Goal: Task Accomplishment & Management: Manage account settings

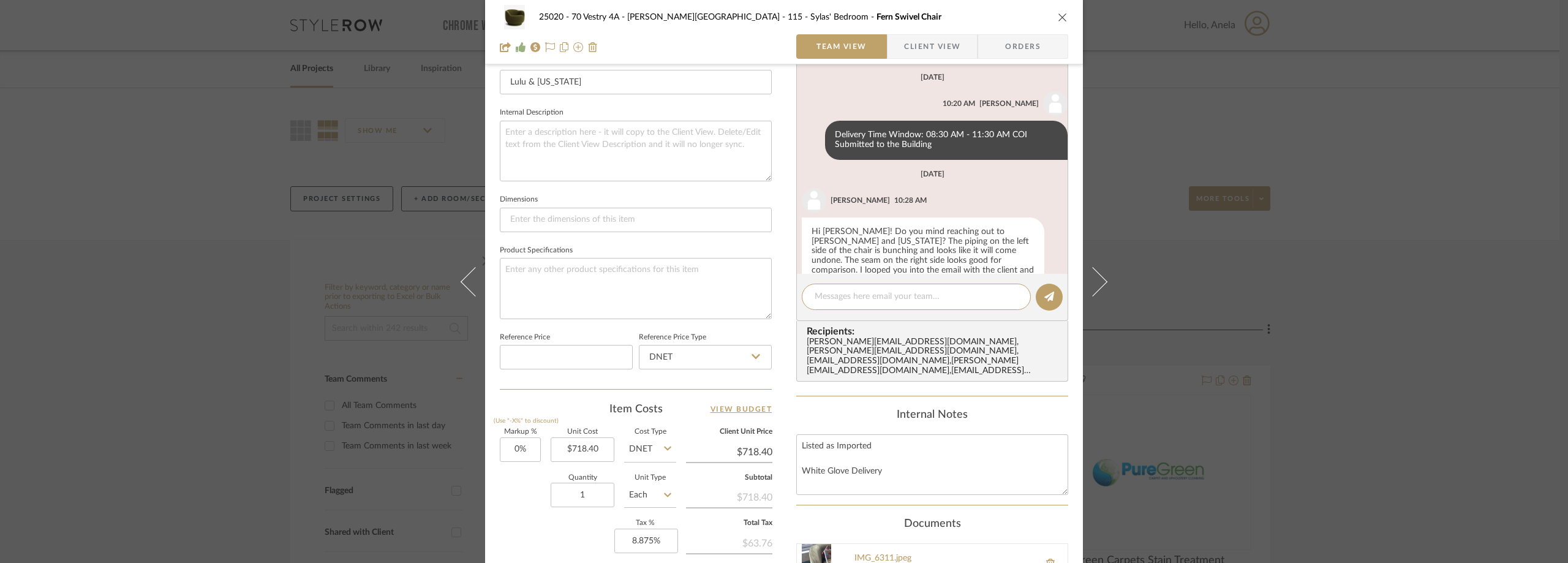
click at [281, 122] on div "25020 - 70 Vestry 4A - Grant-Stanleigh 115 - Sylas' Bedroom Fern Swivel Chair T…" at bounding box center [784, 281] width 1568 height 563
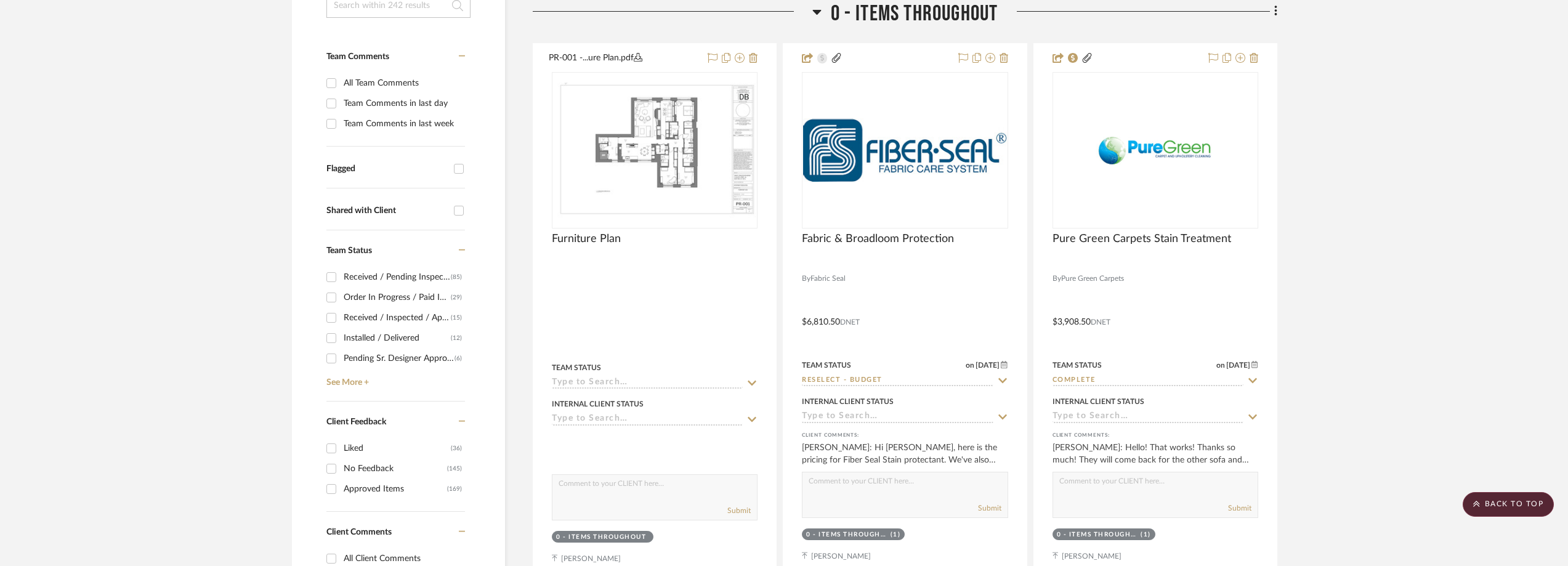
scroll to position [246, 0]
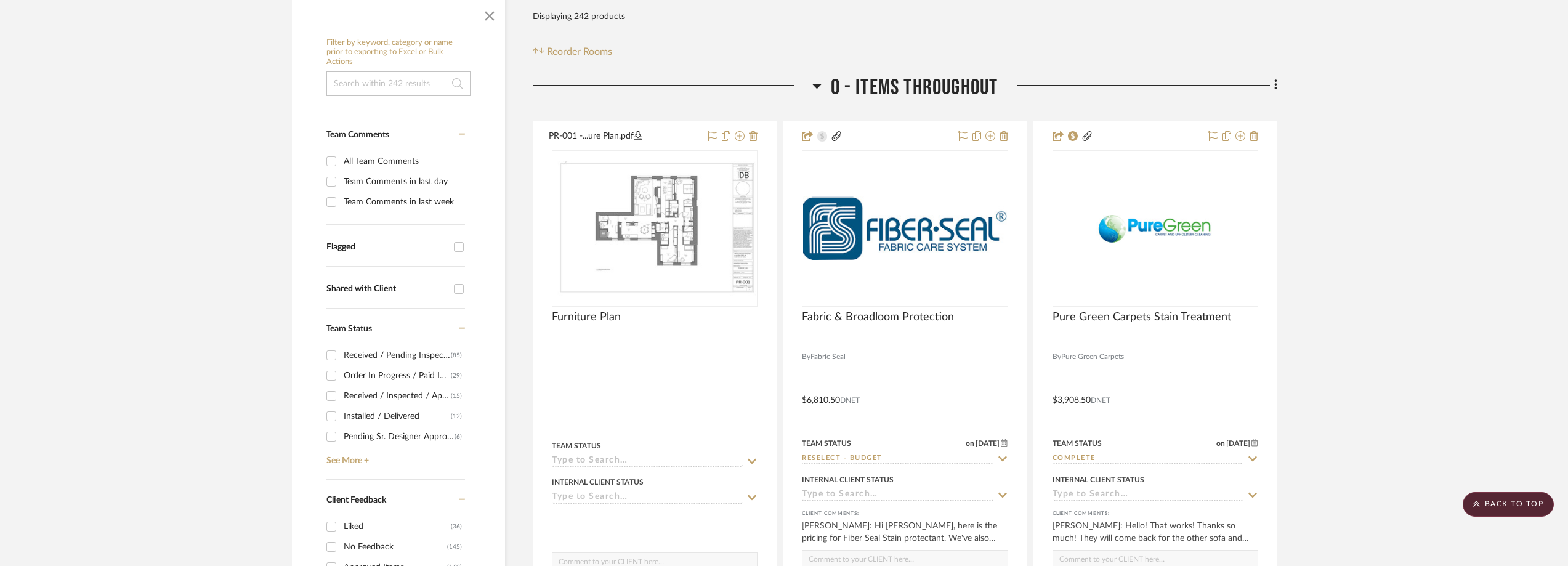
click at [397, 173] on div "Team Comments in last day" at bounding box center [402, 181] width 118 height 20
click at [341, 173] on input "Team Comments in last day" at bounding box center [331, 181] width 20 height 20
checkbox input "true"
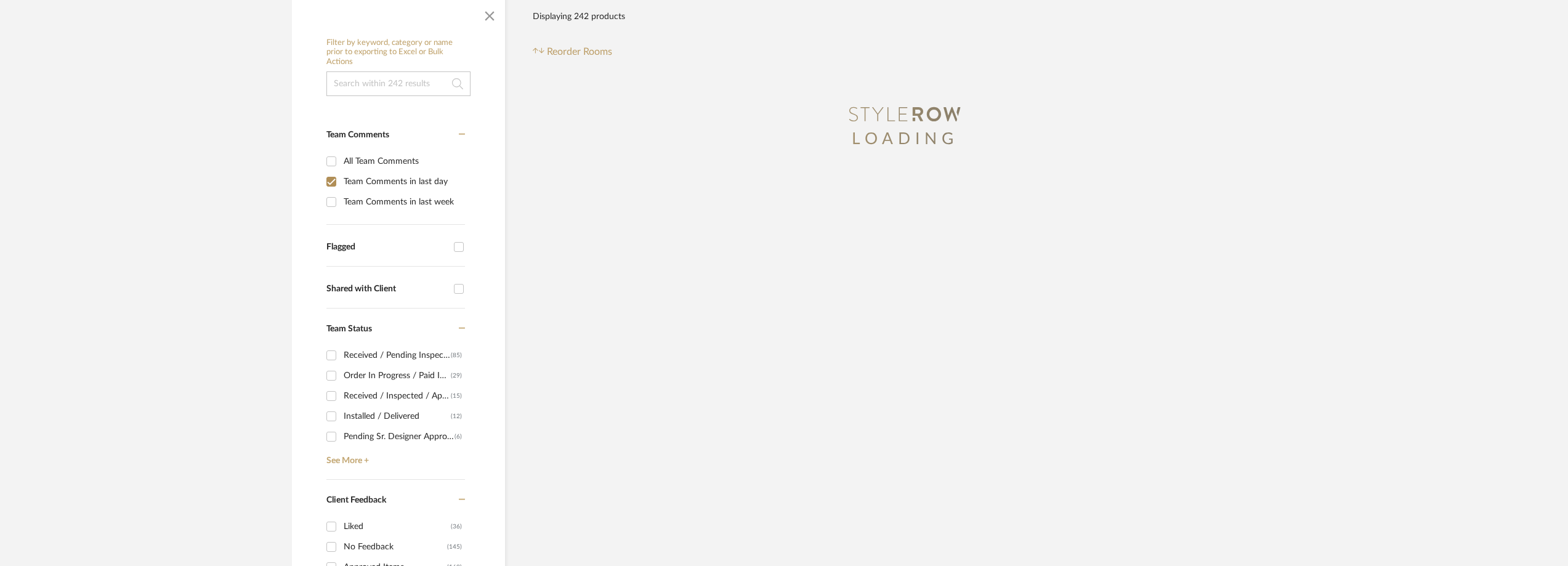
type input "[DATE]"
type input "Quote Needed"
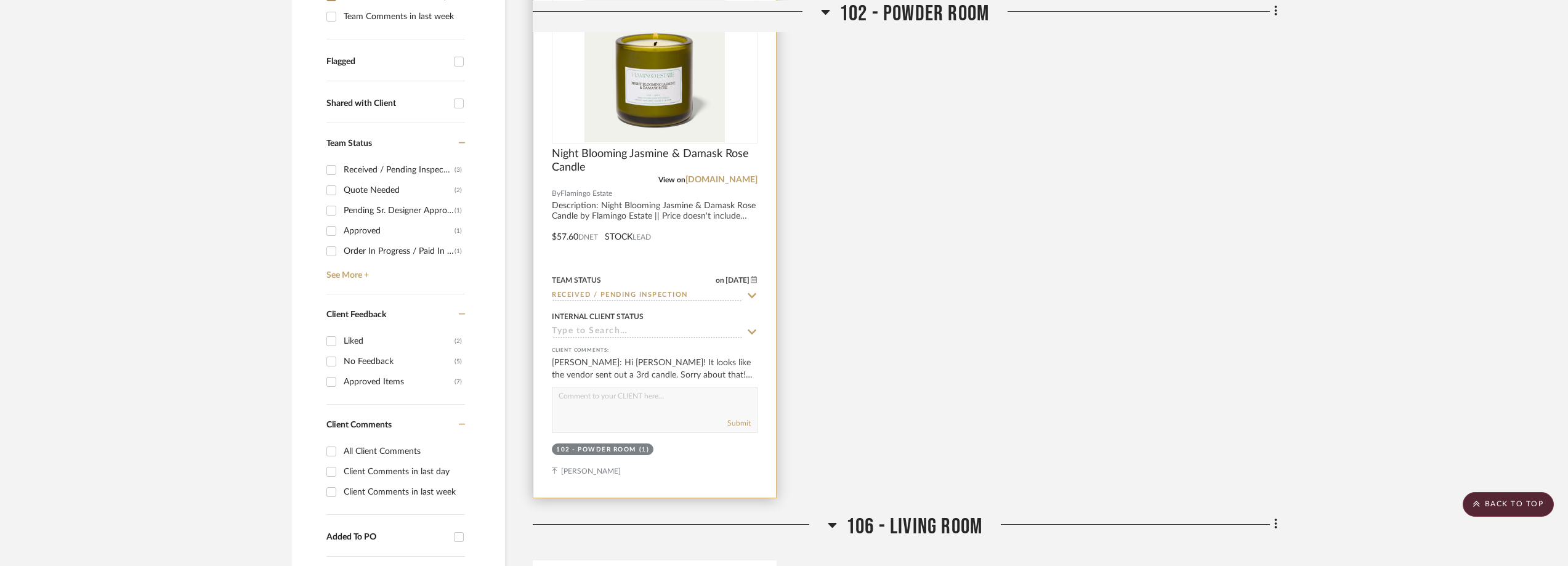
scroll to position [431, 0]
click at [666, 121] on img "0" at bounding box center [655, 66] width 141 height 154
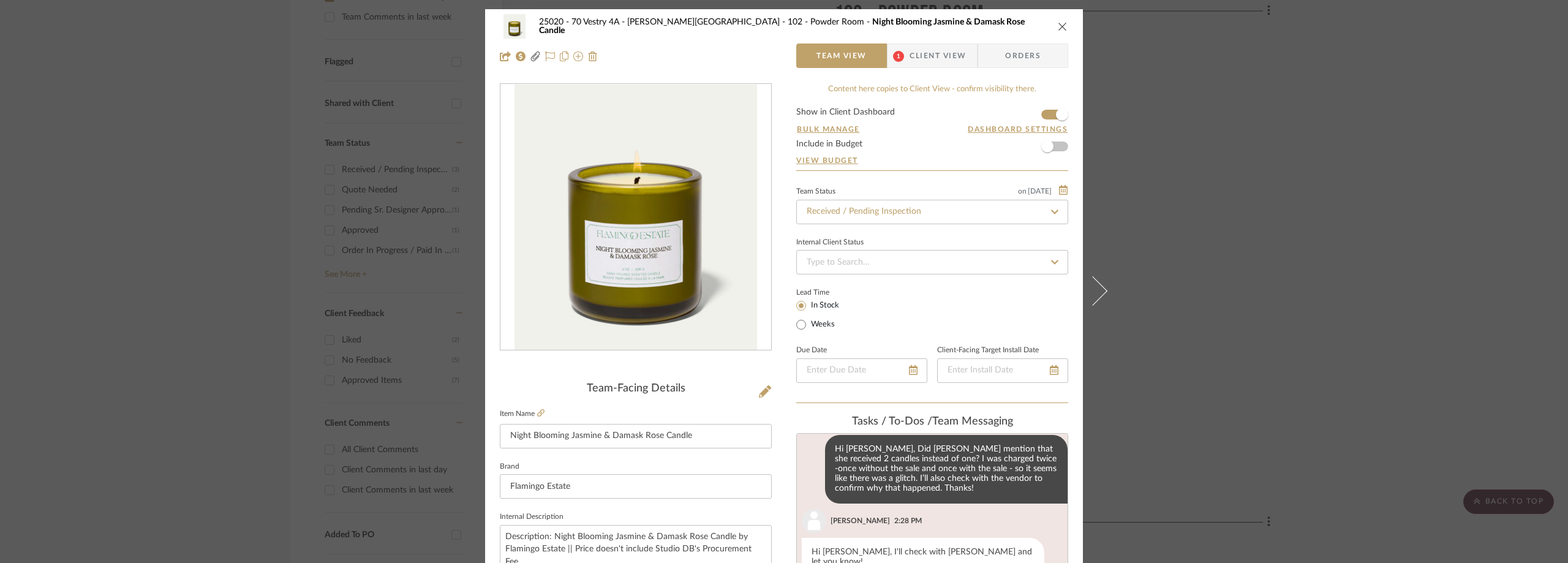
scroll to position [144, 0]
click at [918, 61] on span "Client View" at bounding box center [938, 55] width 57 height 24
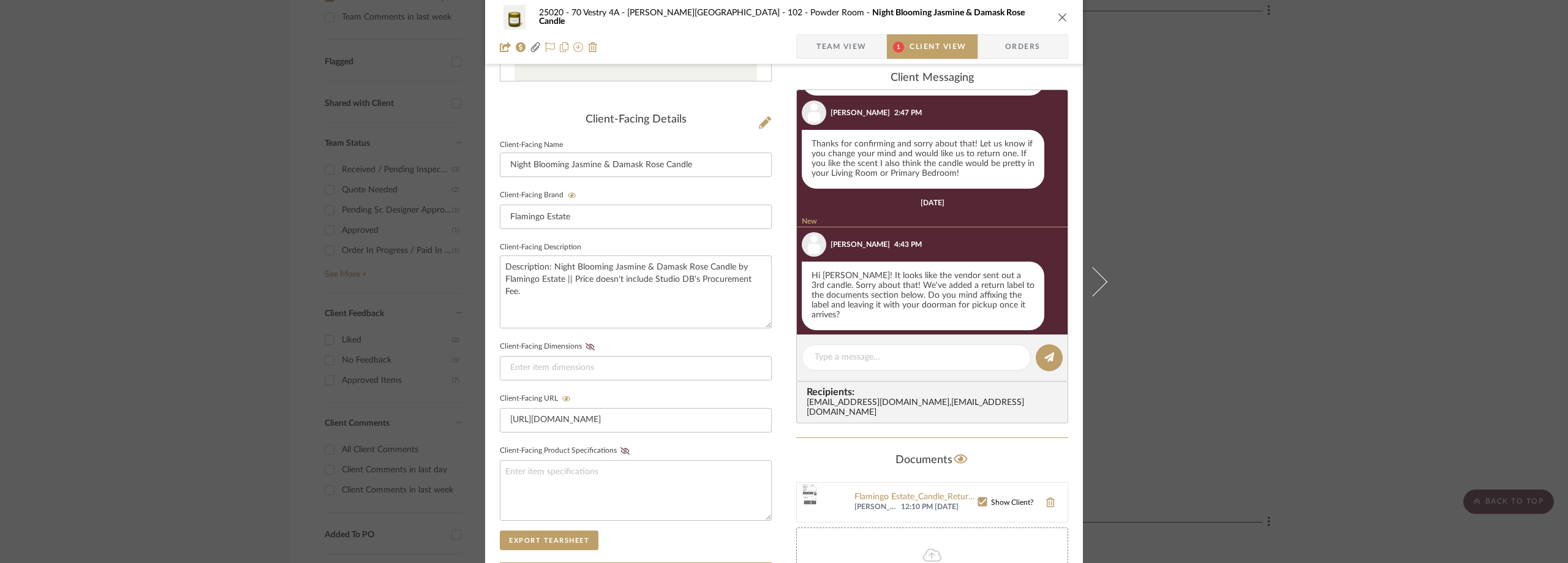
scroll to position [466, 0]
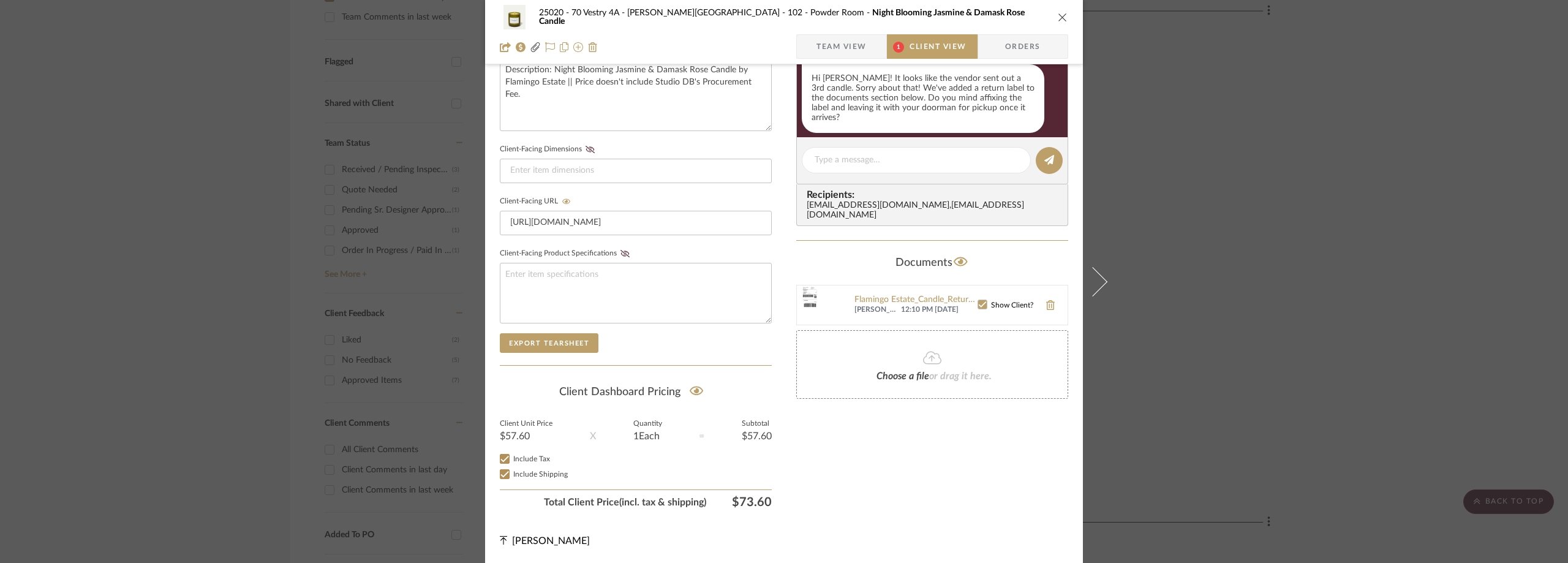
click at [1214, 255] on div "25020 - 70 Vestry 4A - Grant-Stanleigh 102 - Powder Room Night Blooming Jasmine…" at bounding box center [784, 281] width 1568 height 563
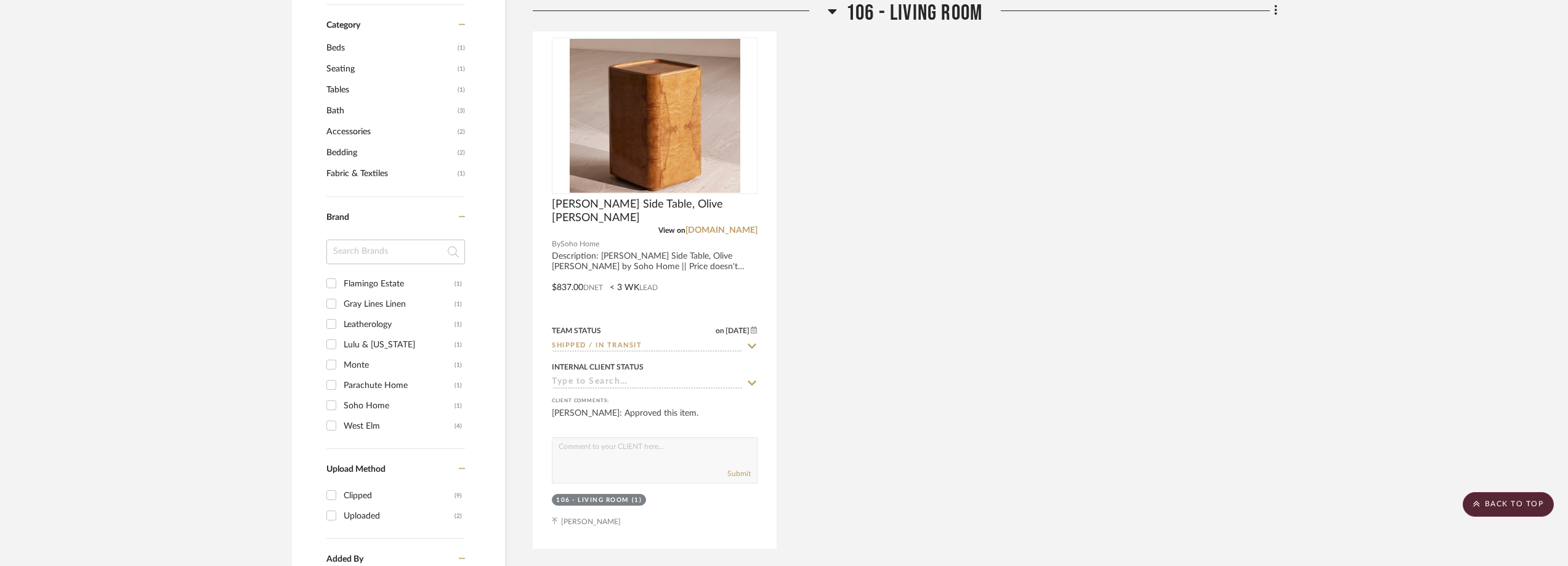
scroll to position [985, 0]
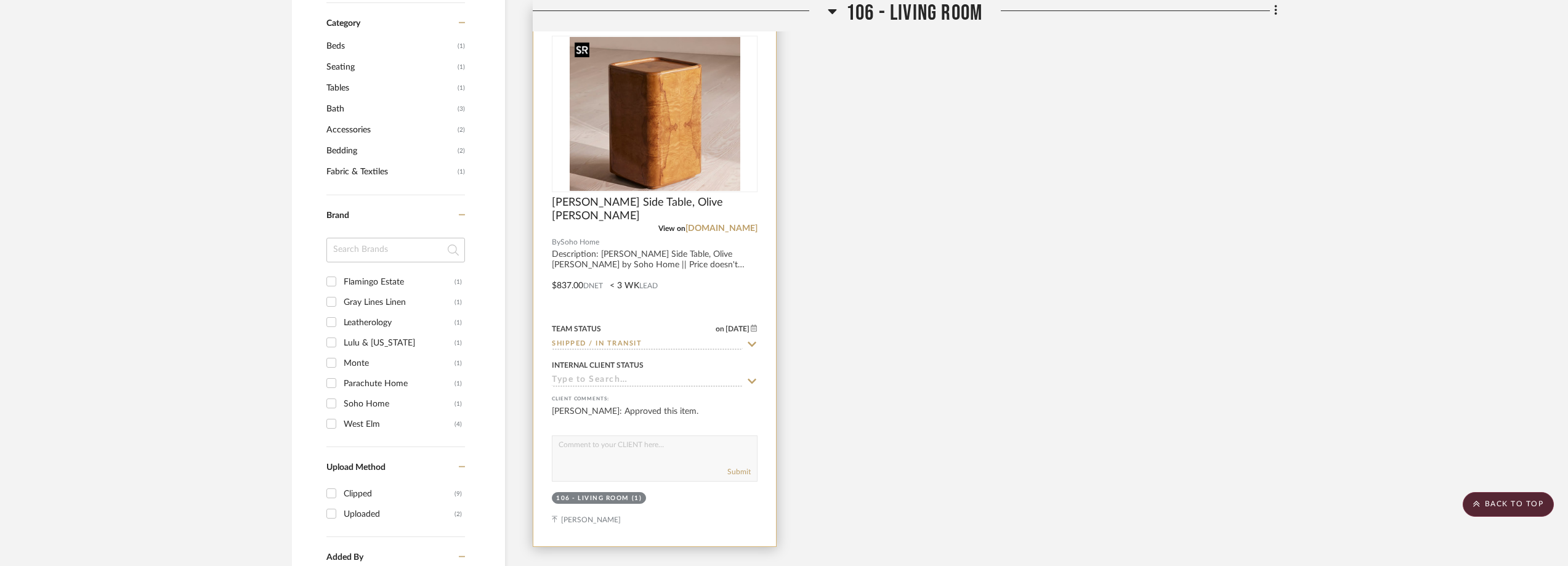
click at [0, 0] on img at bounding box center [0, 0] width 0 height 0
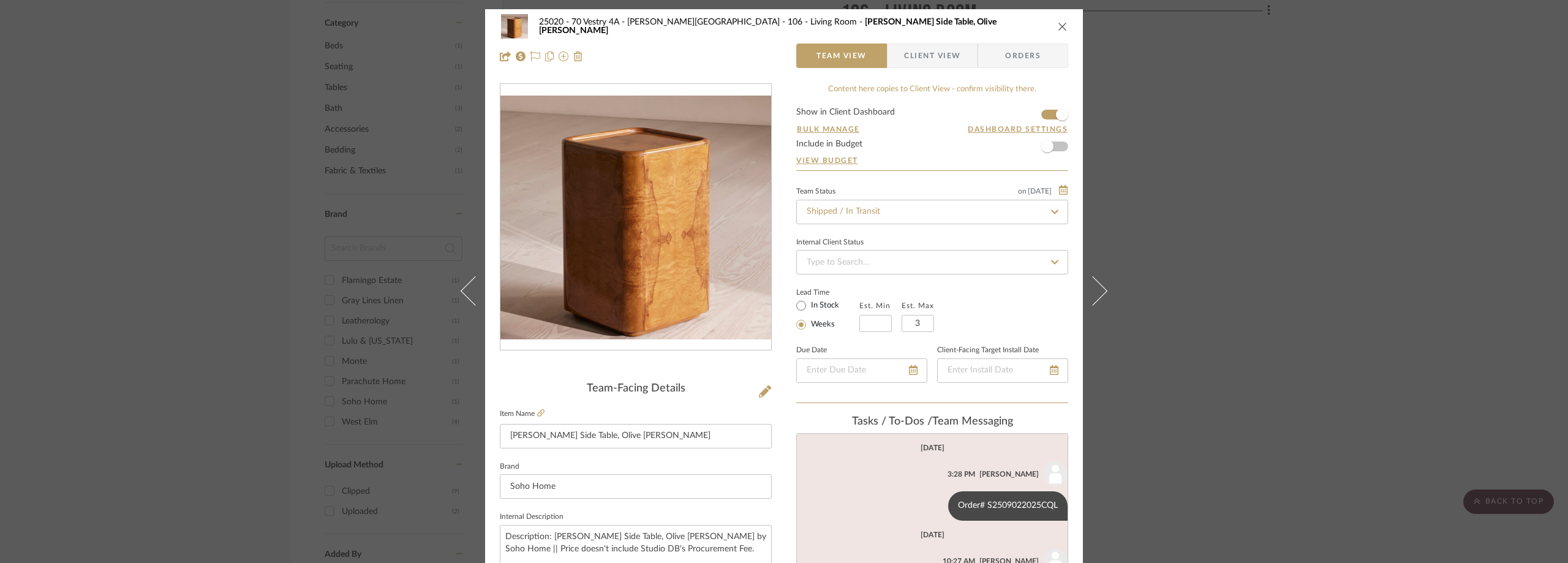
scroll to position [452, 0]
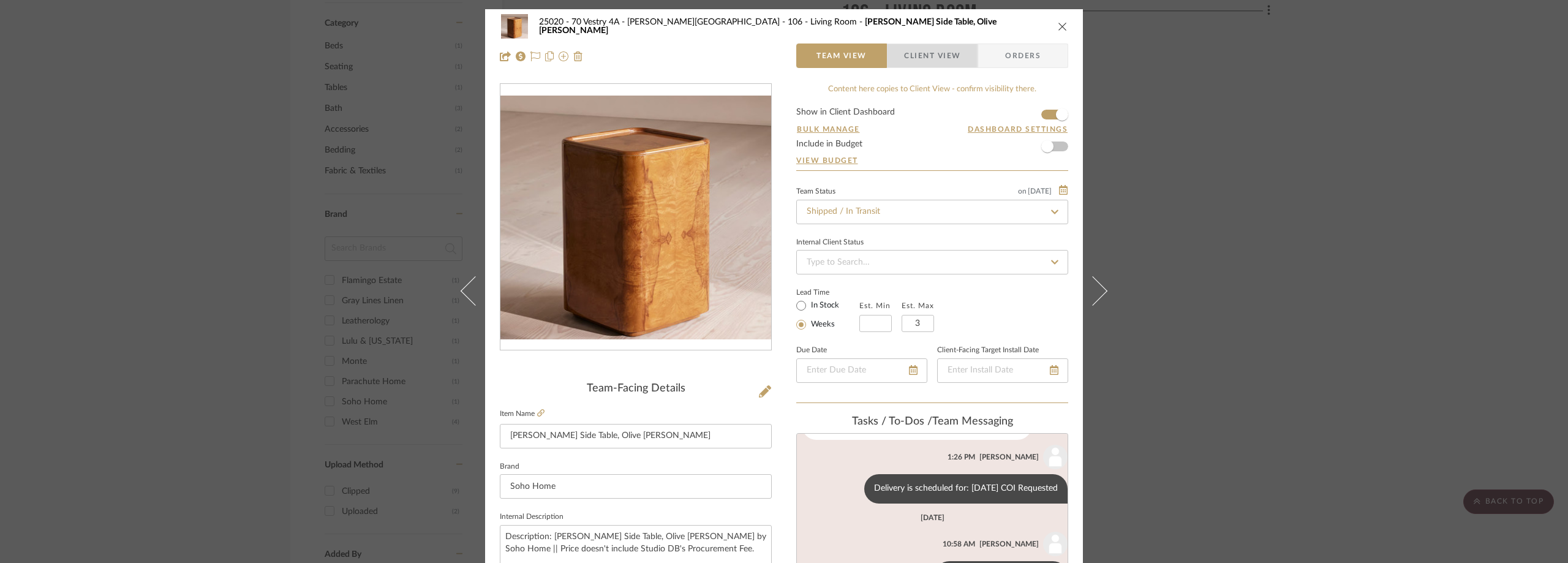
click at [916, 53] on span "Client View" at bounding box center [933, 55] width 57 height 24
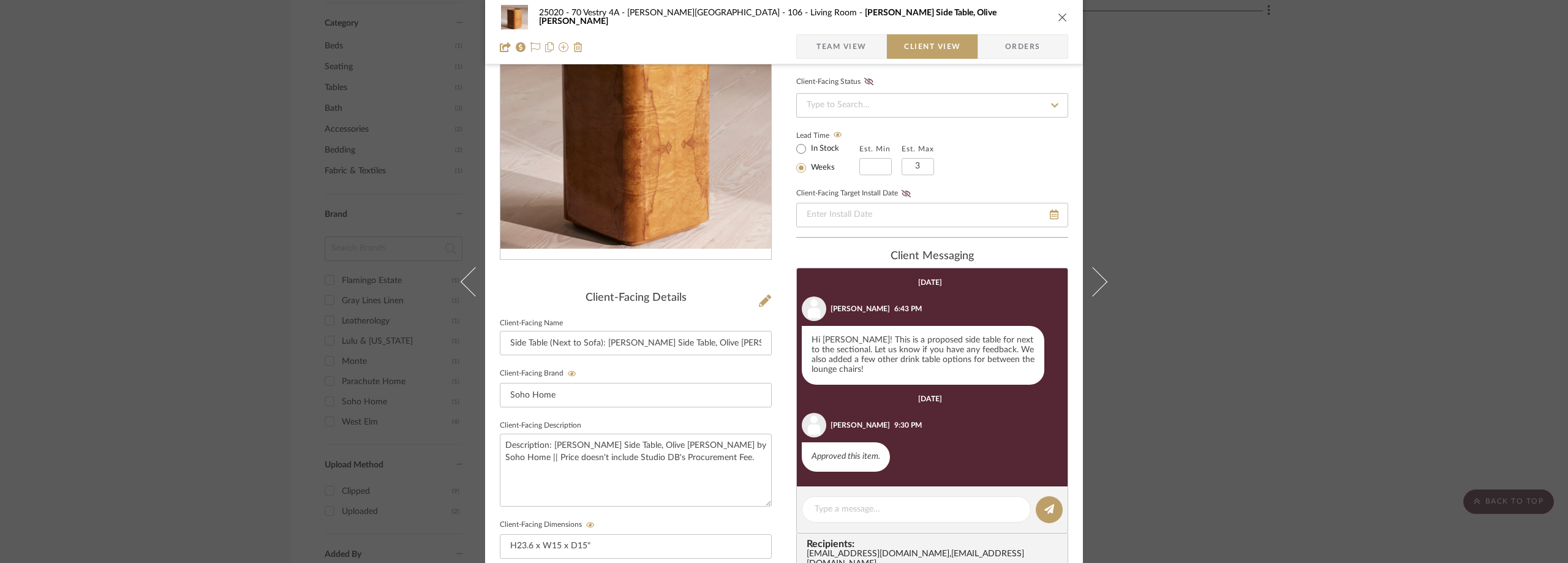
scroll to position [245, 0]
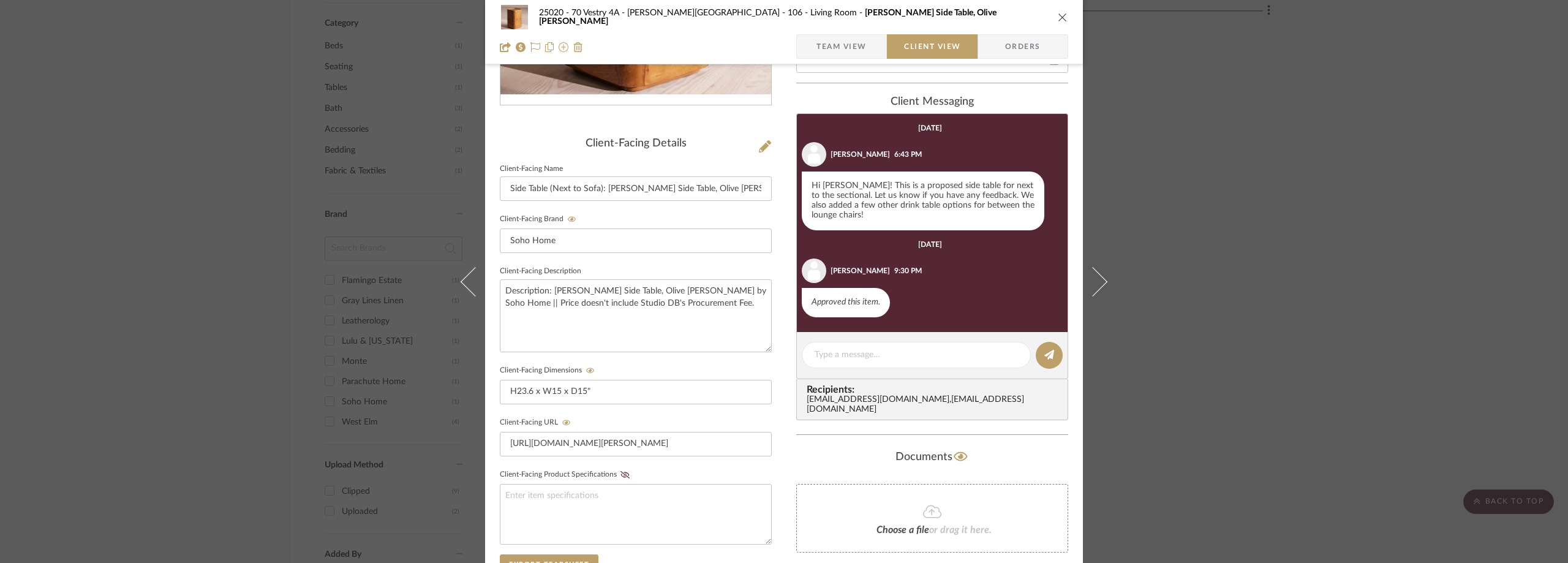
click at [1245, 232] on div "25020 - 70 Vestry 4A - Grant-Stanleigh 106 - Living Room Dawson Side Table, Oli…" at bounding box center [784, 281] width 1568 height 563
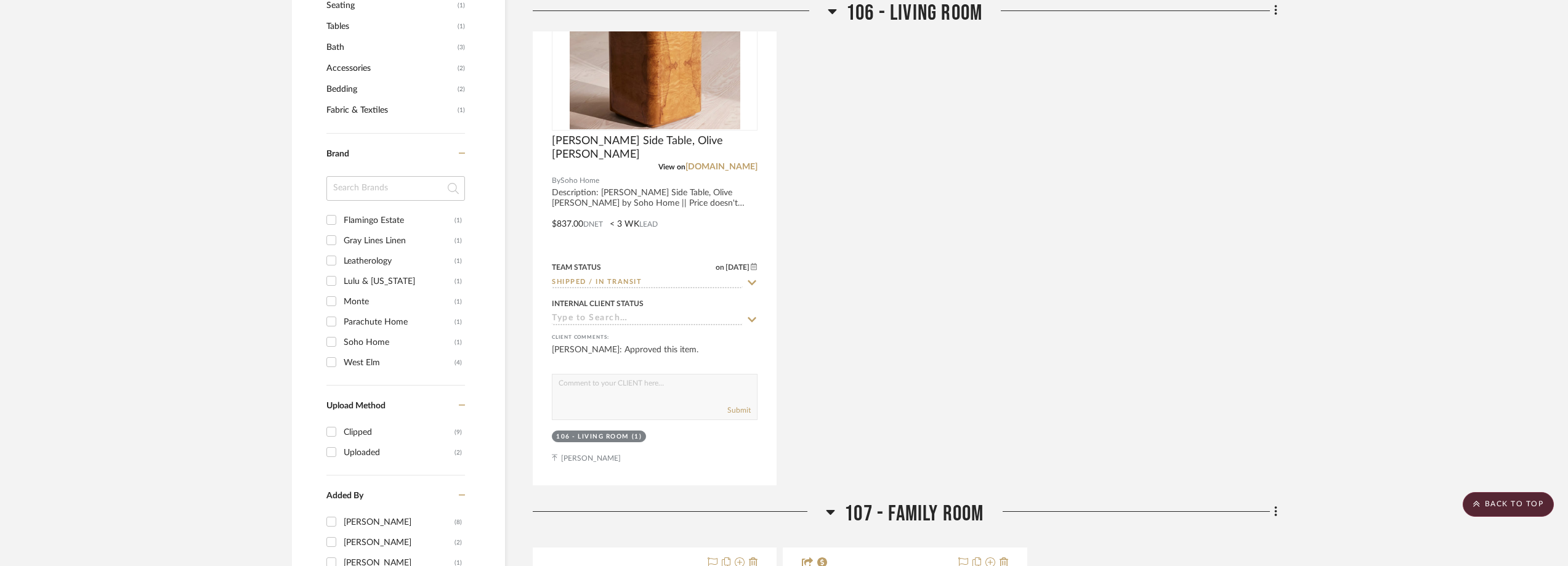
scroll to position [1477, 0]
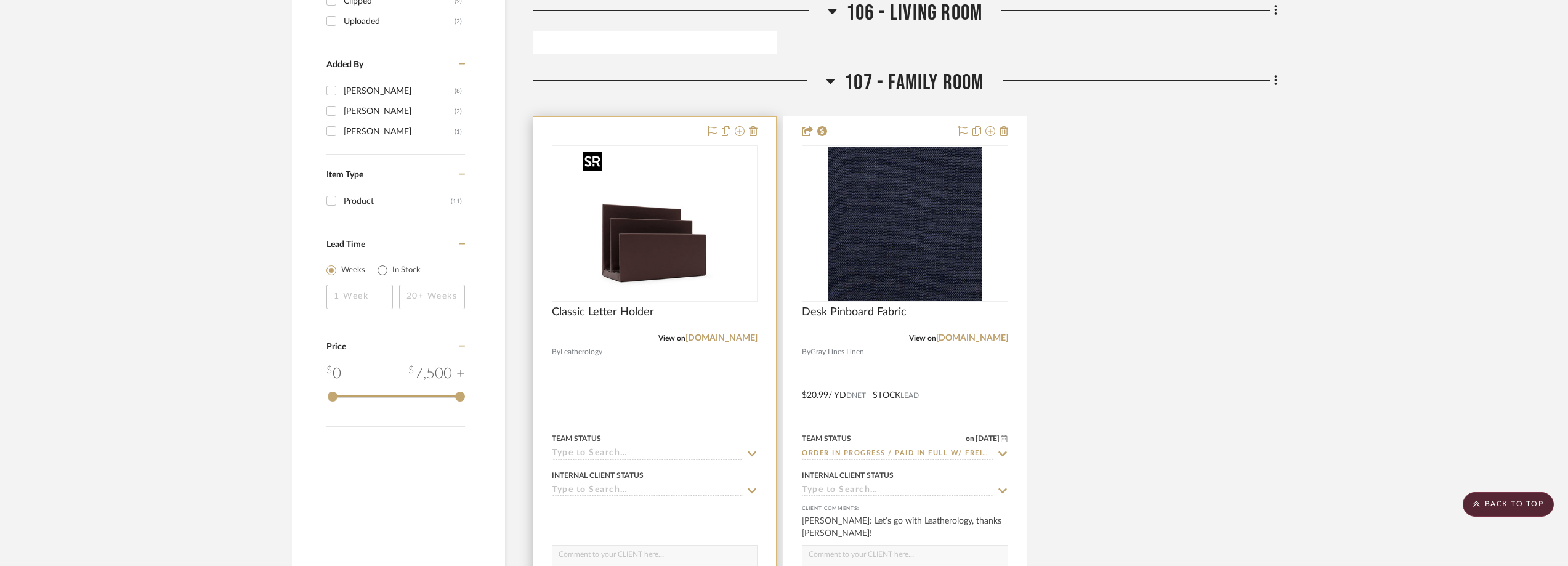
click at [639, 237] on img "0" at bounding box center [654, 223] width 154 height 154
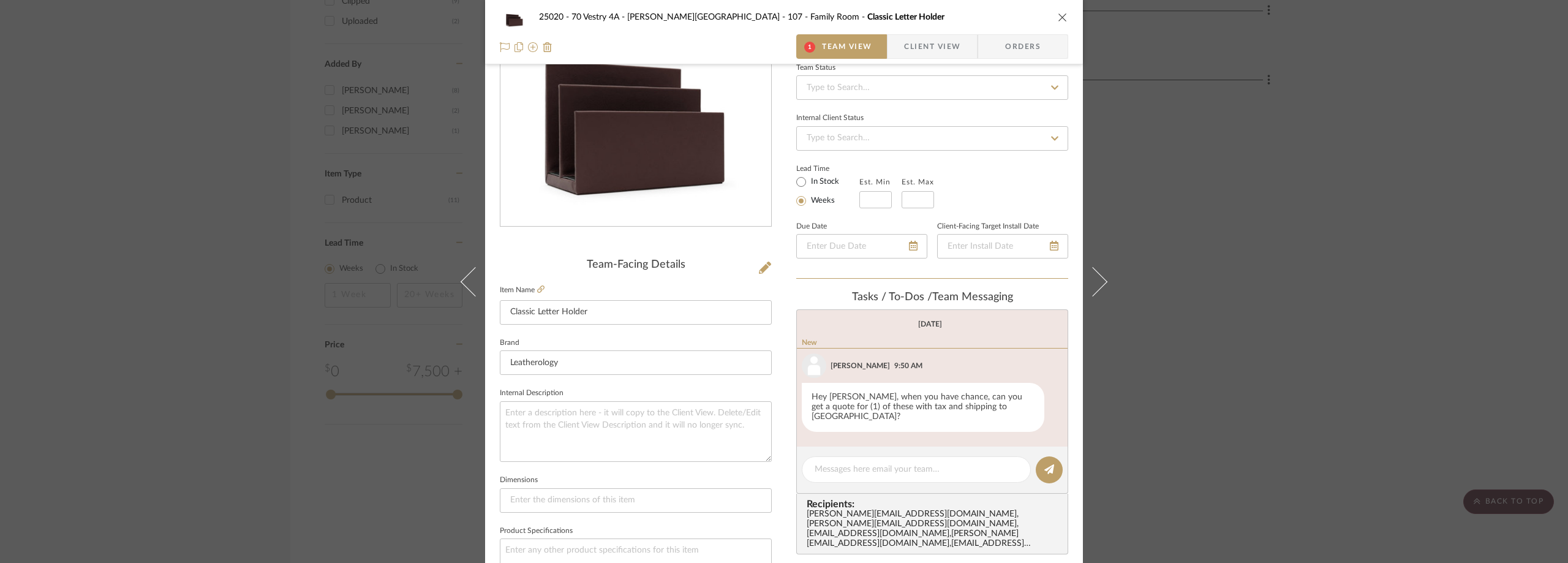
scroll to position [306, 0]
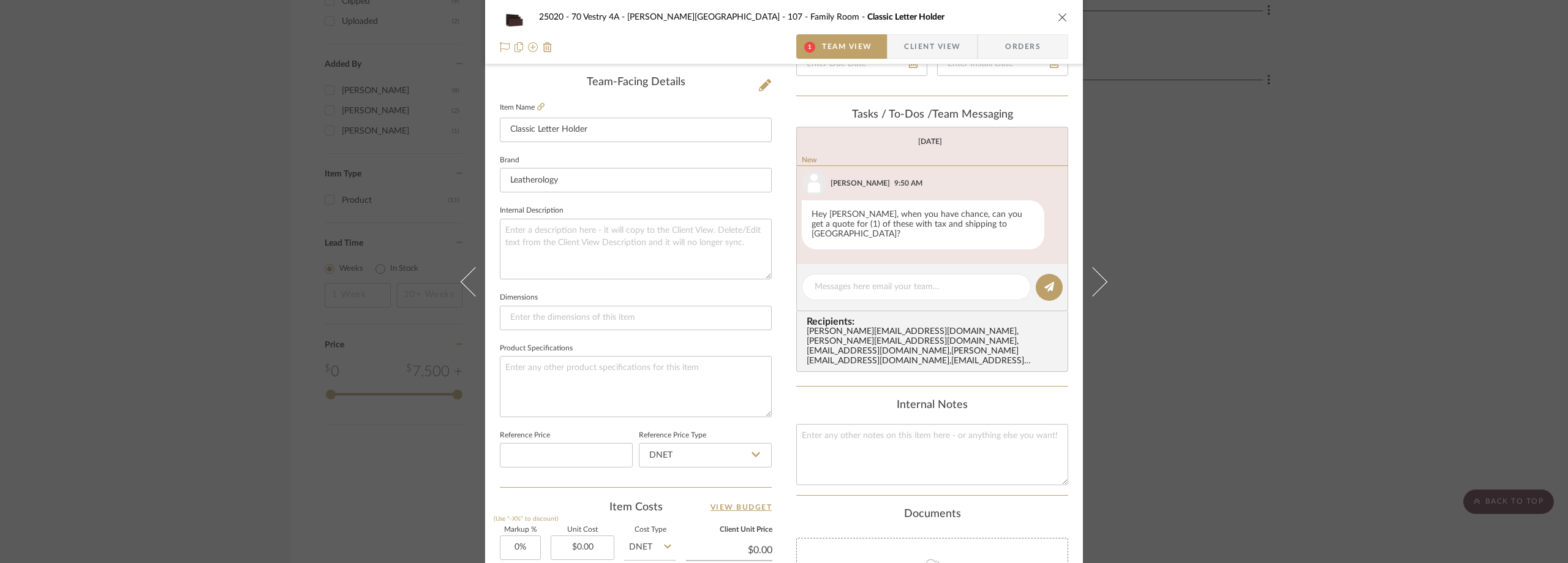
click at [1268, 246] on div "25020 - 70 Vestry 4A - Grant-Stanleigh 107 - Family Room Classic Letter Holder …" at bounding box center [784, 281] width 1568 height 563
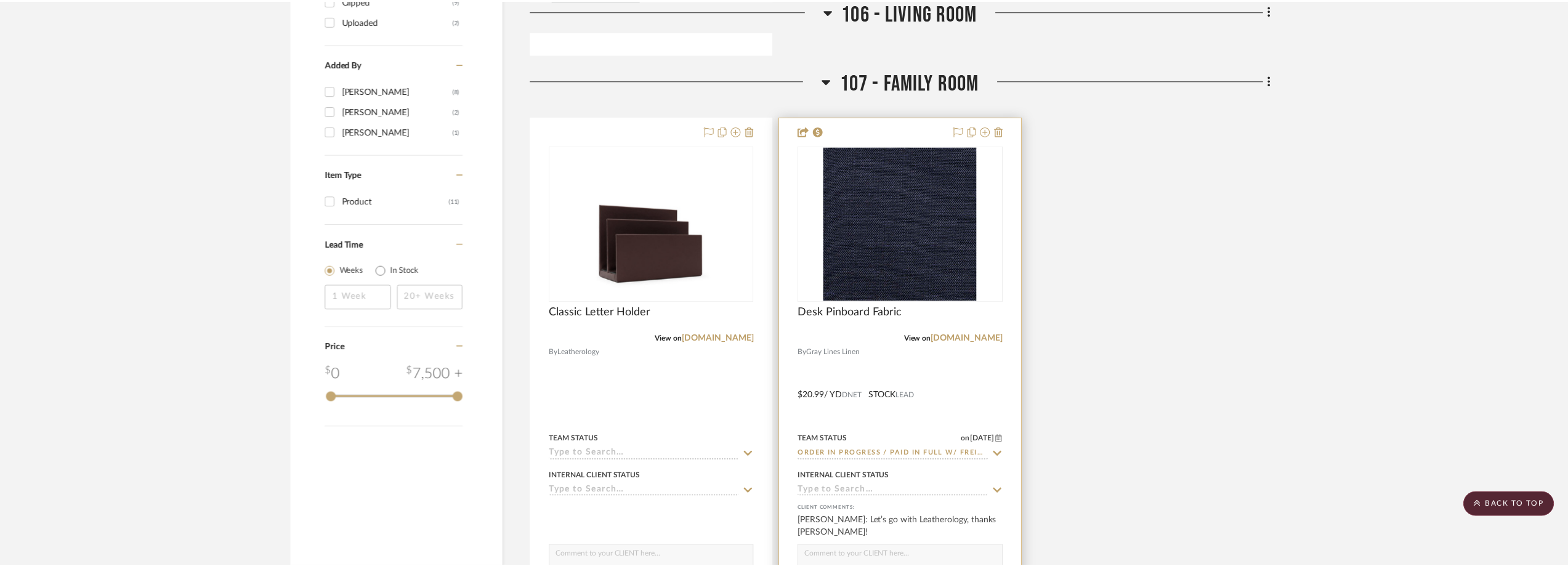
scroll to position [1477, 0]
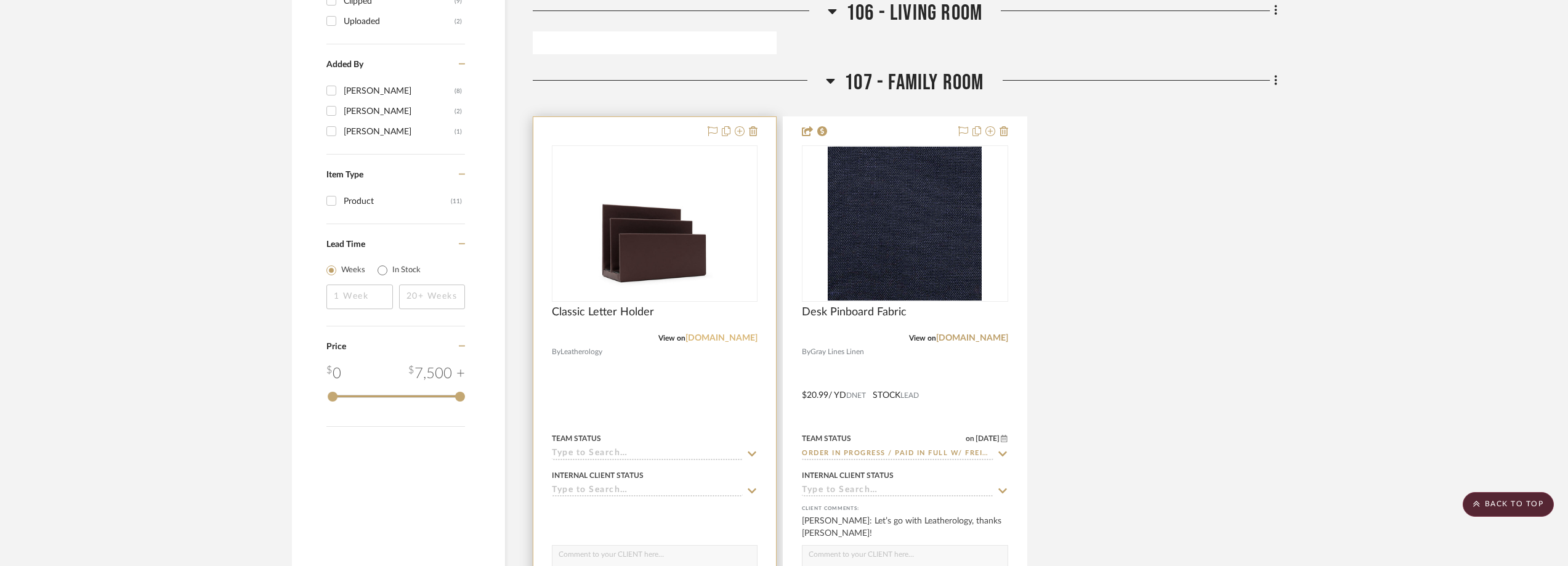
click at [716, 339] on link "[DOMAIN_NAME]" at bounding box center [721, 337] width 72 height 9
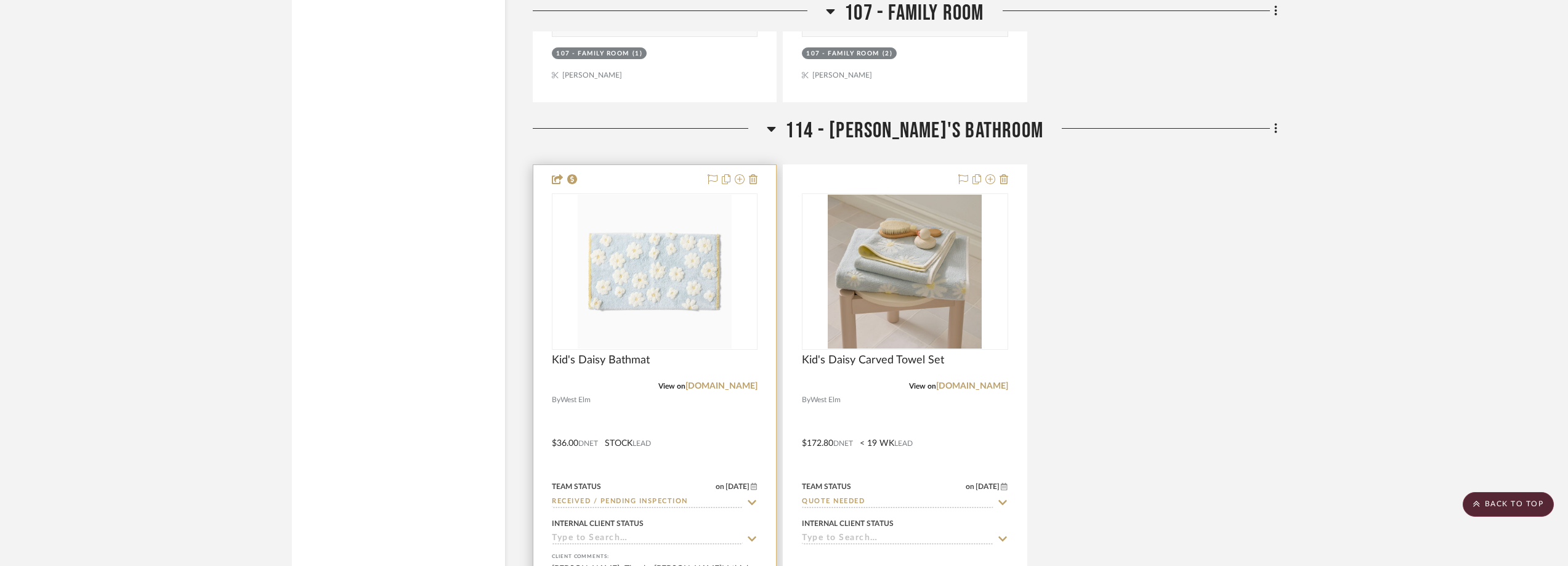
scroll to position [2154, 0]
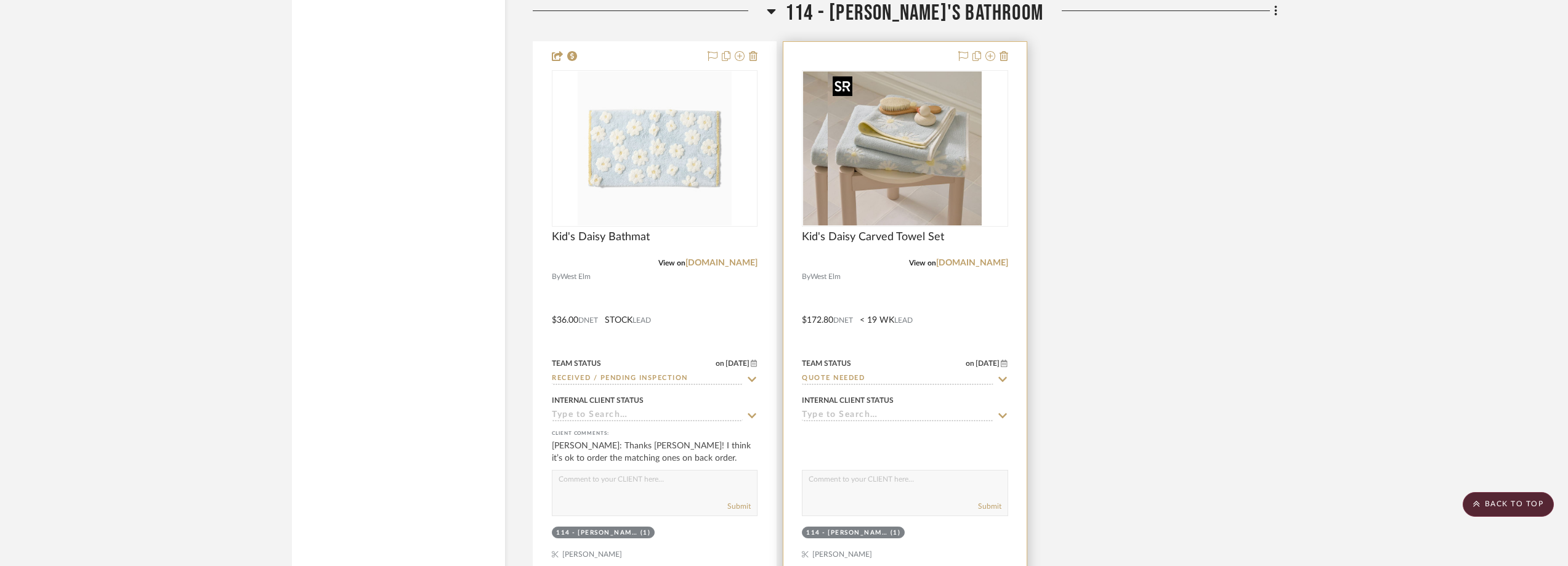
click at [907, 173] on img "0" at bounding box center [880, 148] width 154 height 154
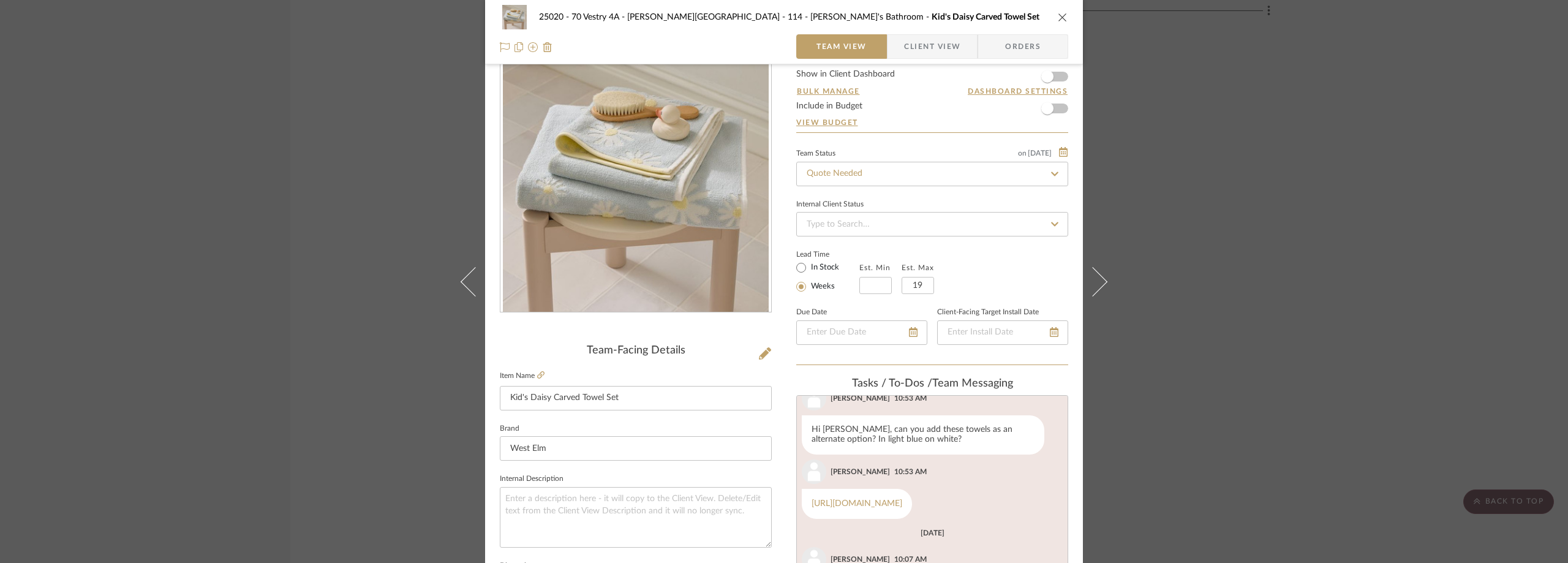
scroll to position [35, 0]
click at [905, 48] on span "Client View" at bounding box center [933, 46] width 57 height 24
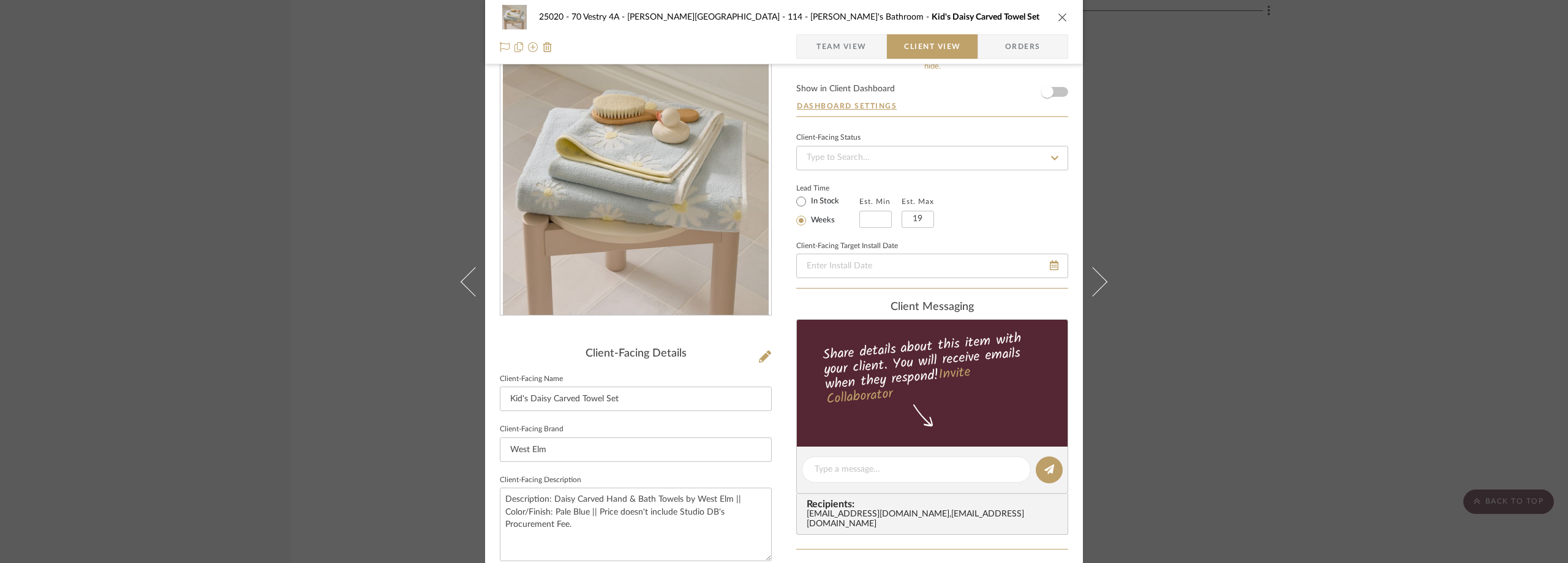
click at [842, 56] on span "Team View" at bounding box center [842, 46] width 50 height 24
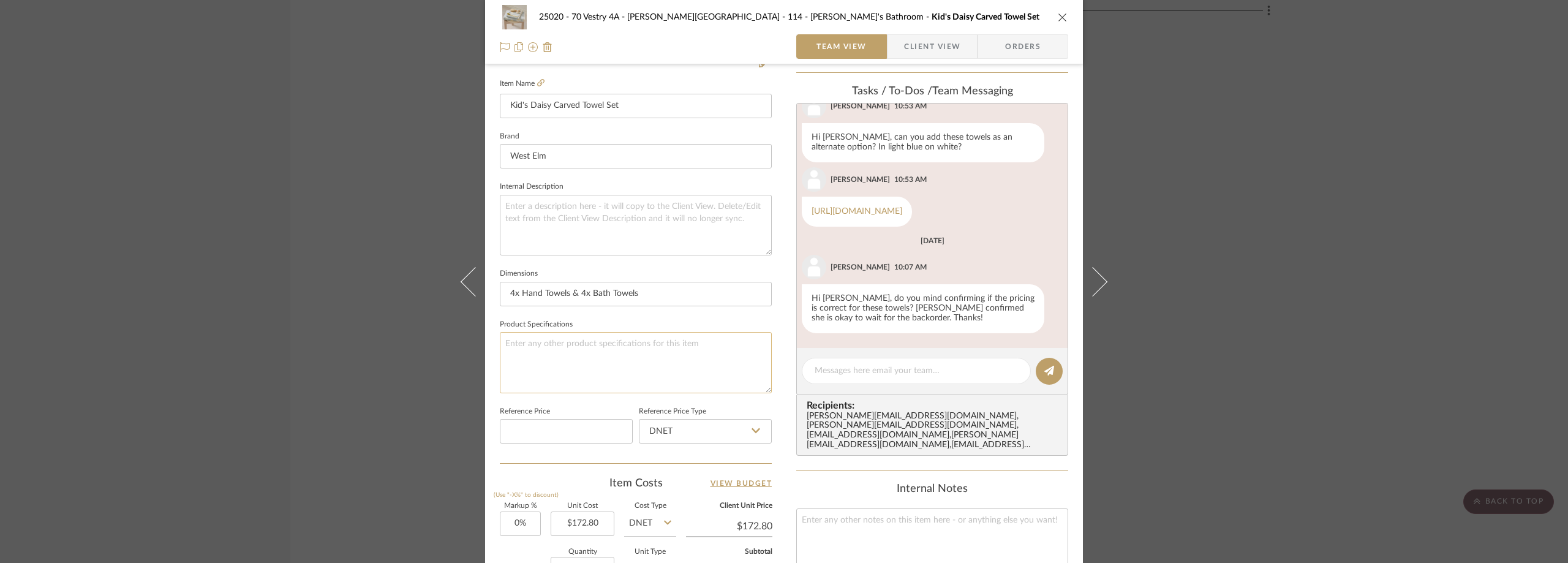
scroll to position [0, 0]
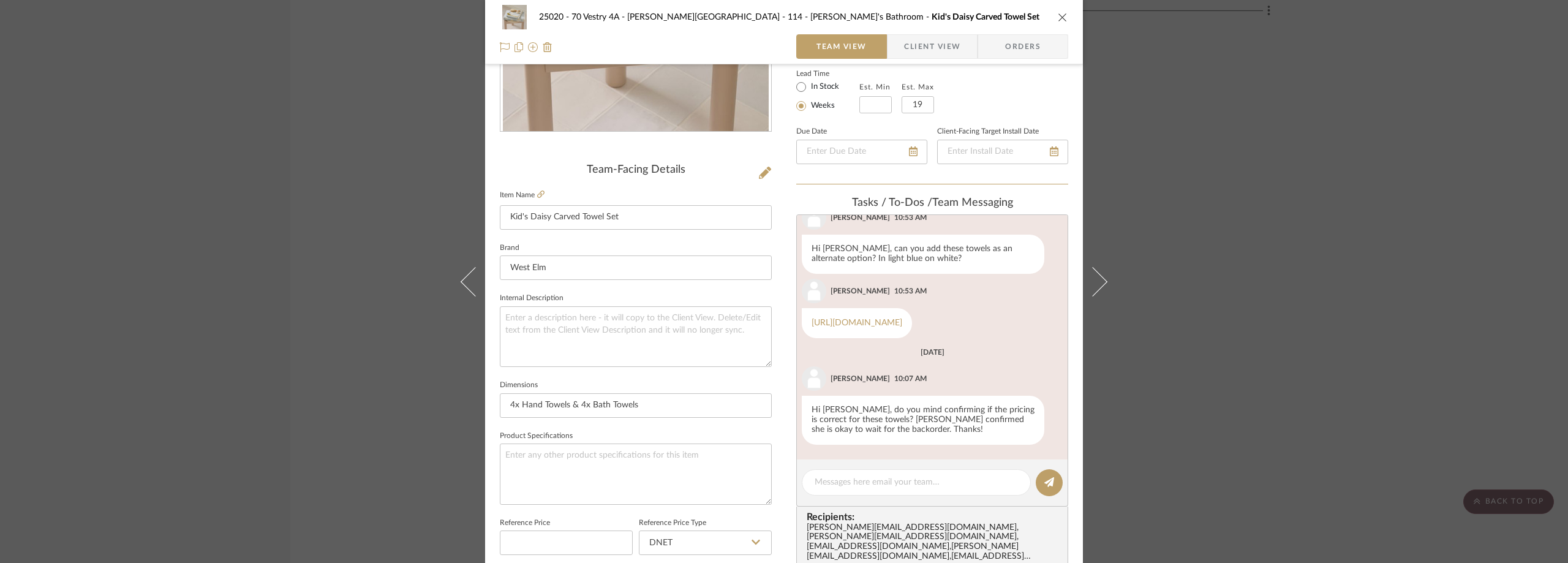
click at [535, 188] on fieldset "Item Name Kid's Daisy Carved Towel Set" at bounding box center [635, 208] width 272 height 43
click at [537, 194] on icon at bounding box center [541, 194] width 7 height 7
click at [914, 50] on span "Client View" at bounding box center [933, 46] width 57 height 24
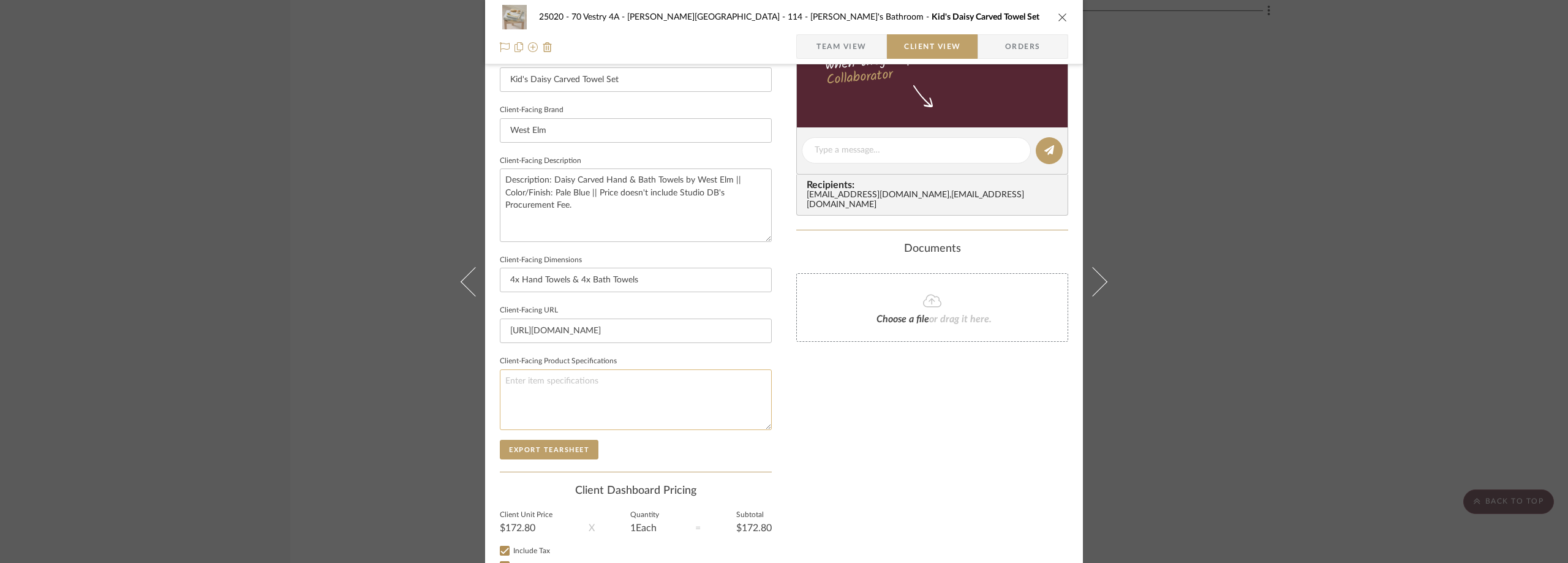
scroll to position [446, 0]
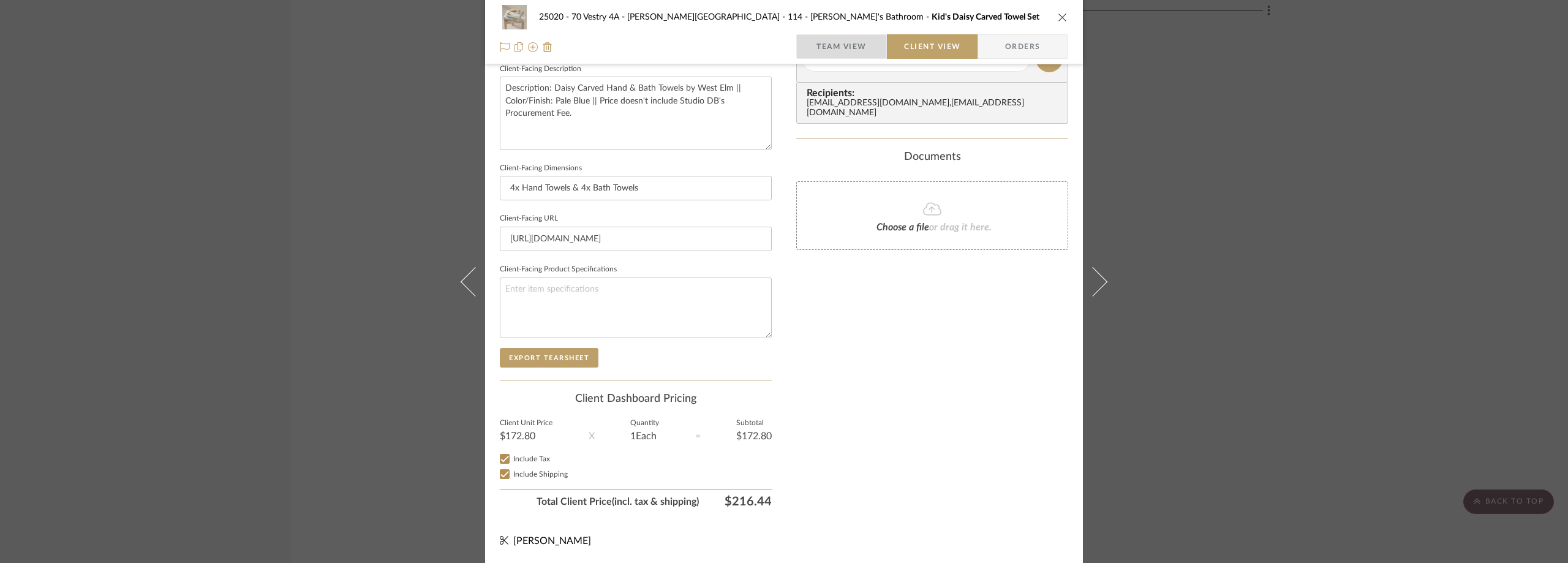
click at [816, 51] on span "Team View" at bounding box center [842, 46] width 50 height 24
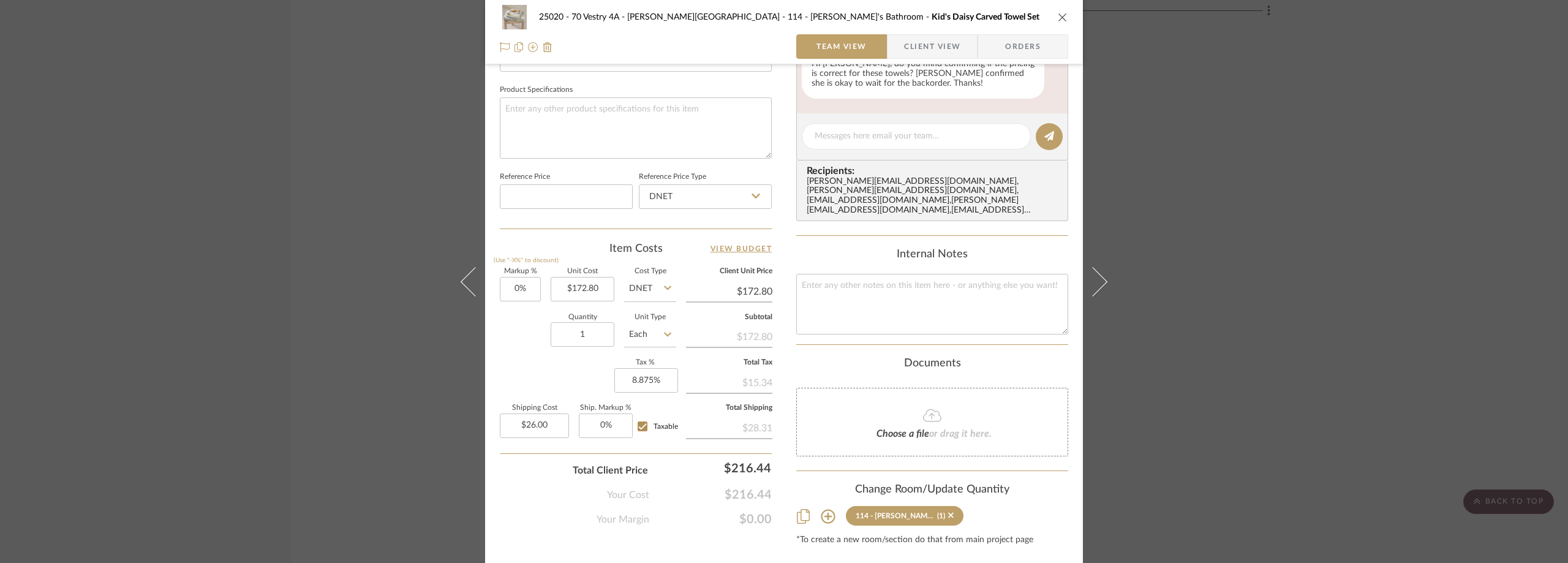
scroll to position [569, 0]
click at [942, 50] on span "Client View" at bounding box center [933, 46] width 57 height 24
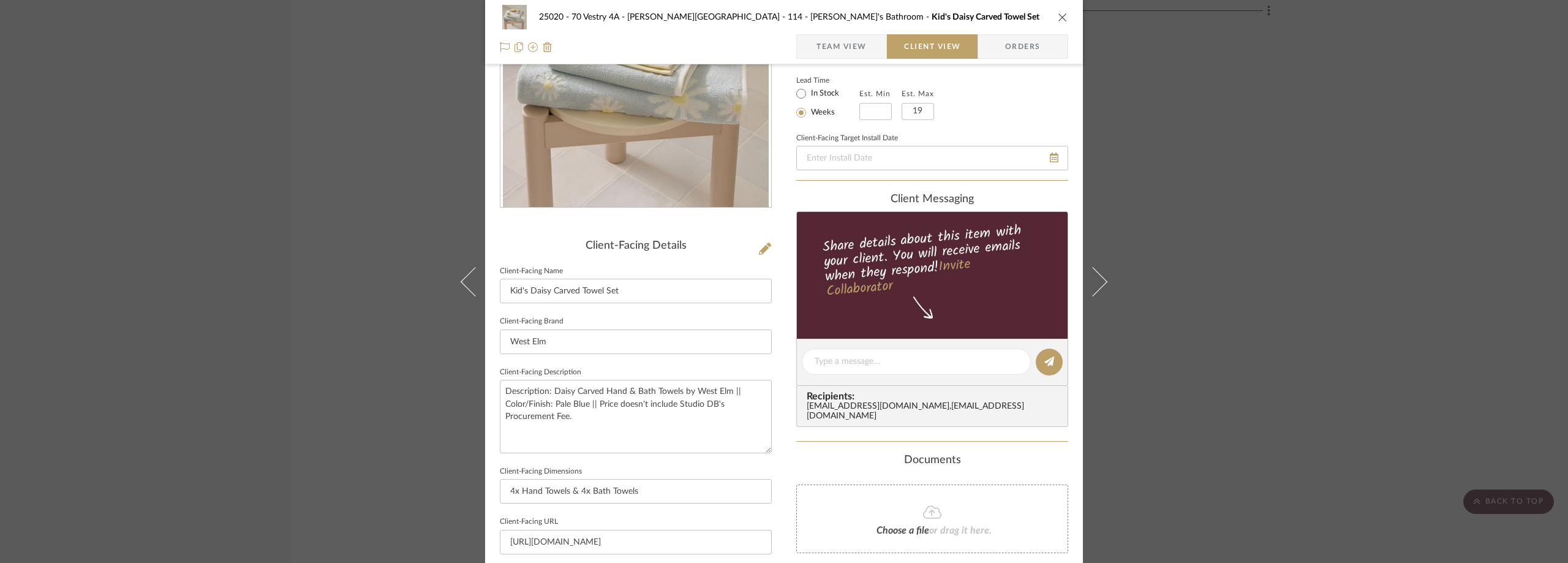
scroll to position [139, 0]
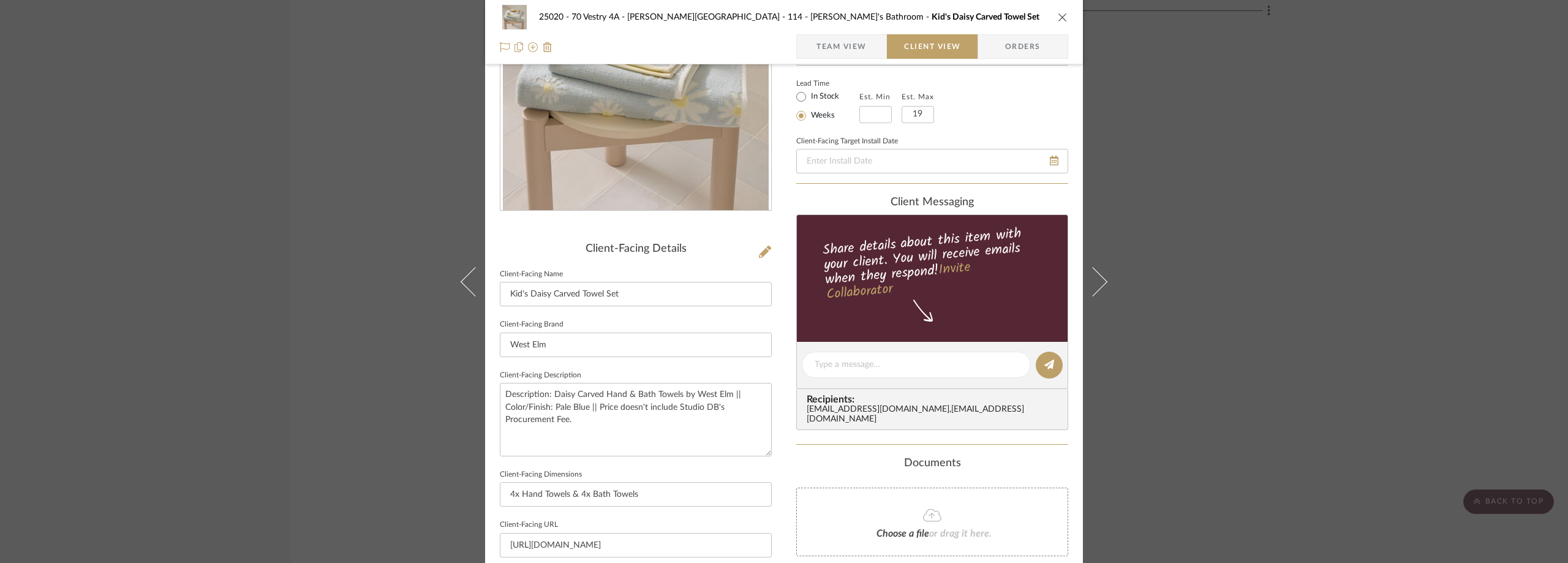
click at [836, 45] on span "Team View" at bounding box center [842, 46] width 50 height 24
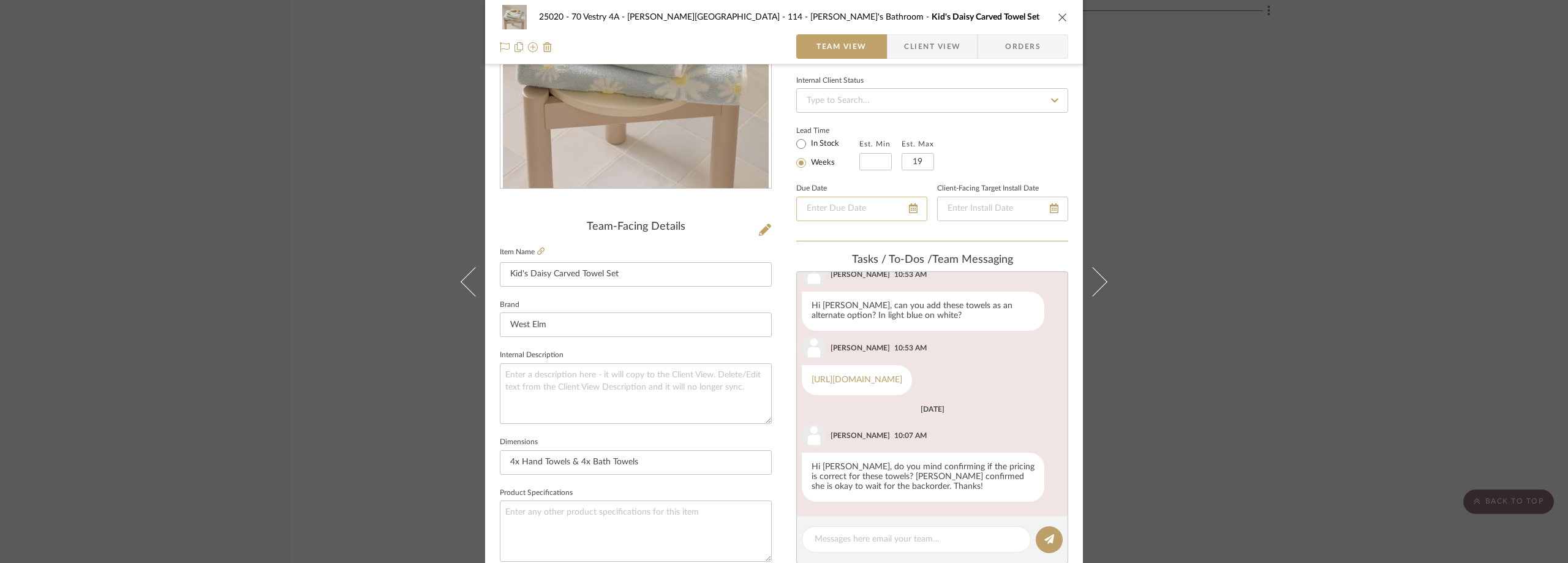
scroll to position [446, 0]
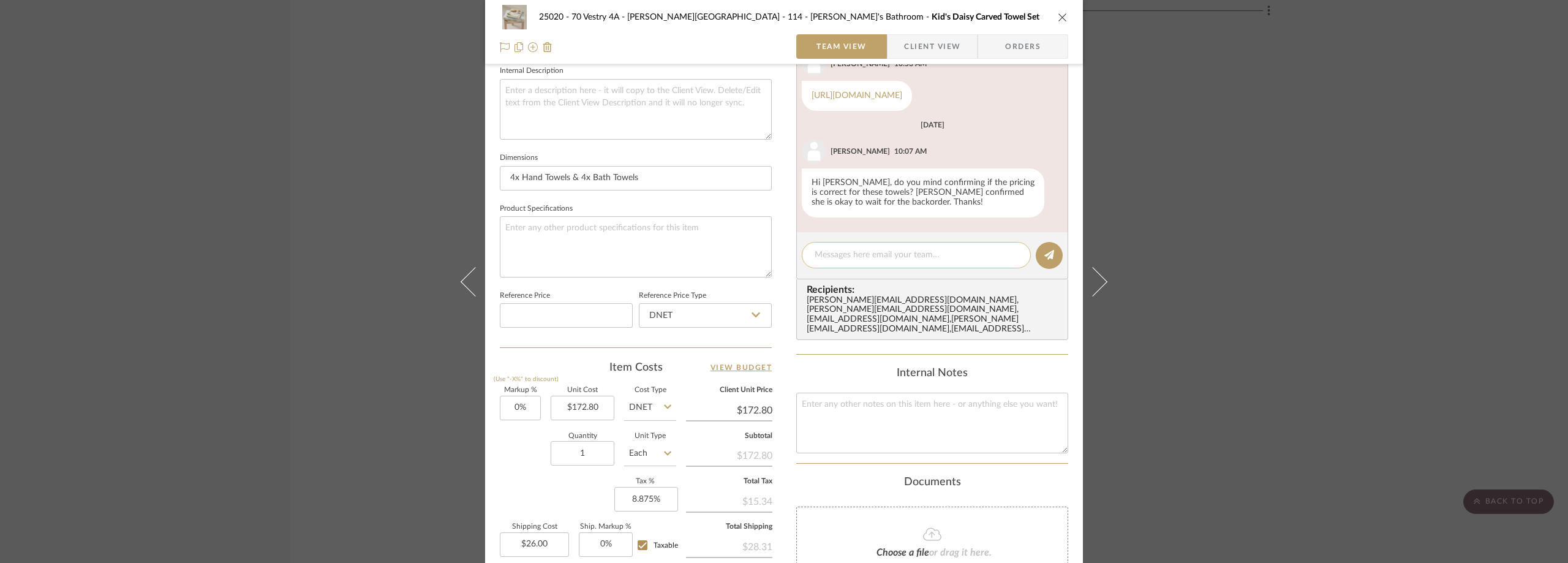
click at [844, 256] on textarea at bounding box center [916, 255] width 203 height 13
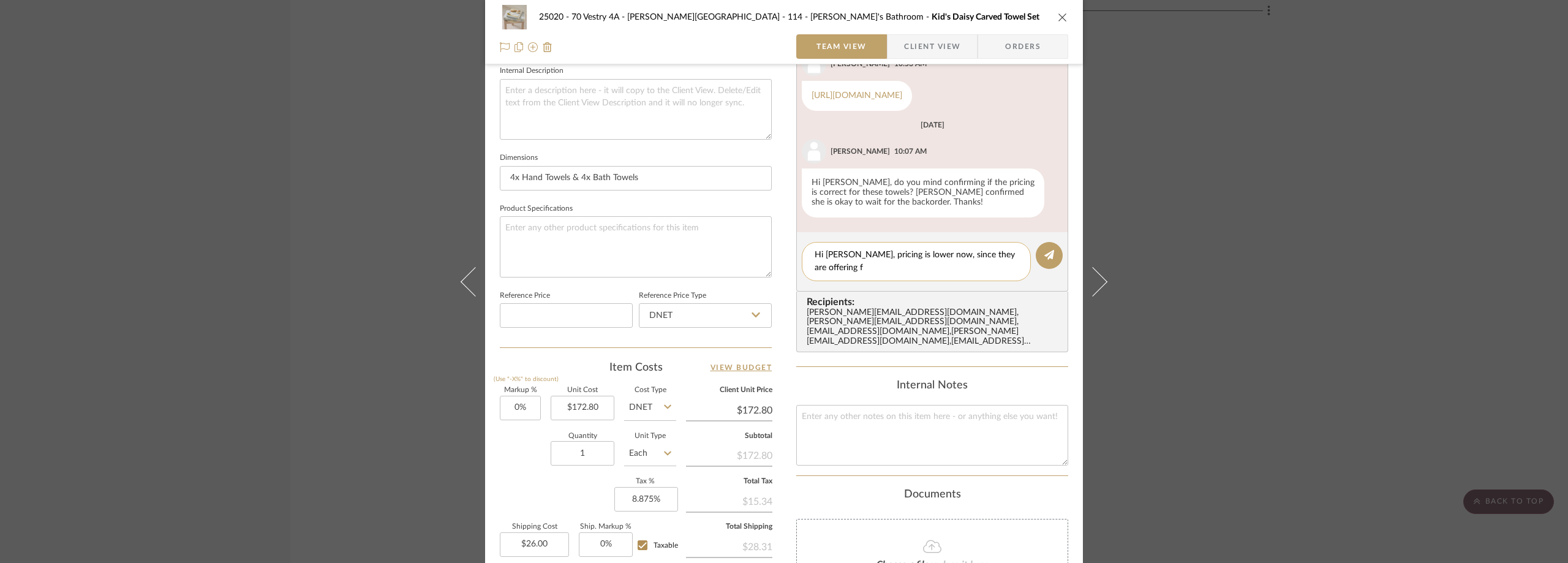
scroll to position [0, 0]
paste textarea "Estimated Delivery Date Oct. 27 - Oct. 29"
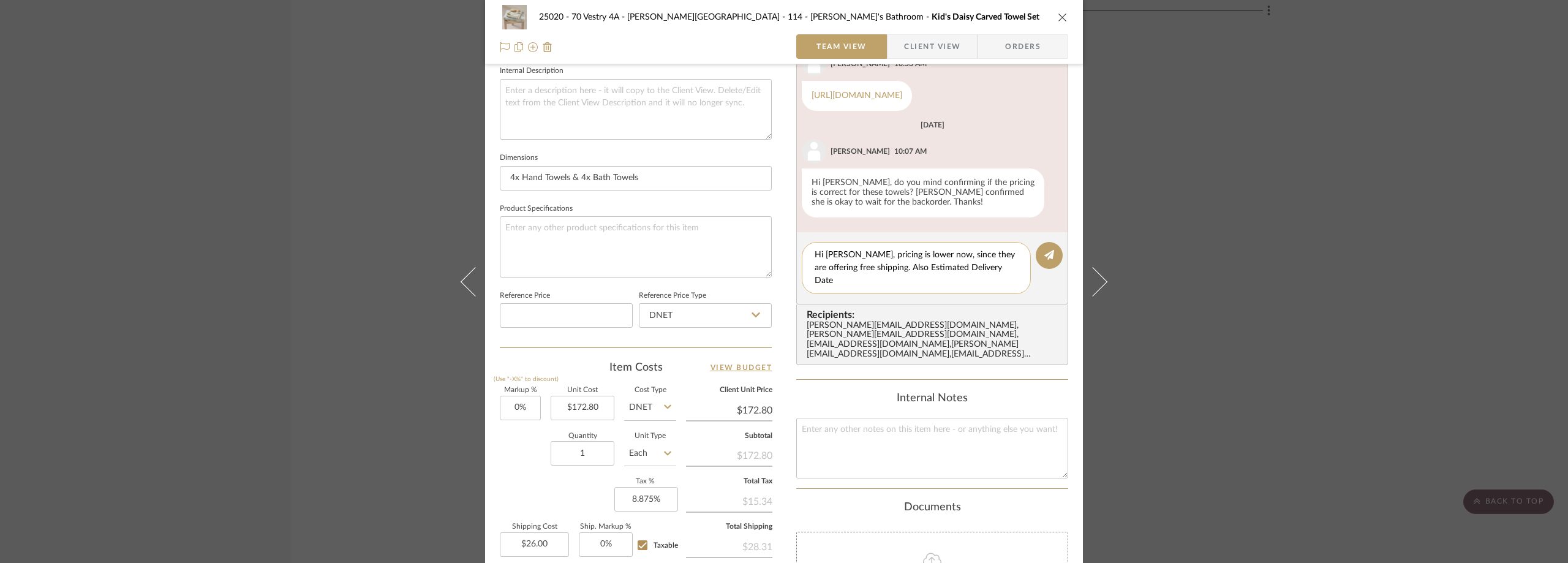
click at [997, 268] on textarea "Hi Lauren, pricing is lower now, since they are offering free shipping. Also Es…" at bounding box center [916, 268] width 203 height 39
click at [950, 281] on textarea "Hi Lauren, pricing is lower now, since they are offering free shipping. Also Es…" at bounding box center [916, 268] width 203 height 39
type textarea "Hi Lauren, pricing is lower now, since they are offering free shipping. Also Es…"
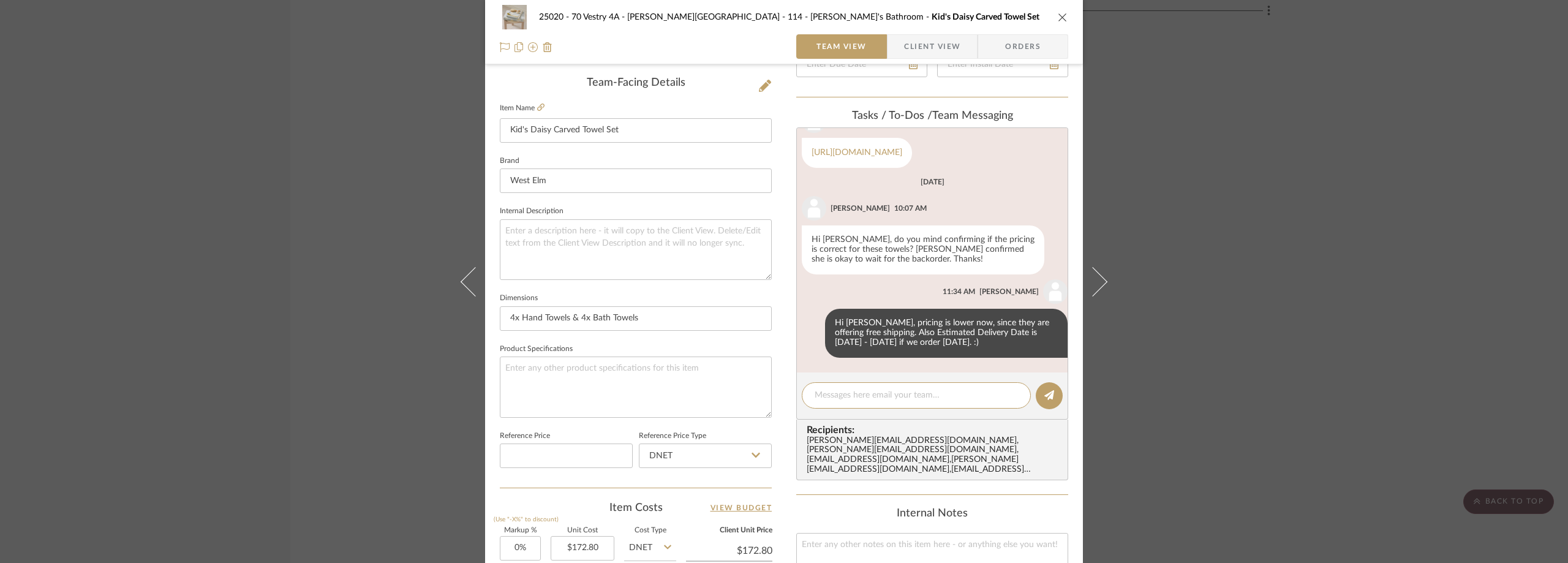
scroll to position [96, 0]
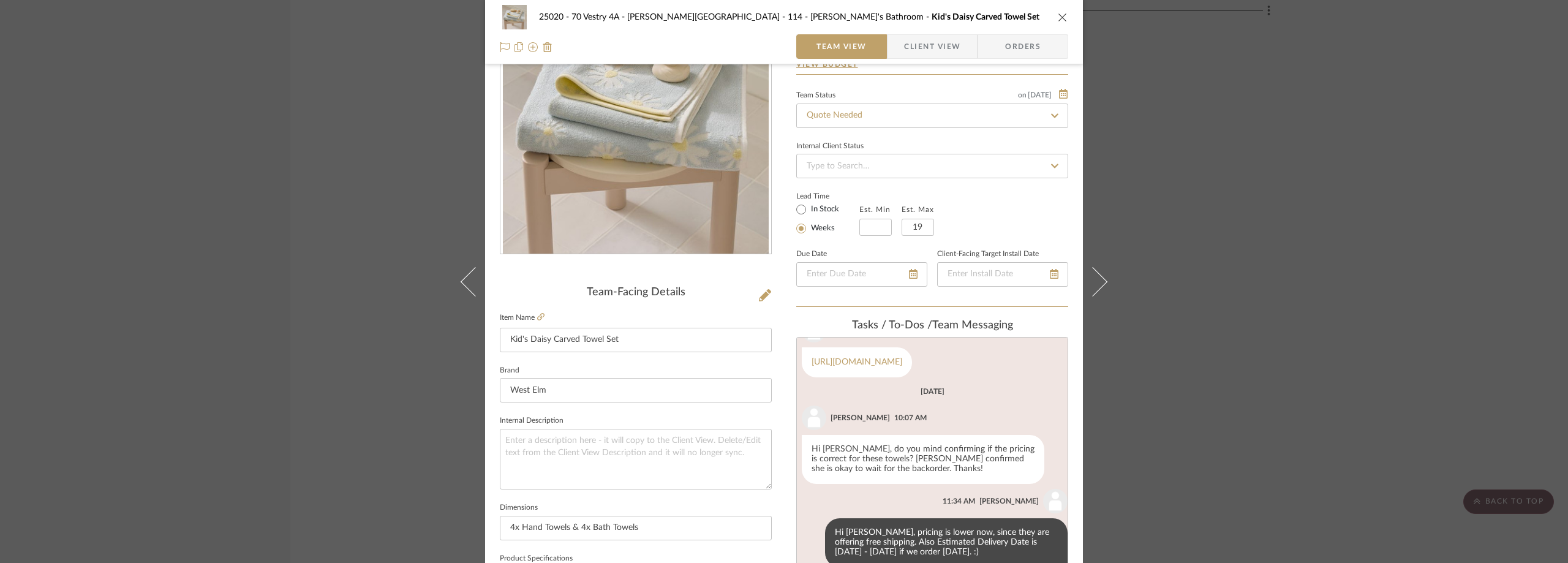
click at [891, 45] on span "button" at bounding box center [896, 46] width 17 height 24
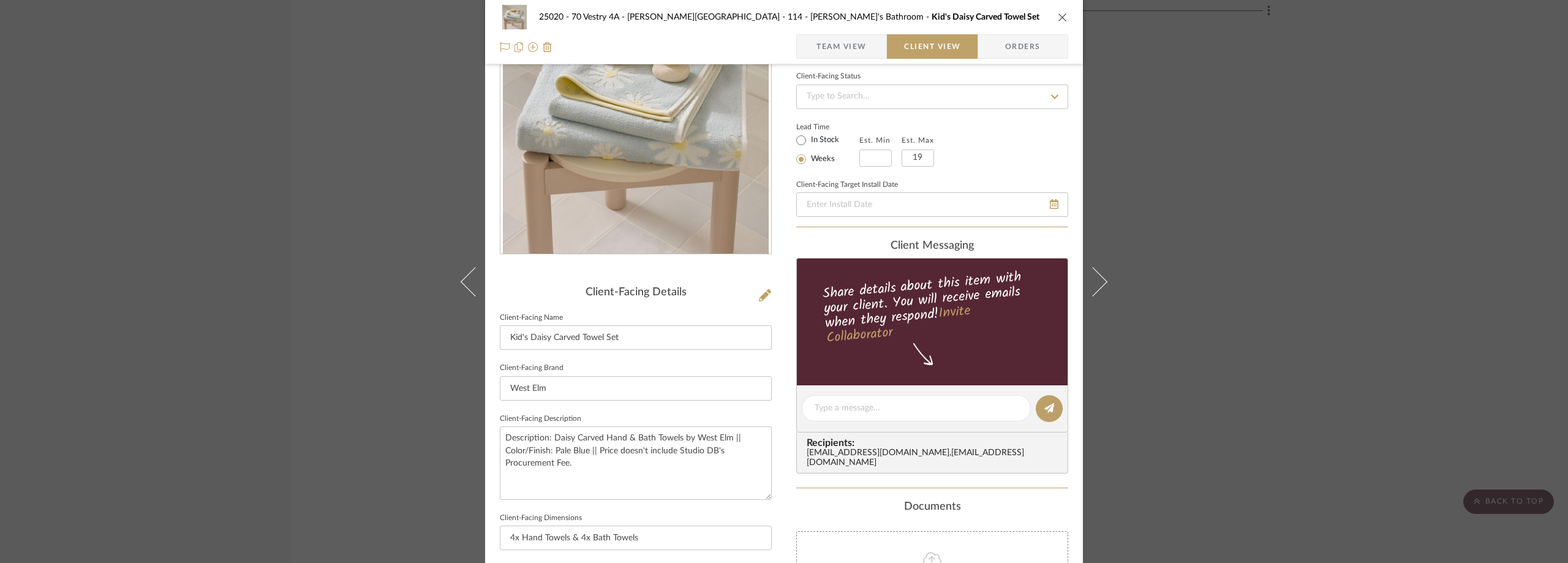
click at [363, 102] on div "25020 - 70 Vestry 4A - Grant-Stanleigh 114 - Vivian's Bathroom Kid's Daisy Carv…" at bounding box center [784, 281] width 1568 height 563
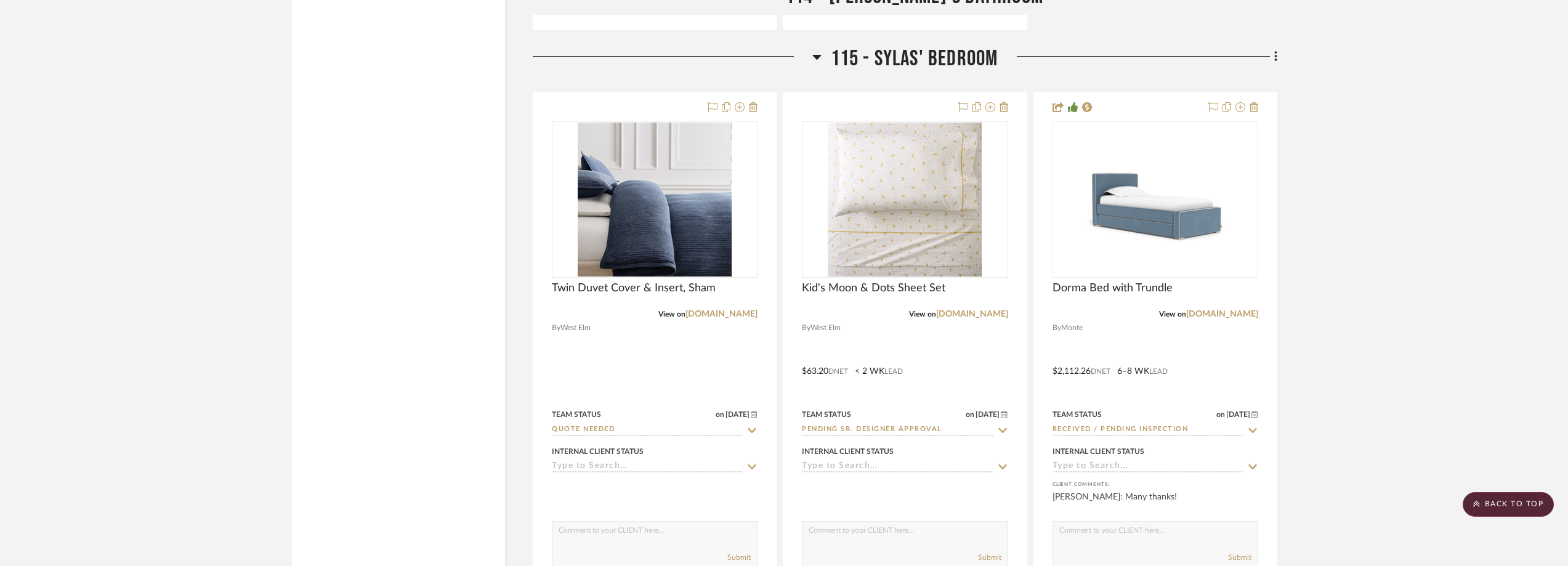
scroll to position [2708, 0]
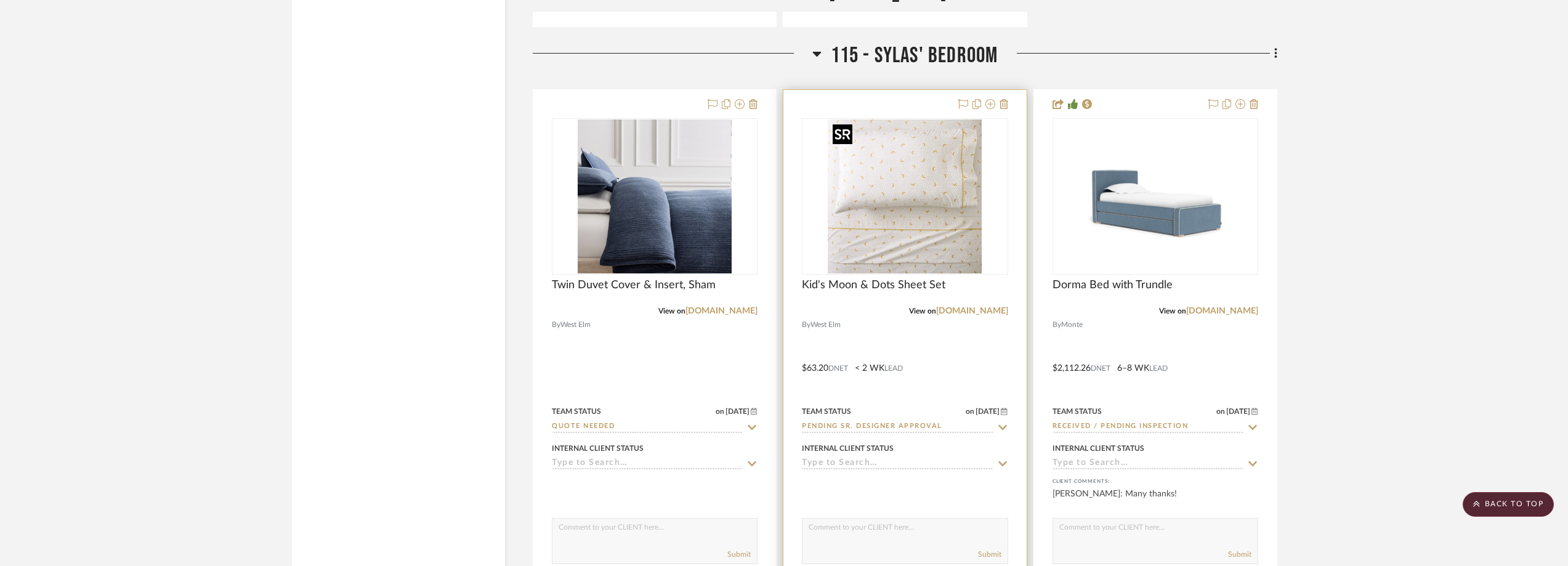
click at [0, 0] on img at bounding box center [0, 0] width 0 height 0
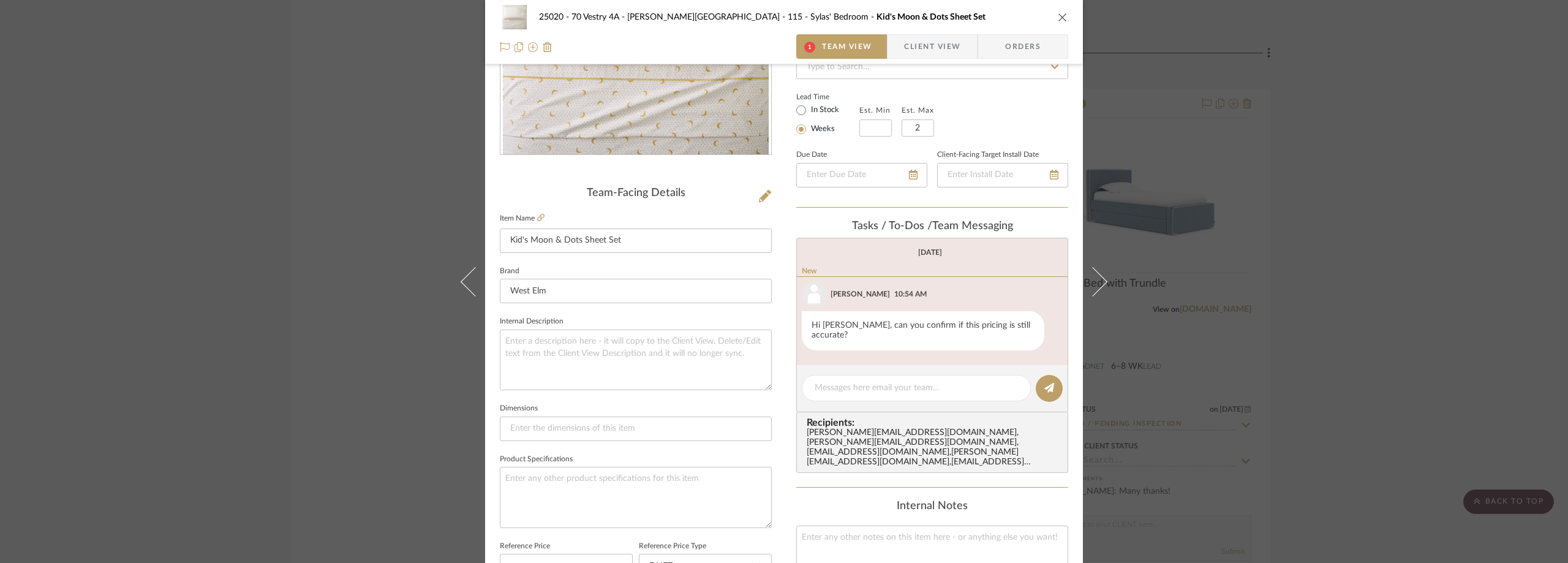
scroll to position [428, 0]
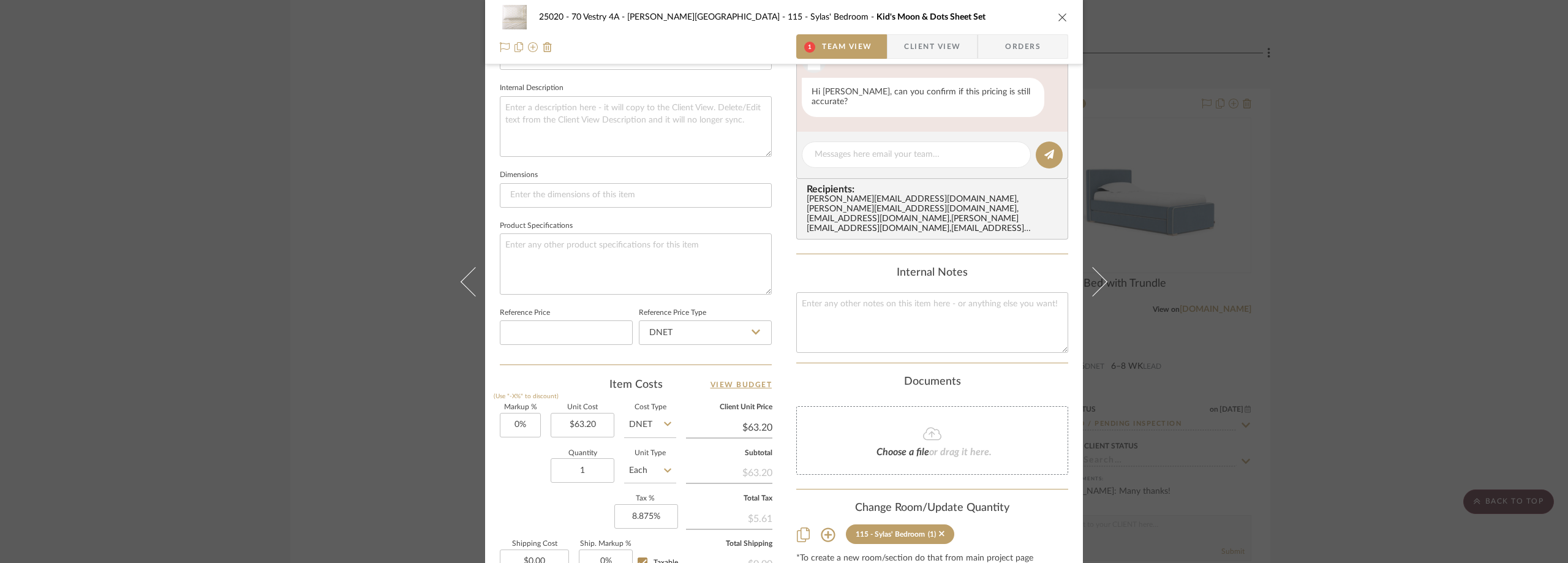
drag, startPoint x: 1460, startPoint y: 253, endPoint x: 1375, endPoint y: 258, distance: 85.1
click at [1457, 253] on div "25020 - 70 Vestry 4A - Grant-Stanleigh 115 - Sylas' Bedroom Kid's Moon & Dots S…" at bounding box center [784, 281] width 1568 height 563
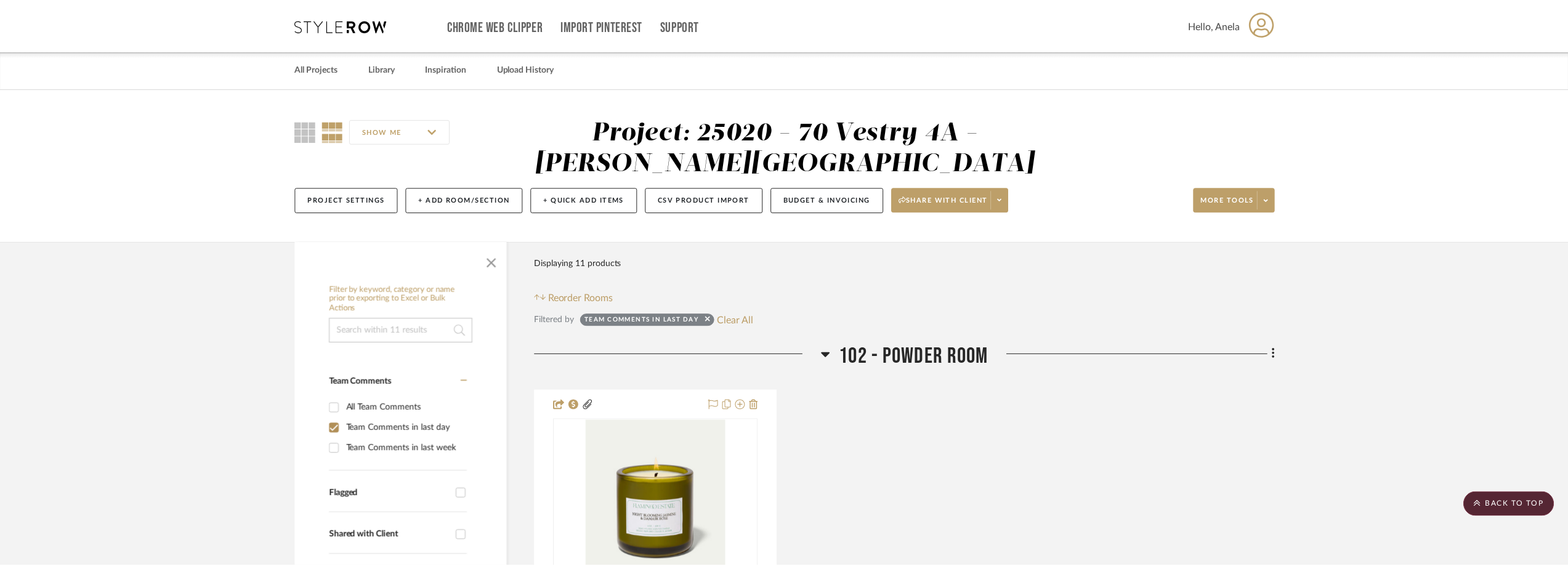
scroll to position [2708, 0]
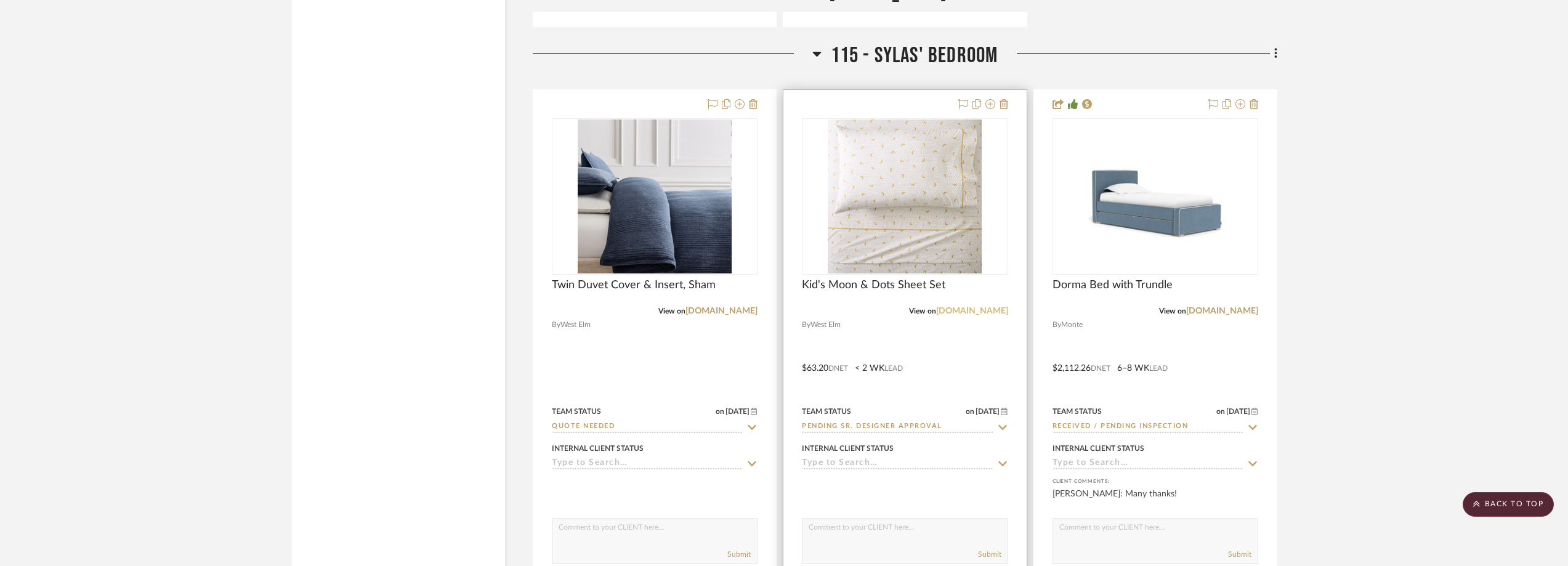
click at [997, 311] on link "westelm.com" at bounding box center [972, 310] width 72 height 9
click at [927, 194] on img "0" at bounding box center [904, 196] width 154 height 154
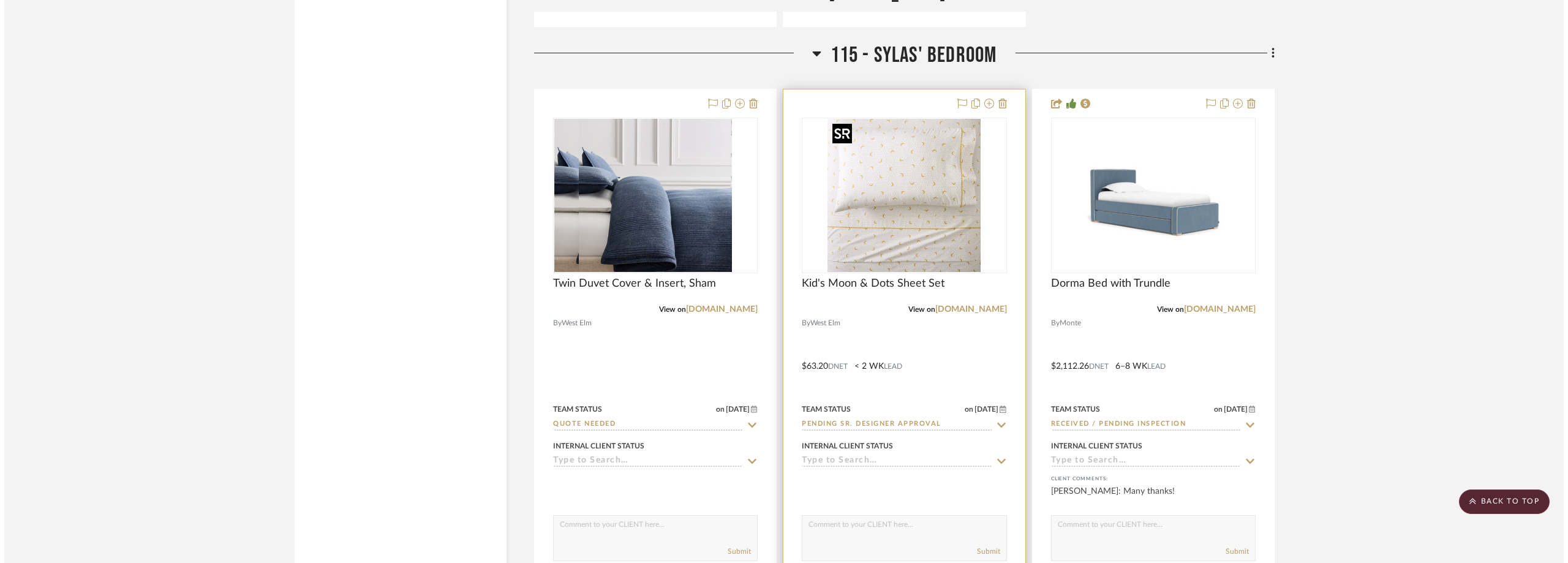
scroll to position [0, 0]
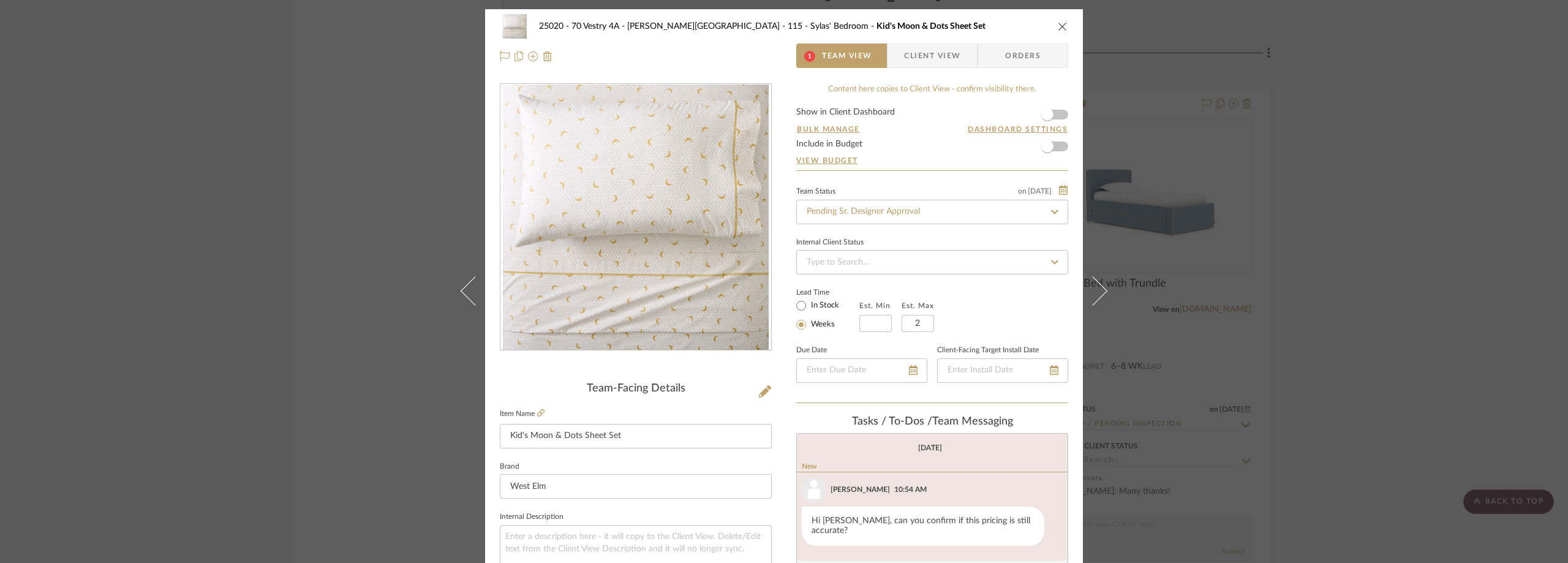
click at [957, 55] on span "Client View" at bounding box center [933, 55] width 90 height 24
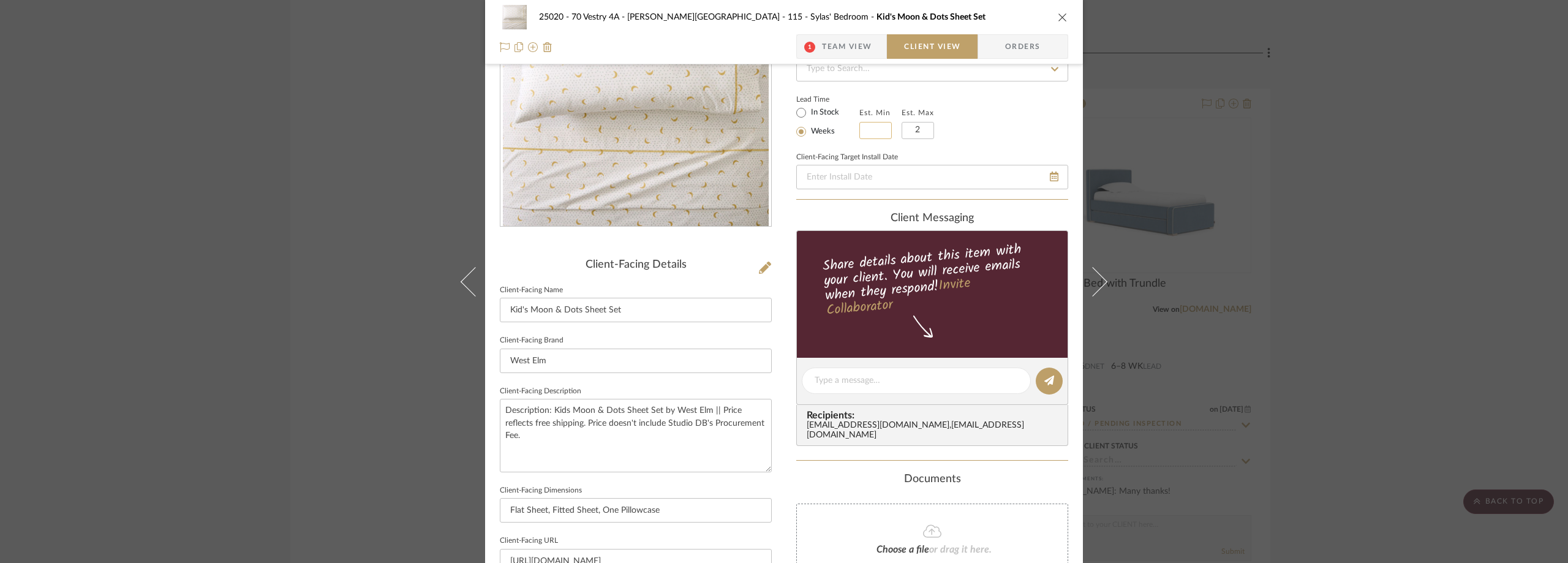
scroll to position [245, 0]
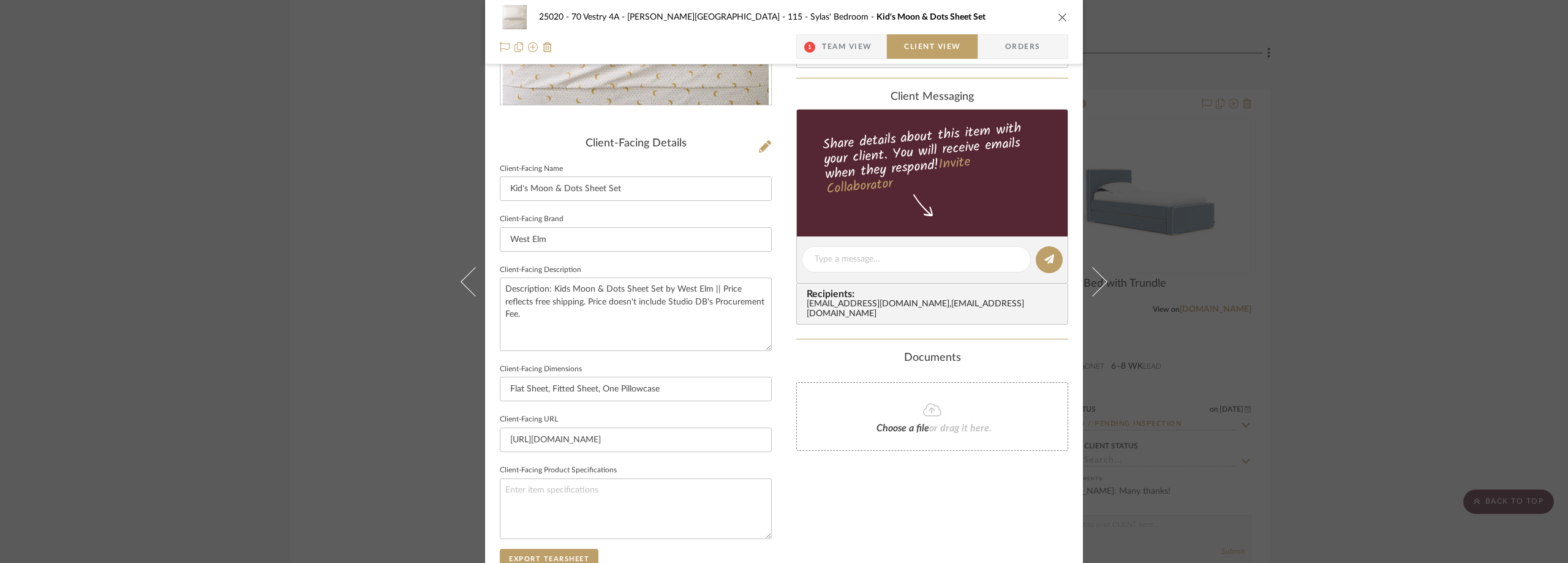
click at [1222, 213] on div "25020 - 70 Vestry 4A - Grant-Stanleigh 115 - Sylas' Bedroom Kid's Moon & Dots S…" at bounding box center [784, 281] width 1568 height 563
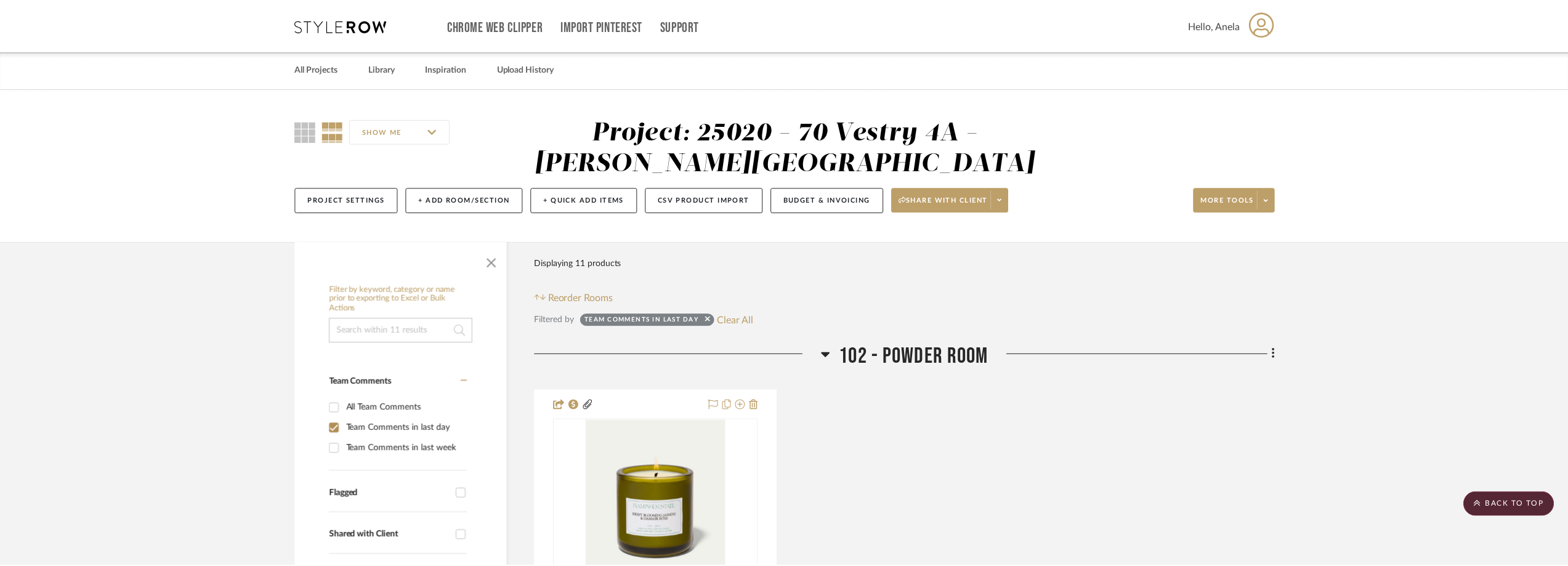
scroll to position [2708, 0]
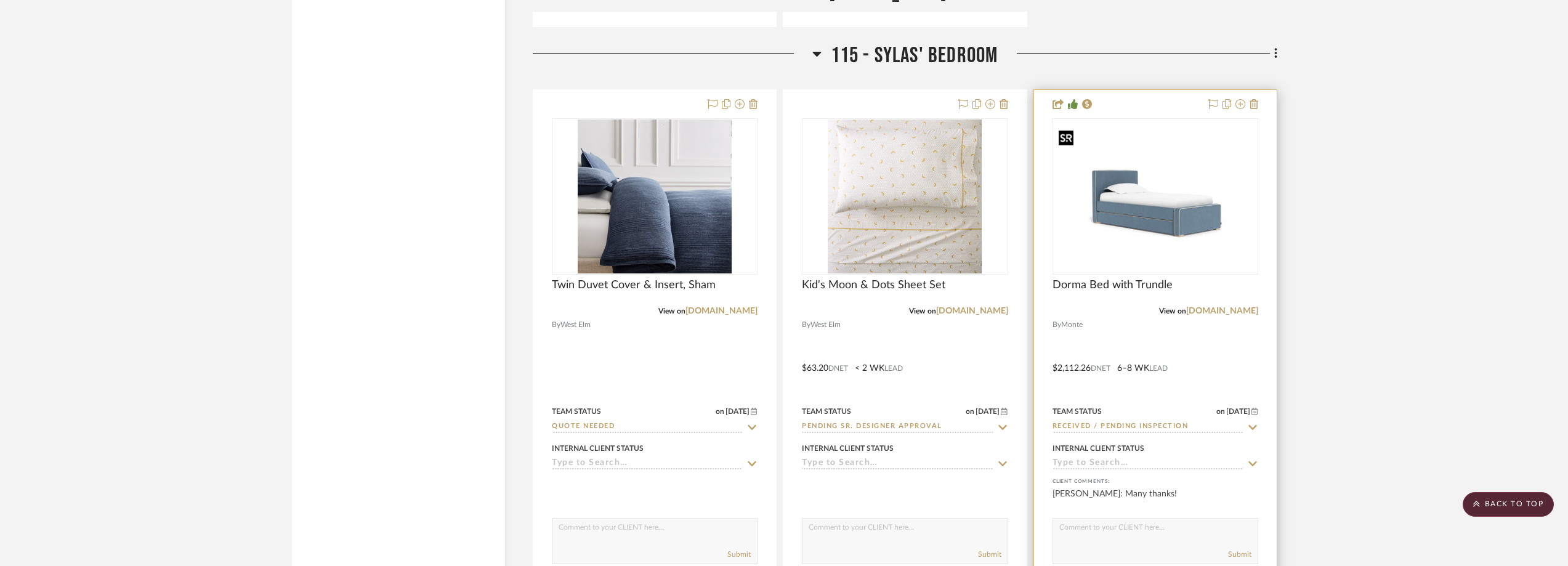
click at [1160, 230] on div at bounding box center [1155, 196] width 206 height 156
click at [1125, 141] on img "0" at bounding box center [1155, 196] width 204 height 143
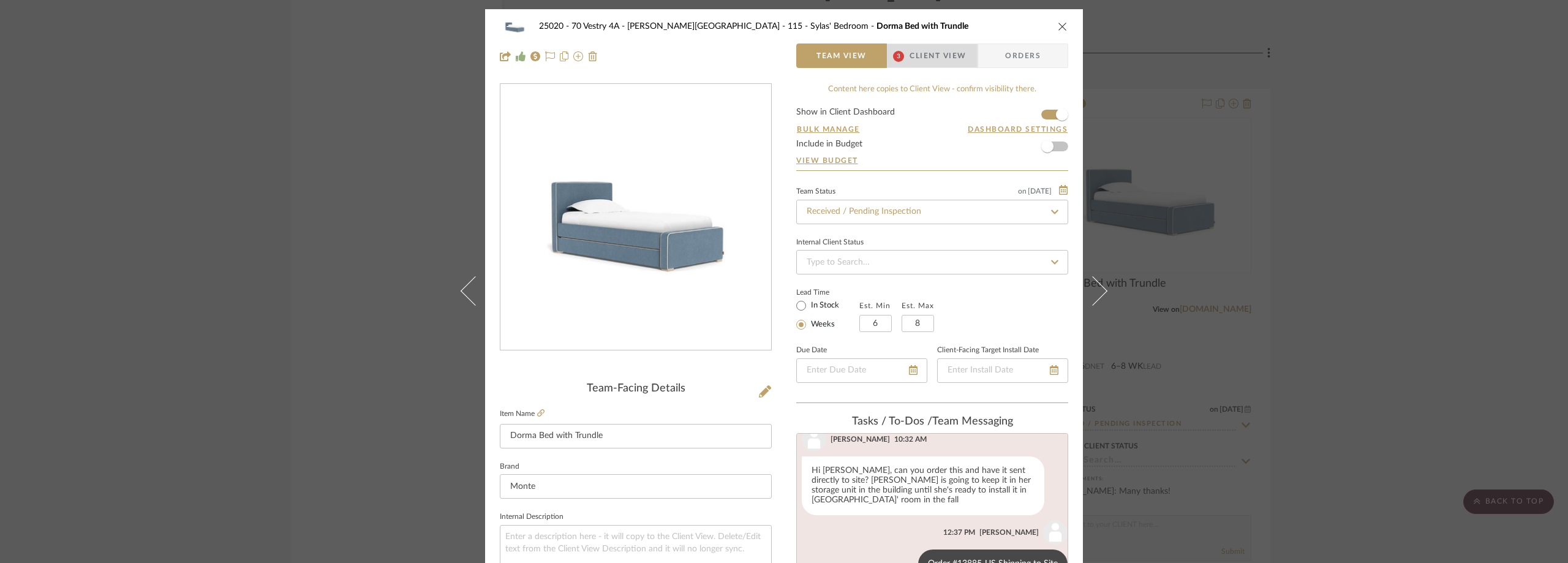
scroll to position [888, 0]
click at [940, 57] on span "Client View" at bounding box center [938, 55] width 57 height 24
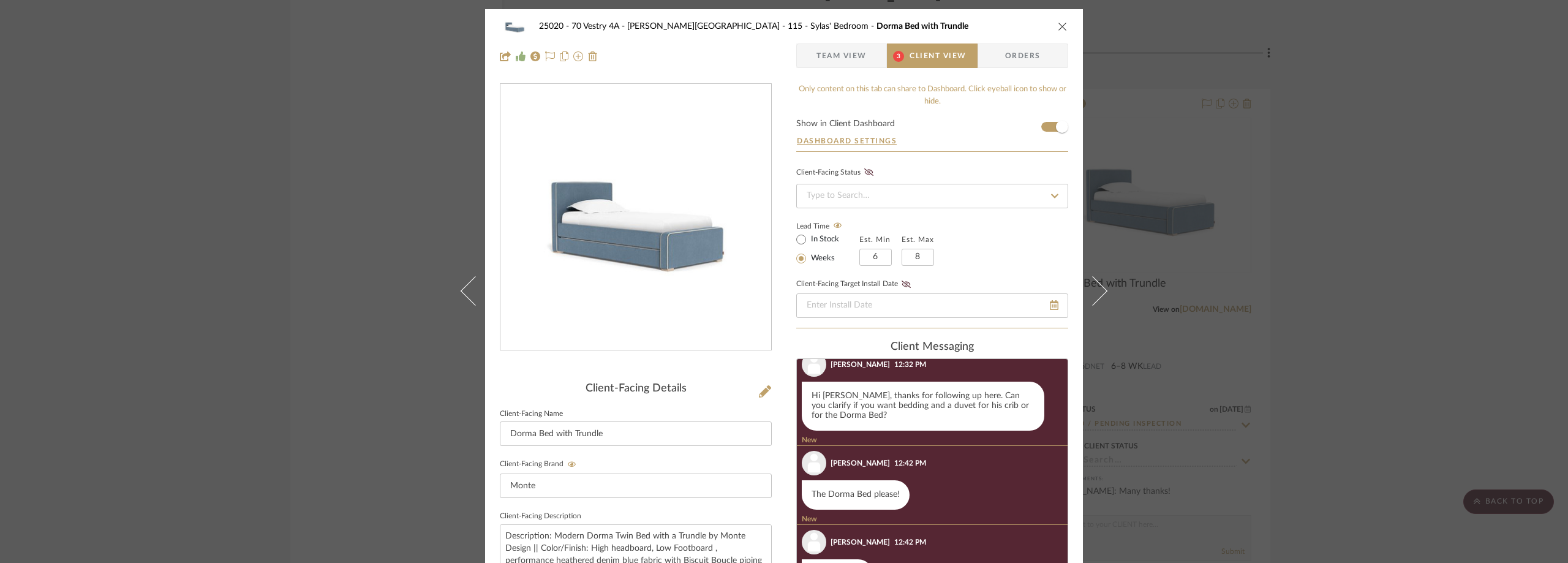
scroll to position [123, 0]
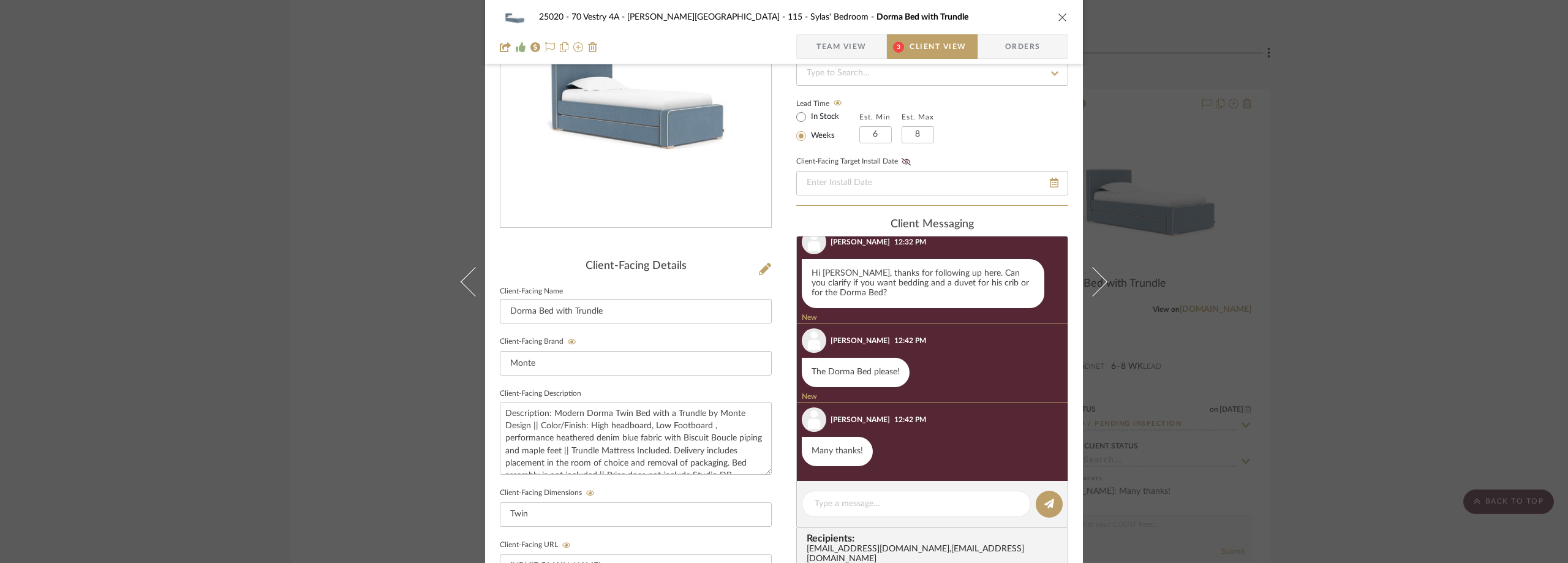
click at [1295, 205] on div "25020 - 70 Vestry 4A - Grant-Stanleigh 115 - Sylas' Bedroom Dorma Bed with Trun…" at bounding box center [784, 281] width 1568 height 563
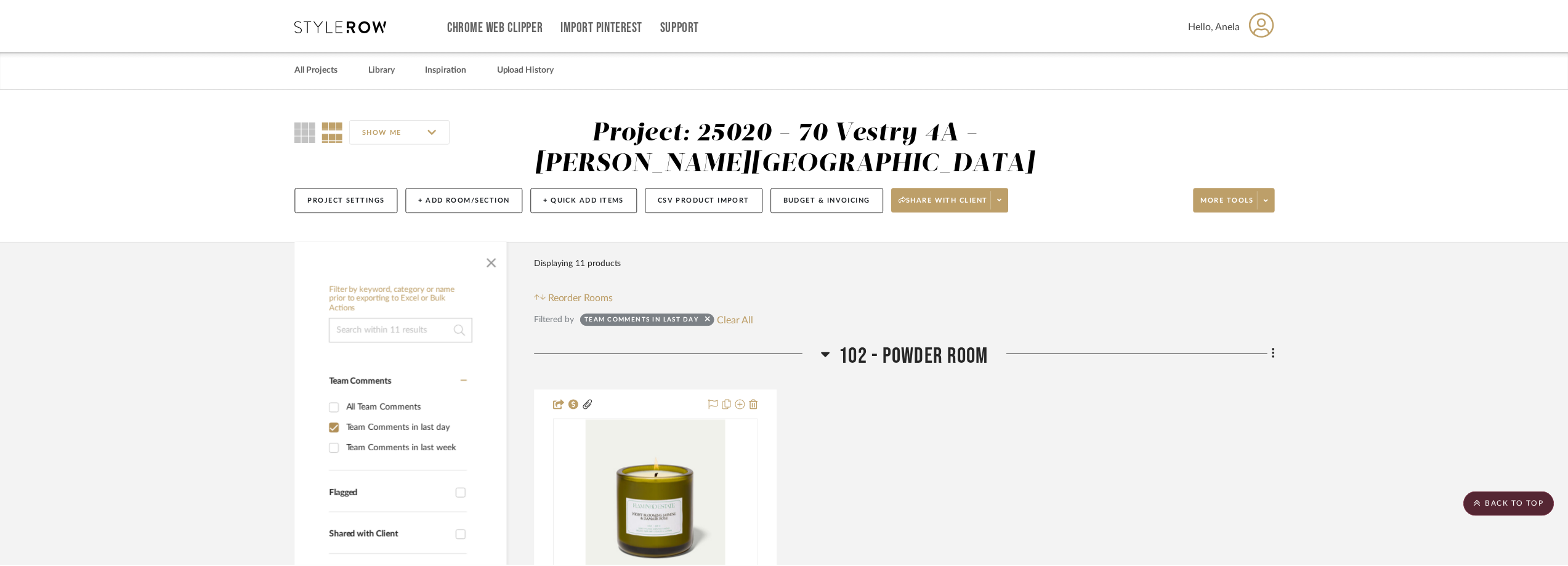
scroll to position [2708, 0]
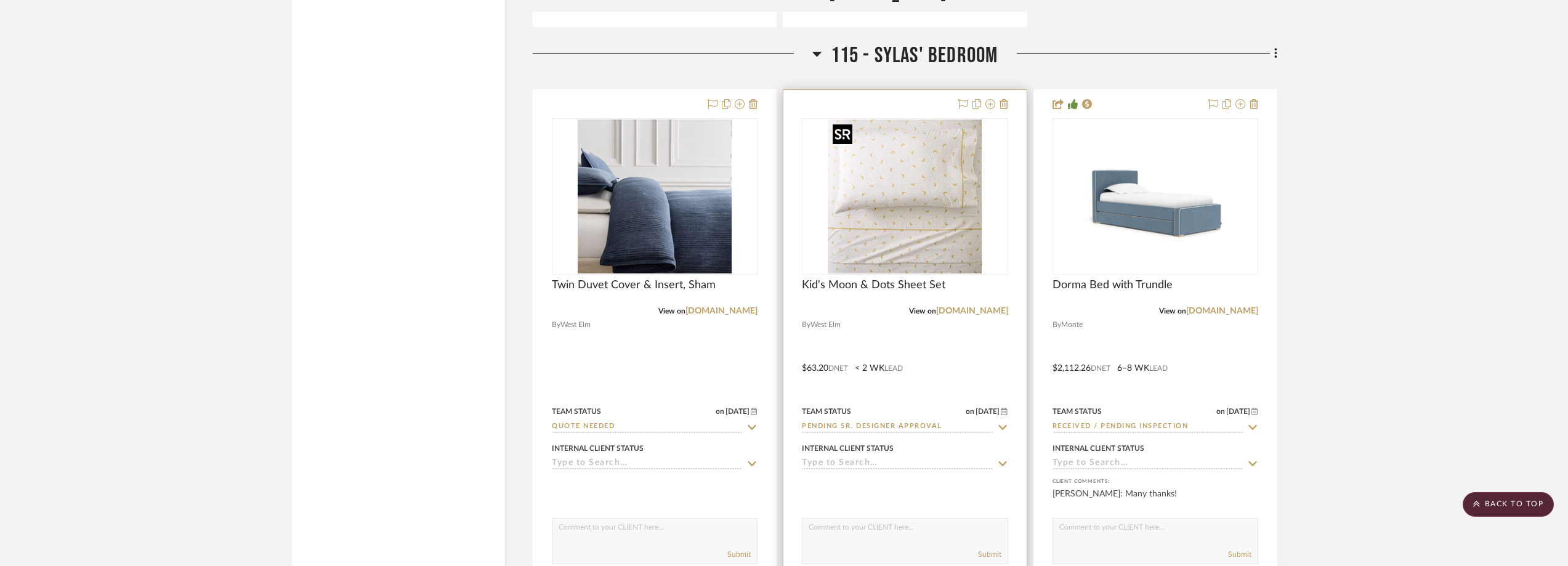
click at [934, 211] on img "0" at bounding box center [904, 196] width 154 height 154
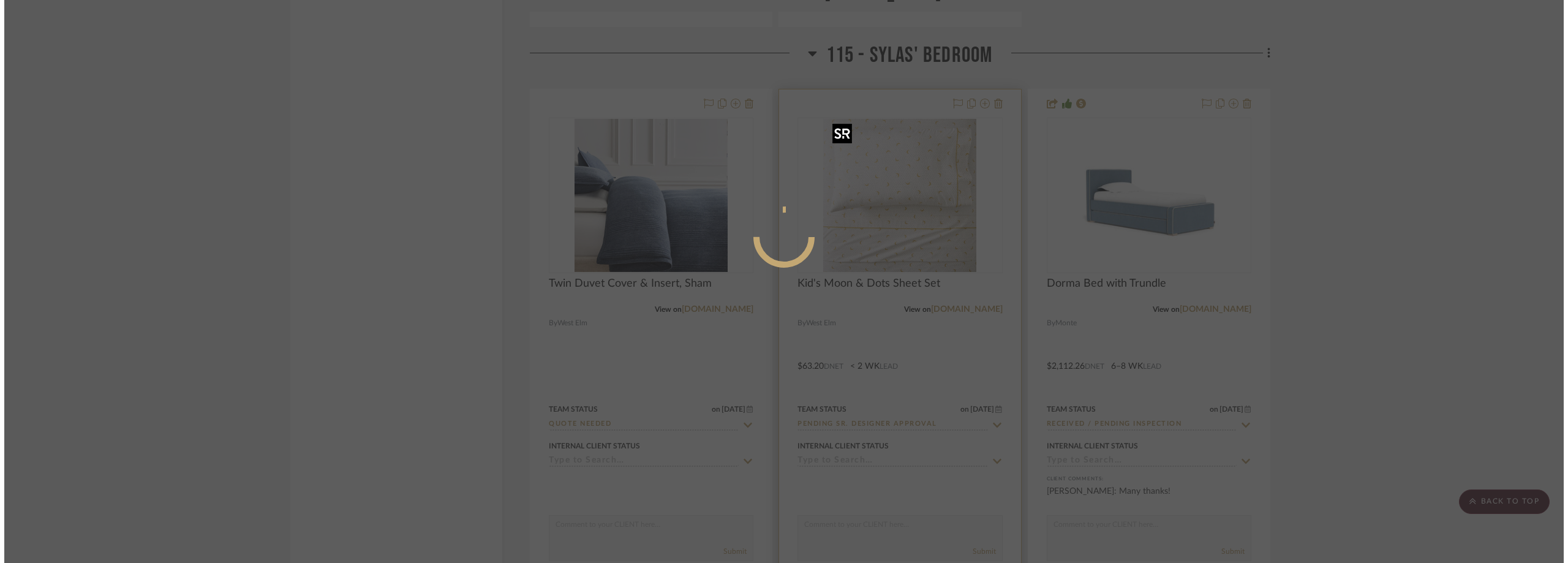
scroll to position [0, 0]
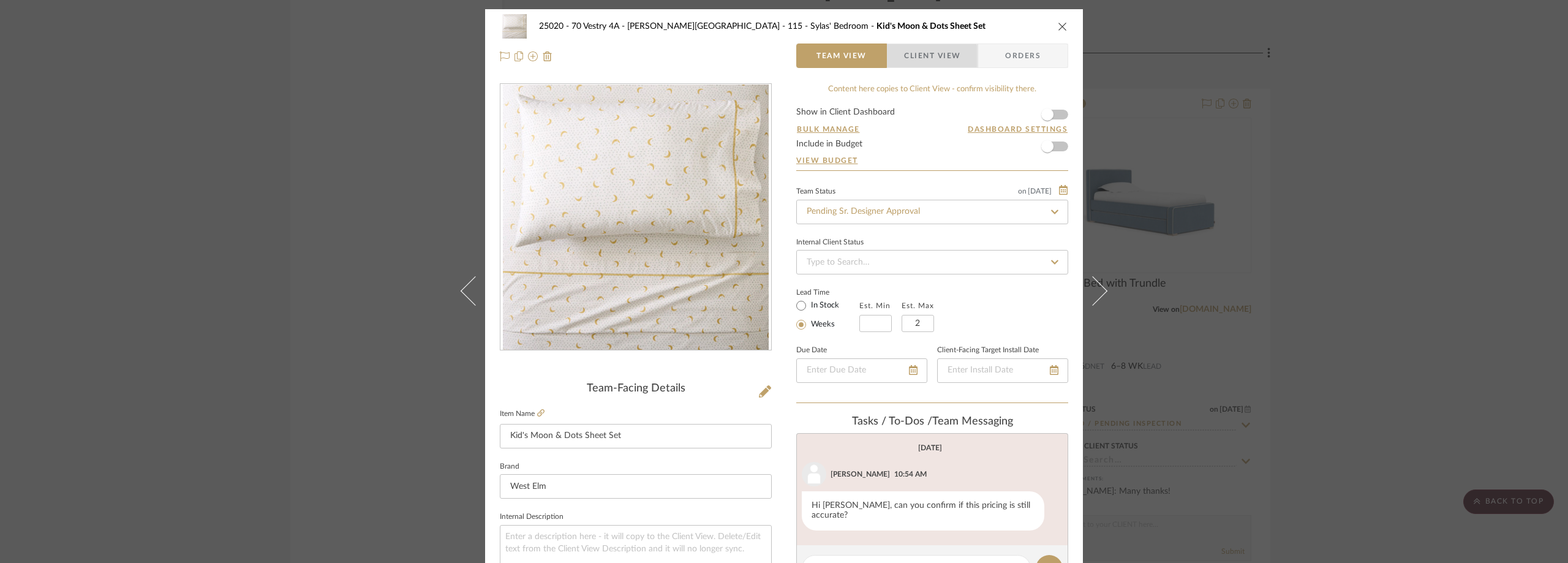
click at [905, 61] on span "Client View" at bounding box center [933, 55] width 57 height 24
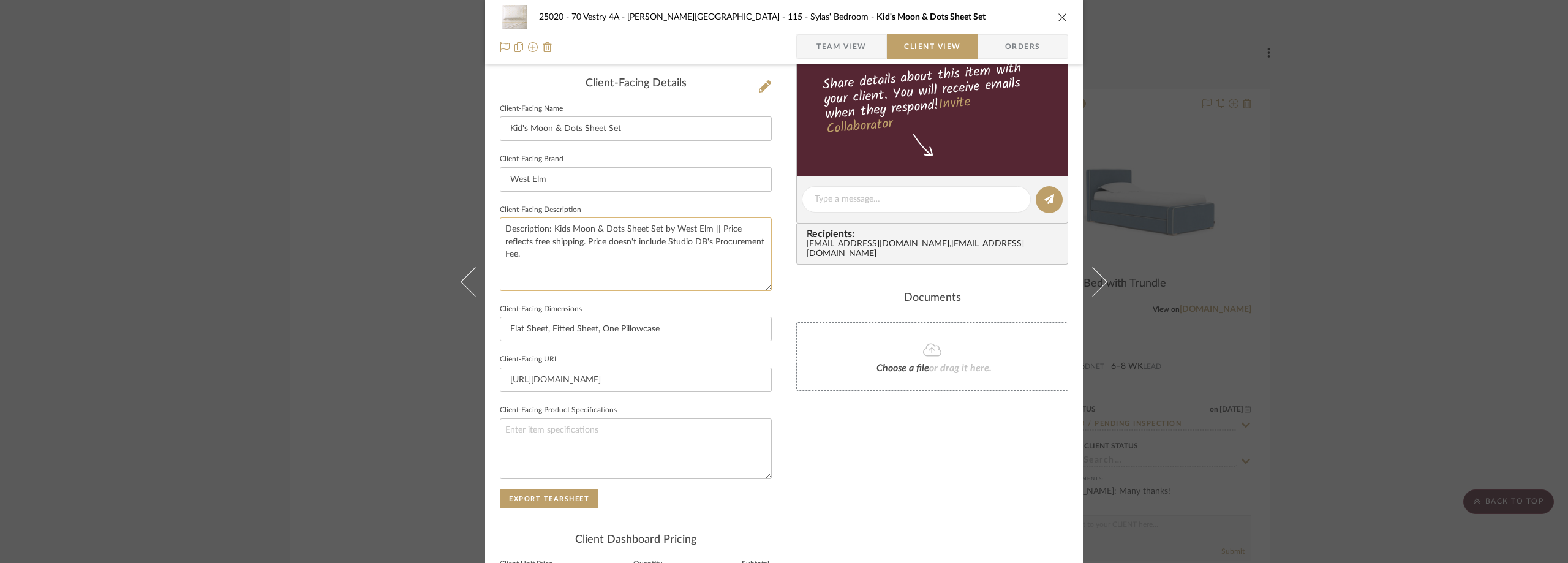
scroll to position [306, 0]
click at [678, 331] on input "Flat Sheet, Fitted Sheet, One Pillowcase" at bounding box center [635, 327] width 272 height 24
type input "Flat Sheet, Fitted Sheet, One Pillowcase - Twin"
click at [748, 302] on fieldset "Client-Facing Dimensions Flat Sheet, Fitted Sheet, One Pillowcase - Twin" at bounding box center [635, 320] width 272 height 41
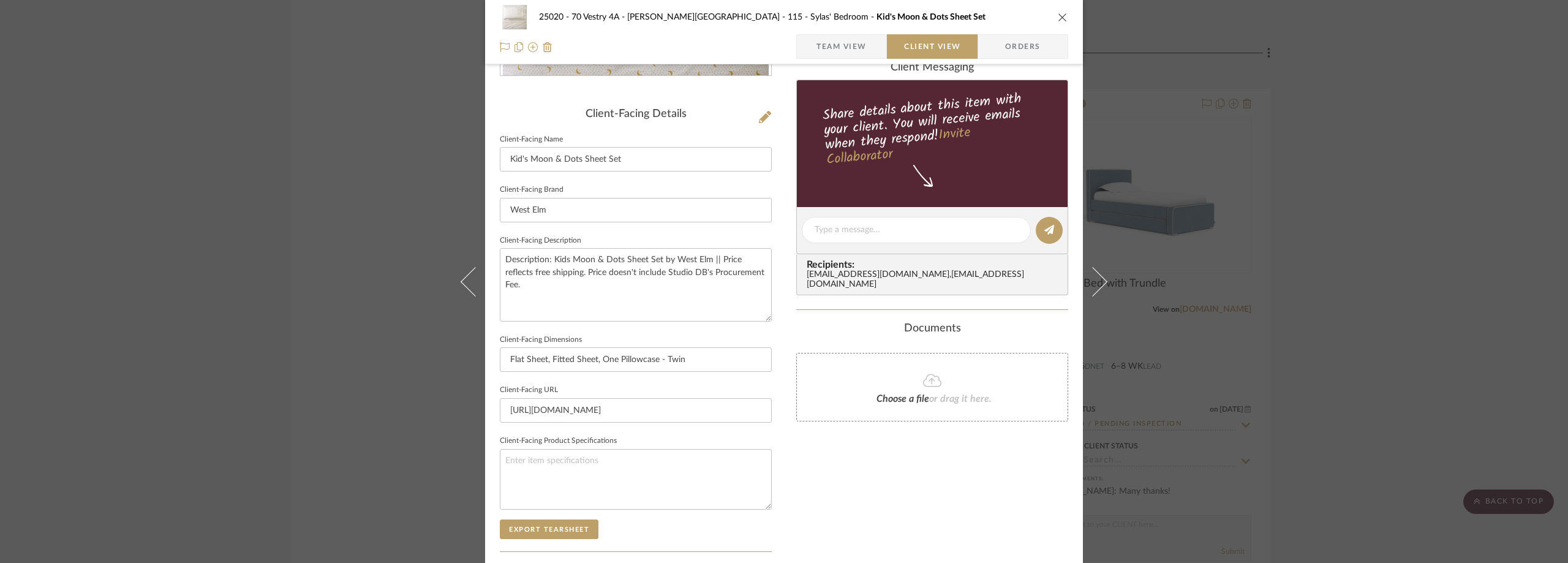
scroll to position [446, 0]
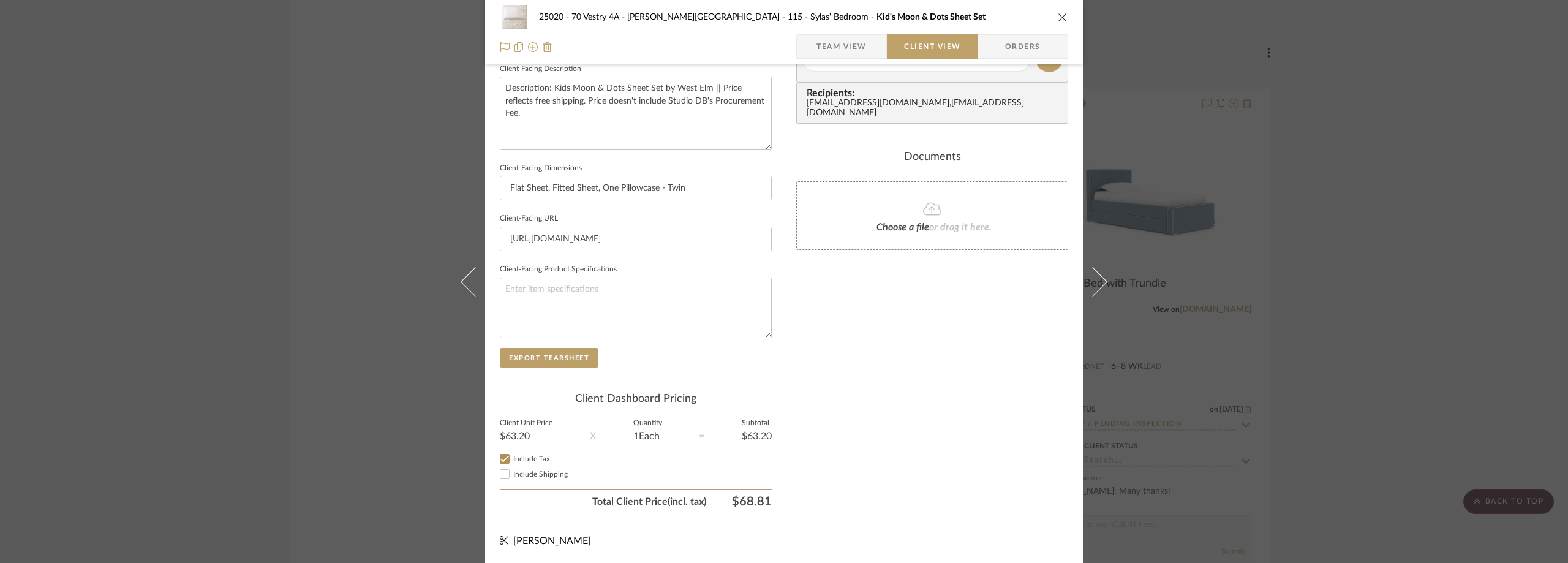
click at [836, 47] on span "Team View" at bounding box center [842, 46] width 50 height 24
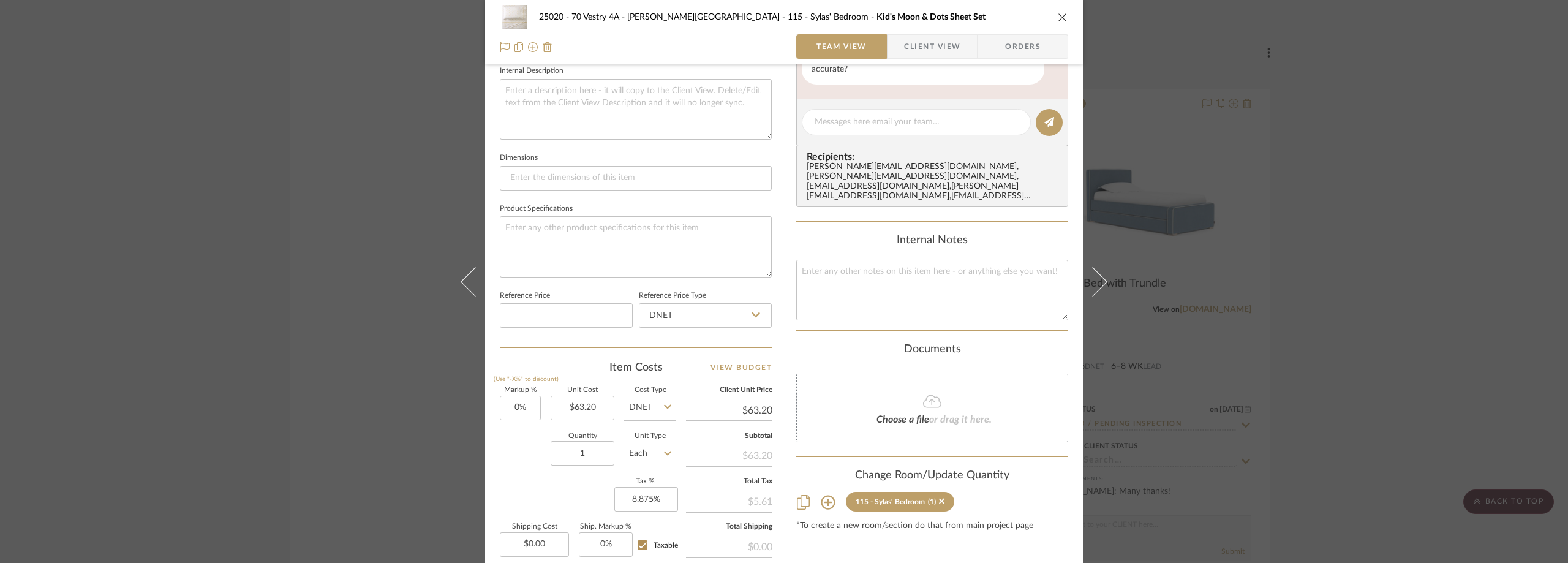
scroll to position [577, 0]
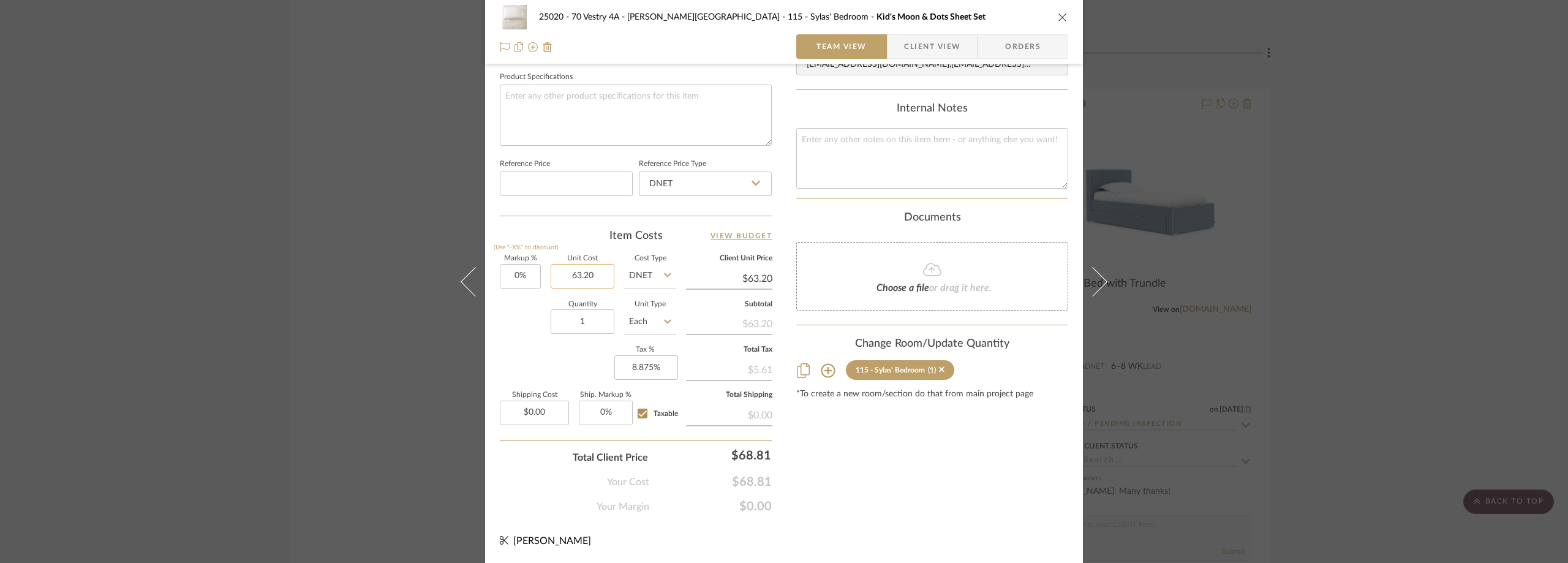
click at [571, 269] on input "63.20" at bounding box center [582, 276] width 64 height 24
type input "$60.40"
click at [582, 227] on div "Team-Facing Details Item Name Kid's Moon & Dots Sheet Set Brand West Elm Intern…" at bounding box center [635, 10] width 272 height 1008
type input "$60.40"
click at [916, 48] on span "Client View" at bounding box center [933, 46] width 57 height 24
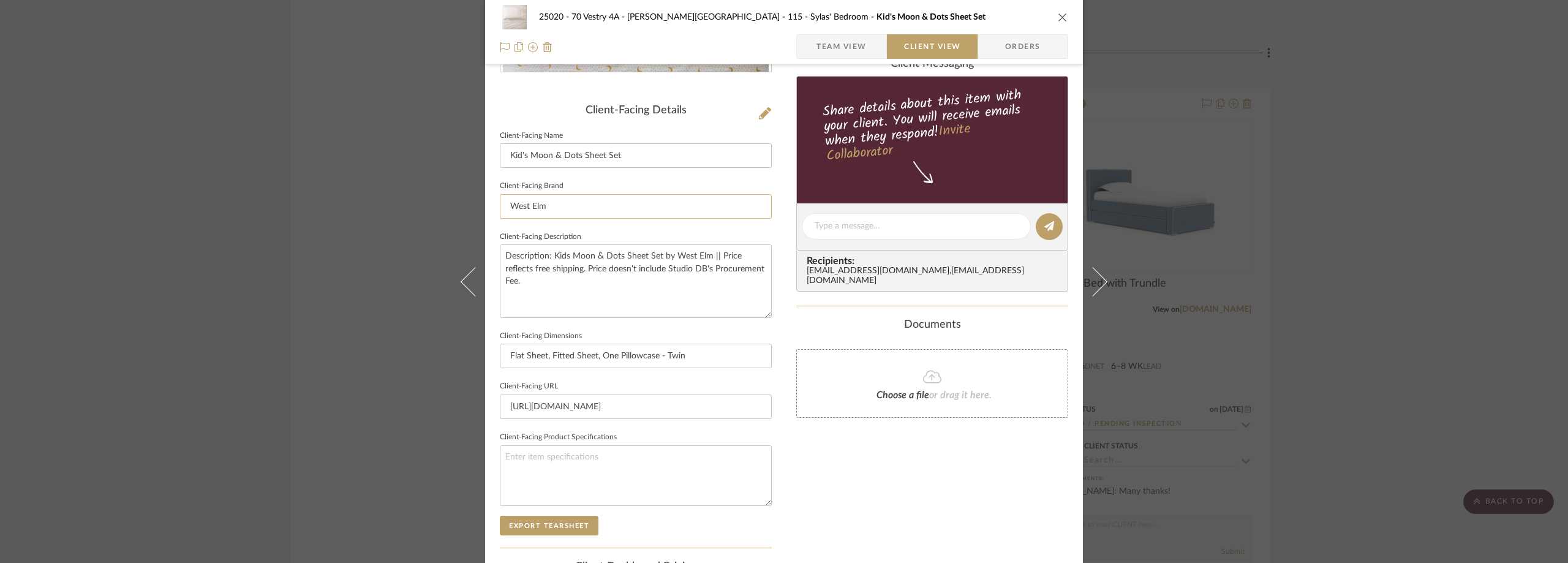
scroll to position [262, 0]
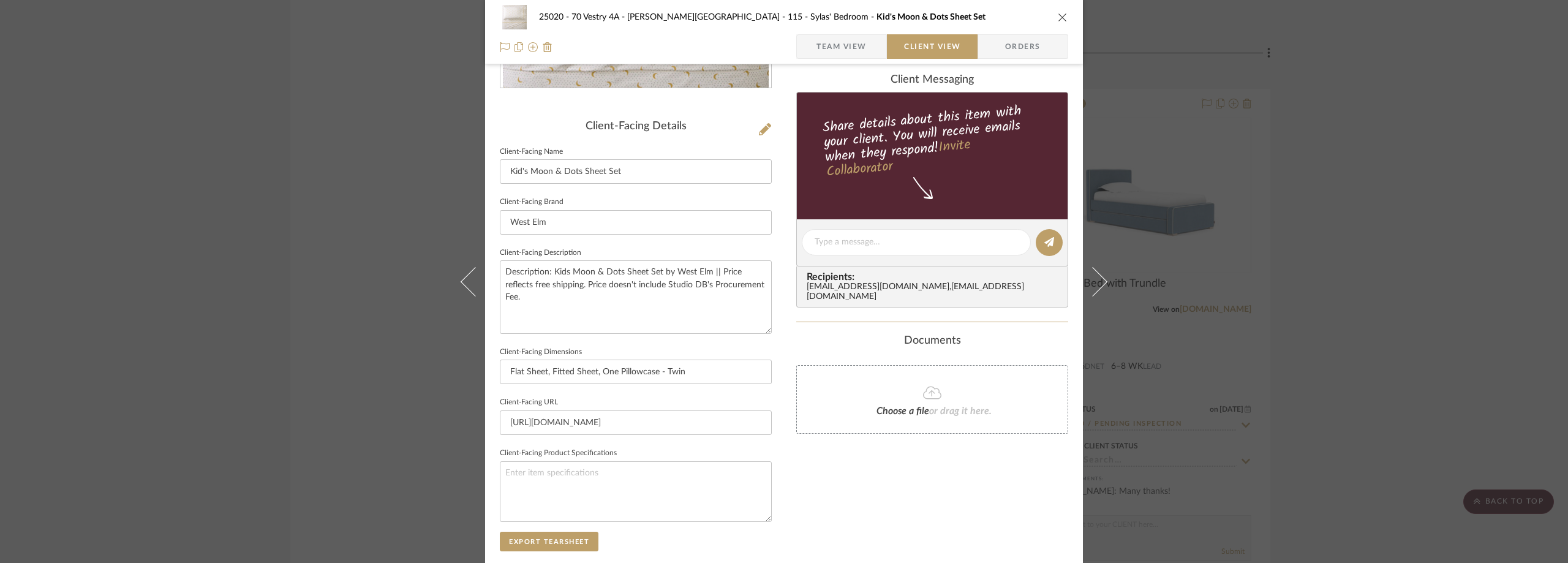
click at [802, 39] on span "button" at bounding box center [807, 46] width 20 height 24
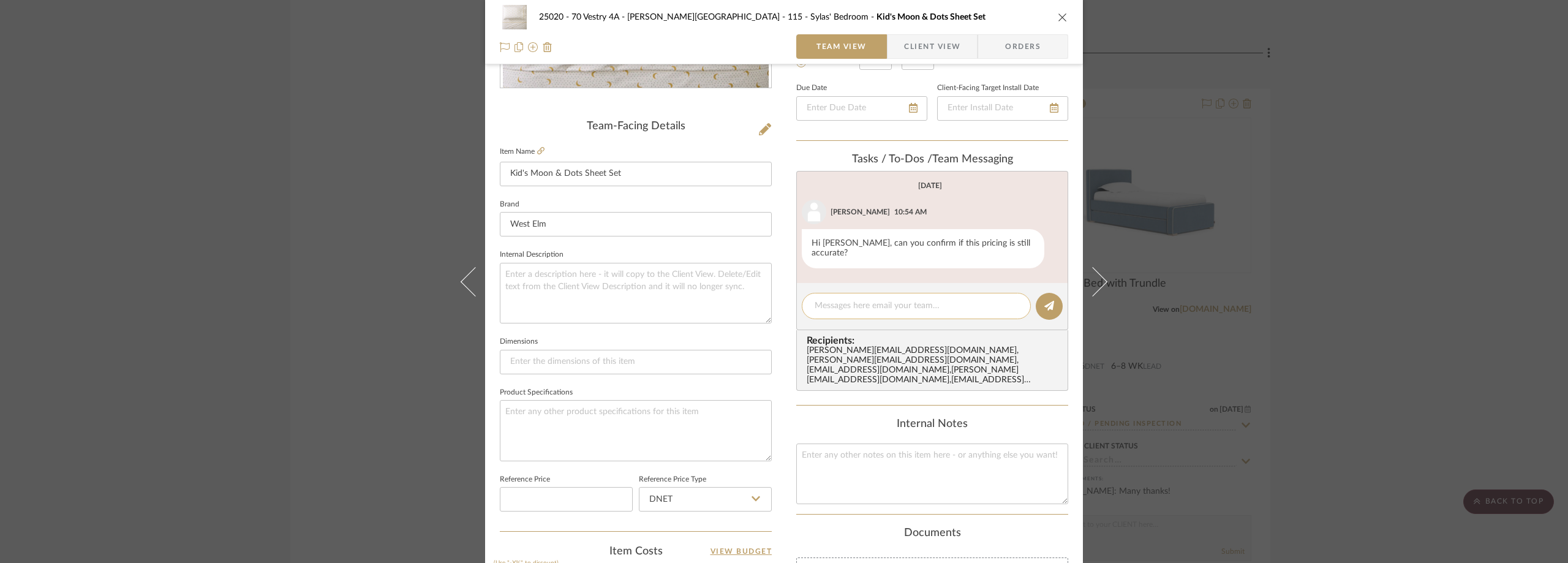
click at [859, 299] on textarea at bounding box center [916, 306] width 203 height 13
type textarea "Hi Lauren, pricing is still accurate."
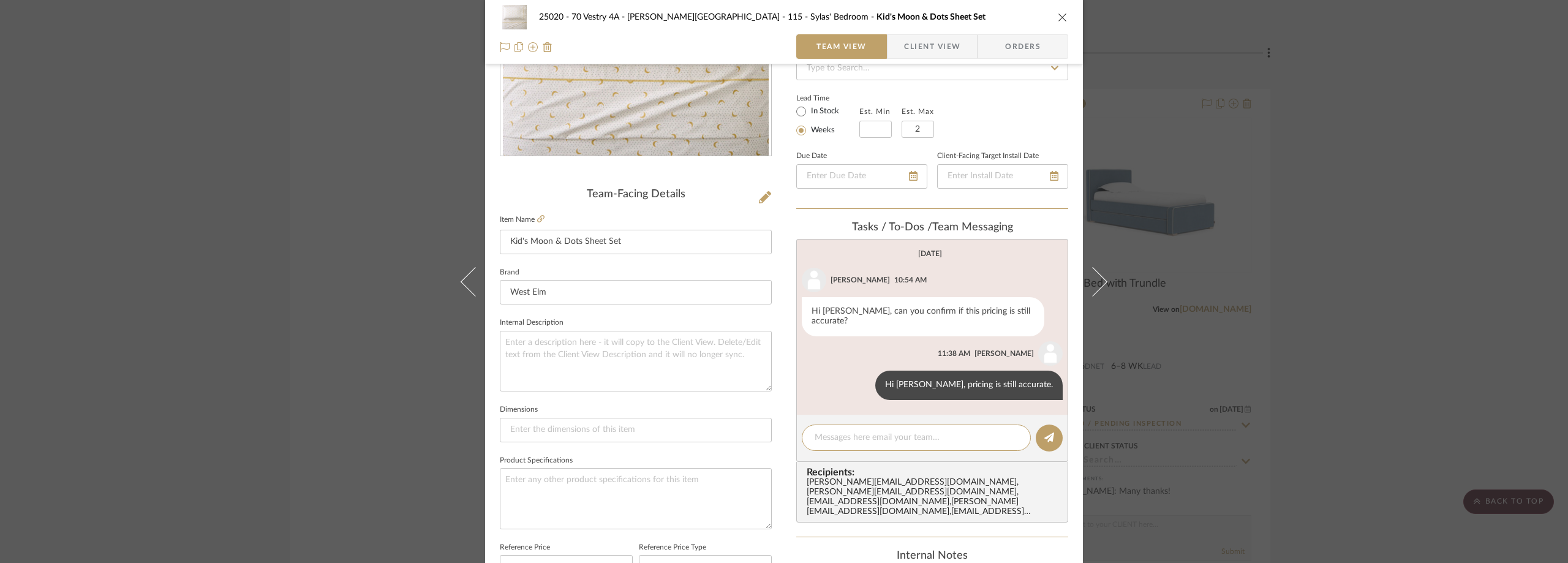
scroll to position [428, 0]
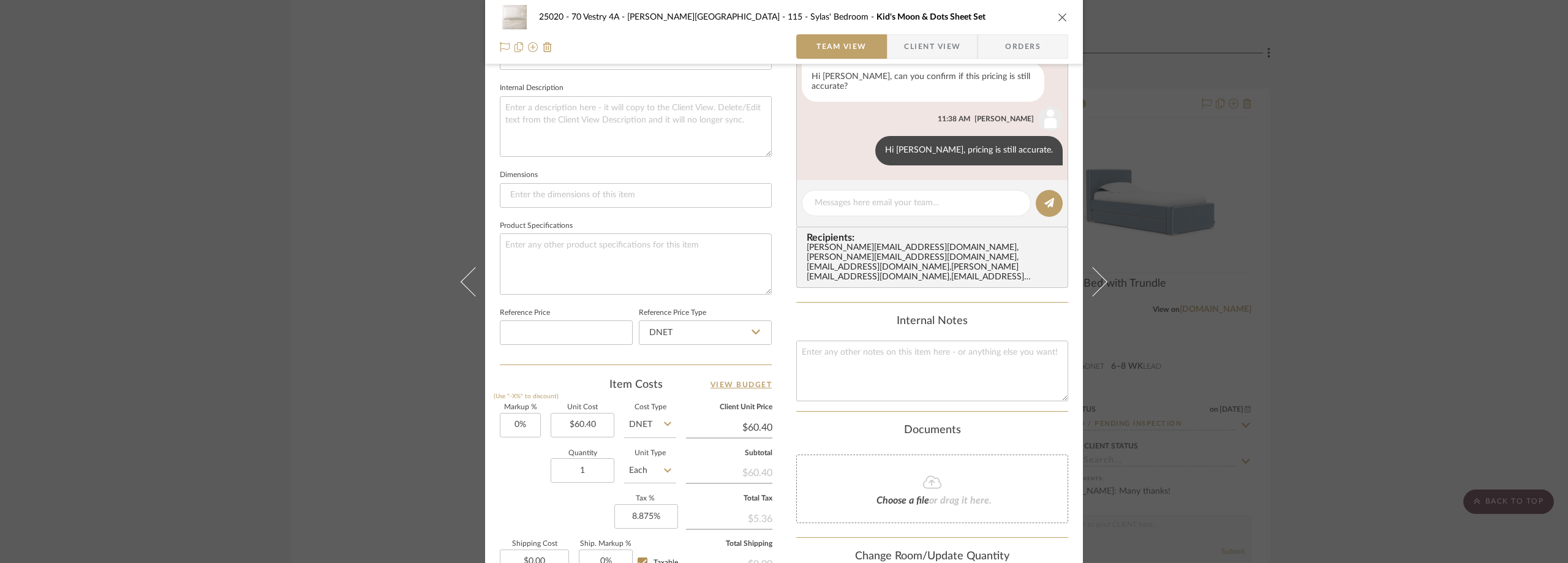
click at [348, 287] on div "25020 - 70 Vestry 4A - Grant-Stanleigh 115 - Sylas' Bedroom Kid's Moon & Dots S…" at bounding box center [784, 281] width 1568 height 563
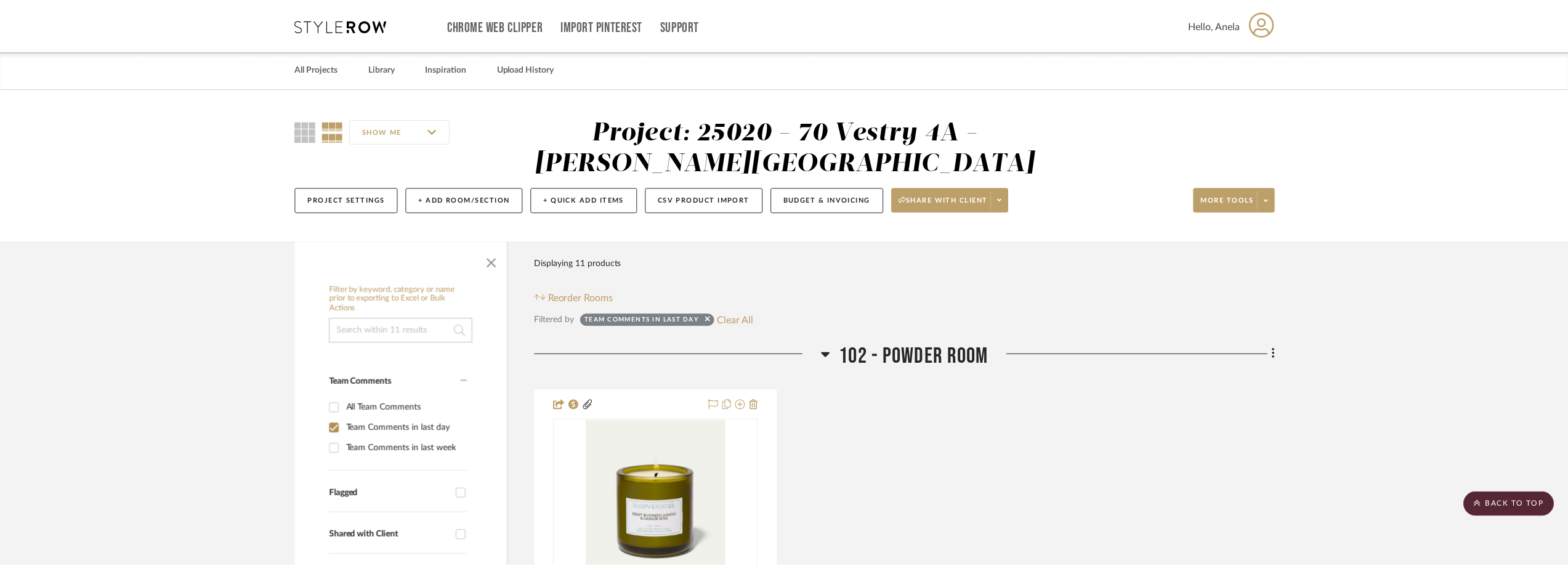
scroll to position [2708, 0]
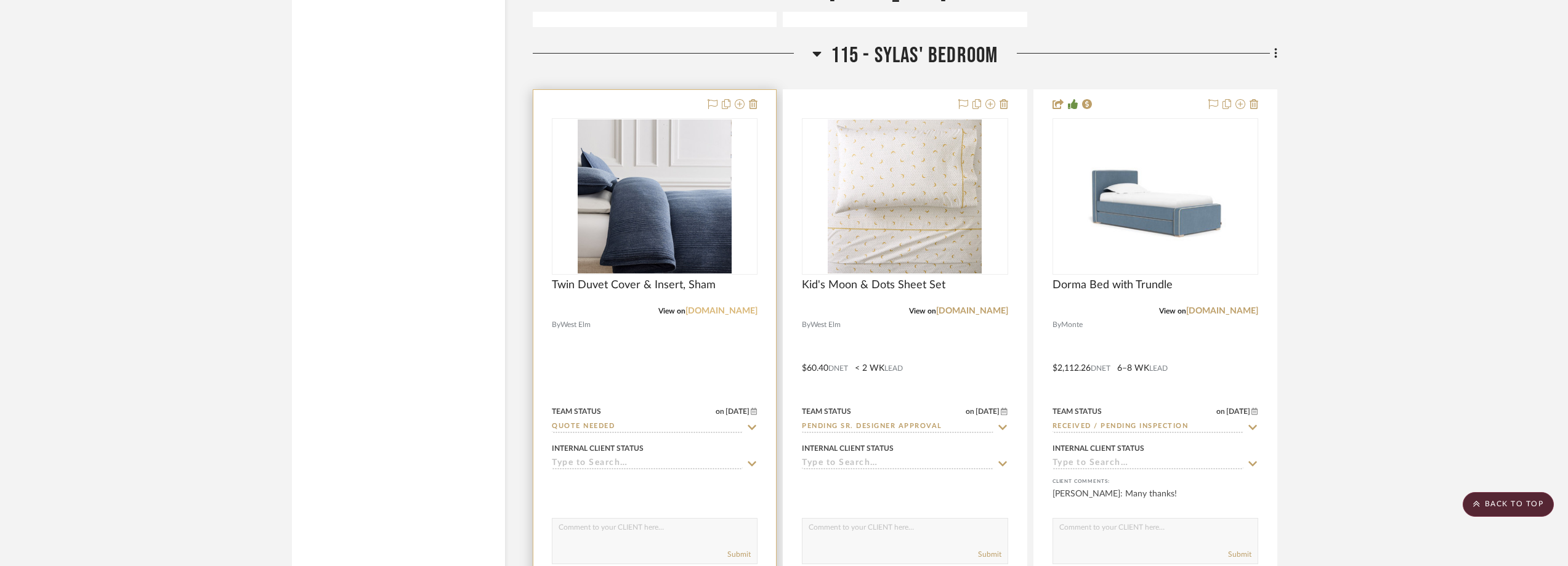
click at [718, 313] on link "westelm.com" at bounding box center [721, 310] width 72 height 9
click at [602, 197] on img "0" at bounding box center [654, 196] width 154 height 154
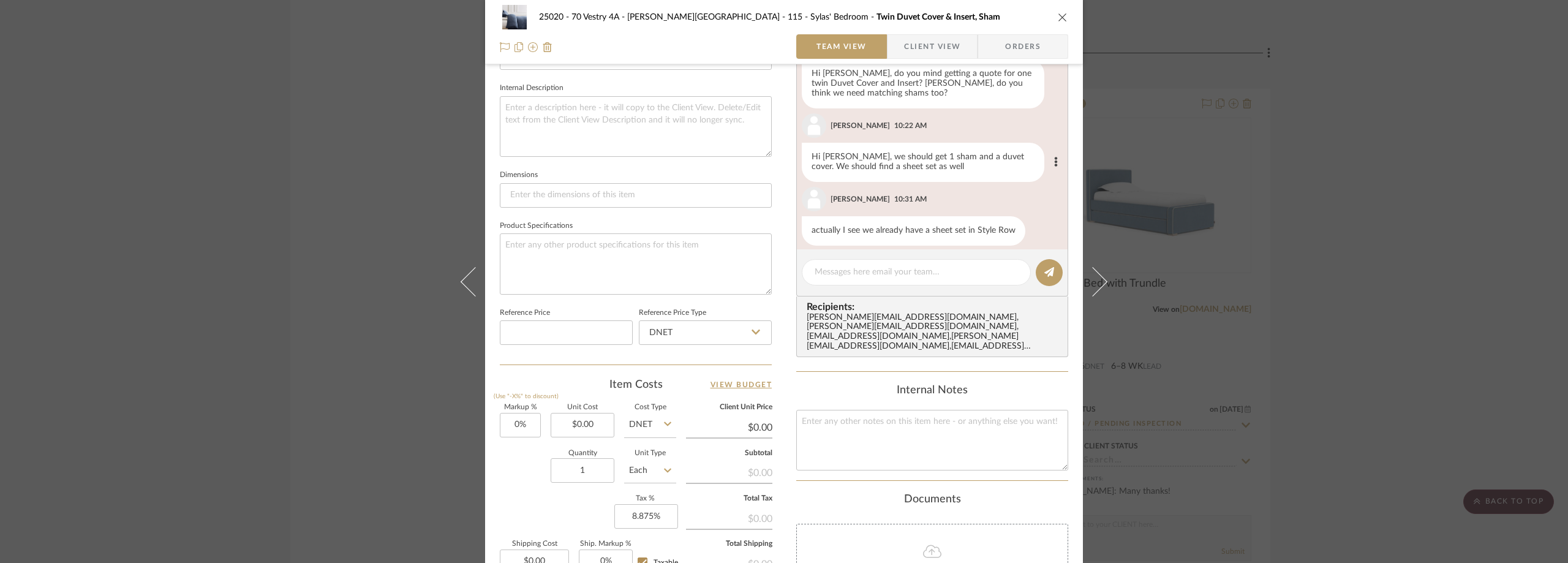
scroll to position [0, 0]
click at [915, 51] on span "Client View" at bounding box center [933, 46] width 57 height 24
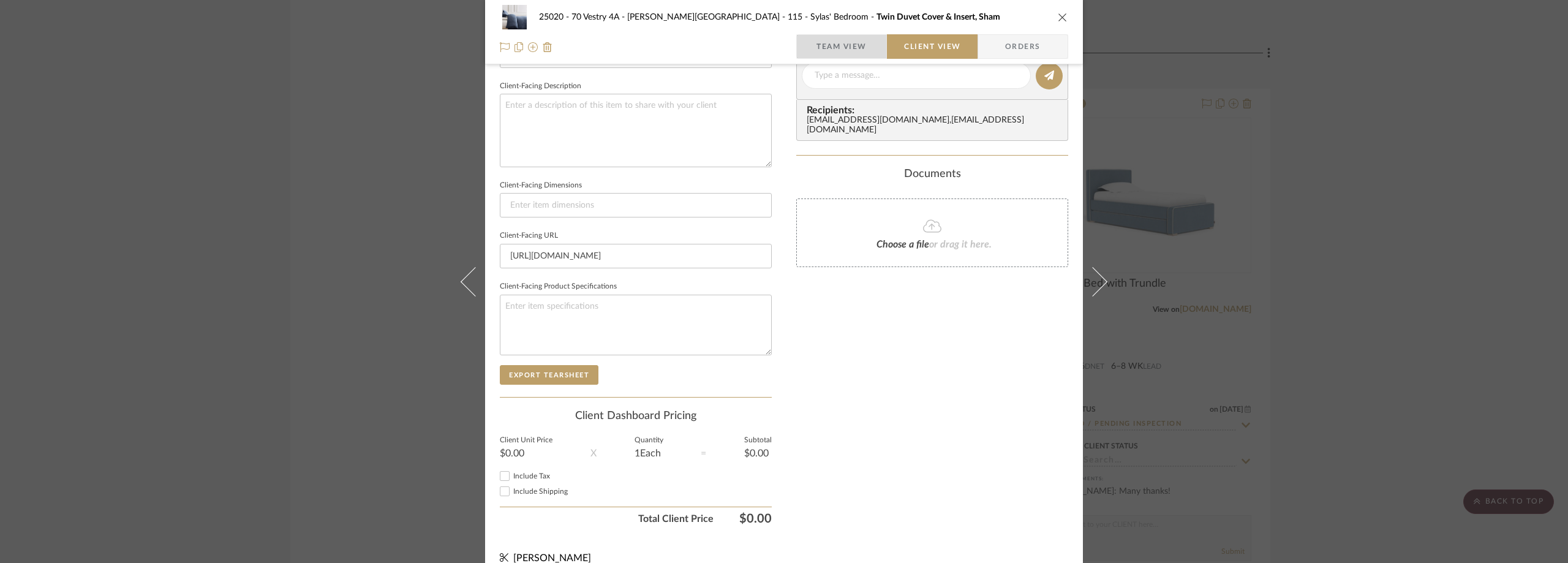
click at [872, 40] on span "Team View" at bounding box center [842, 46] width 90 height 24
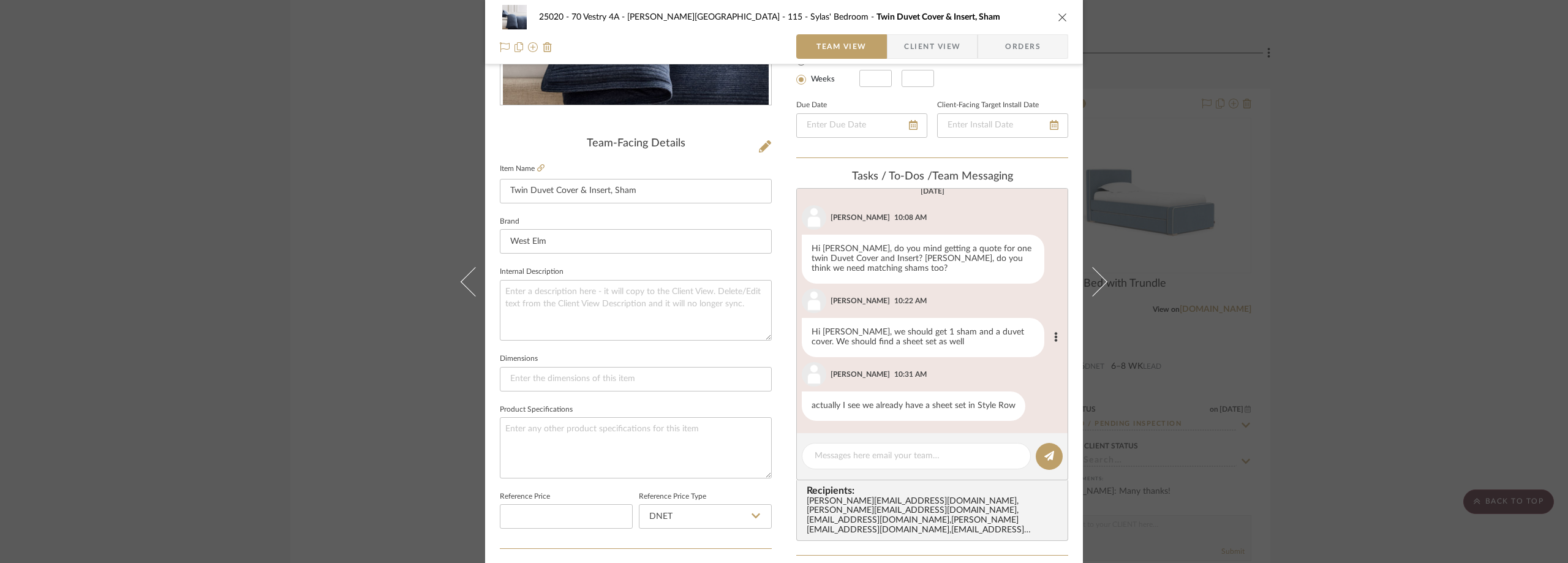
scroll to position [14, 0]
click at [932, 57] on span "Client View" at bounding box center [933, 46] width 57 height 24
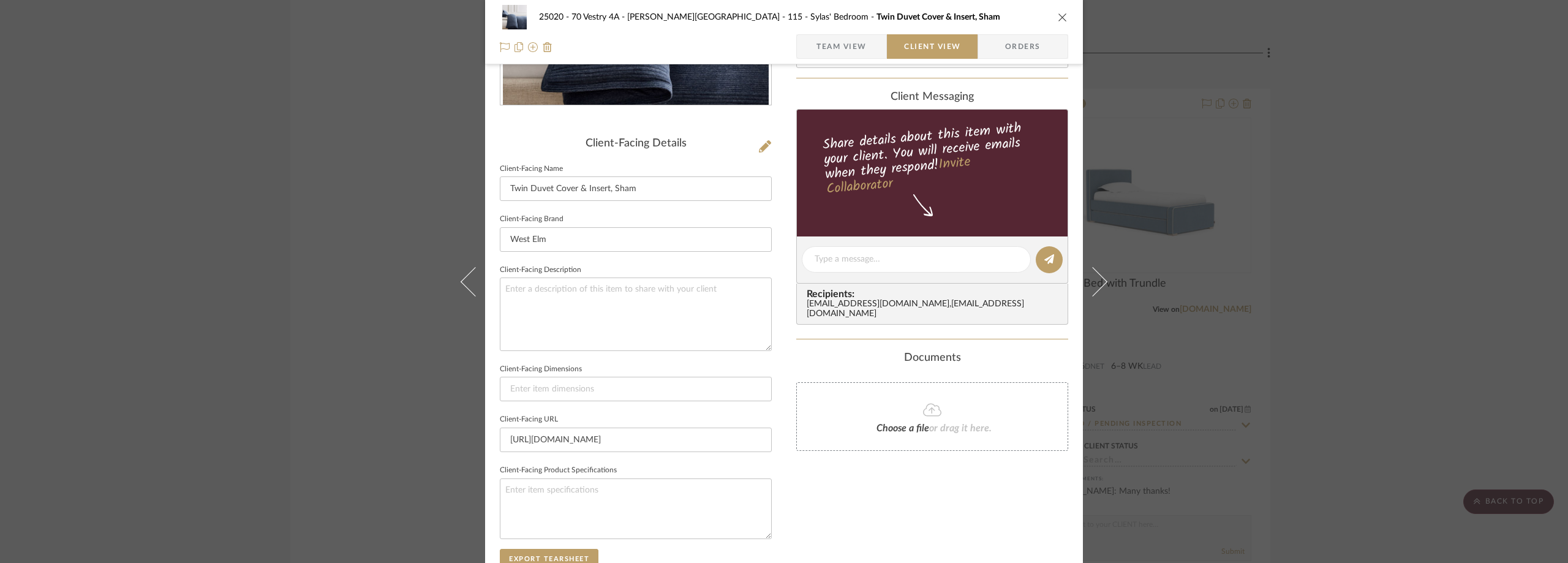
click at [847, 56] on span "Team View" at bounding box center [842, 46] width 50 height 24
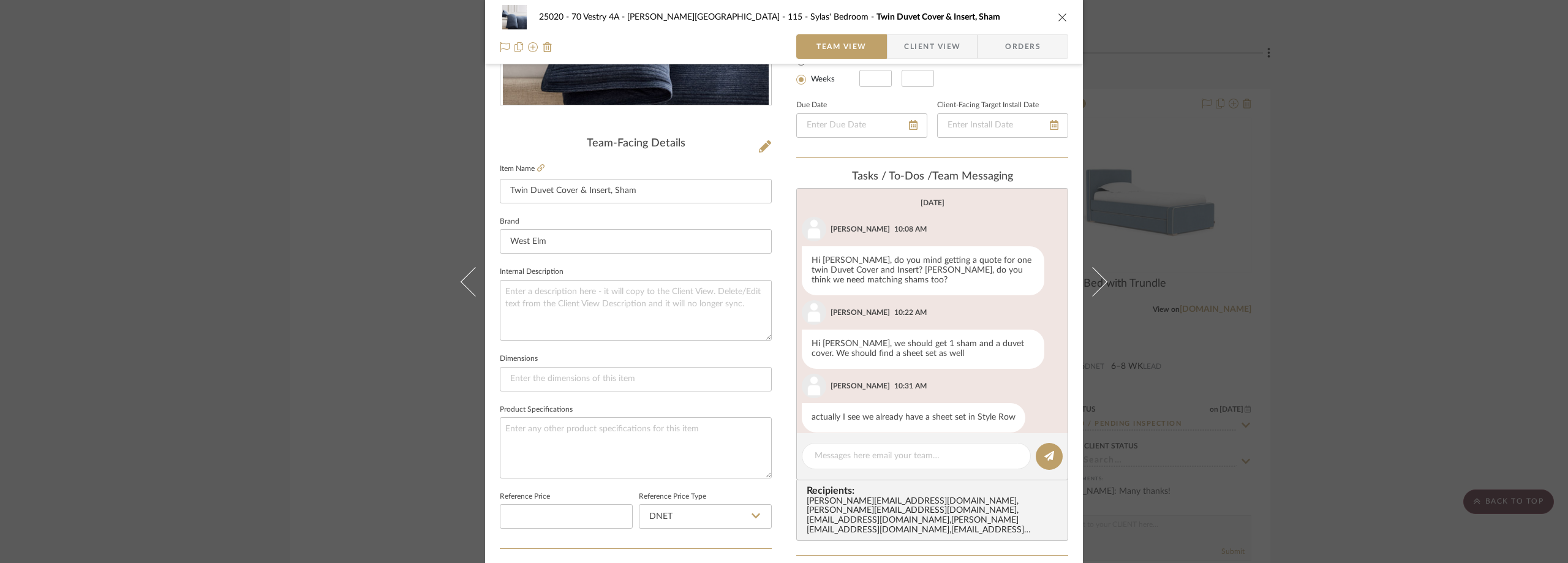
click at [897, 43] on span "button" at bounding box center [896, 46] width 17 height 24
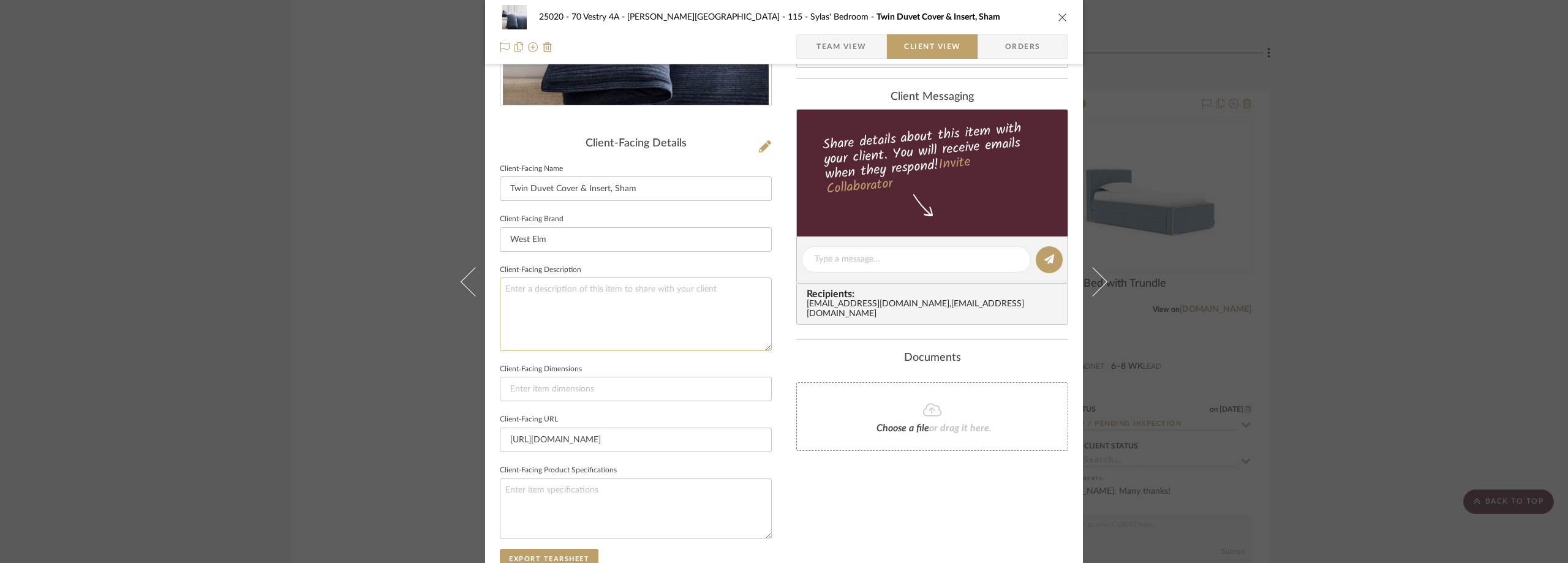
click at [674, 303] on textarea at bounding box center [635, 313] width 272 height 73
paste textarea "Cotton Cloud Jersey Twin Duvet, Midnight"
type textarea "Description: Cotton Cloud Jersey Twin Duvet, Sham &"
paste textarea "Cooling Down Alternative Duvet Insert, Twin/Twin XL, All Season"
click at [701, 308] on textarea "Description: Cotton Cloud Jersey Twin Duvet, Sham & Cooling Down Alternative Du…" at bounding box center [635, 313] width 272 height 73
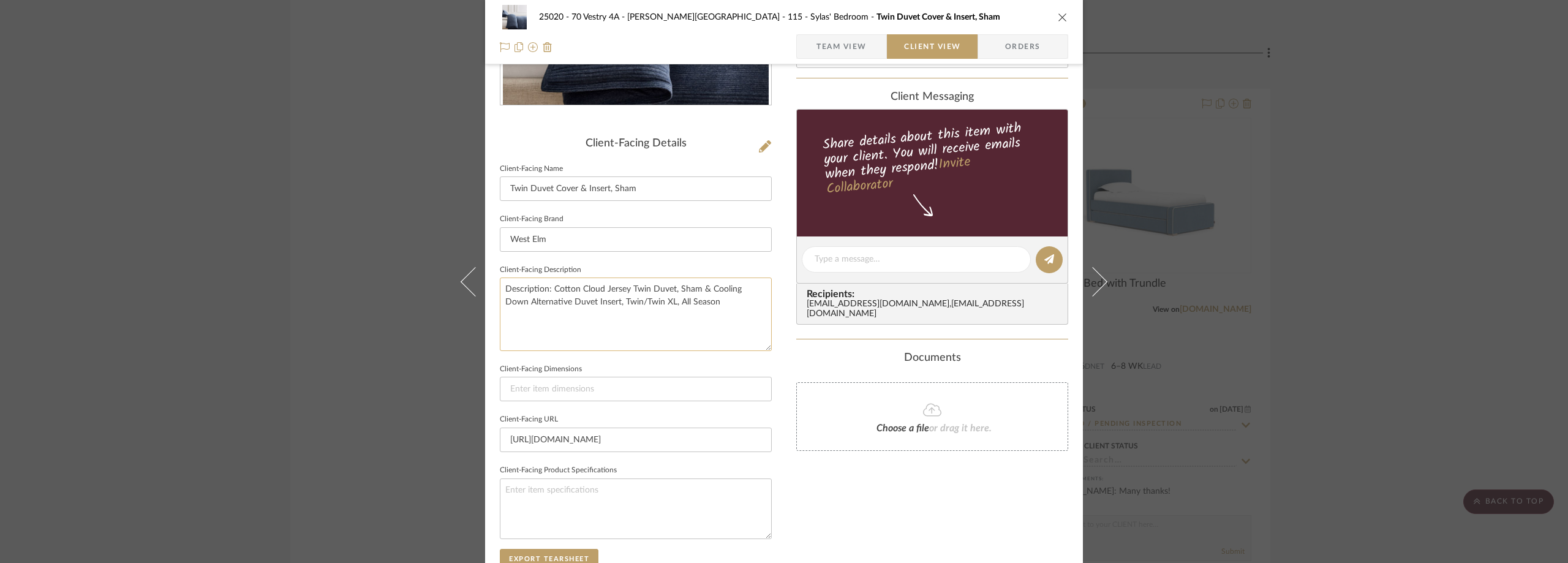
drag, startPoint x: 649, startPoint y: 304, endPoint x: 596, endPoint y: 304, distance: 53.0
click at [596, 304] on textarea "Description: Cotton Cloud Jersey Twin Duvet, Sham & Cooling Down Alternative Du…" at bounding box center [635, 313] width 272 height 73
type textarea "Description: Cotton Cloud Jersey Twin Duvet, Sham & Cooling Down Alternative Du…"
click at [575, 388] on input at bounding box center [635, 388] width 272 height 24
paste input "Twin/Twin XL,"
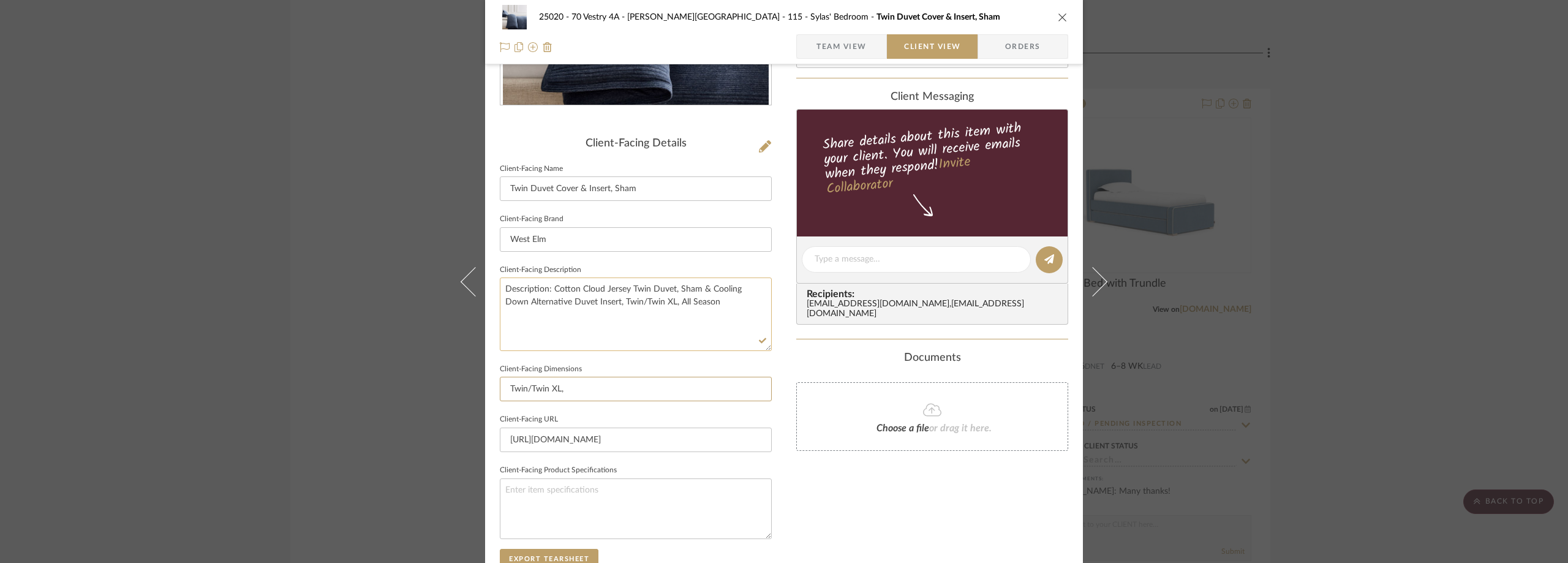
type input "Twin/Twin XL,"
click at [609, 344] on textarea "Description: Cotton Cloud Jersey Twin Duvet, Sham & Cooling Down Alternative Du…" at bounding box center [635, 313] width 272 height 73
click at [611, 383] on input "Twin/Twin XL," at bounding box center [635, 388] width 272 height 24
type input "Twin/Twin XL"
drag, startPoint x: 621, startPoint y: 353, endPoint x: 625, endPoint y: 325, distance: 28.3
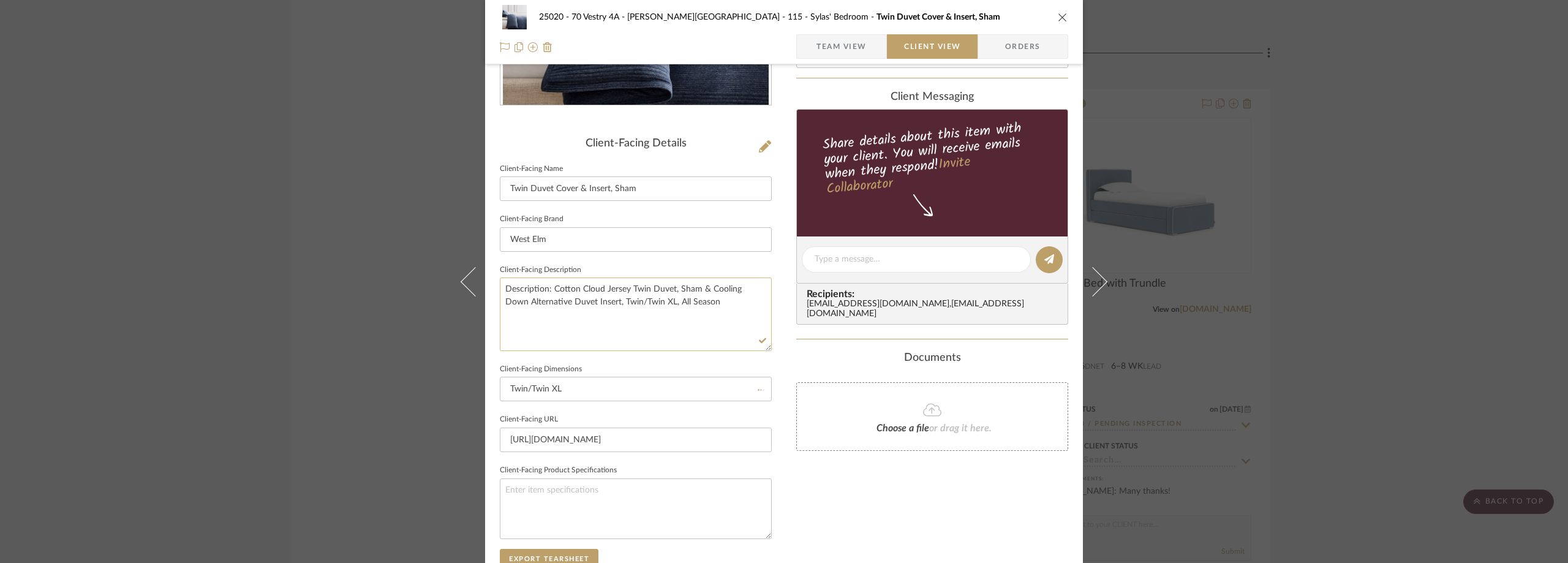
click at [624, 362] on div "Client-Facing Details Client-Facing Name Twin Duvet Cover & Insert, Sham Client…" at bounding box center [635, 358] width 272 height 443
click at [643, 299] on textarea "Description: Cotton Cloud Jersey Twin Duvet, Sham & Cooling Down Alternative Du…" at bounding box center [635, 313] width 272 height 73
drag, startPoint x: 651, startPoint y: 303, endPoint x: 595, endPoint y: 305, distance: 56.0
click at [595, 305] on textarea "Description: Cotton Cloud Jersey Twin Duvet, Sham & Cooling Down Alternative Du…" at bounding box center [635, 313] width 272 height 73
click at [654, 306] on textarea "Description: Cotton Cloud Jersey Twin Duvet, Sham & Cooling Down Alternative Du…" at bounding box center [635, 313] width 272 height 73
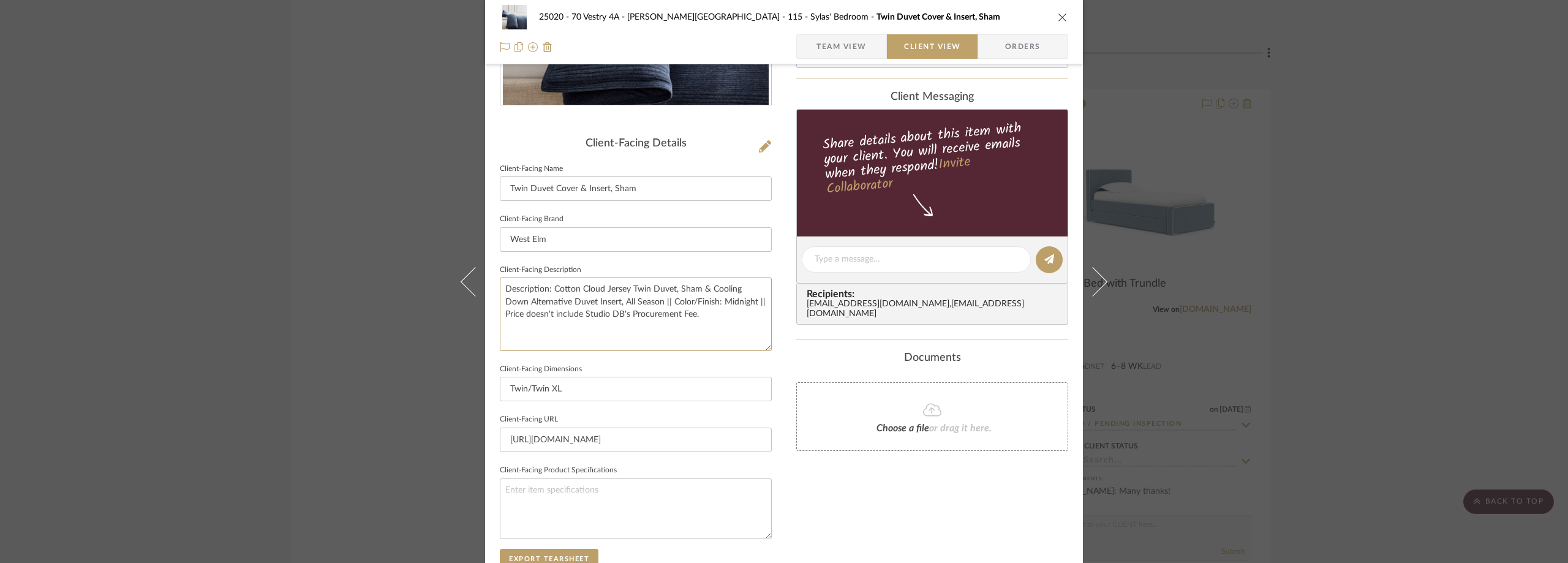
type textarea "Description: Cotton Cloud Jersey Twin Duvet, Sham & Cooling Down Alternative Du…"
click at [661, 258] on sr-form-field "Client-Facing Brand West Elm" at bounding box center [635, 235] width 272 height 51
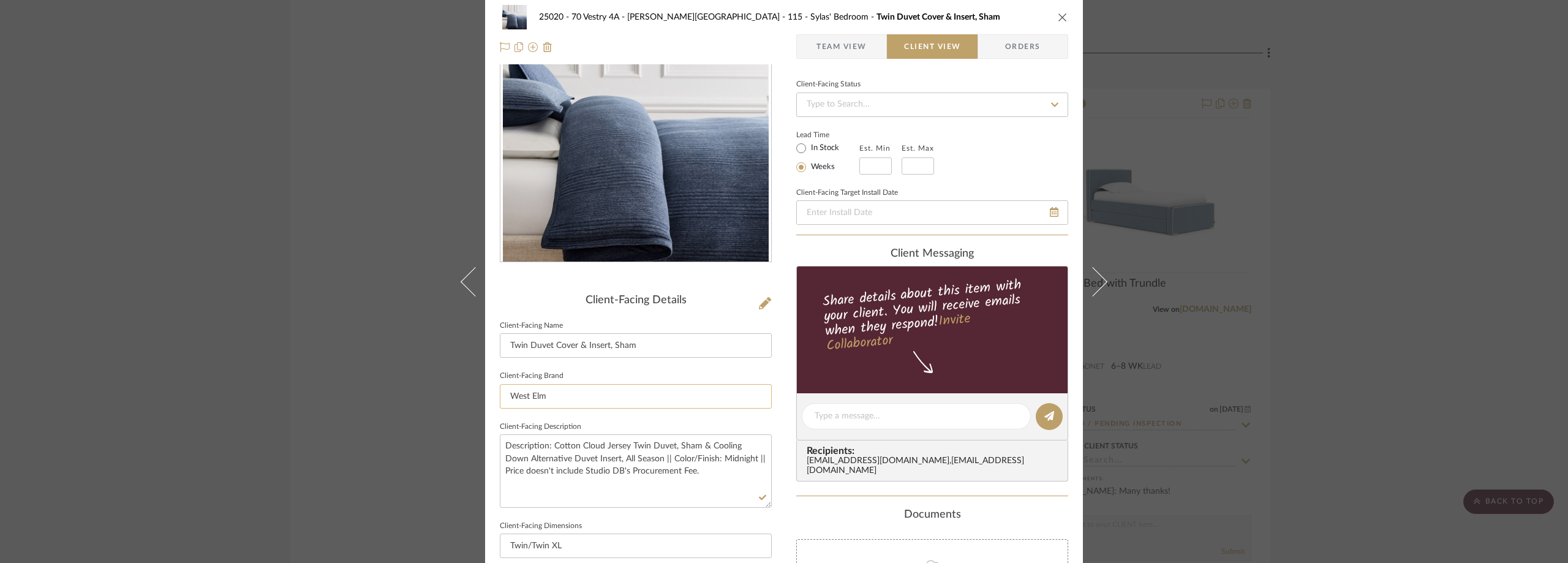
scroll to position [0, 0]
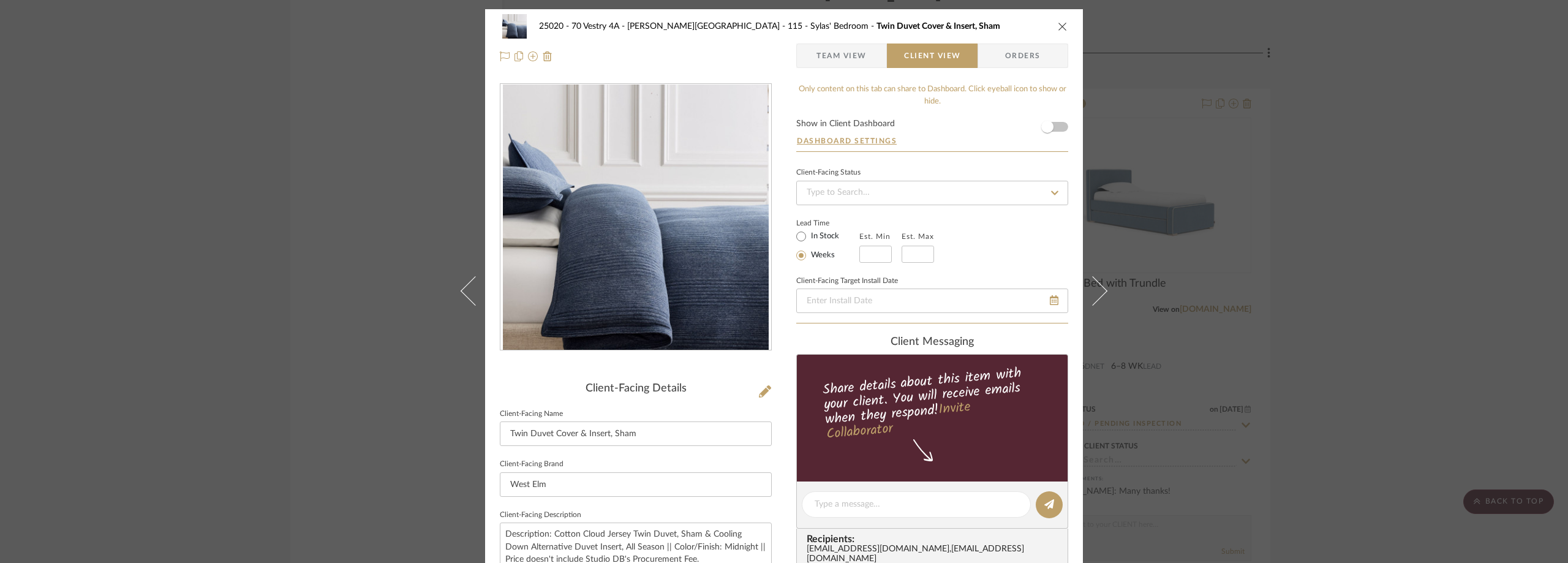
click at [827, 237] on label "In Stock" at bounding box center [823, 236] width 31 height 11
click at [808, 237] on input "In Stock" at bounding box center [801, 236] width 15 height 15
radio input "true"
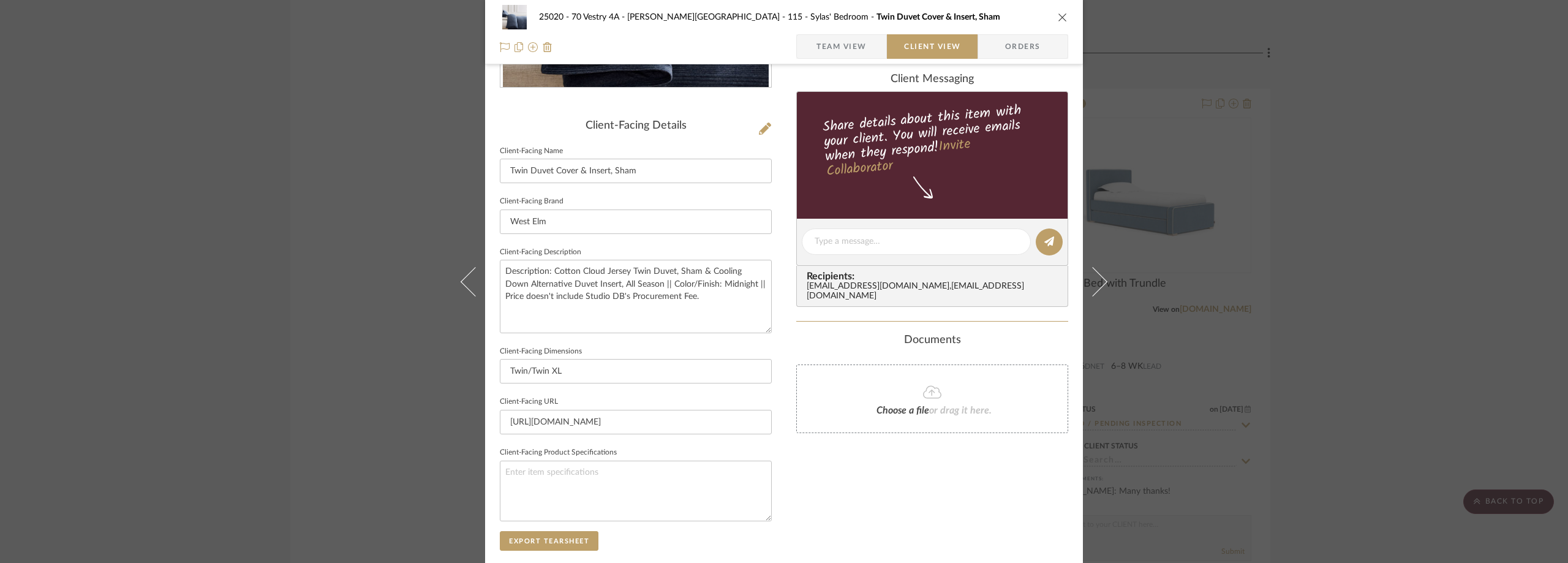
scroll to position [262, 0]
click at [855, 43] on span "Team View" at bounding box center [842, 46] width 50 height 24
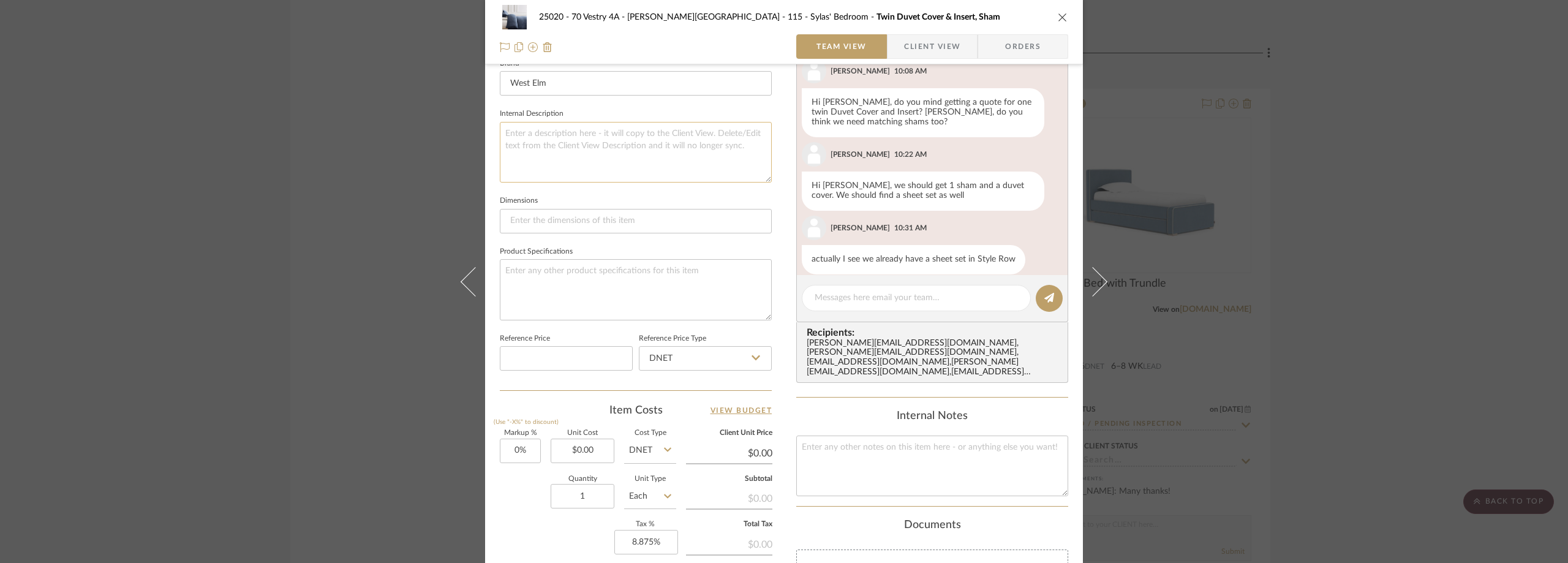
scroll to position [569, 0]
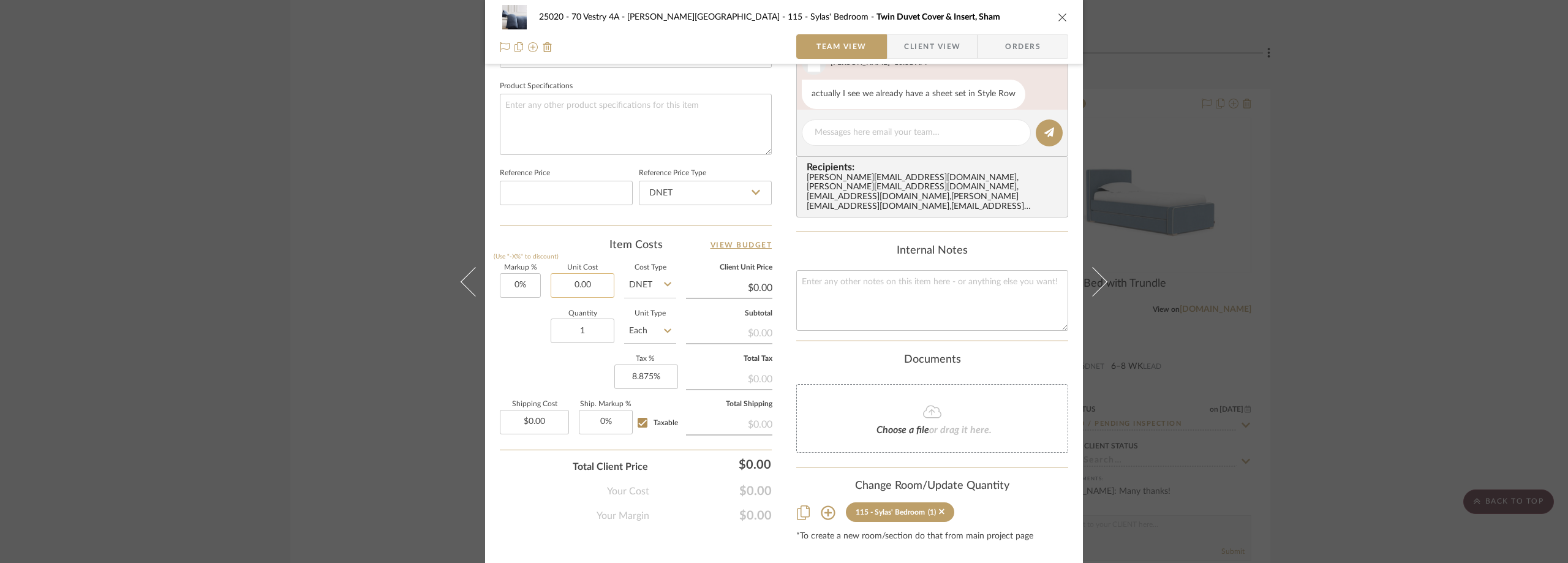
click at [591, 282] on input "0.00" at bounding box center [582, 285] width 64 height 24
type input "$289.60"
click at [552, 246] on div "Item Costs View Budget" at bounding box center [635, 245] width 272 height 15
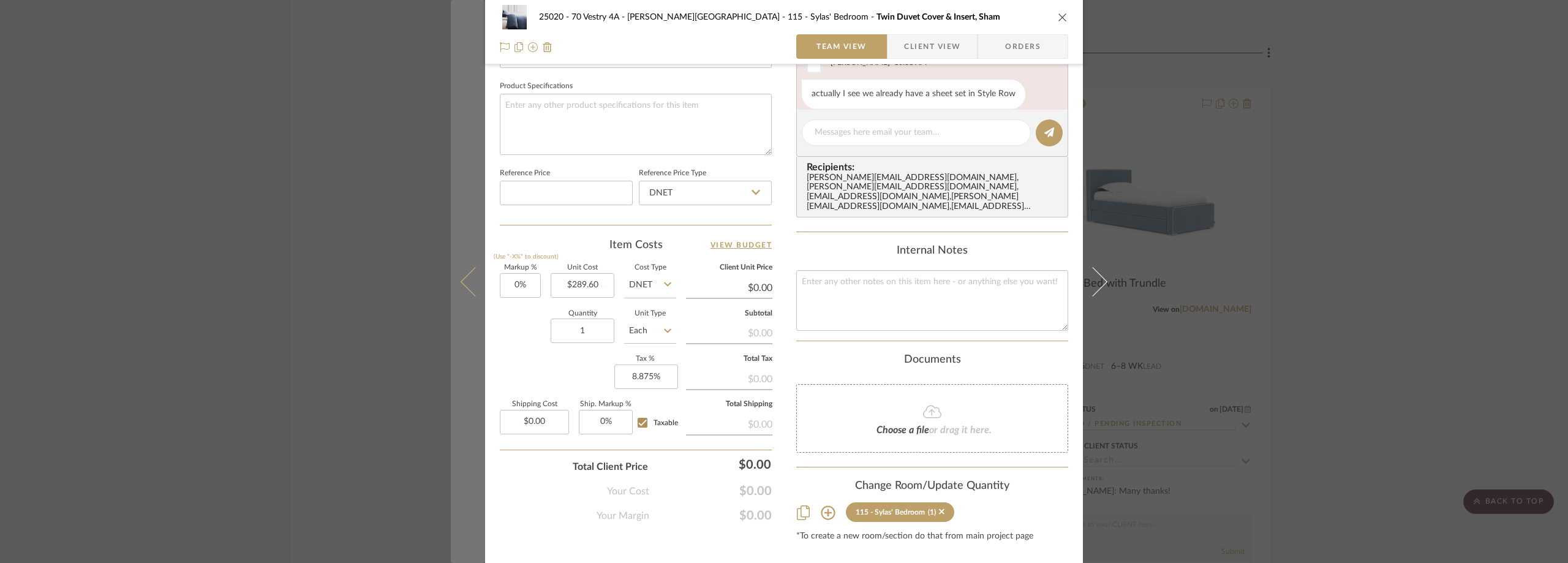
type input "$289.60"
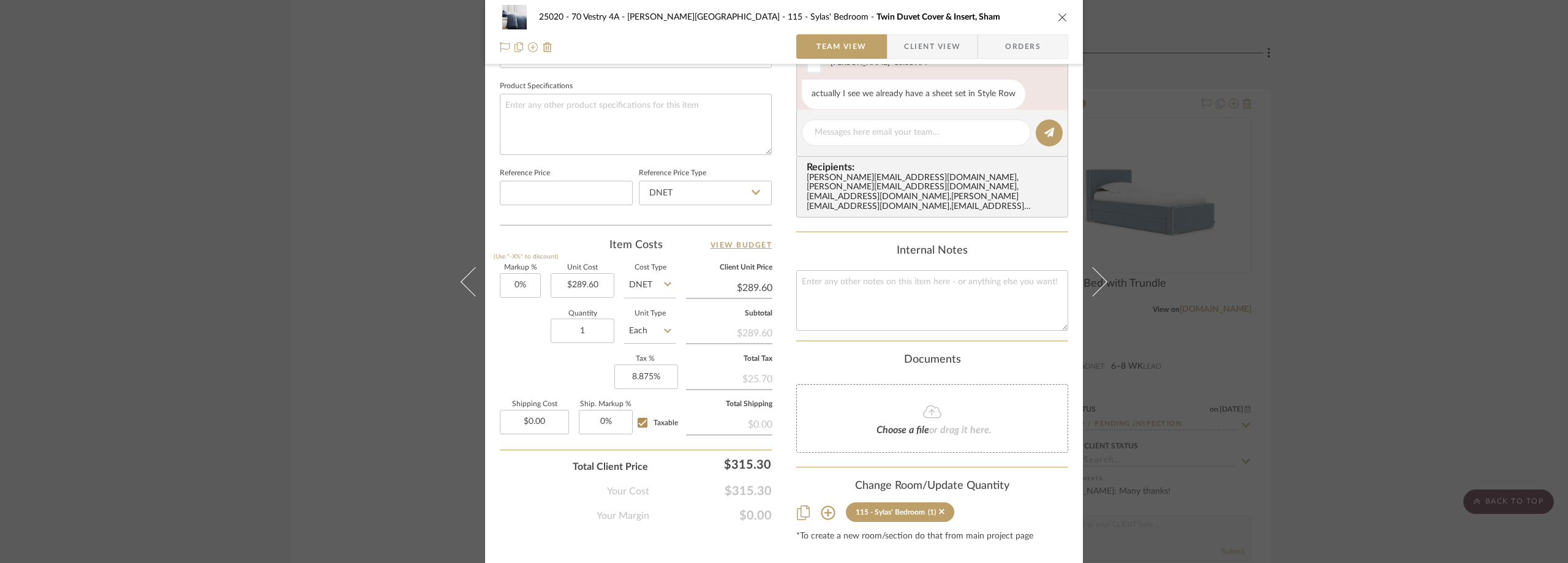
click at [920, 46] on span "Client View" at bounding box center [933, 46] width 57 height 24
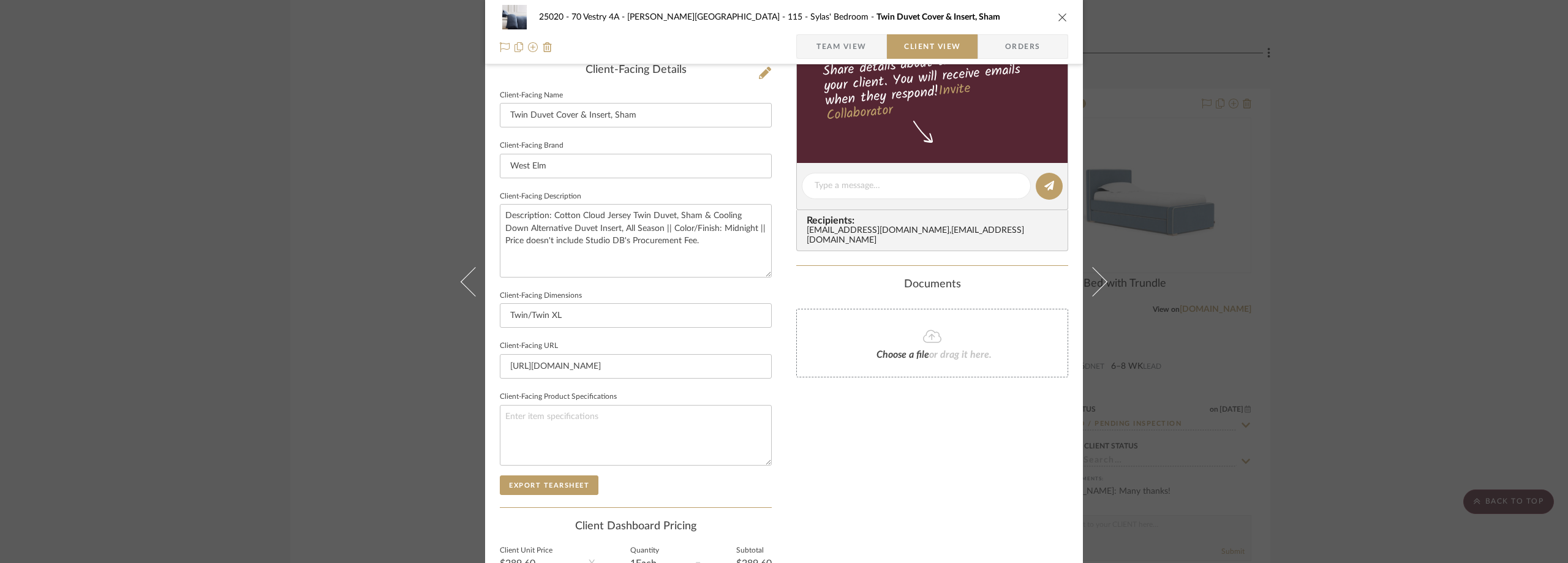
scroll to position [262, 0]
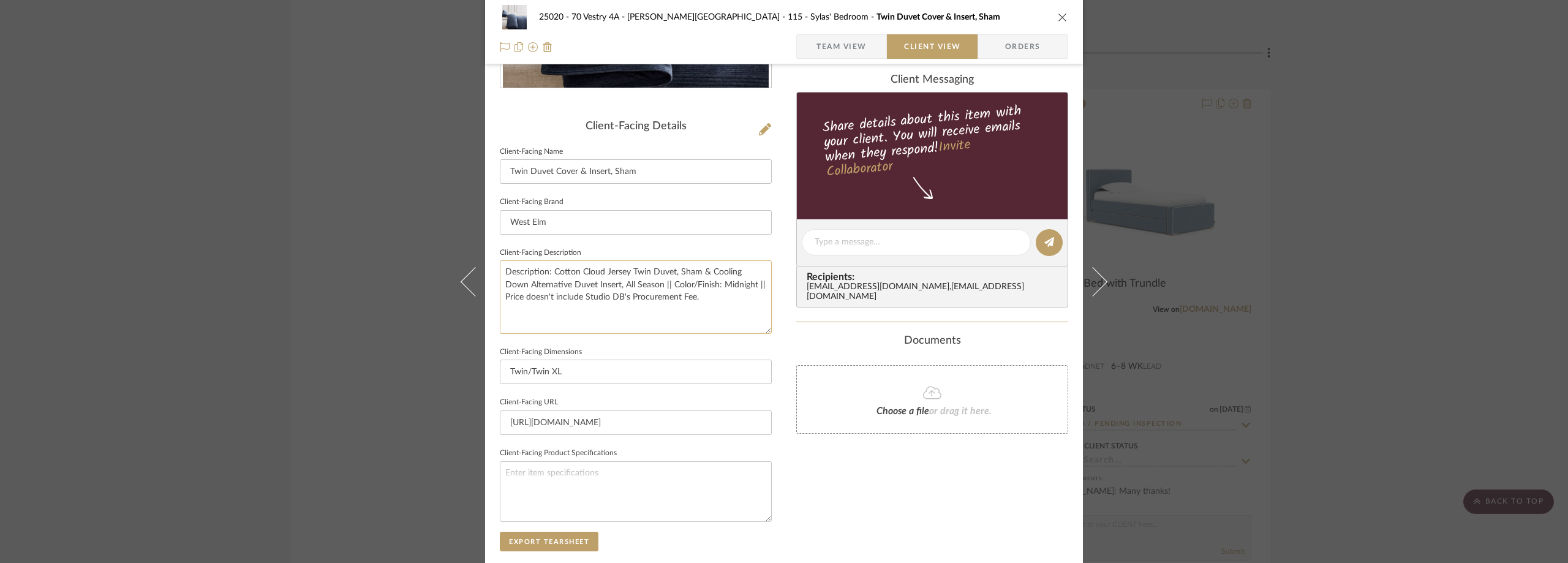
click at [704, 308] on textarea "Description: Cotton Cloud Jersey Twin Duvet, Sham & Cooling Down Alternative Du…" at bounding box center [635, 296] width 272 height 73
click at [737, 285] on textarea "Description: Cotton Cloud Jersey Twin Duvet, Sham & Cooling Down Alternative Du…" at bounding box center [635, 296] width 272 height 73
type textarea "Description: Cotton Cloud Jersey Twin Duvet, Sham & Cooling Down Alternative Du…"
click at [734, 253] on fieldset "Client-Facing Description Description: Cotton Cloud Jersey Twin Duvet, Sham & C…" at bounding box center [635, 289] width 272 height 90
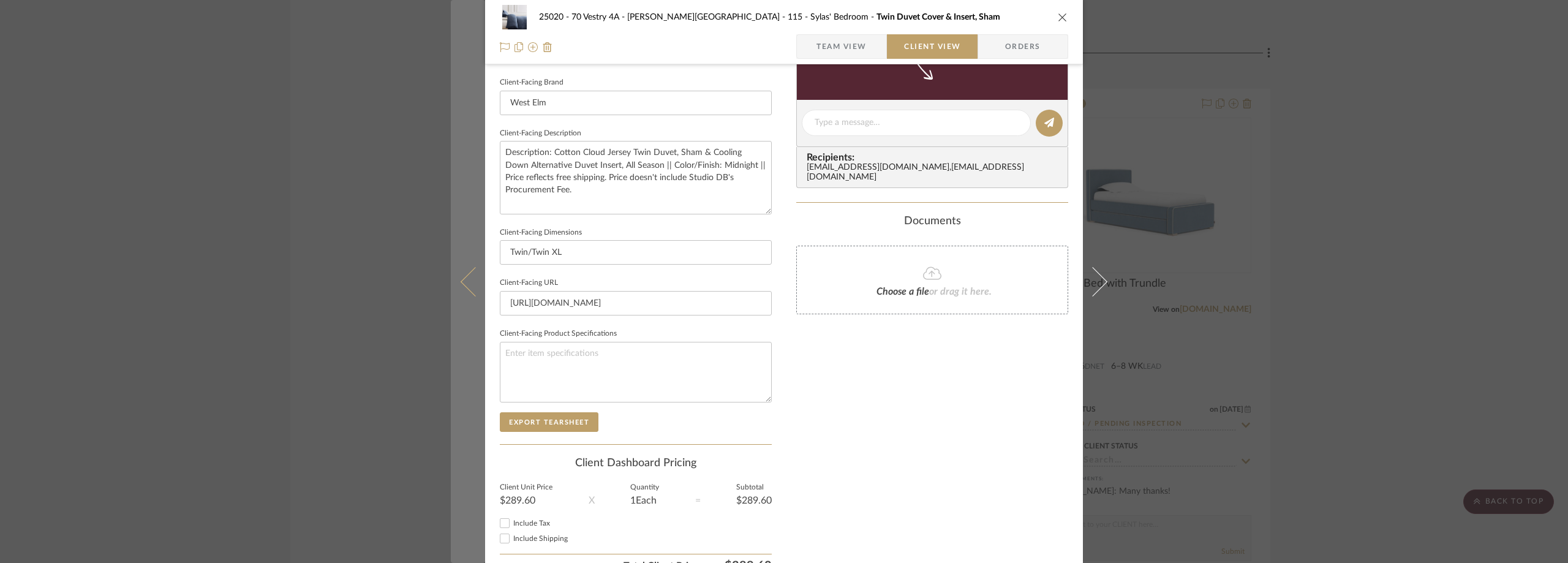
scroll to position [446, 0]
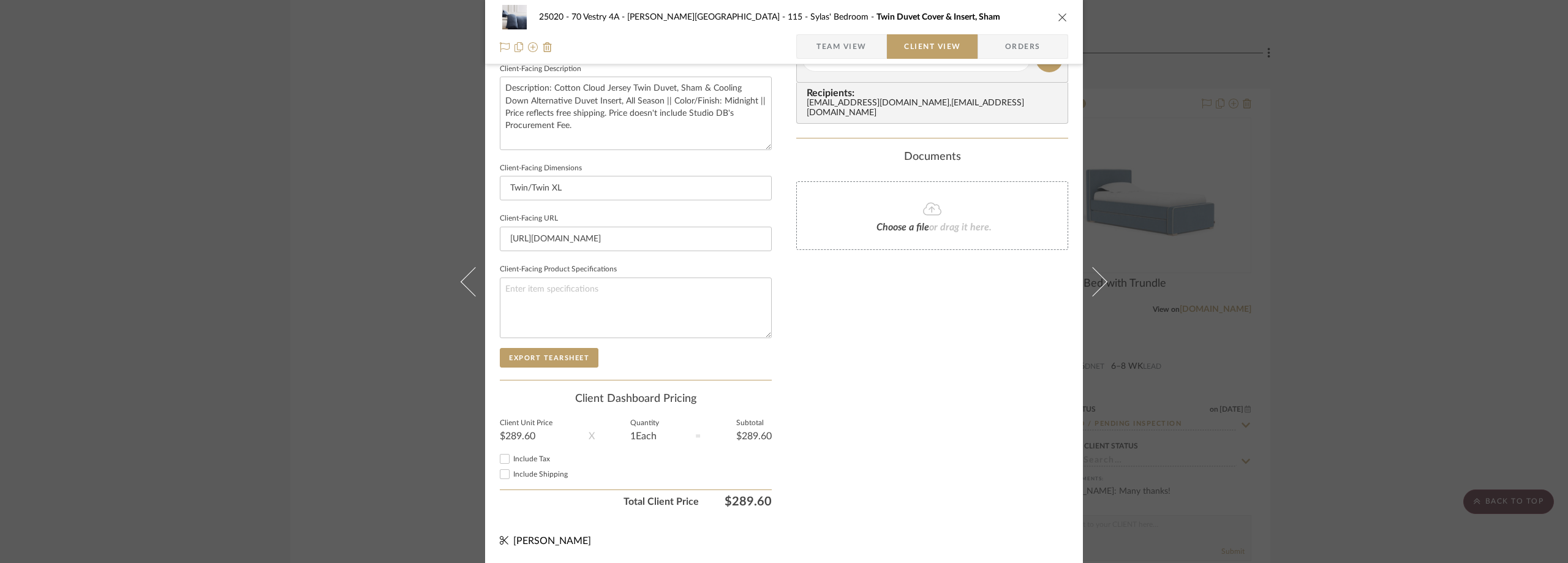
click at [527, 467] on div "Include Shipping" at bounding box center [635, 473] width 272 height 15
click at [529, 473] on span "Include Shipping" at bounding box center [541, 473] width 54 height 7
click at [512, 473] on input "Include Shipping" at bounding box center [504, 473] width 15 height 15
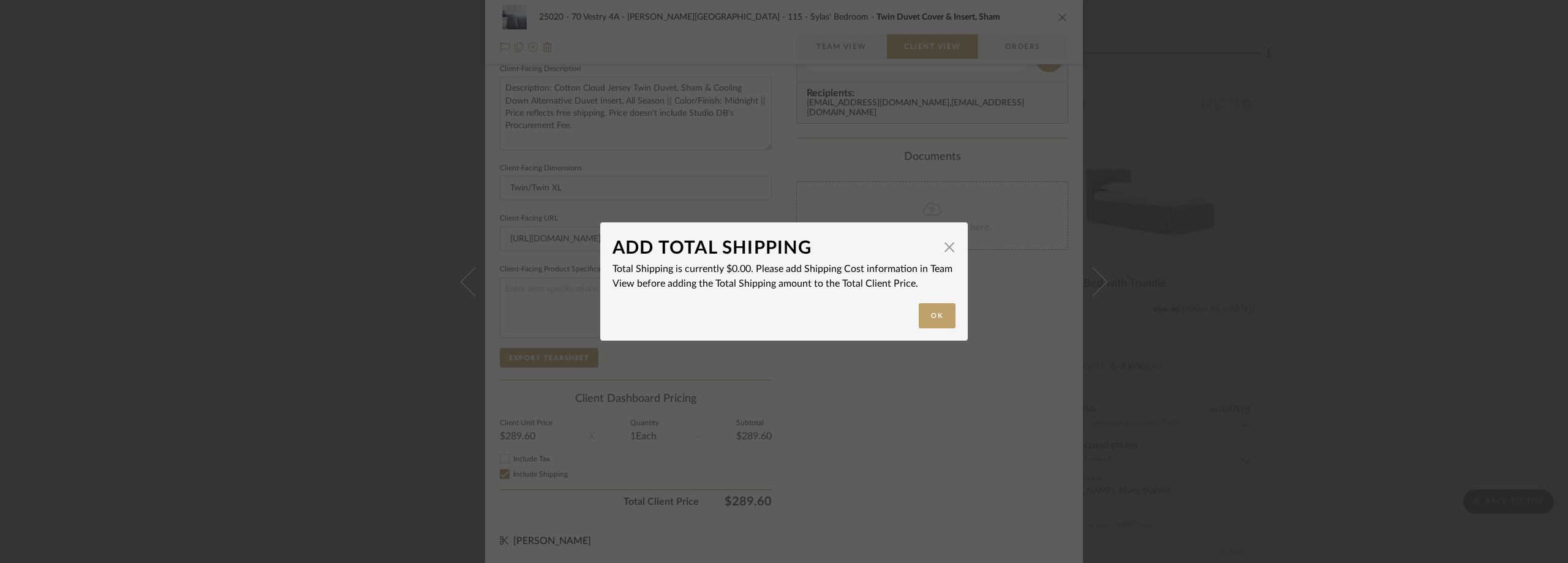
checkbox input "false"
click at [529, 459] on div "ADD TOTAL SHIPPING × Total Shipping is currently $0.00. Please add Shipping Cos…" at bounding box center [784, 281] width 1568 height 563
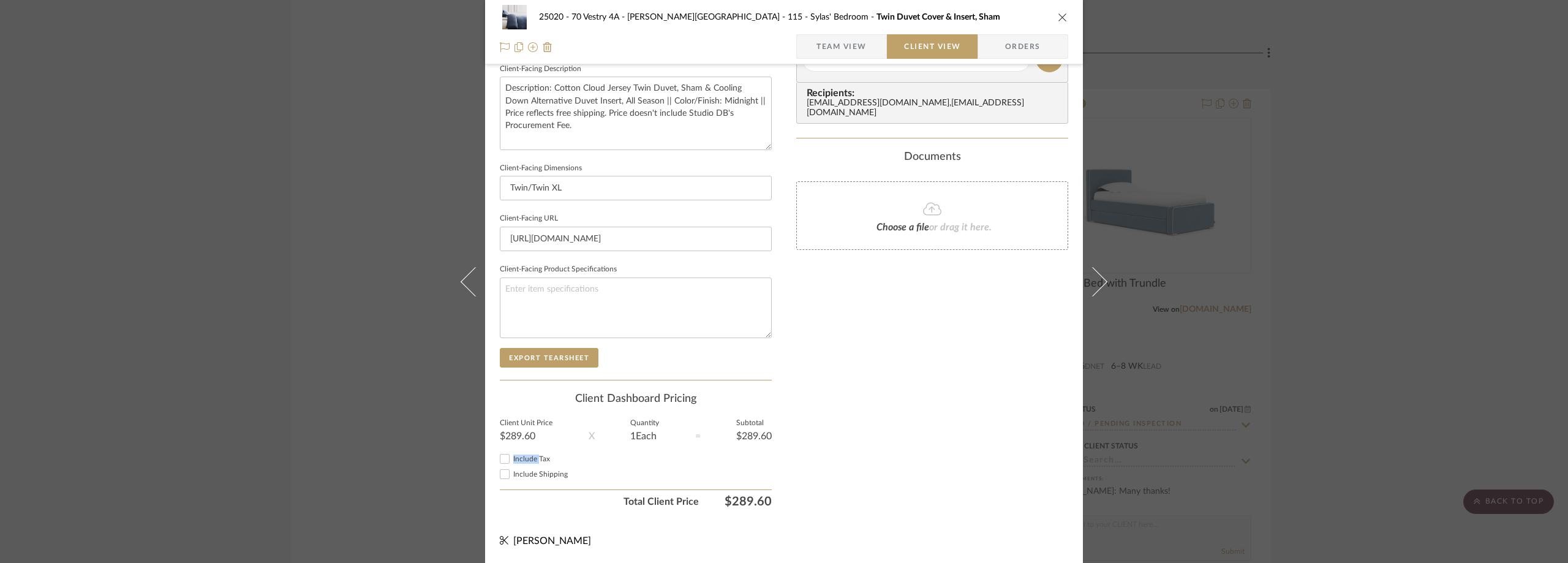
click at [529, 459] on span "Include Tax" at bounding box center [532, 458] width 37 height 7
click at [512, 459] on input "Include Tax" at bounding box center [504, 458] width 15 height 15
checkbox input "true"
click at [593, 459] on label "Include Tax" at bounding box center [643, 459] width 258 height 9
click at [512, 459] on input "Include Tax" at bounding box center [504, 458] width 15 height 15
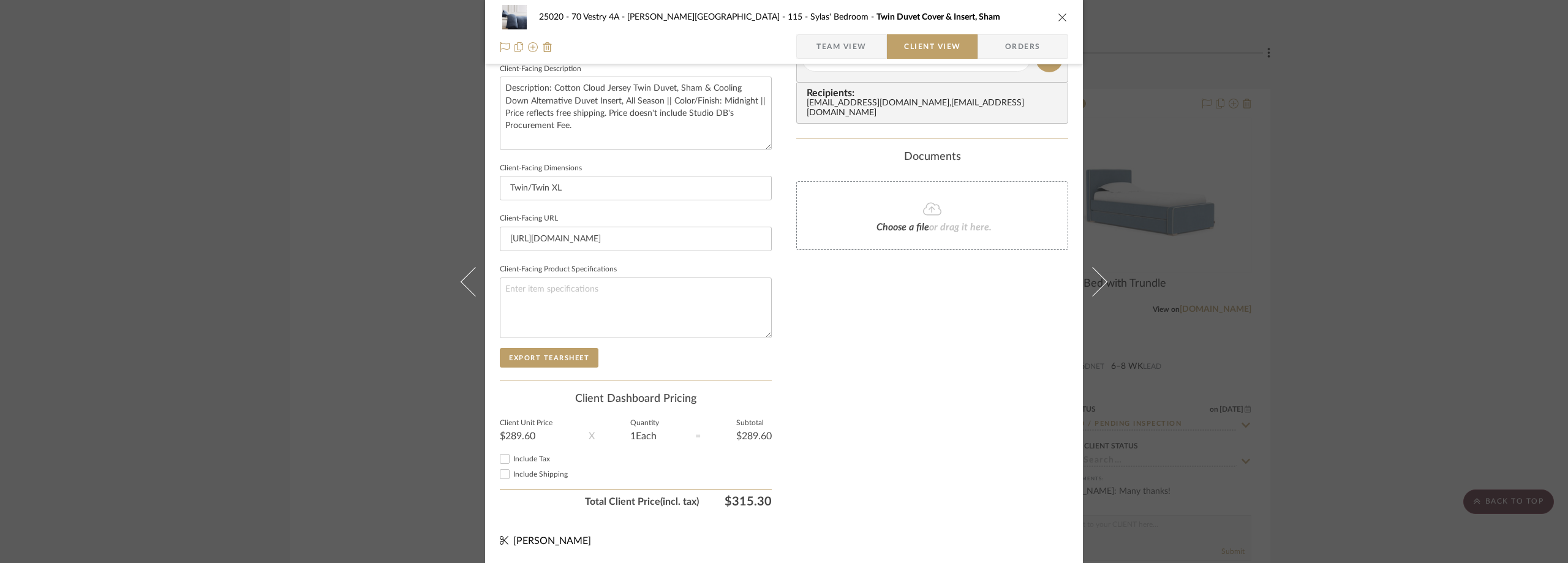
checkbox input "false"
click at [535, 467] on div "Include Shipping" at bounding box center [635, 473] width 272 height 15
click at [535, 461] on span "Include Tax" at bounding box center [532, 458] width 37 height 7
click at [512, 461] on input "Include Tax" at bounding box center [504, 458] width 15 height 15
checkbox input "true"
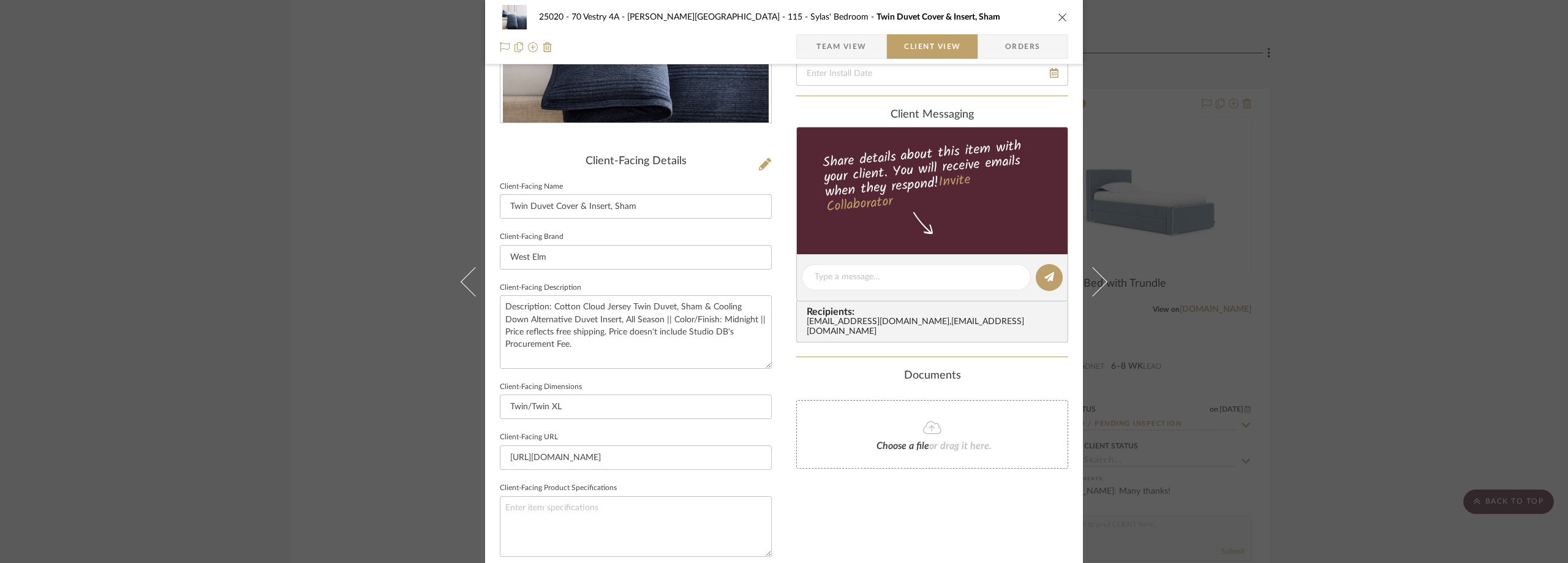
scroll to position [0, 0]
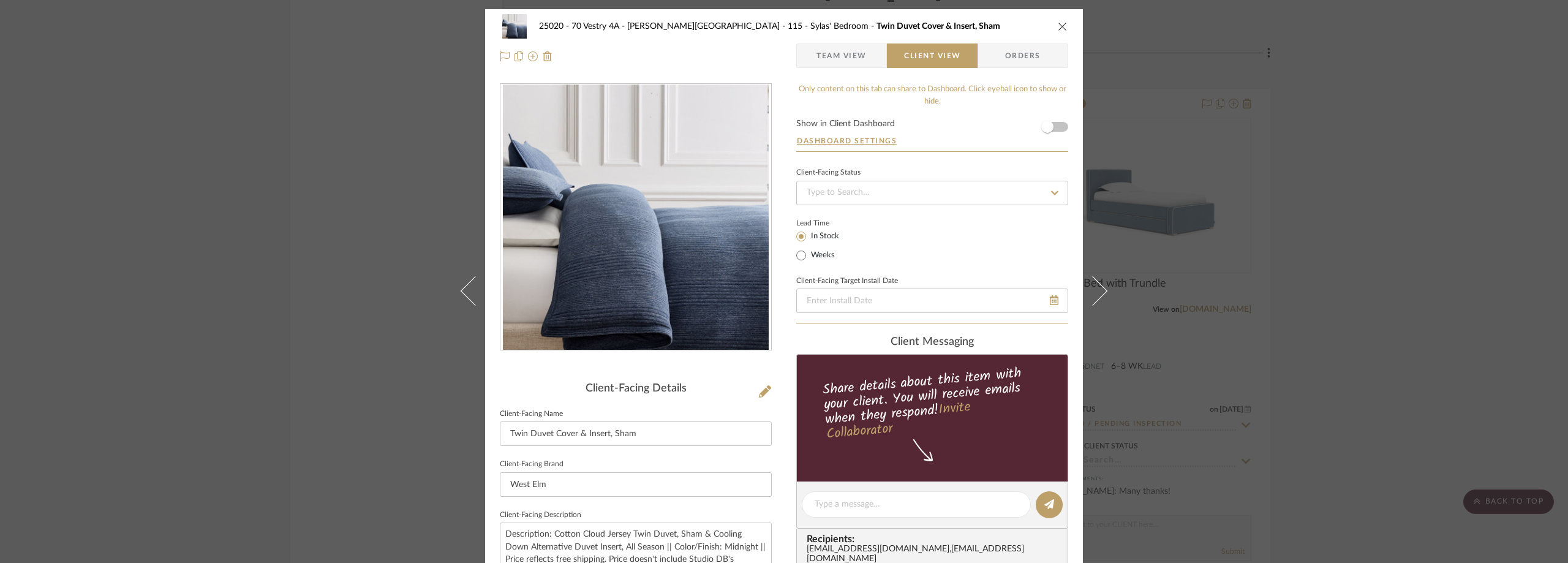
click at [825, 62] on span "Team View" at bounding box center [842, 55] width 50 height 24
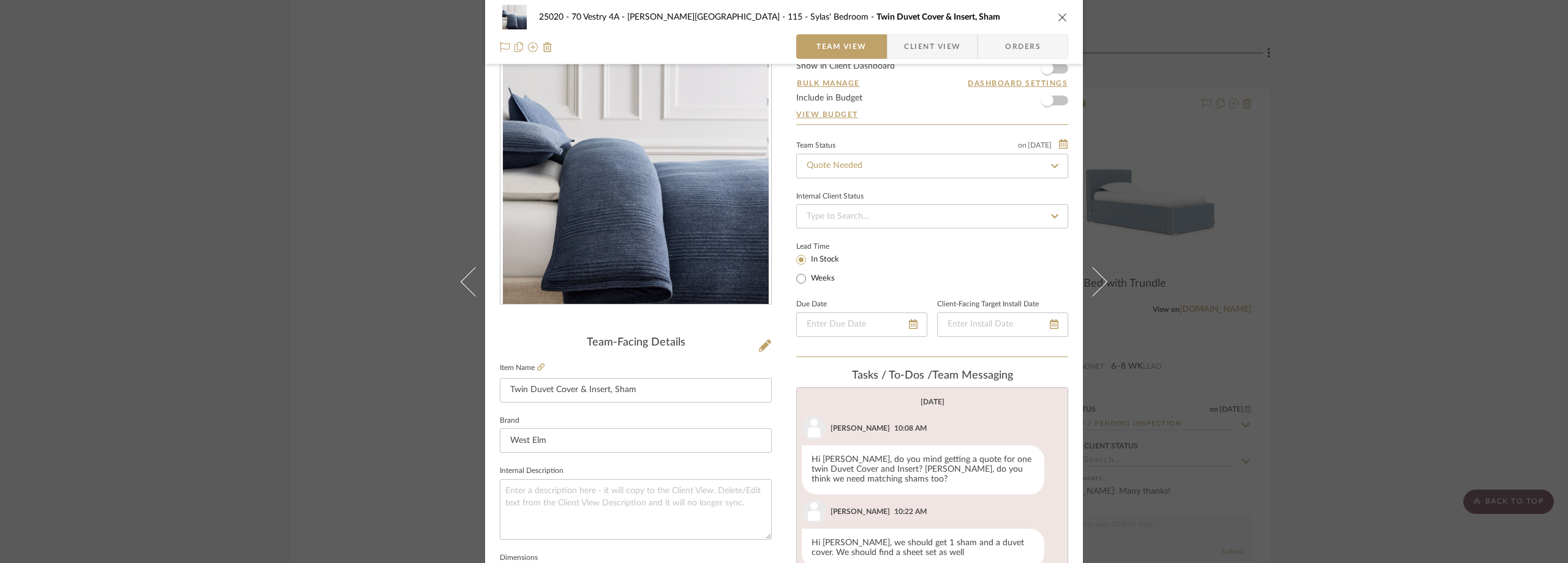
scroll to position [123, 0]
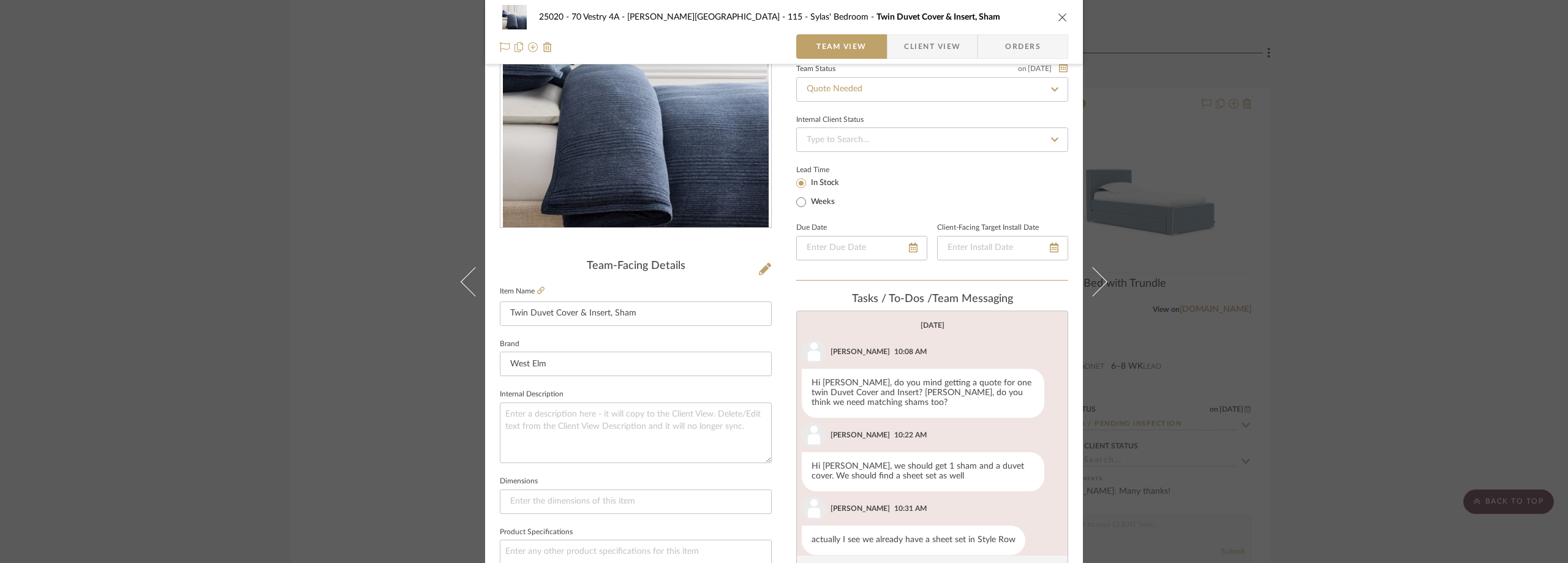
click at [915, 51] on span "Client View" at bounding box center [933, 46] width 57 height 24
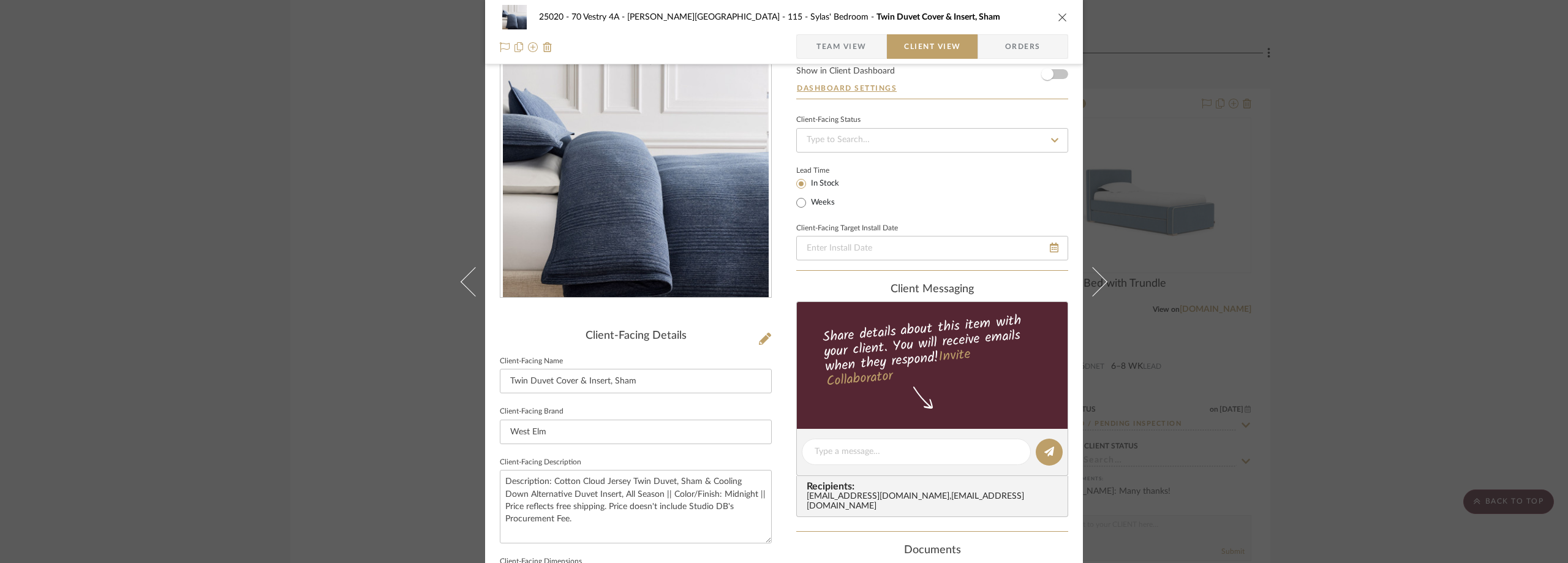
scroll to position [0, 0]
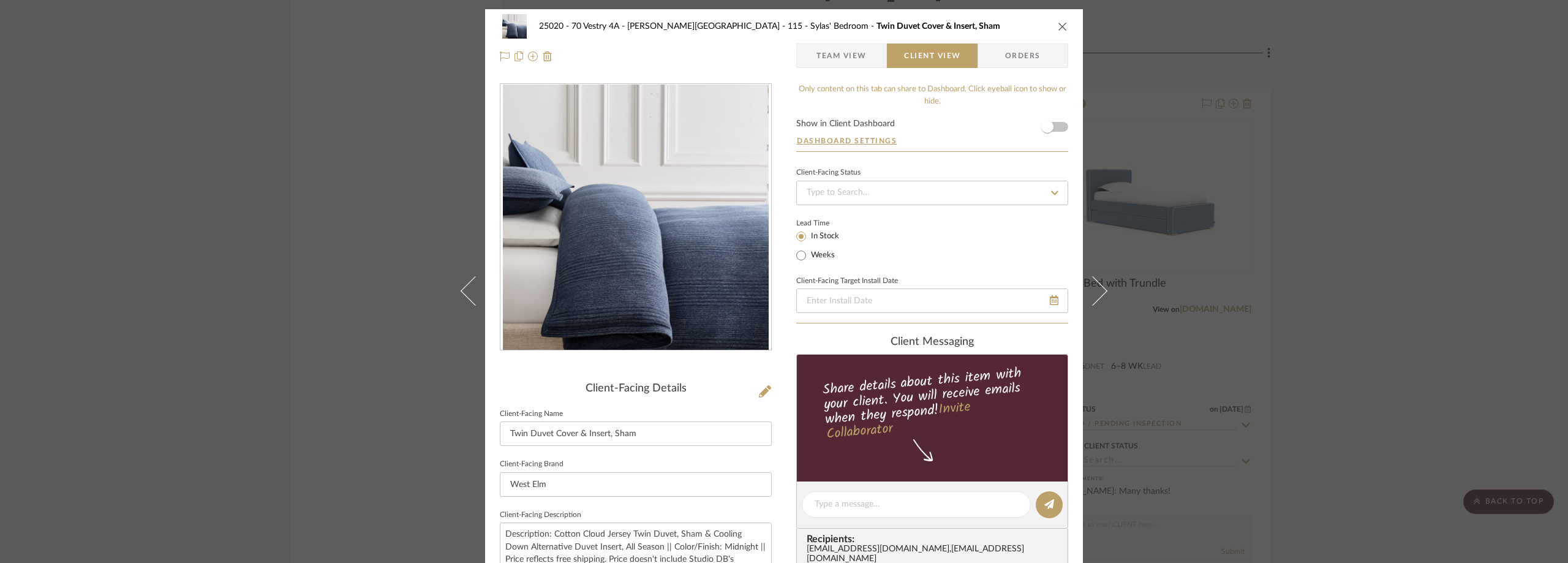
click at [849, 51] on span "Team View" at bounding box center [842, 55] width 50 height 24
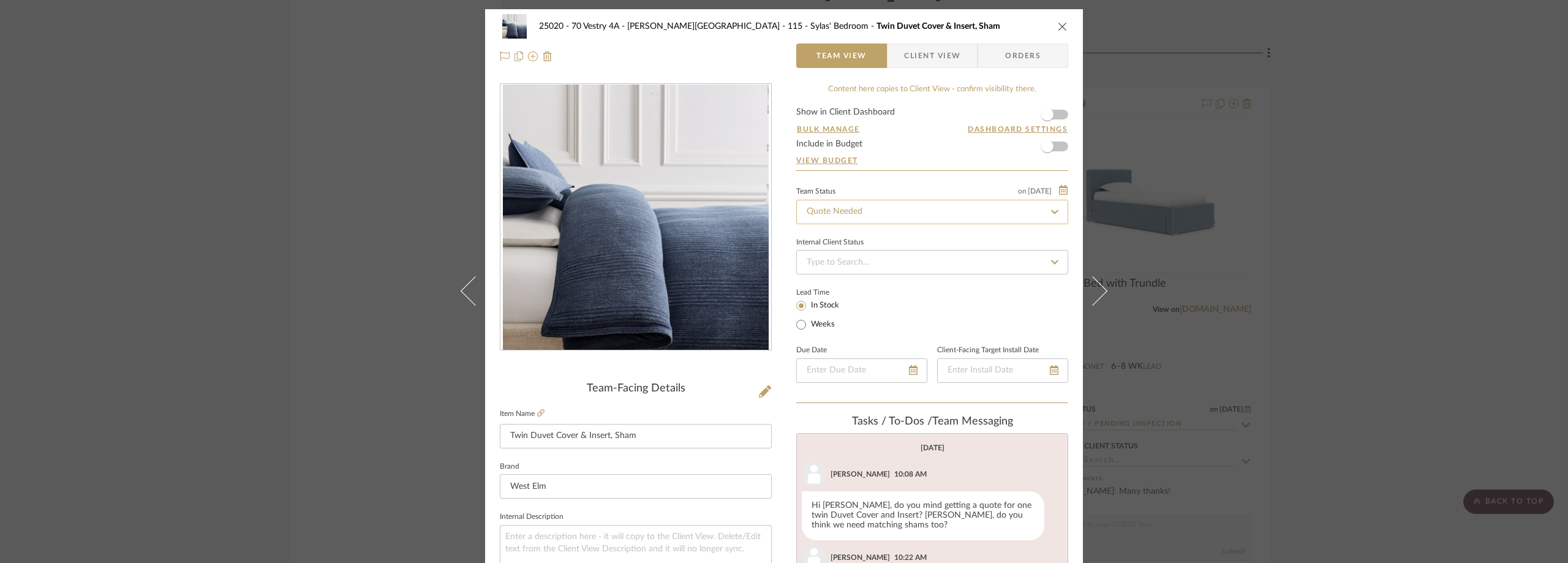
click at [841, 199] on input "Quote Needed" at bounding box center [932, 211] width 272 height 24
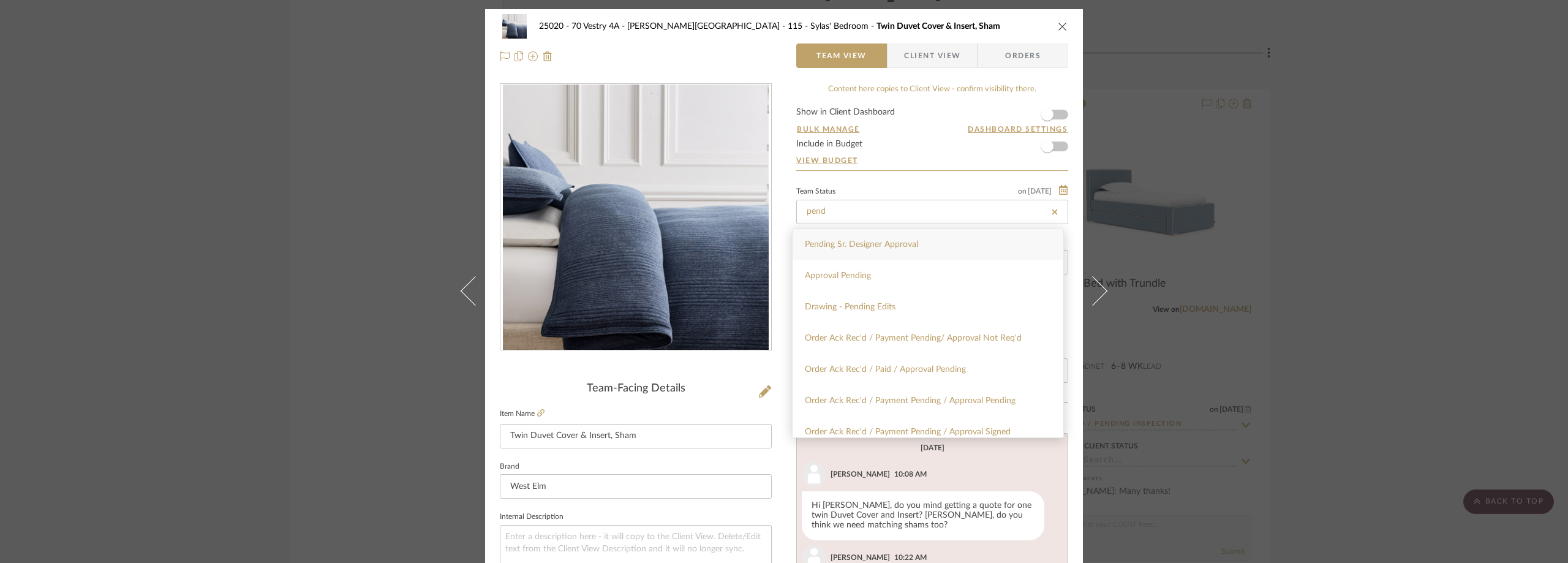
click at [927, 238] on div "Pending Sr. Designer Approval" at bounding box center [928, 245] width 271 height 31
type input "Pending Sr. Designer Approval"
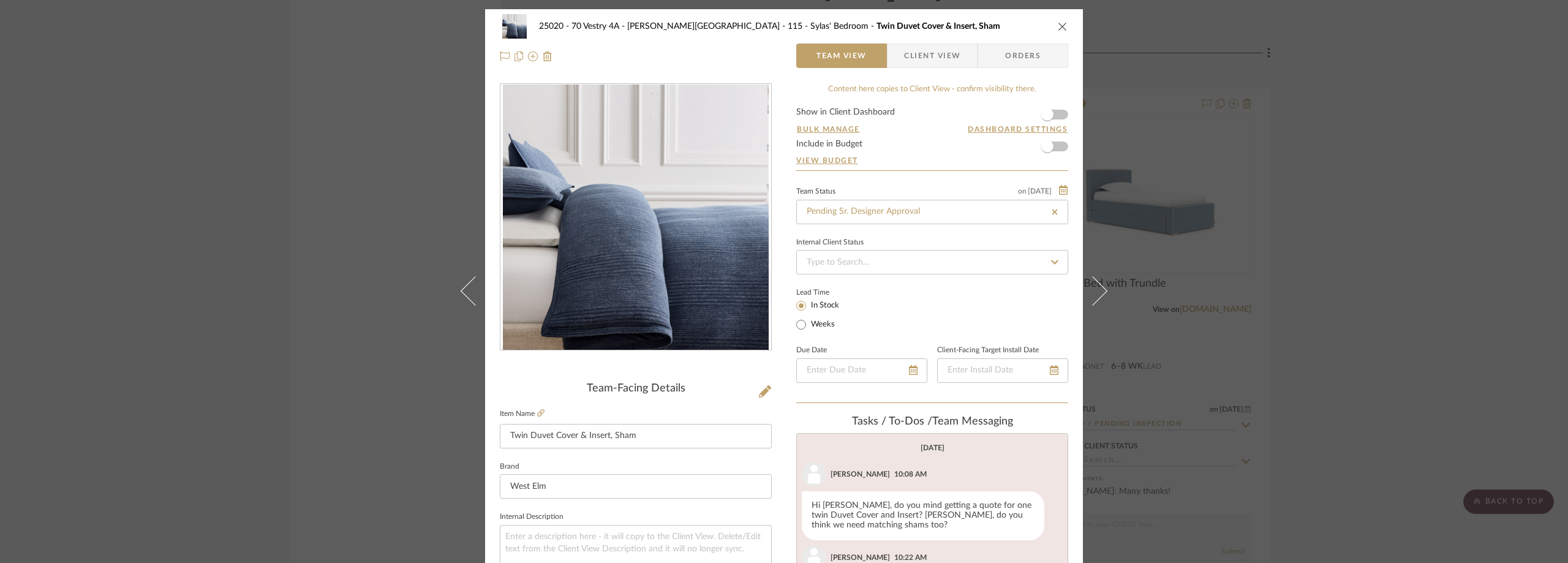
click at [920, 241] on div "Internal Client Status" at bounding box center [932, 243] width 272 height 6
type input "Pending Sr. Designer Approval"
click at [895, 52] on span "button" at bounding box center [896, 55] width 17 height 24
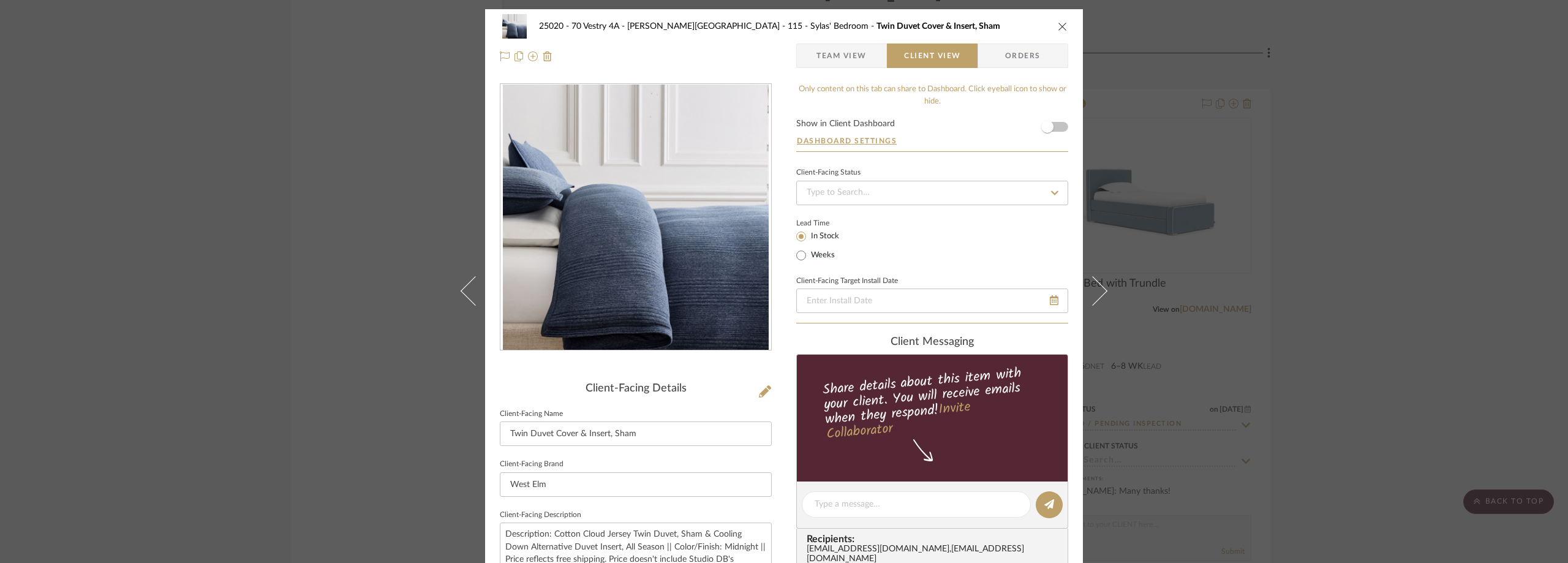
click at [1272, 175] on div "25020 - 70 Vestry 4A - Grant-Stanleigh 115 - Sylas' Bedroom Twin Duvet Cover & …" at bounding box center [784, 281] width 1568 height 563
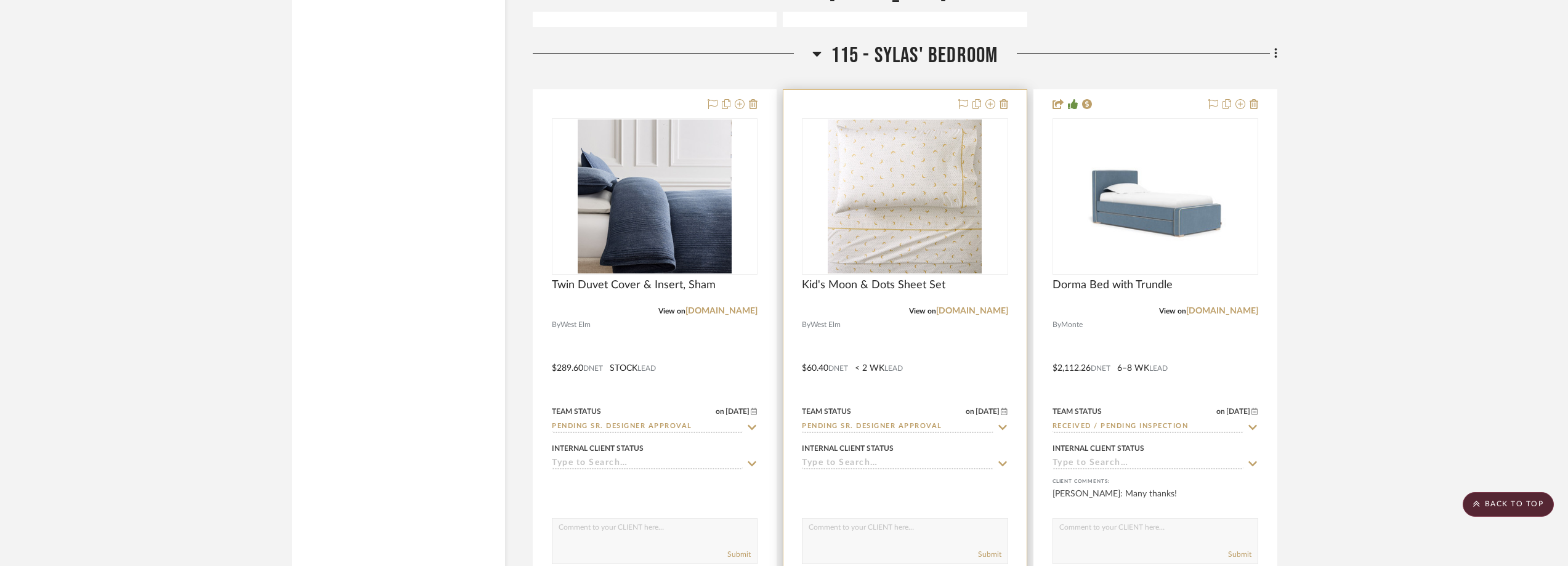
scroll to position [3139, 0]
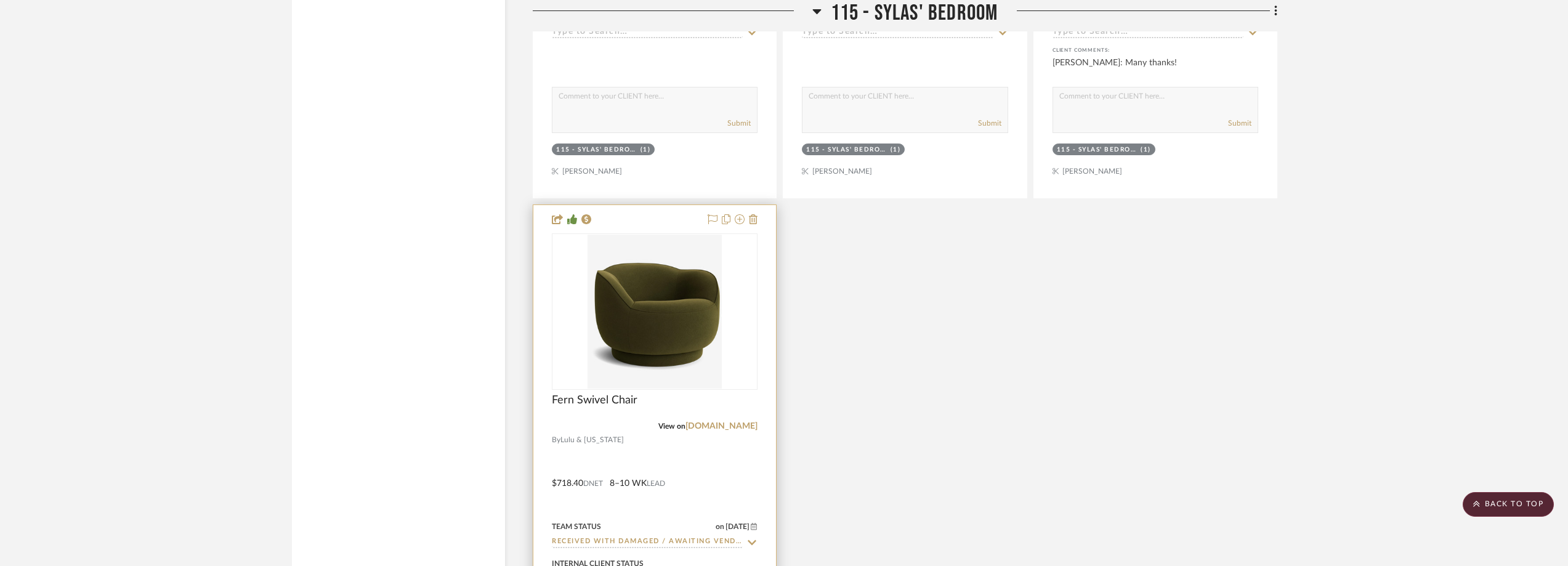
click at [581, 268] on div "0" at bounding box center [654, 311] width 204 height 155
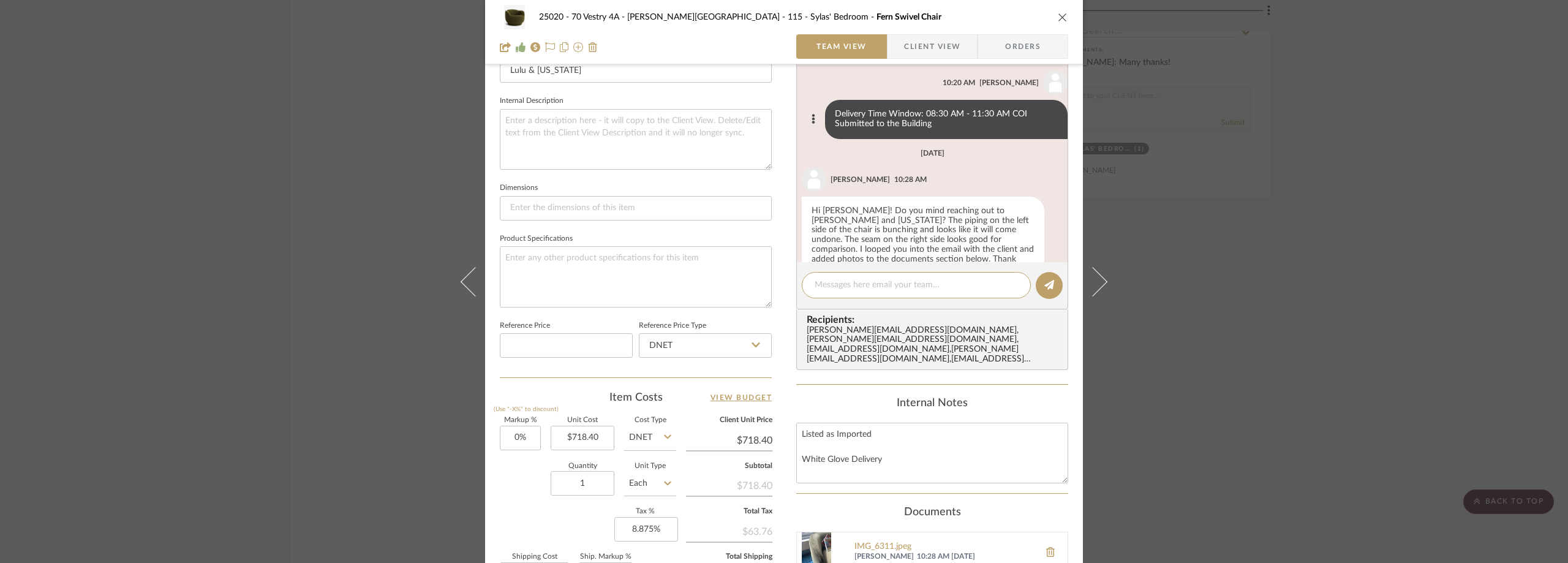
scroll to position [573, 0]
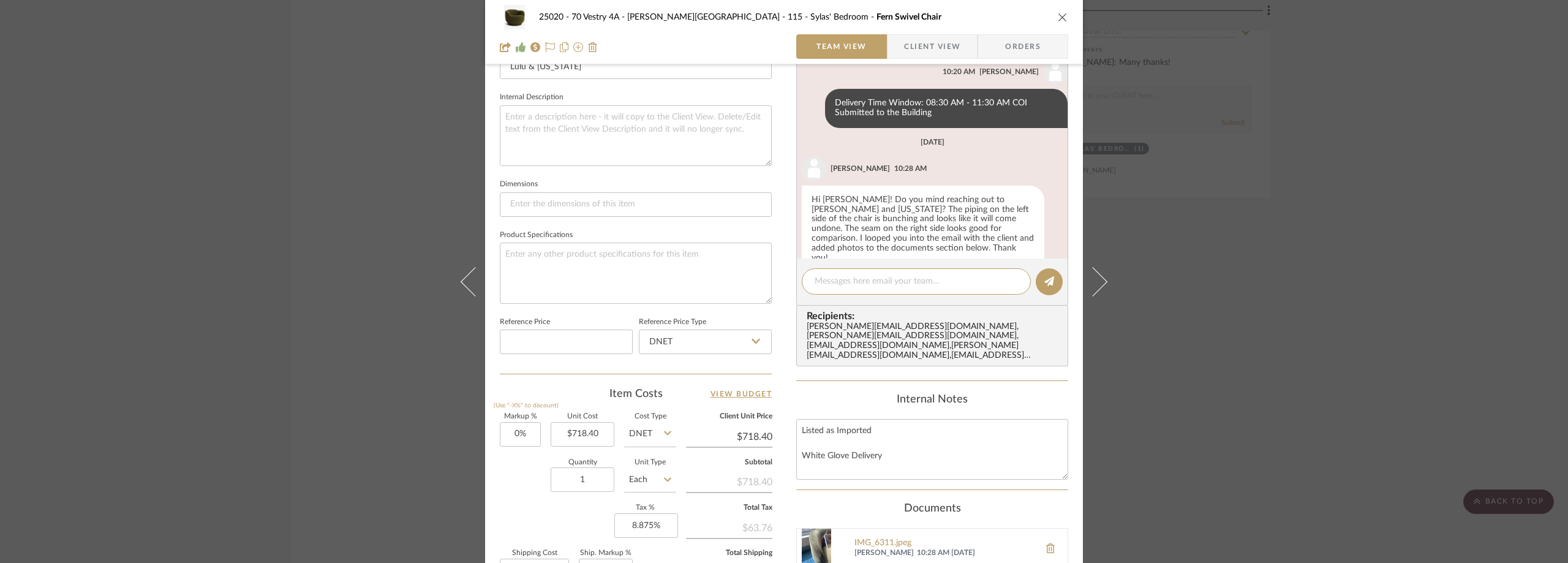
click at [927, 57] on span "Client View" at bounding box center [933, 46] width 57 height 24
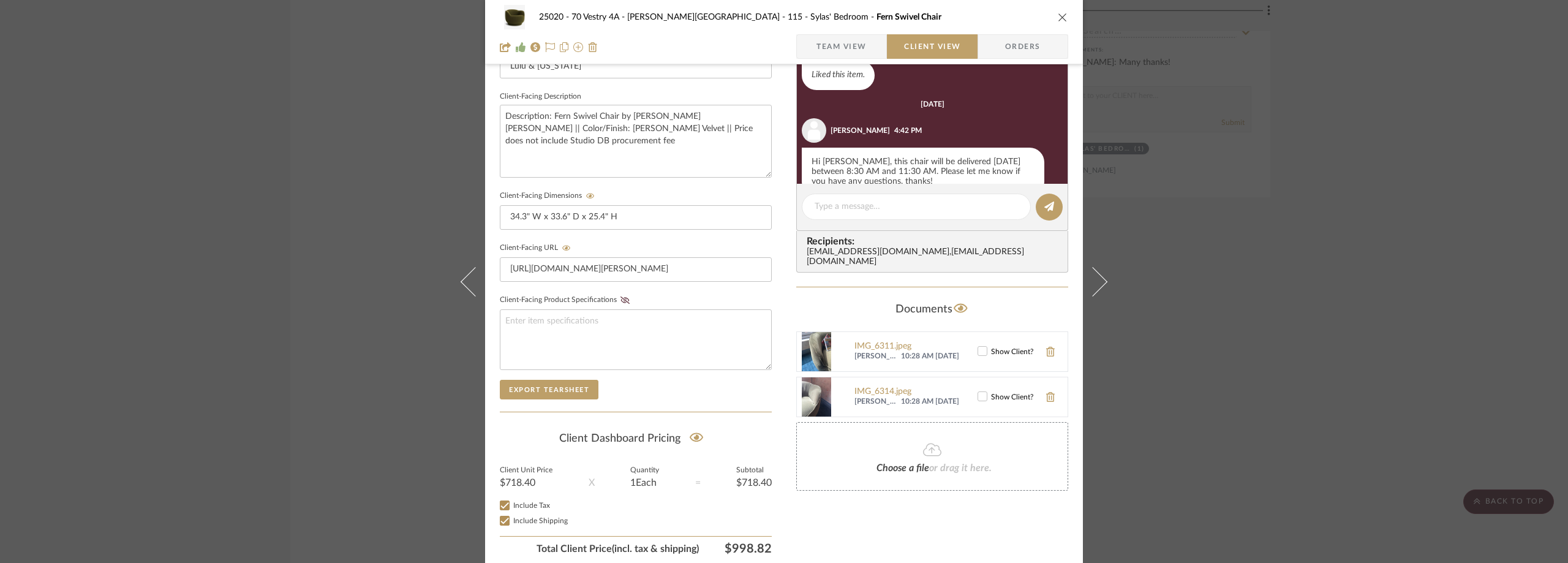
scroll to position [91, 0]
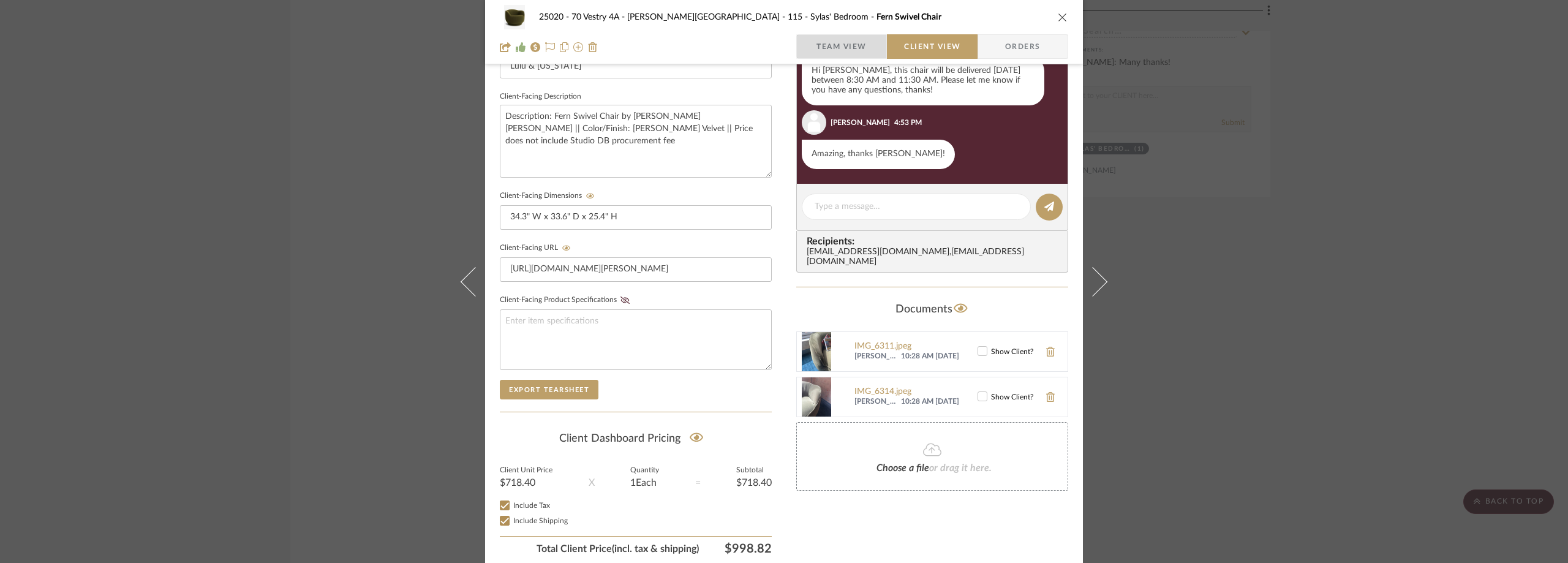
click at [842, 40] on span "Team View" at bounding box center [842, 46] width 50 height 24
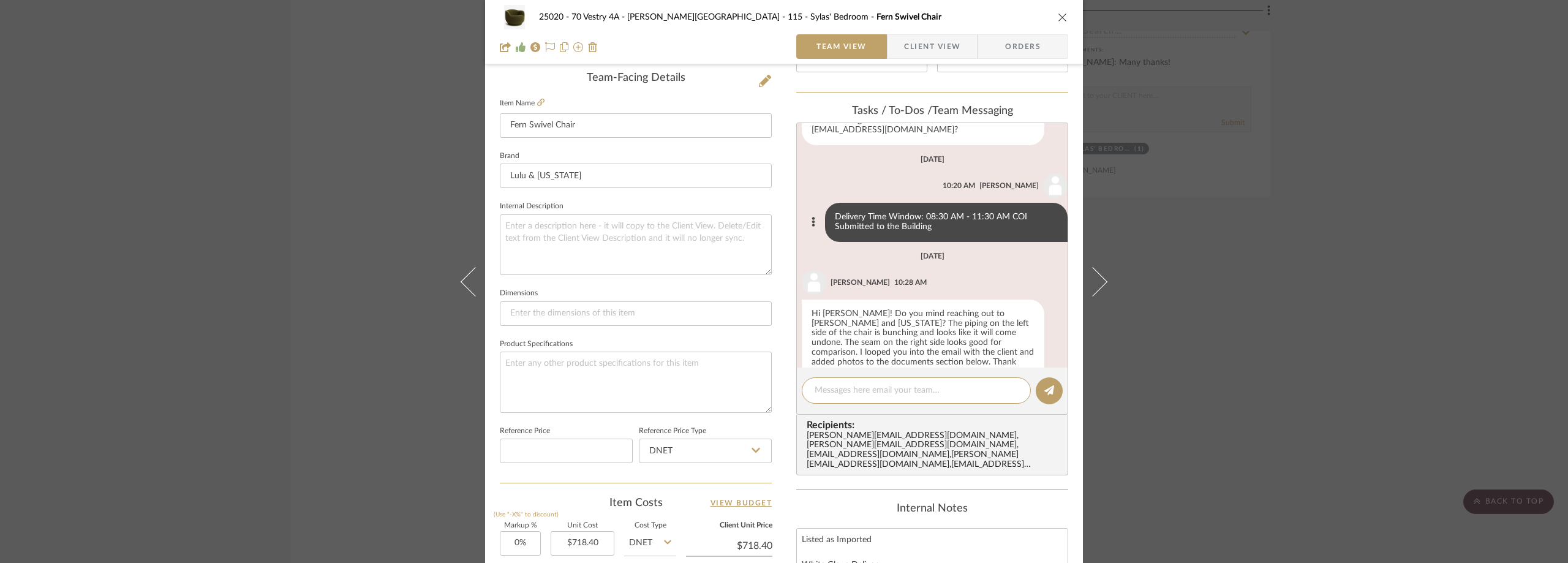
scroll to position [573, 0]
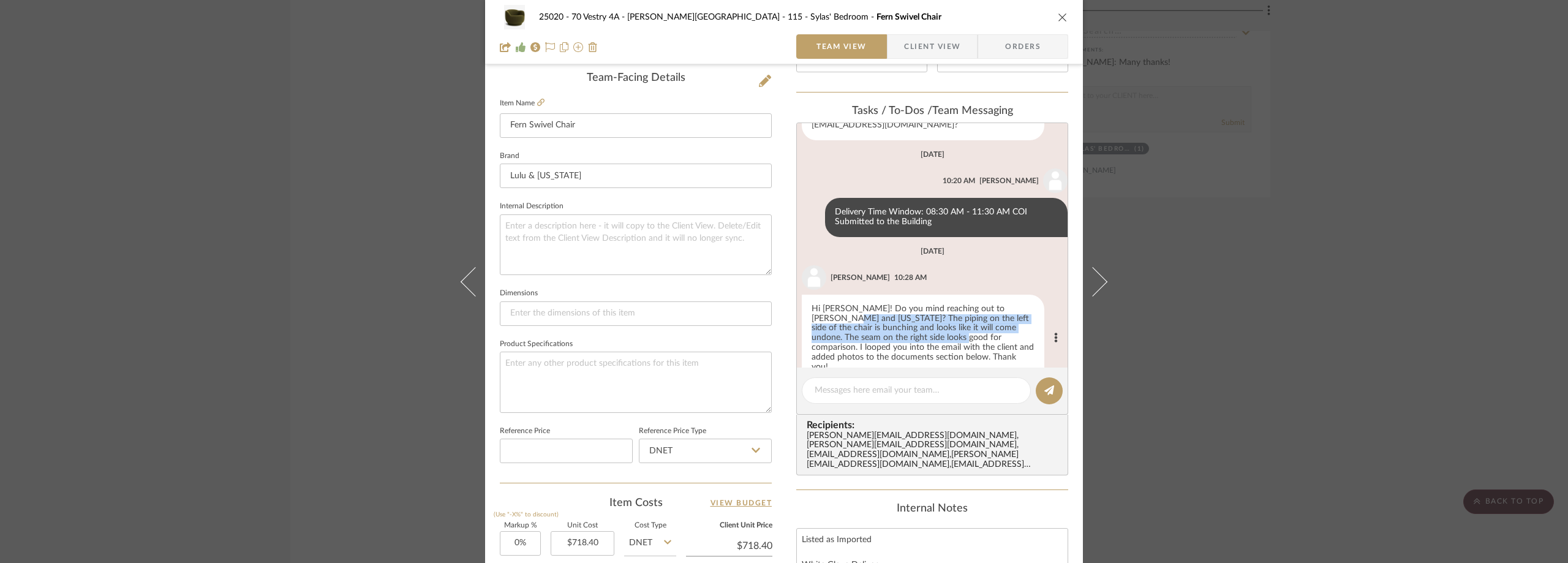
drag, startPoint x: 808, startPoint y: 298, endPoint x: 910, endPoint y: 318, distance: 103.9
click at [910, 318] on div "Hi Anela! Do you mind reaching out to Lulu and Georgia? The piping on the left …" at bounding box center [923, 339] width 243 height 88
copy div "The piping on the left side of the chair is bunching and looks like it will com…"
click at [1397, 157] on div "25020 - 70 Vestry 4A - Grant-Stanleigh 115 - Sylas' Bedroom Fern Swivel Chair T…" at bounding box center [784, 281] width 1568 height 563
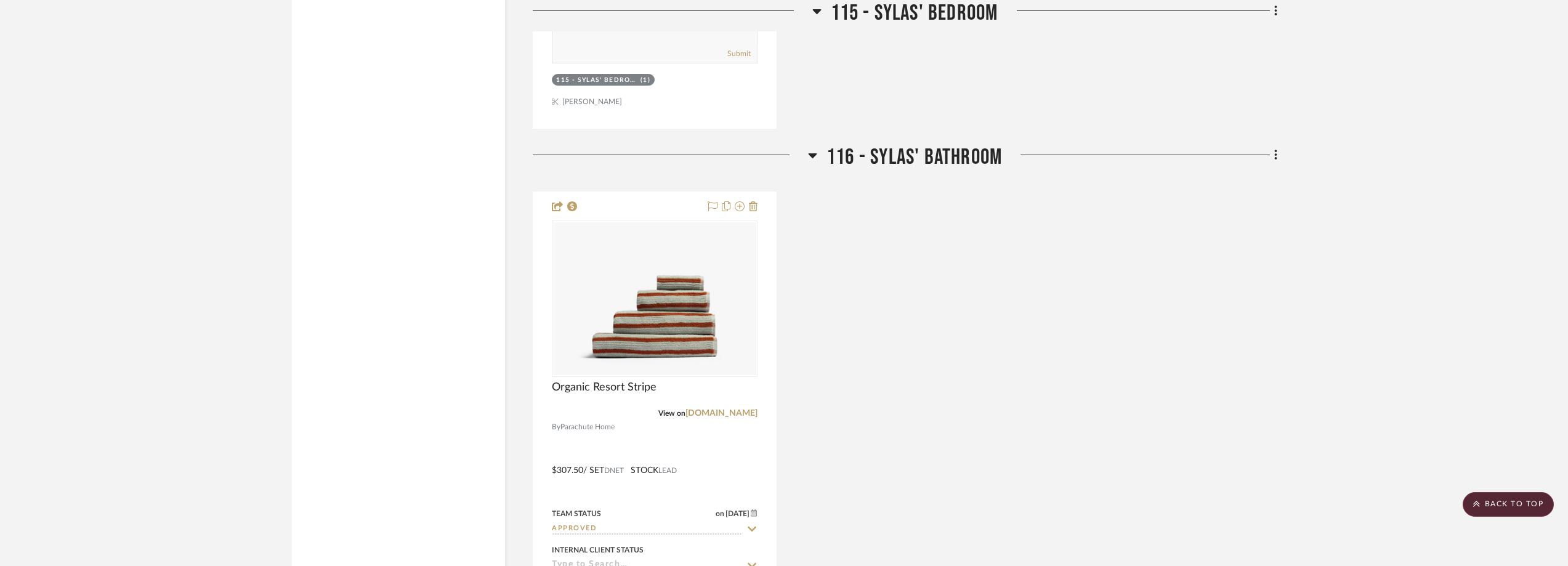
scroll to position [4002, 0]
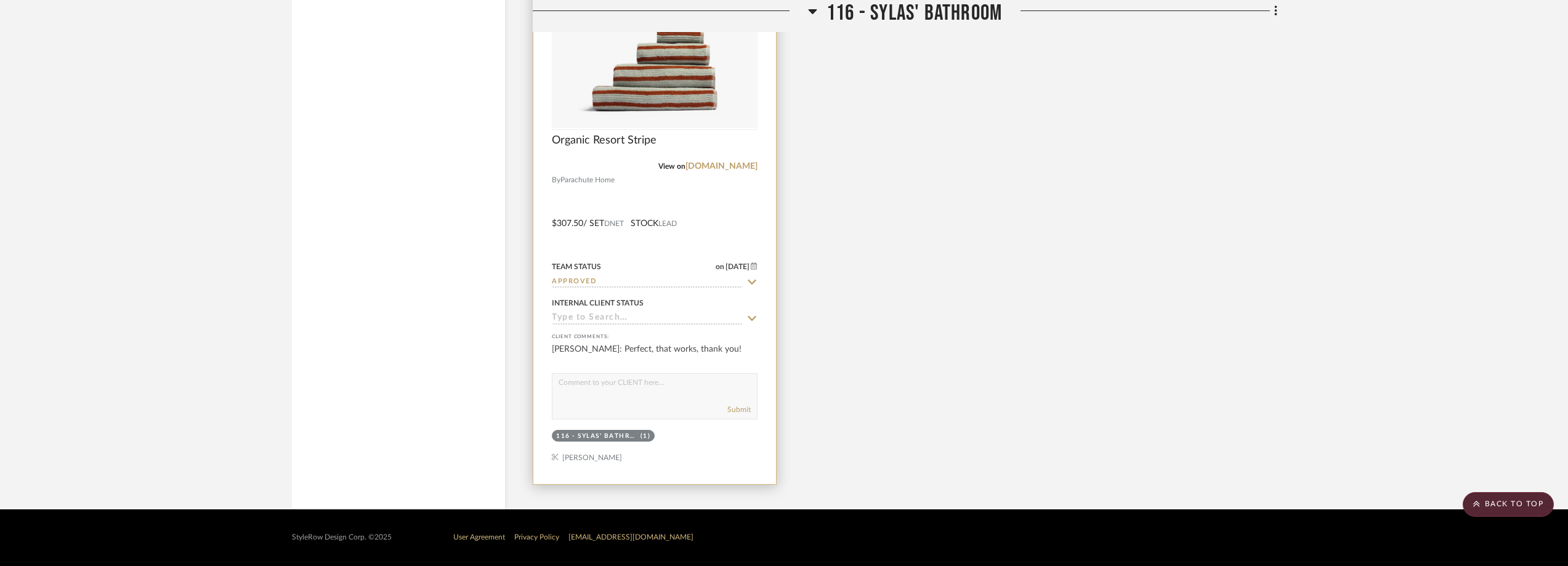
click at [0, 0] on img at bounding box center [0, 0] width 0 height 0
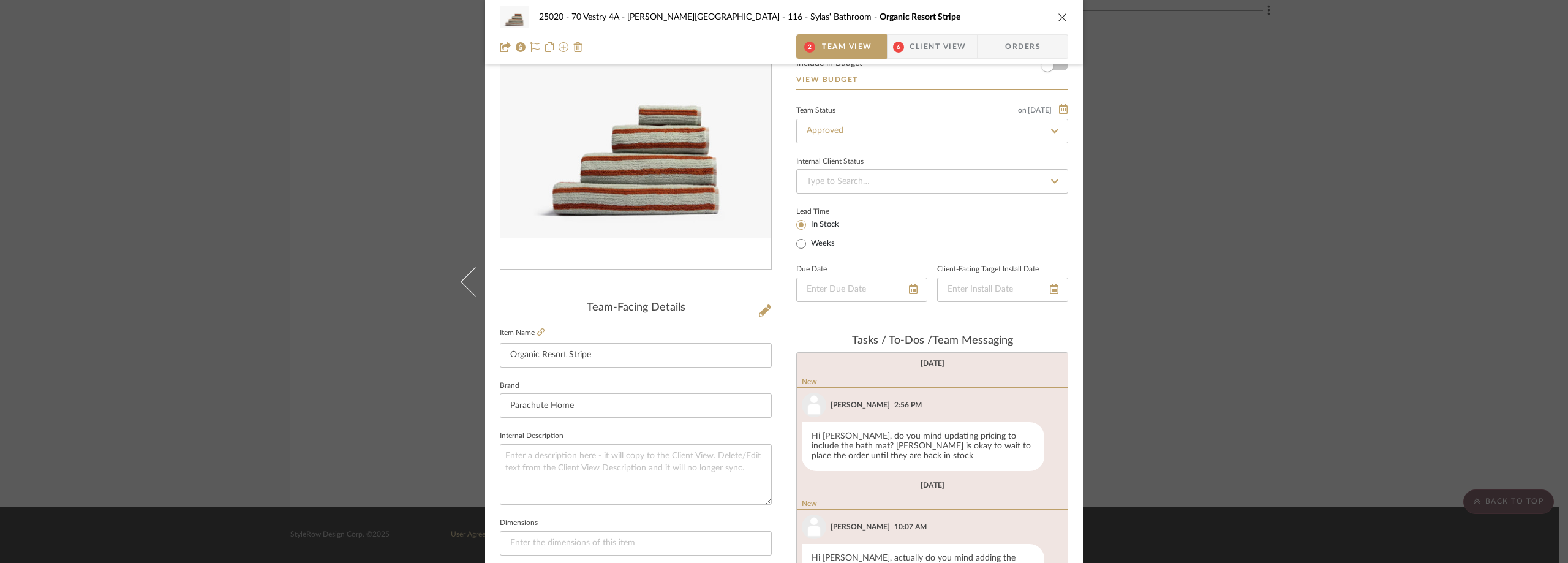
scroll to position [368, 0]
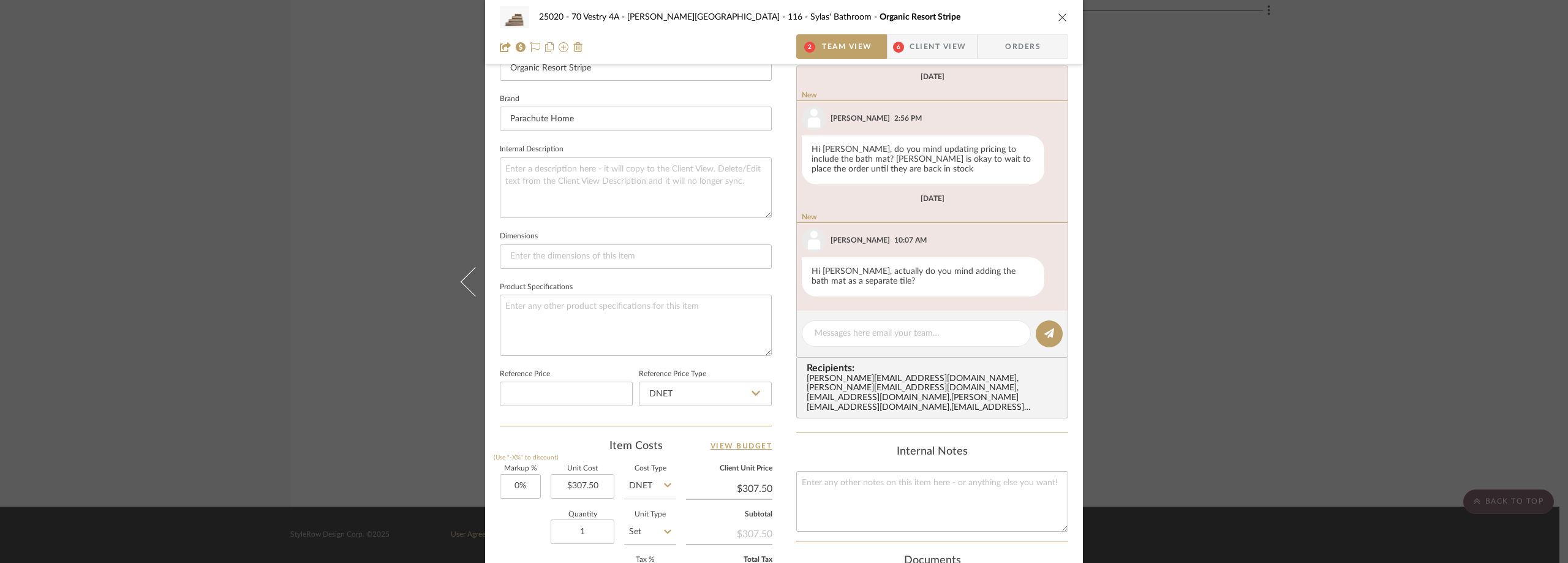
click at [919, 39] on span "Client View" at bounding box center [938, 46] width 57 height 24
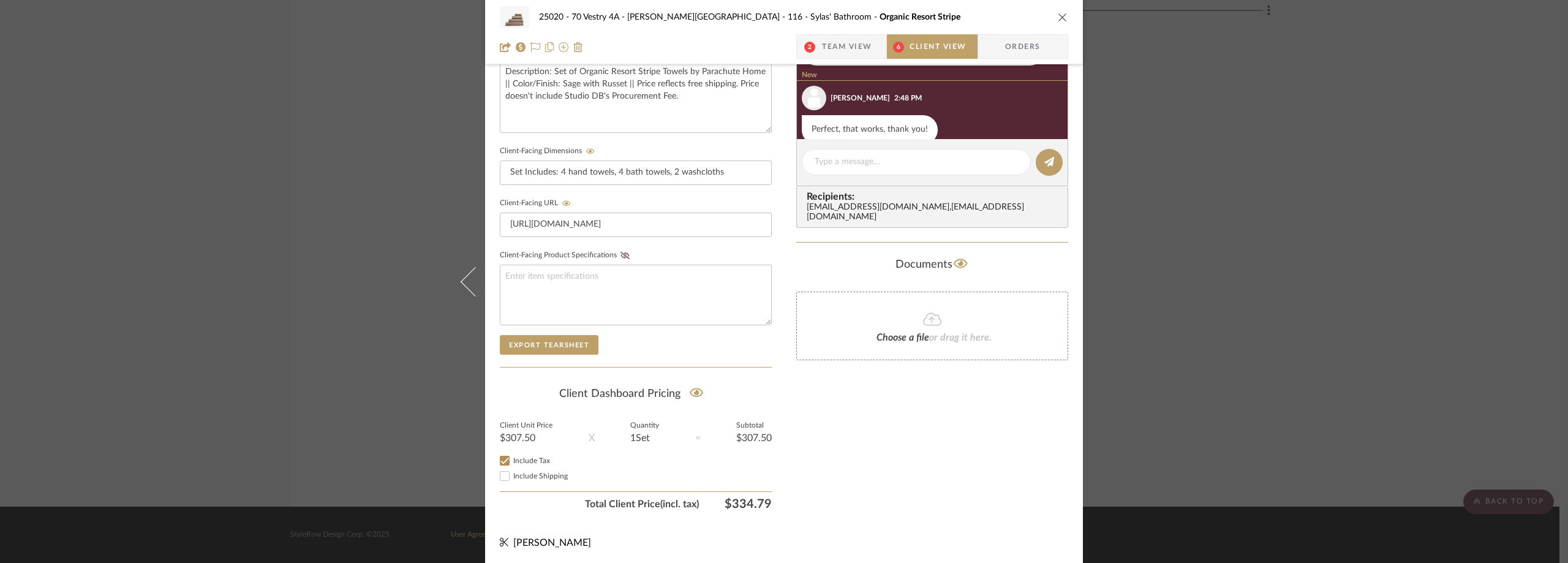
scroll to position [466, 0]
click at [822, 50] on span "Team View" at bounding box center [847, 46] width 50 height 24
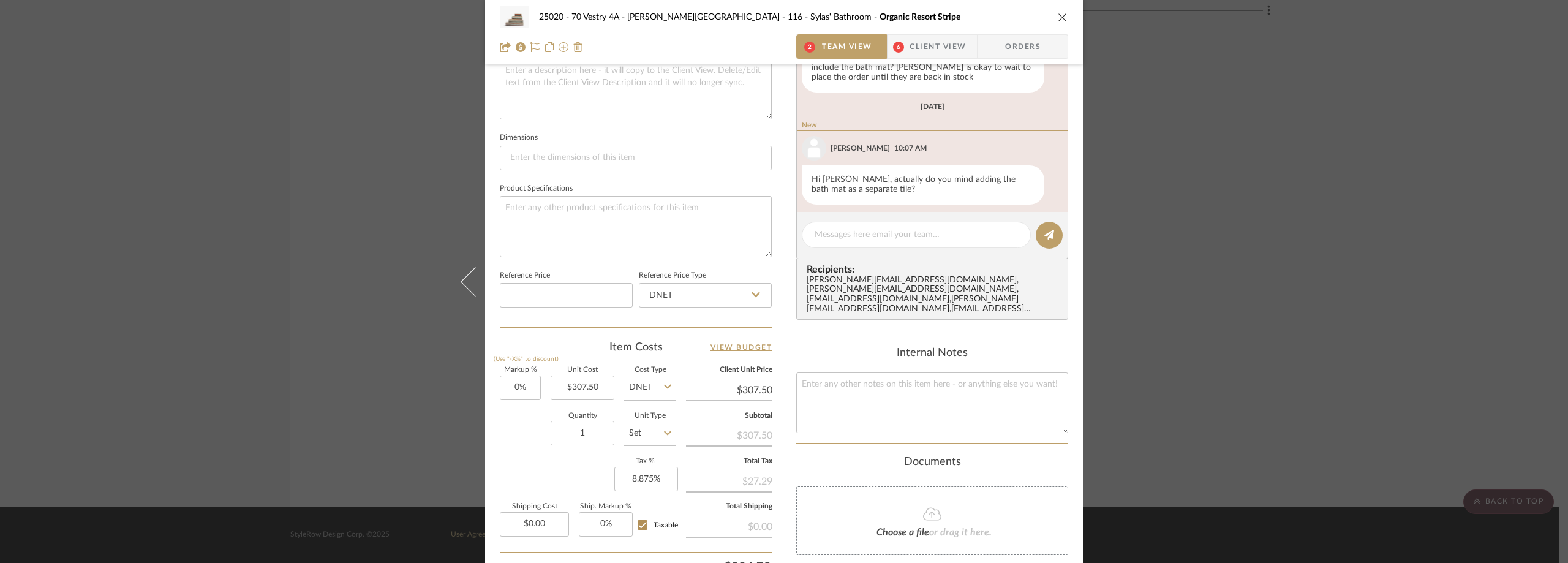
scroll to position [357, 0]
click at [1216, 198] on div "25020 - 70 Vestry 4A - Grant-Stanleigh 116 - Sylas' Bathroom Organic Resort Str…" at bounding box center [784, 281] width 1568 height 563
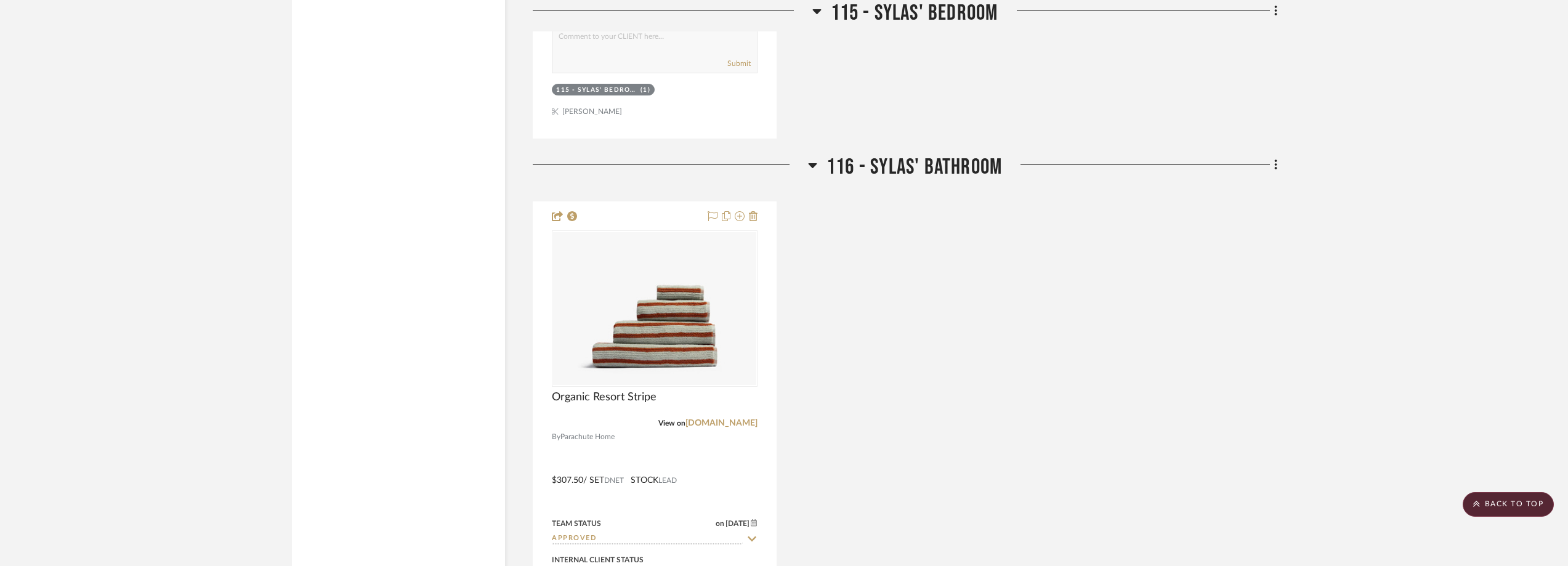
scroll to position [3816, 0]
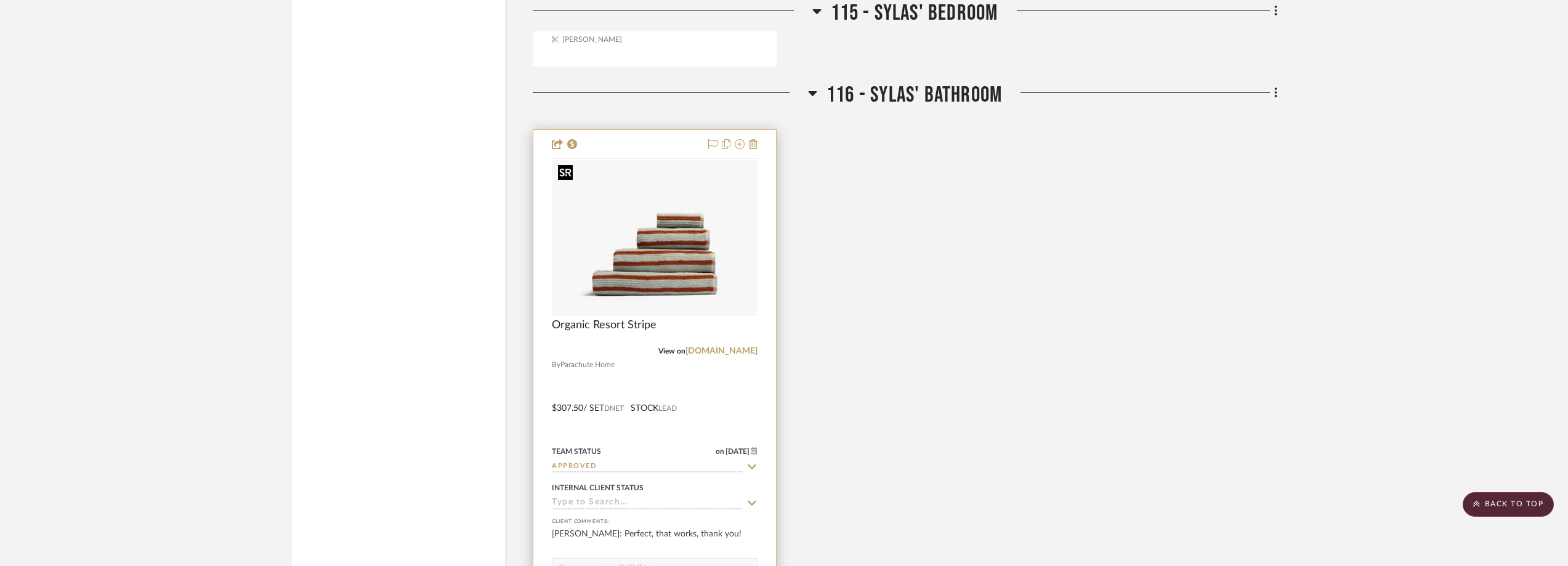
click at [668, 242] on img "0" at bounding box center [654, 236] width 204 height 153
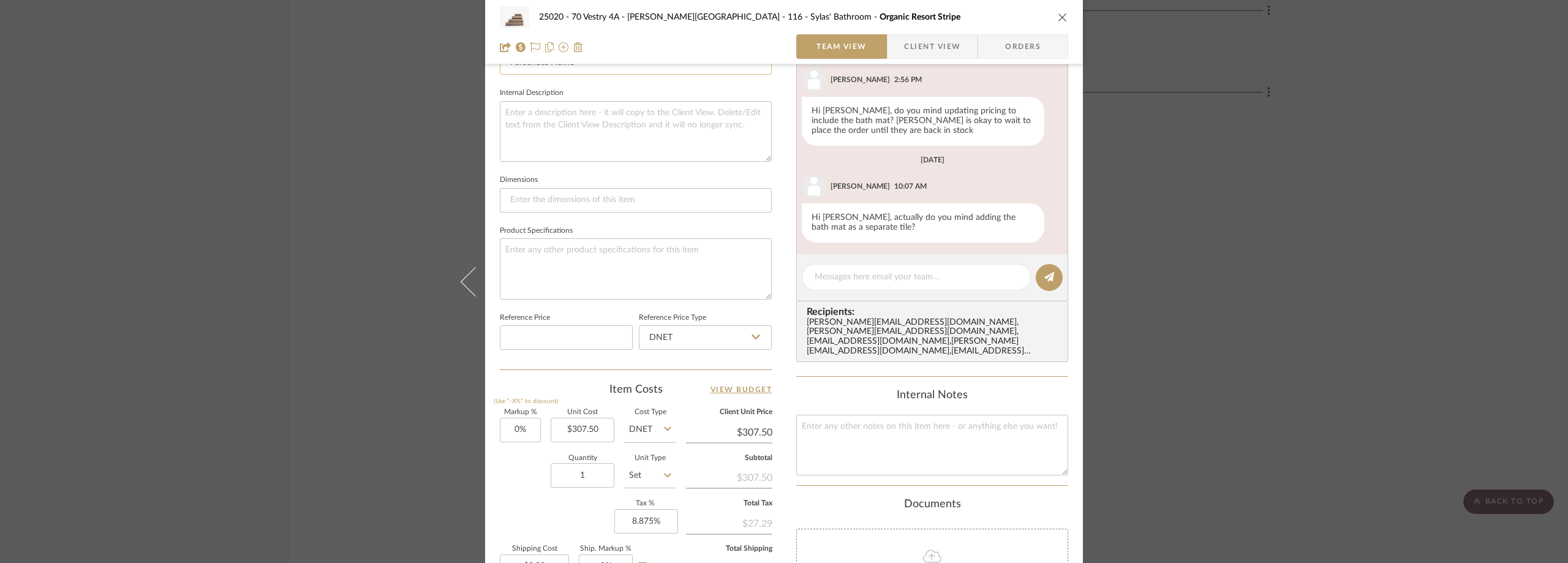
scroll to position [327, 0]
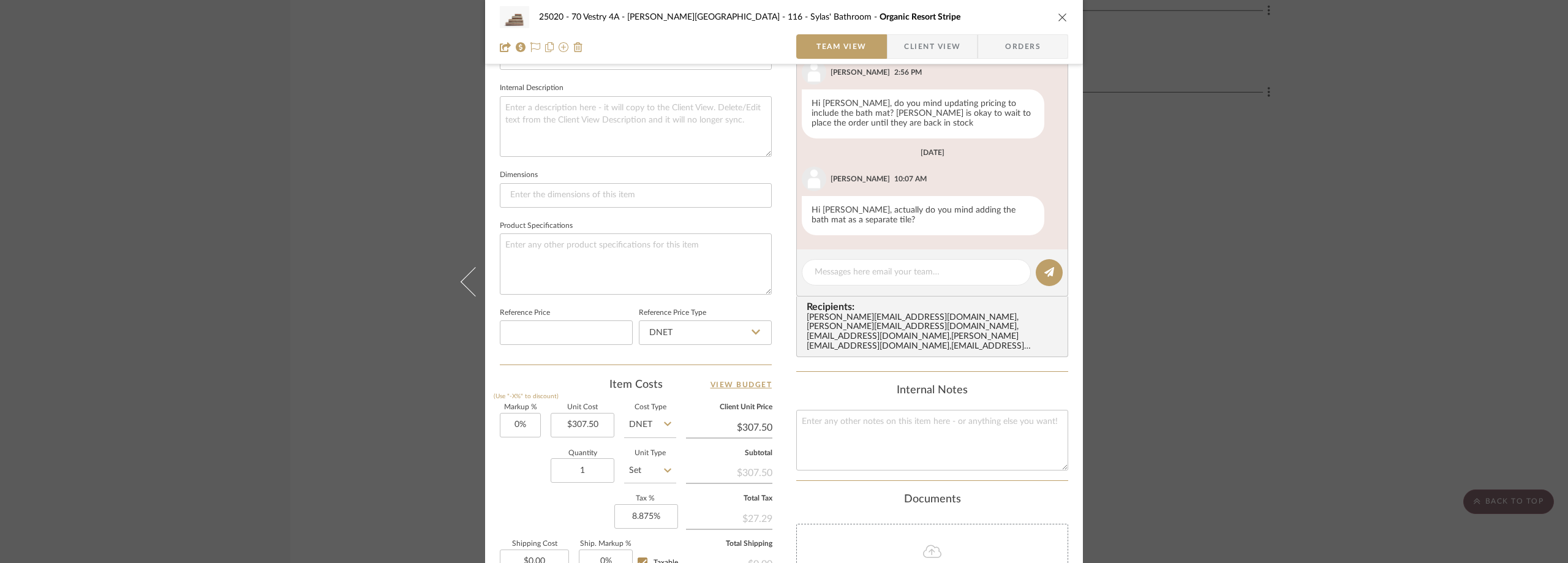
click at [1246, 207] on div "25020 - 70 Vestry 4A - Grant-Stanleigh 116 - Sylas' Bathroom Organic Resort Str…" at bounding box center [784, 281] width 1568 height 563
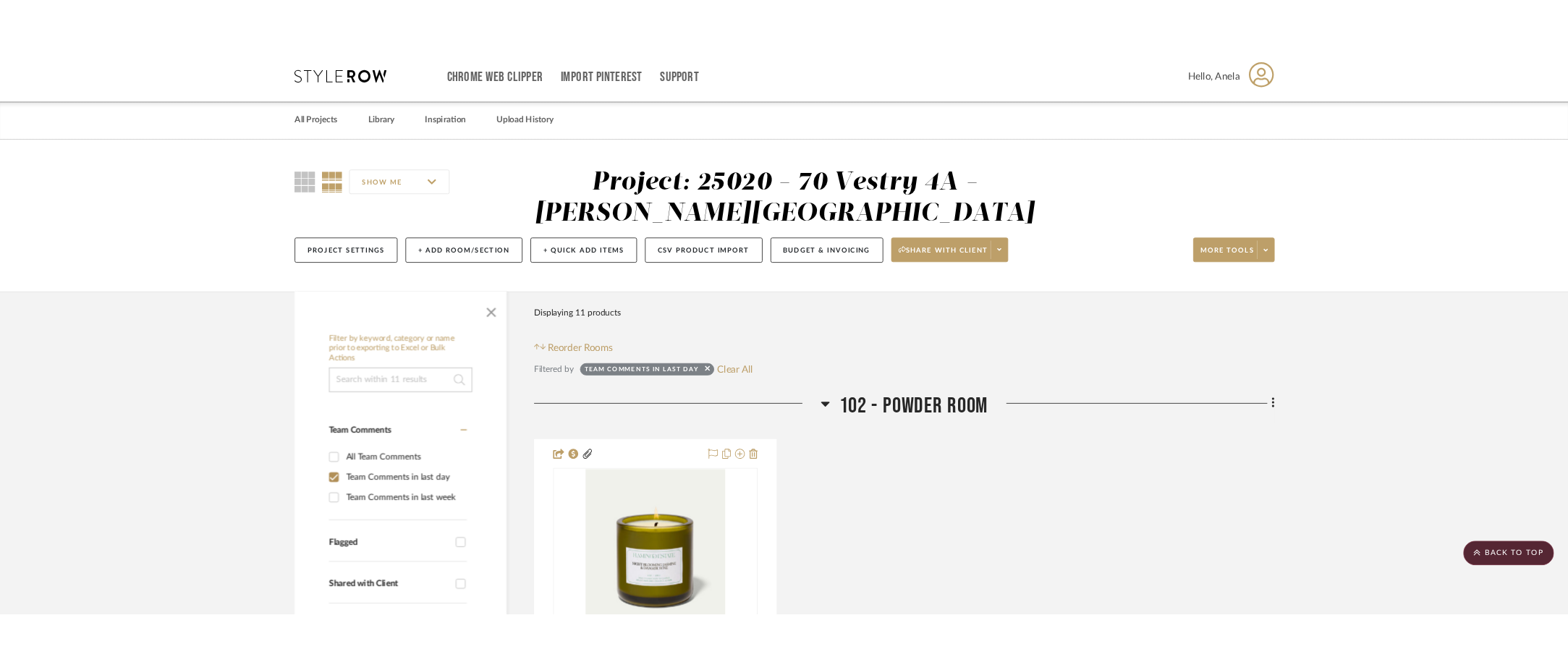
scroll to position [4484, 0]
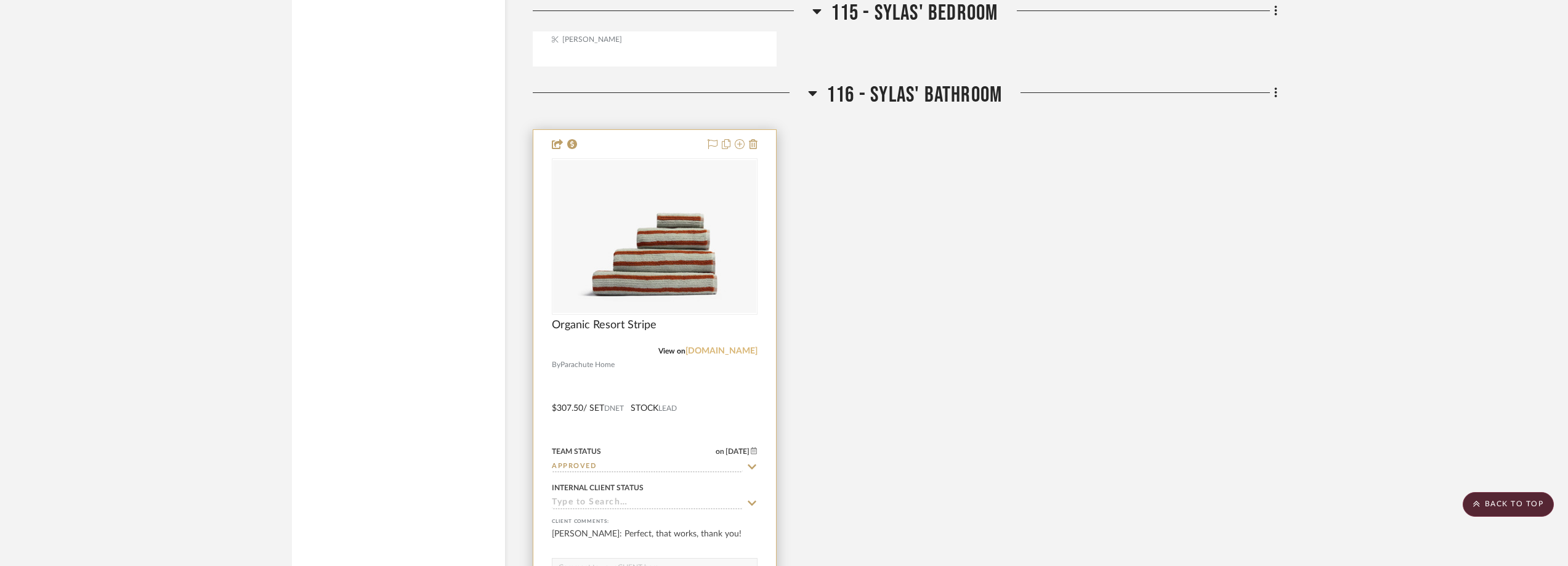
click at [725, 350] on link "parachutehome.com" at bounding box center [721, 351] width 72 height 9
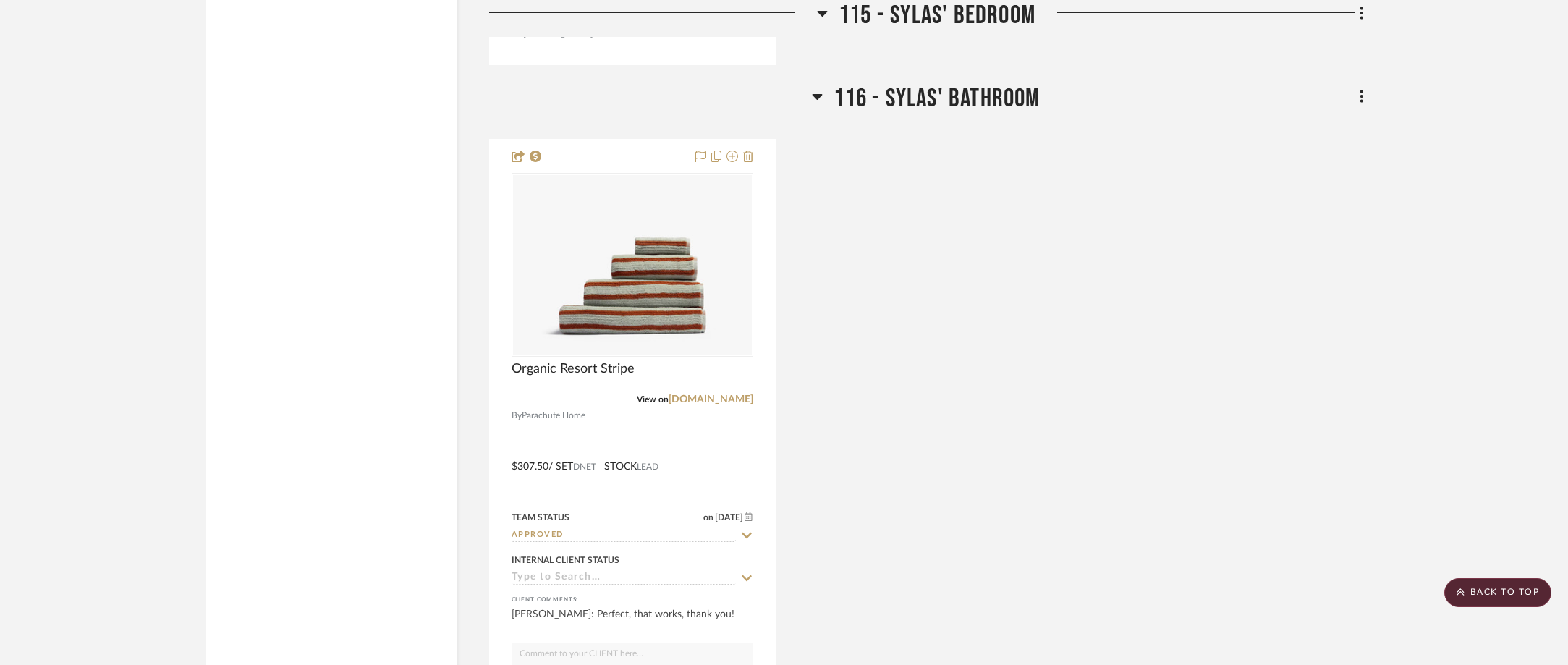
scroll to position [4266, 0]
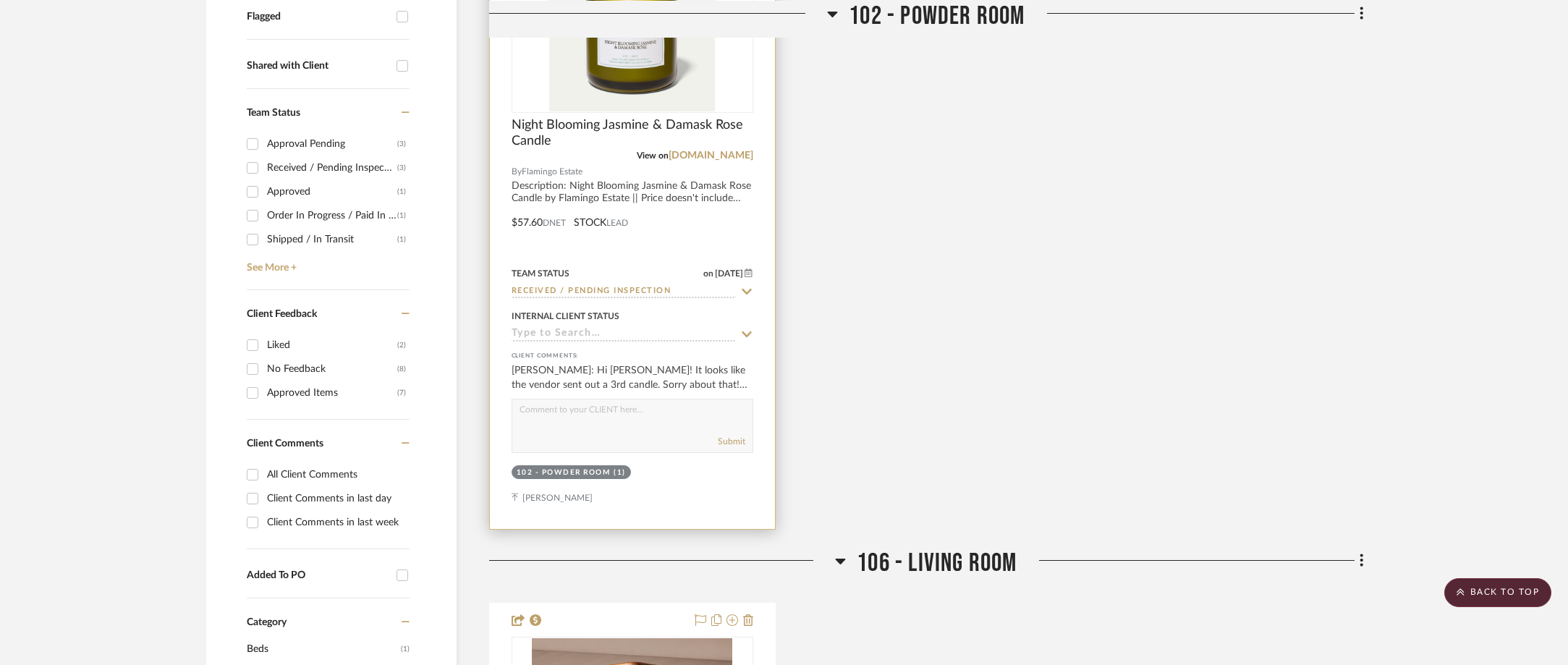
scroll to position [217, 0]
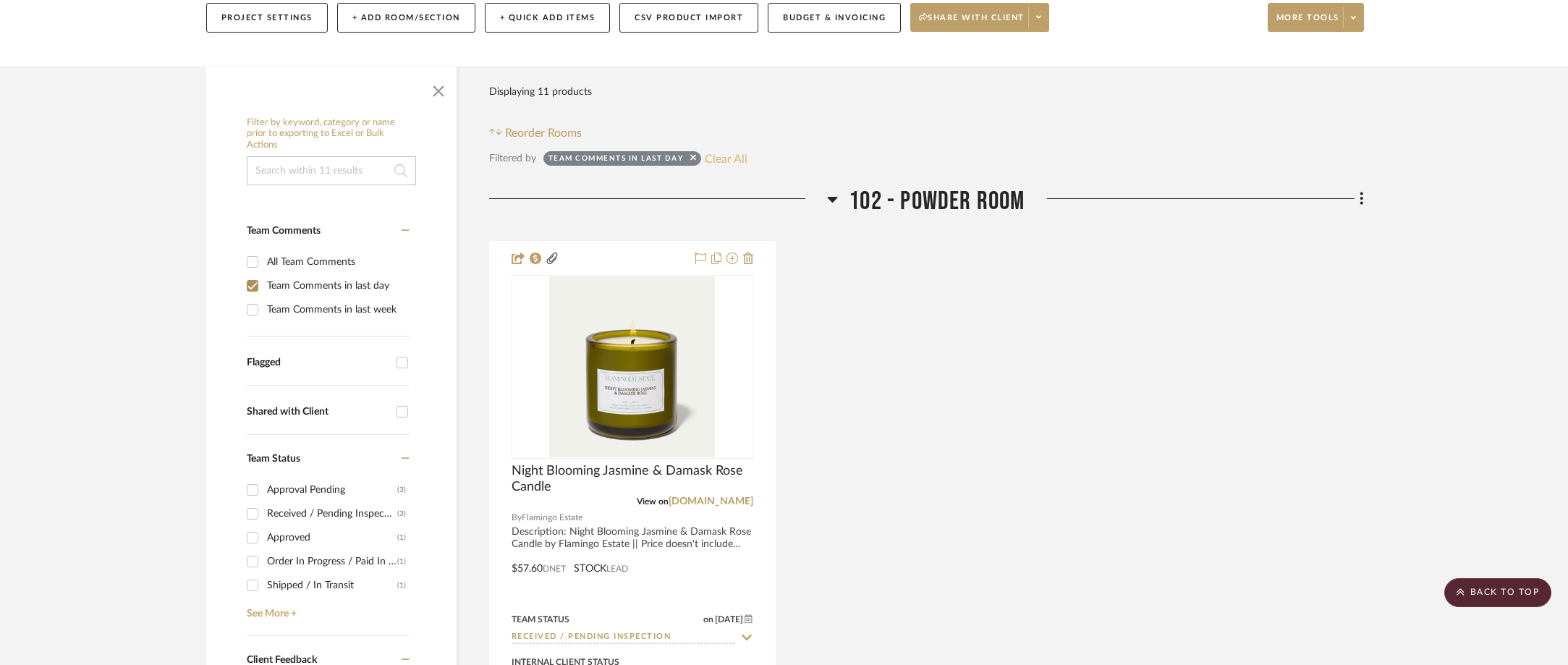
click at [715, 154] on button "Clear All" at bounding box center [726, 158] width 43 height 19
checkbox input "false"
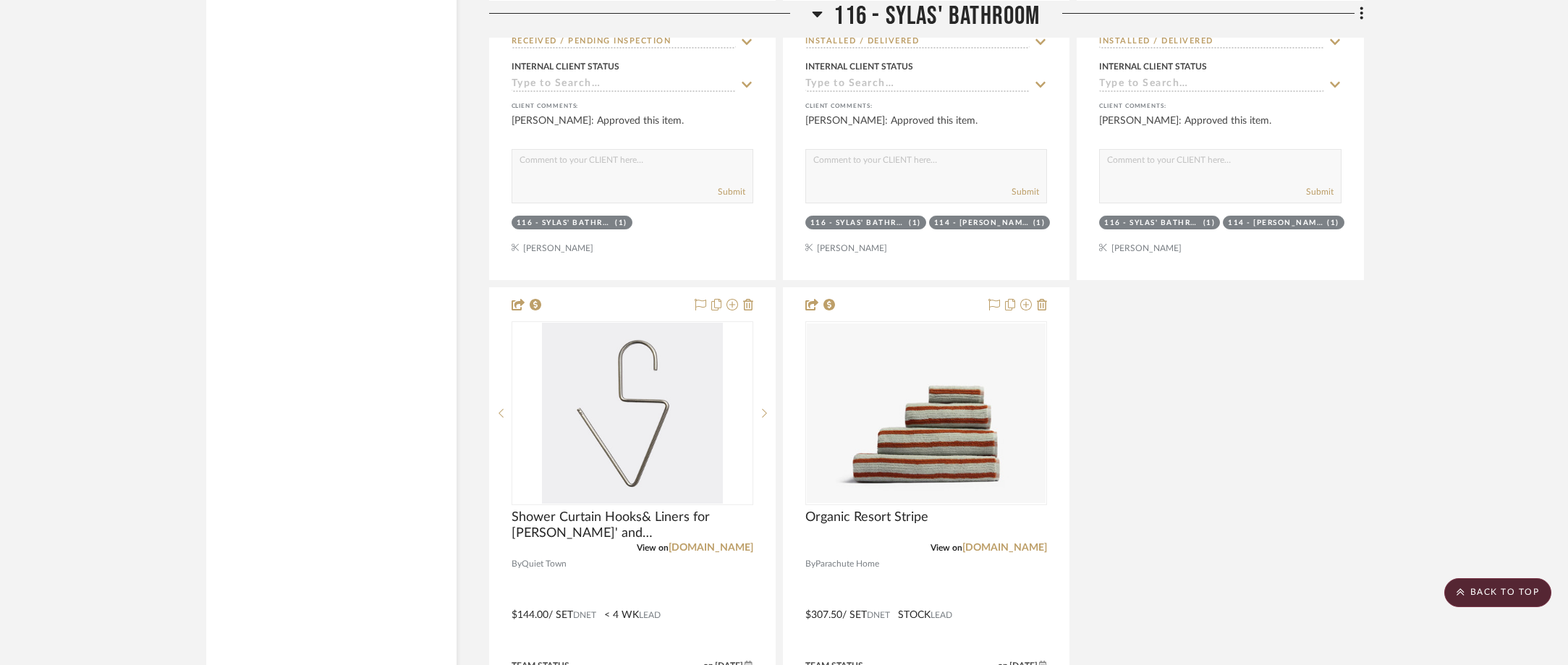
scroll to position [24345, 0]
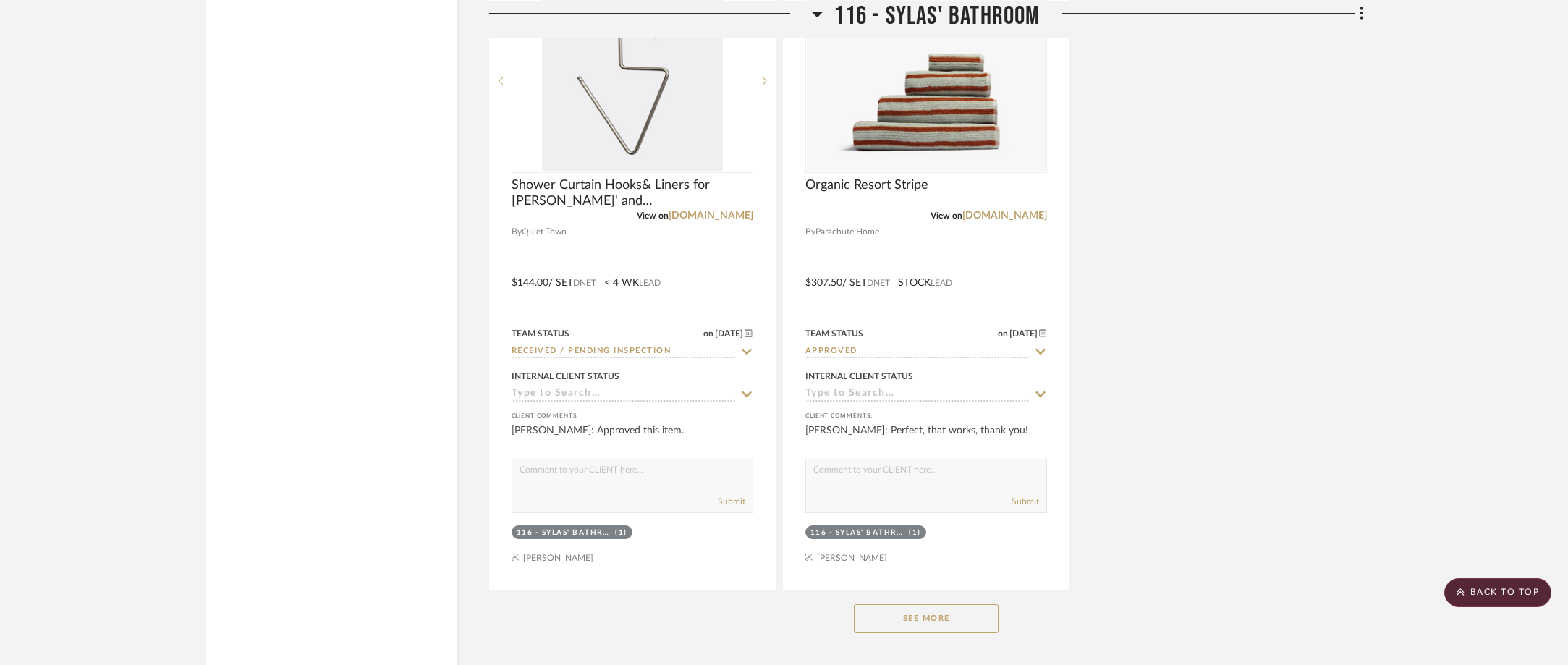
click at [945, 622] on button "See More" at bounding box center [926, 618] width 145 height 29
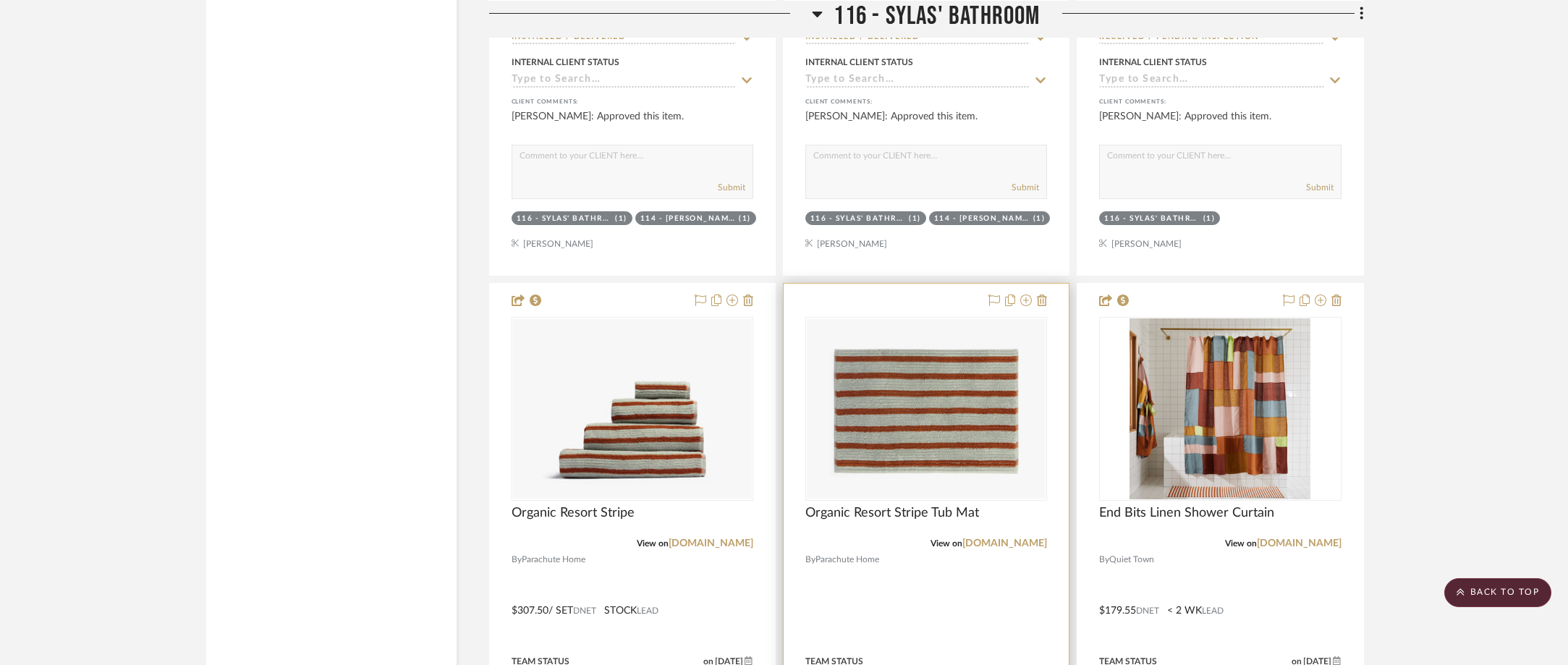
scroll to position [24234, 0]
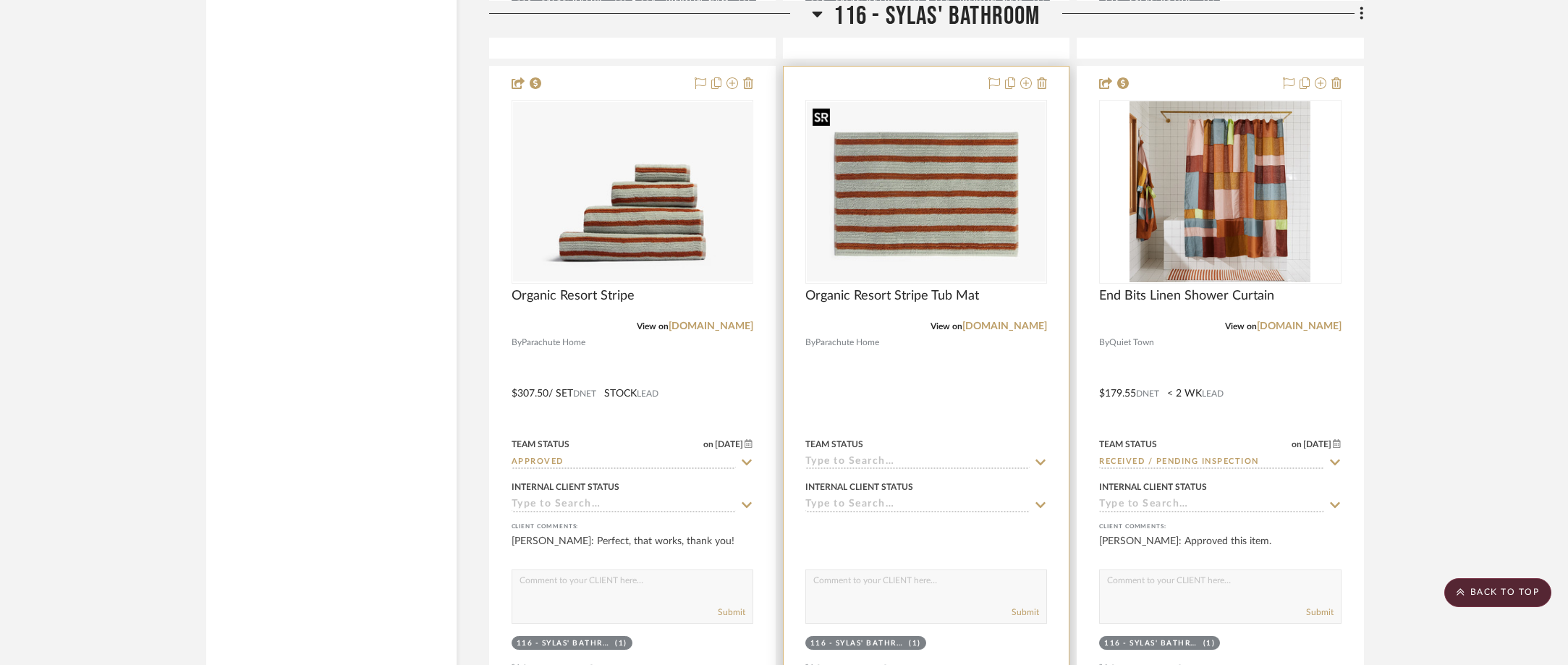
click at [888, 206] on img "0" at bounding box center [926, 192] width 239 height 180
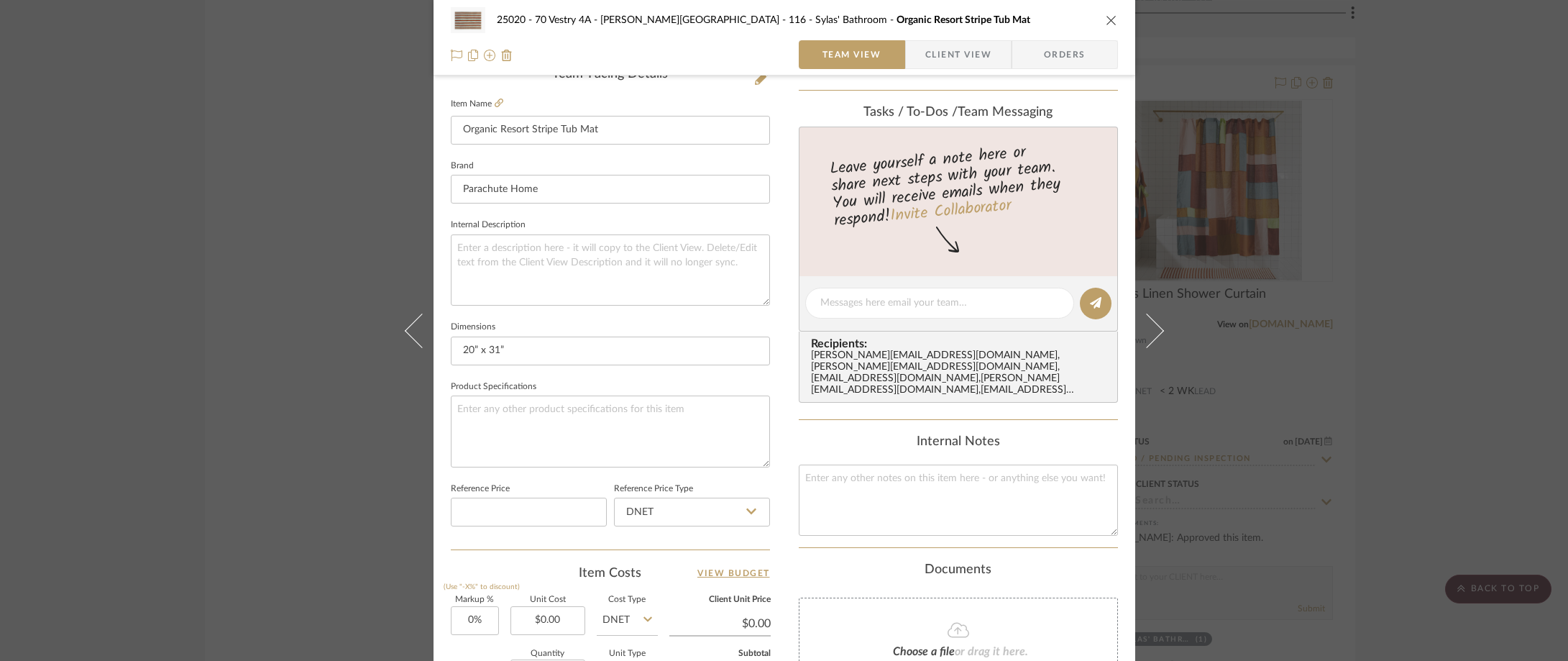
scroll to position [575, 0]
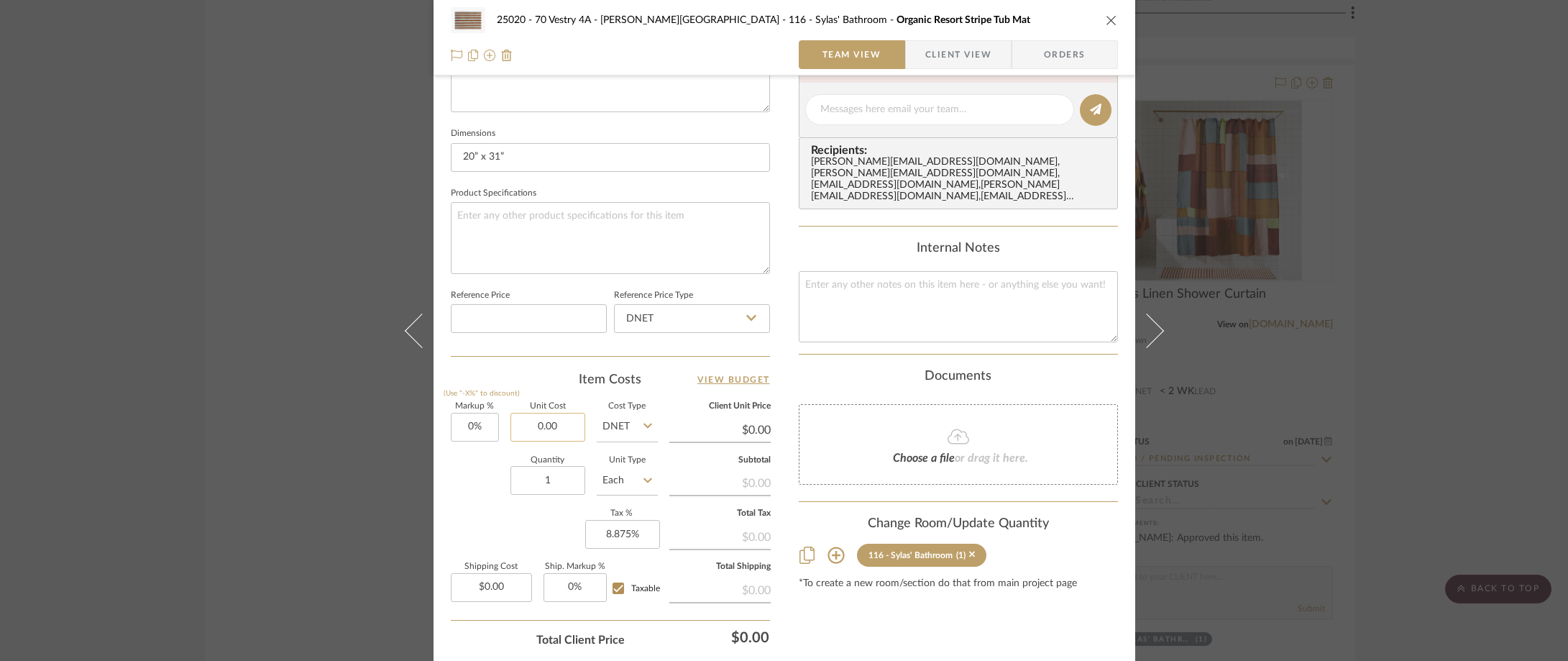
click at [543, 422] on input "0.00" at bounding box center [547, 426] width 75 height 29
type input "$51.75"
click at [542, 392] on div "Item Costs View Budget Markup % (Use "-X%" to discount) 0% Unit Cost $51.75 Cos…" at bounding box center [610, 538] width 319 height 335
type input "$51.75"
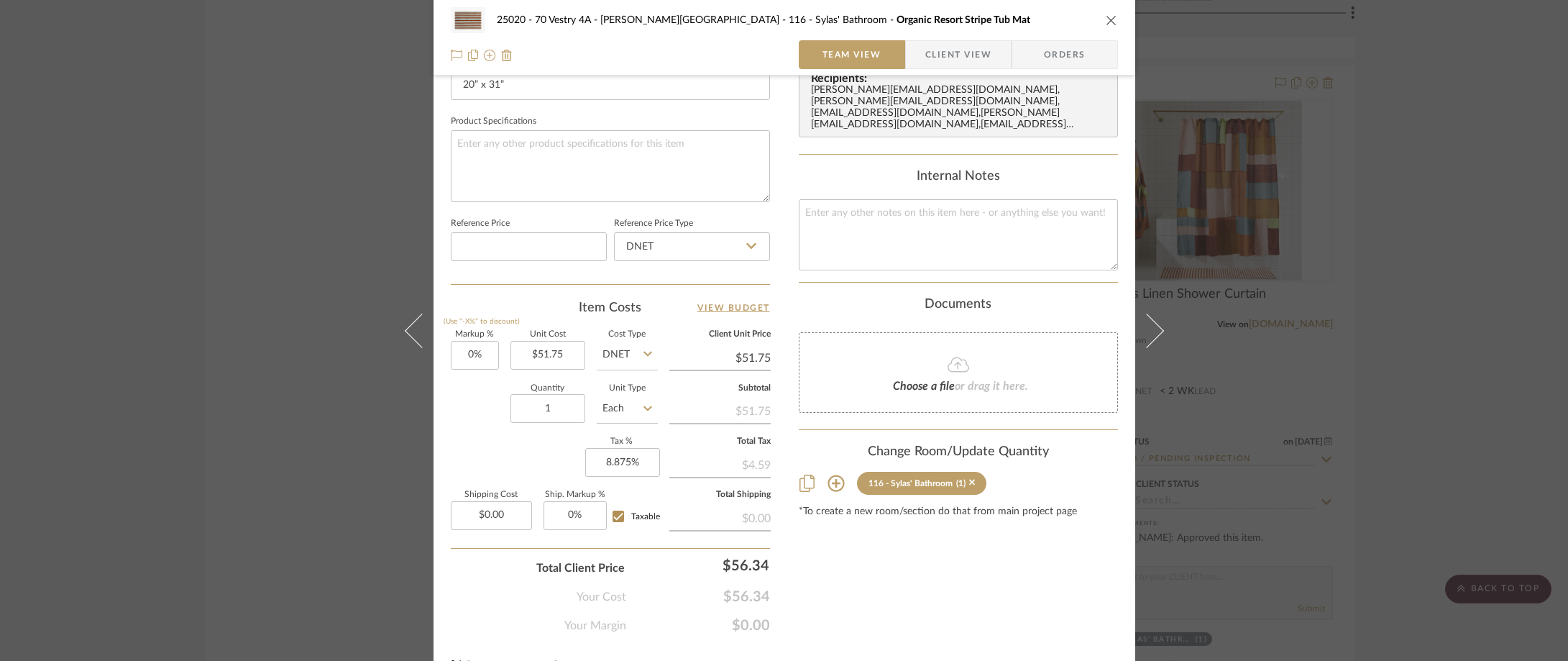
drag, startPoint x: 965, startPoint y: 49, endPoint x: 894, endPoint y: 121, distance: 101.1
click at [964, 49] on span "Client View" at bounding box center [959, 55] width 67 height 29
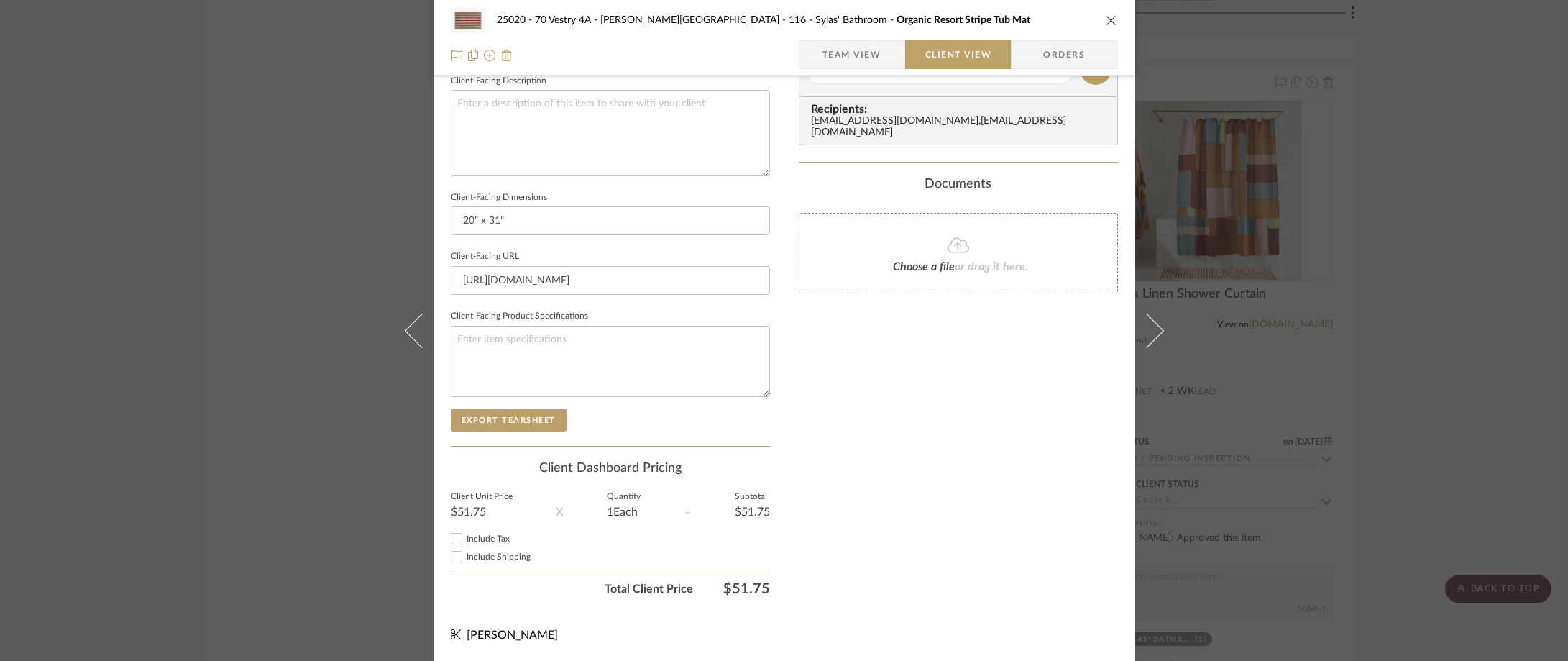
scroll to position [523, 0]
click at [448, 538] on input "Include Tax" at bounding box center [456, 538] width 18 height 18
checkbox input "true"
click at [492, 556] on span "Include Shipping" at bounding box center [498, 556] width 64 height 8
click at [465, 556] on input "Include Shipping" at bounding box center [456, 556] width 18 height 18
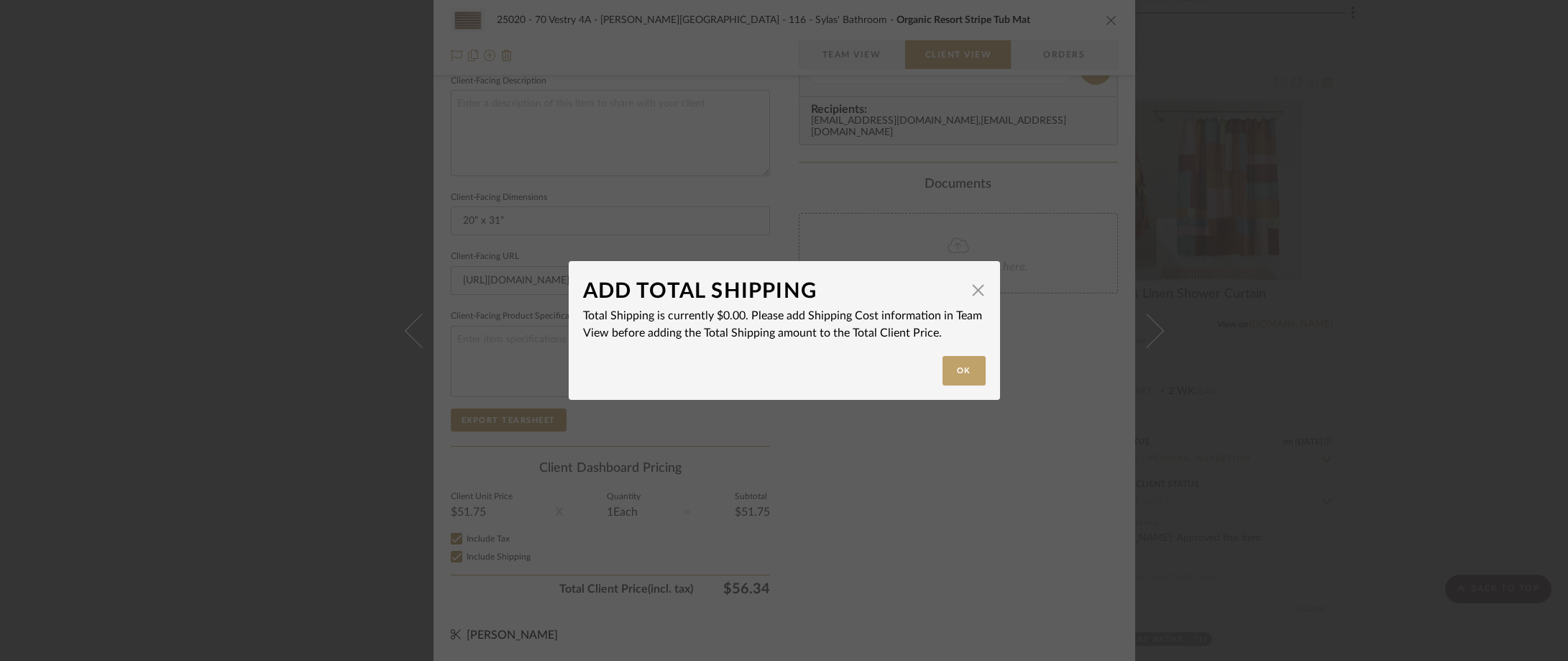
checkbox input "false"
click at [672, 532] on div "ADD TOTAL SHIPPING × Total Shipping is currently $0.00. Please add Shipping Cos…" at bounding box center [784, 330] width 1568 height 661
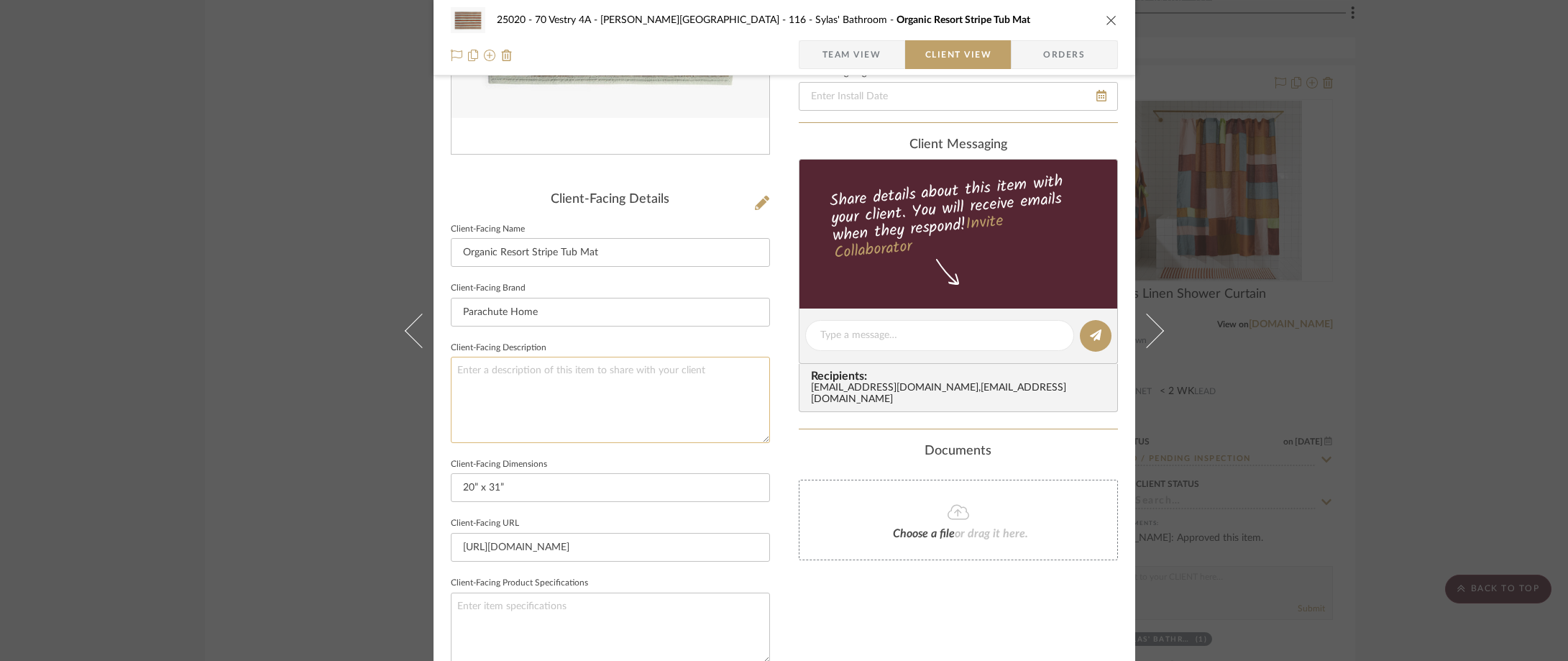
scroll to position [236, 0]
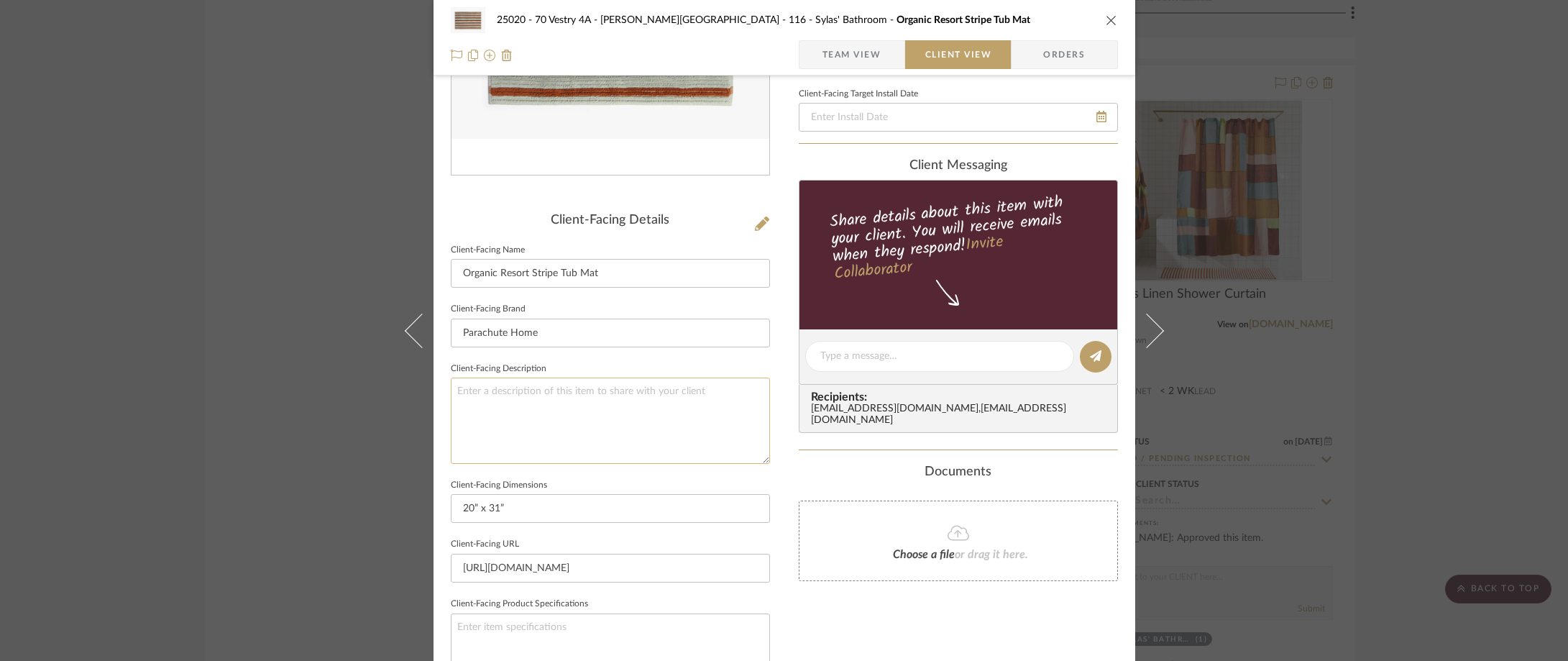
click at [654, 404] on textarea at bounding box center [610, 420] width 319 height 86
paste textarea "Organic Resort Stripe Tub Mat"
type textarea "Description: Organic Resort Stripe Tub Mat by Parachute Home ||"
click at [613, 363] on fieldset "Client-Facing Description Description: Organic Resort Stripe Tub Mat by Parachu…" at bounding box center [610, 411] width 319 height 105
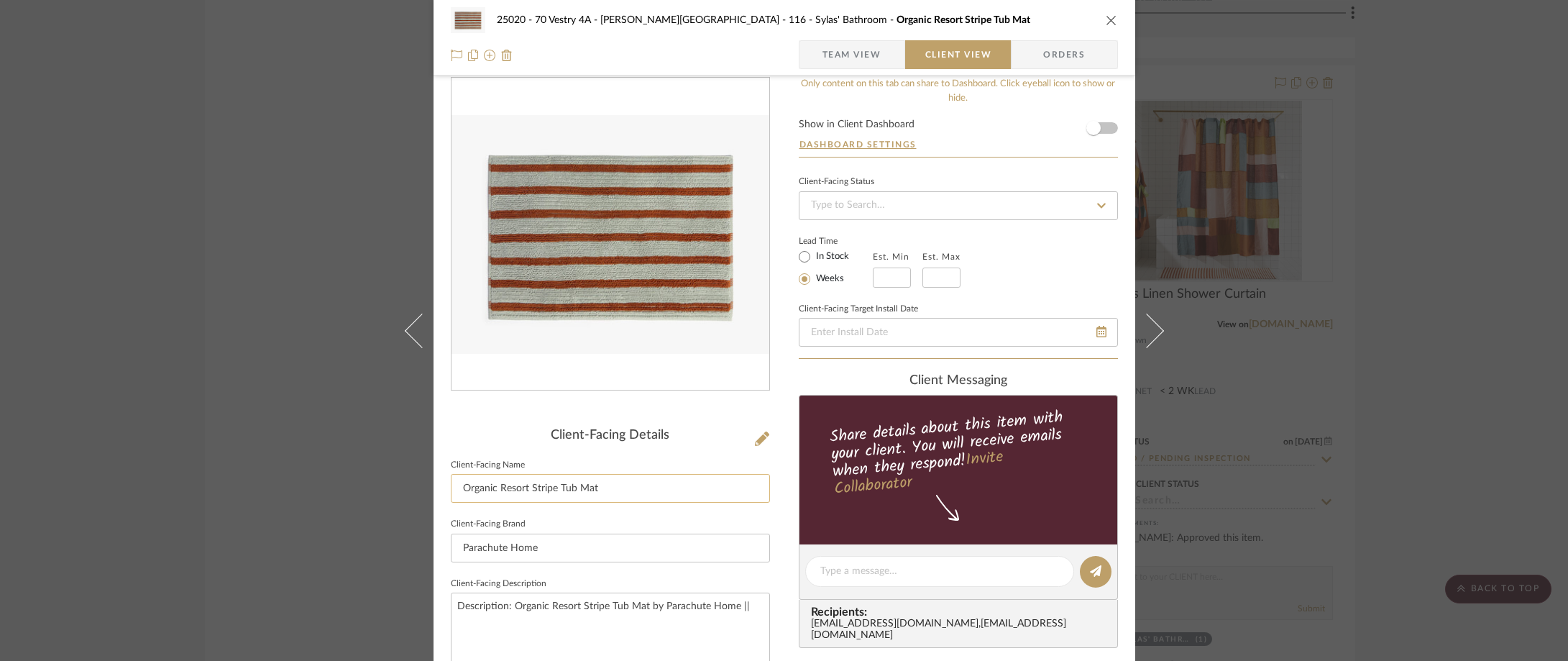
scroll to position [20, 0]
click at [745, 618] on textarea "Description: Organic Resort Stripe Tub Mat by Parachute Home ||" at bounding box center [610, 635] width 319 height 86
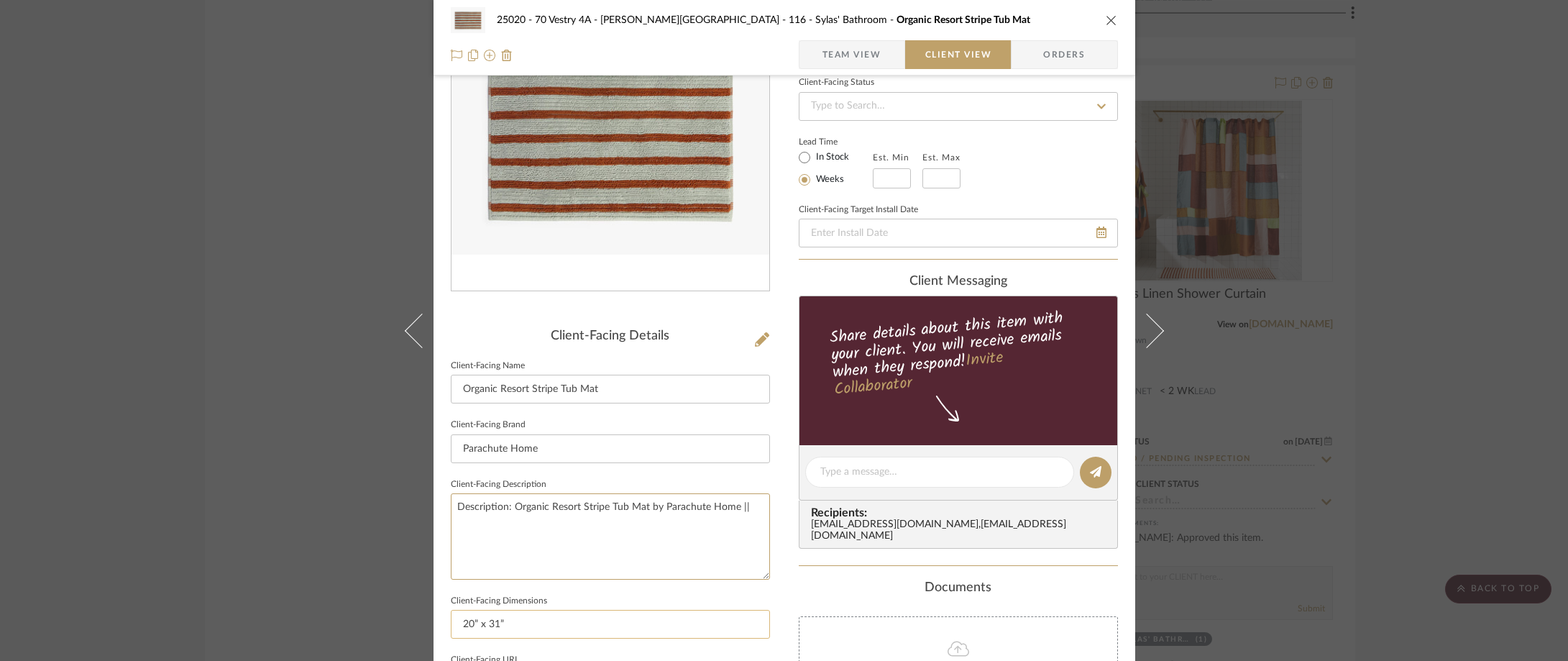
scroll to position [164, 0]
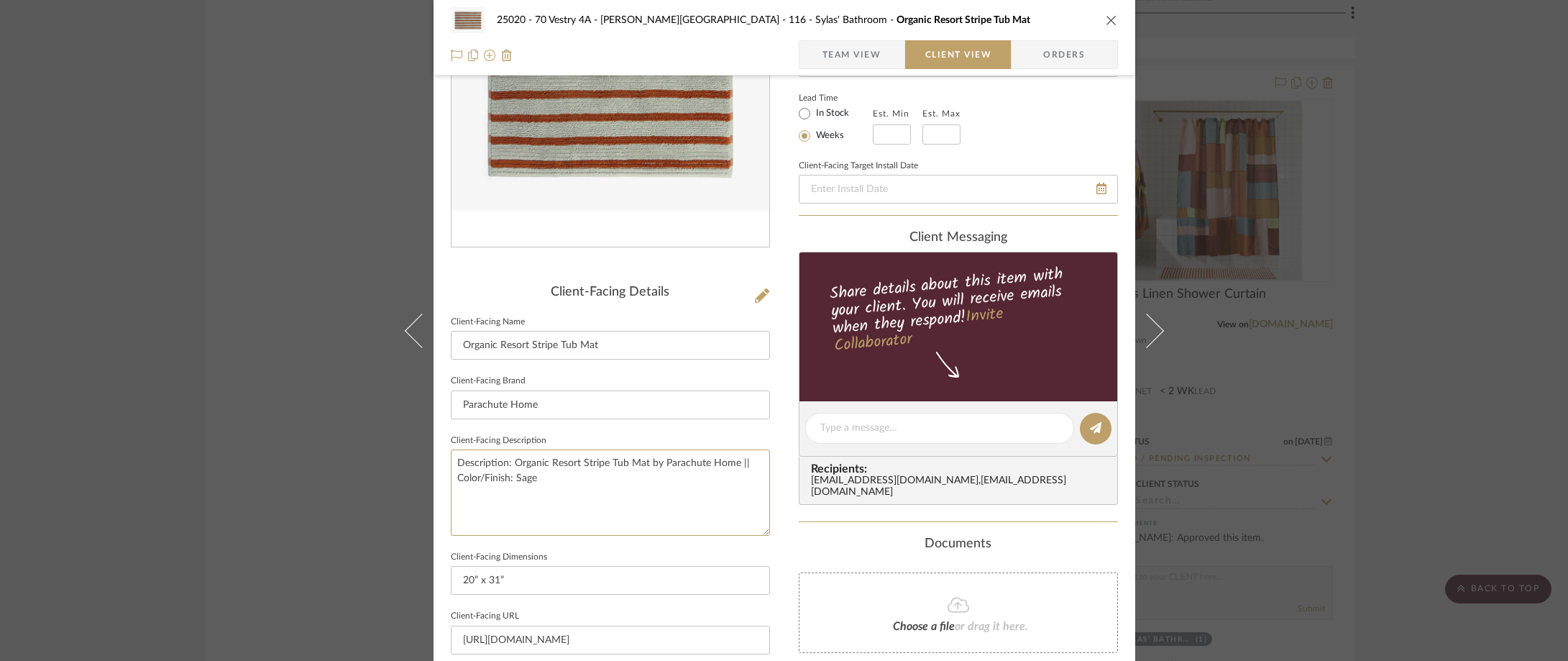
type textarea "Description: Organic Resort Stripe Tub Mat by Parachute Home || Color/Finish: S…"
click at [671, 435] on fieldset "Client-Facing Description Description: Organic Resort Stripe Tub Mat by Parachu…" at bounding box center [610, 484] width 319 height 105
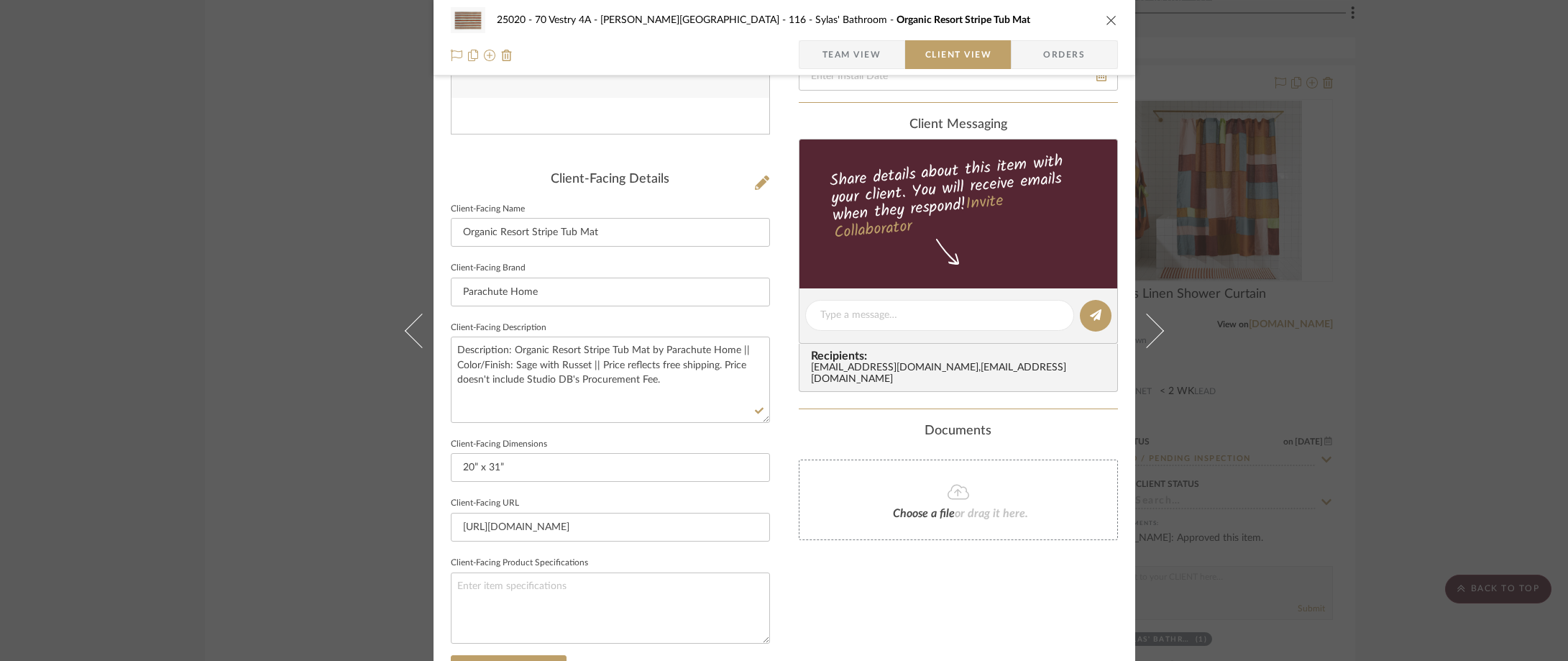
scroll to position [0, 0]
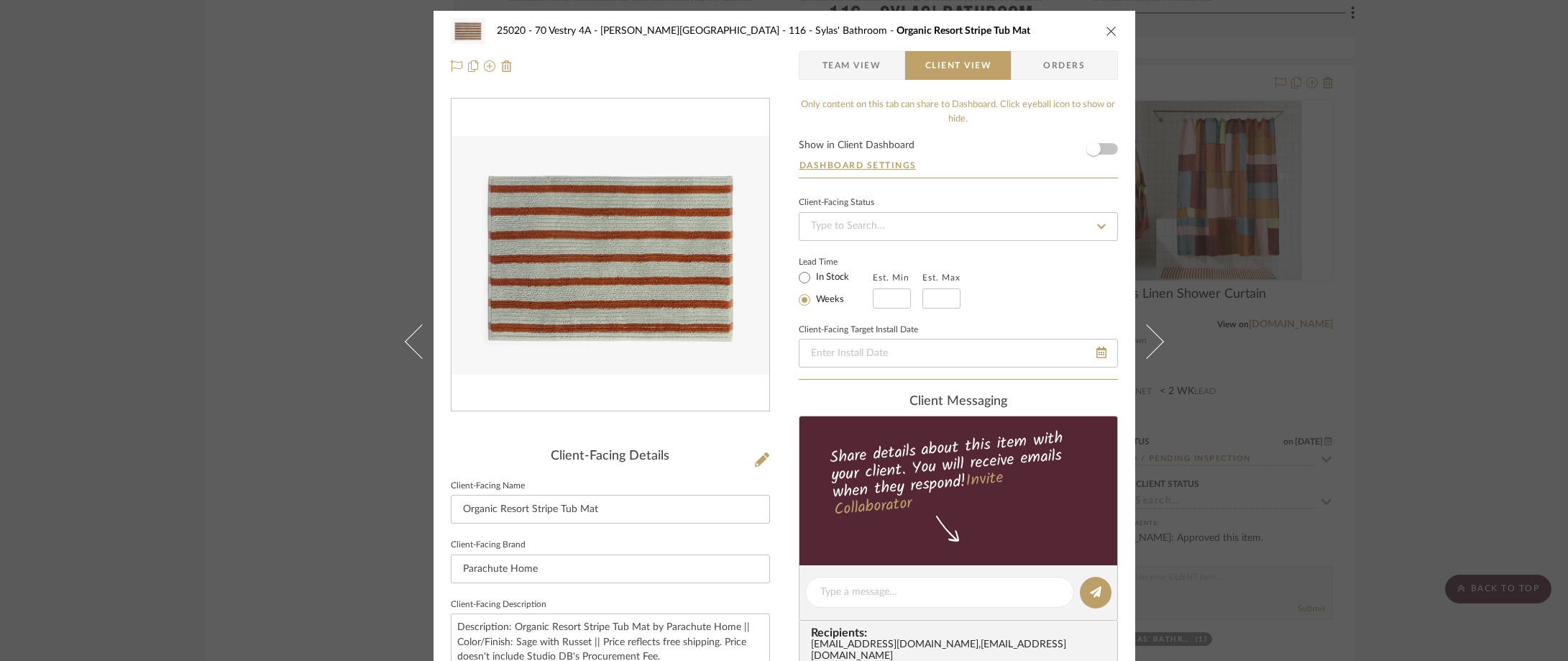
click at [814, 60] on span "button" at bounding box center [811, 65] width 23 height 29
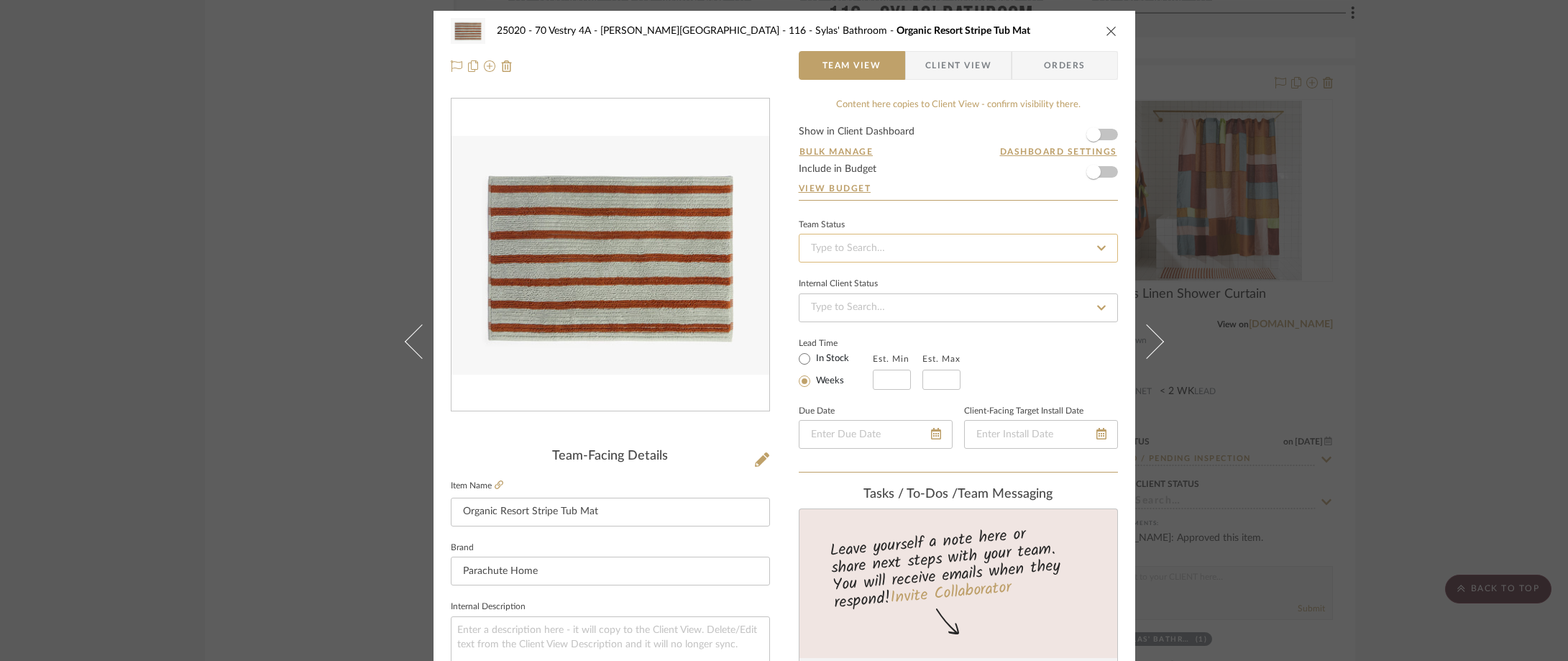
click at [842, 239] on input at bounding box center [958, 248] width 319 height 29
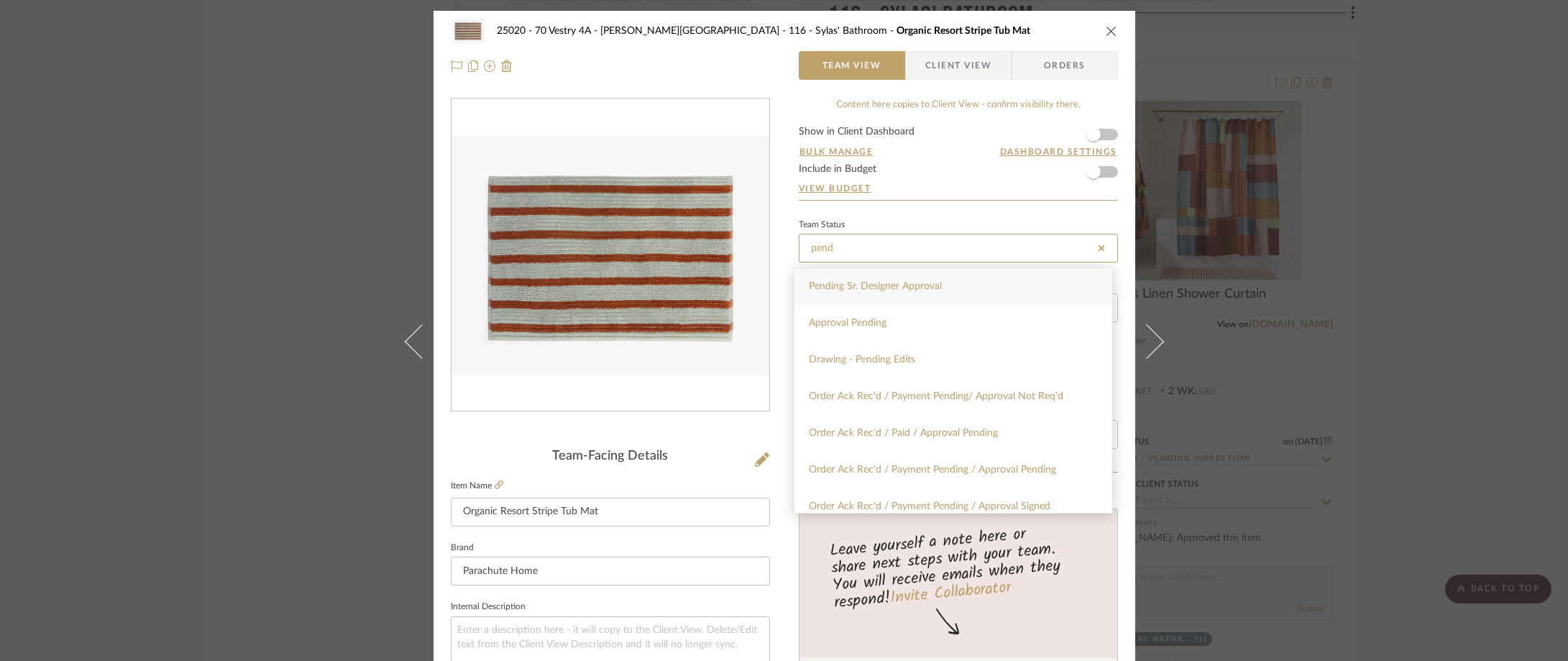
type input "pend"
click at [861, 291] on span "Pending Sr. Designer Approval" at bounding box center [876, 286] width 133 height 10
type input "[DATE]"
type input "Pending Sr. Designer Approval"
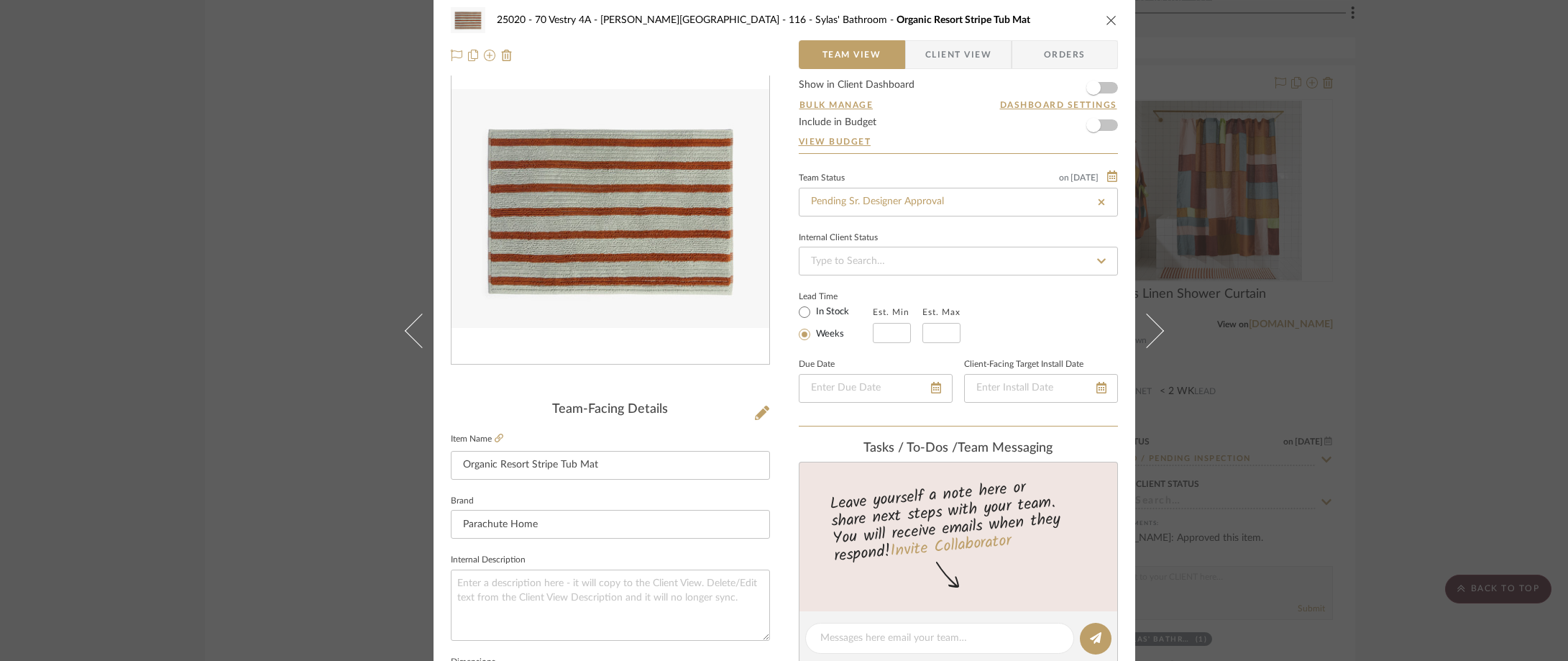
type input "[DATE]"
type input "Pending Sr. Designer Approval"
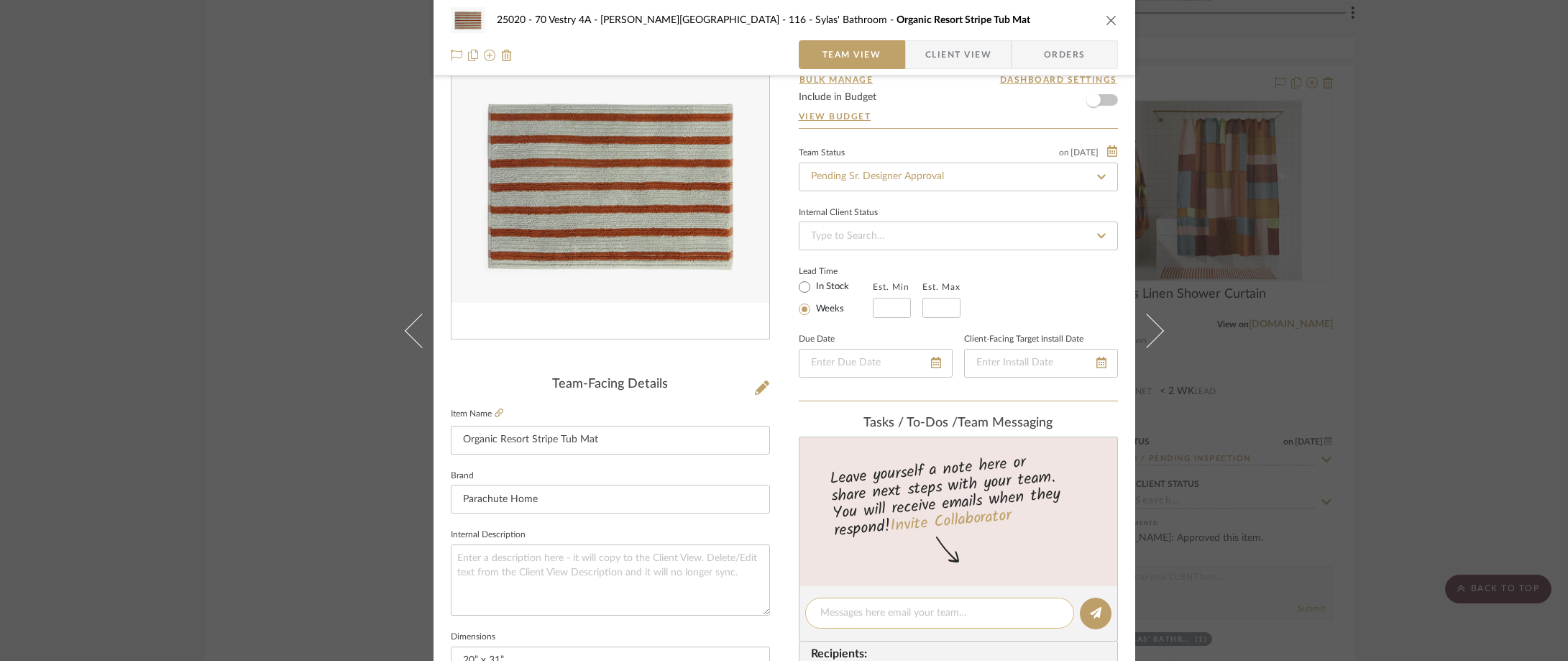
click at [947, 614] on textarea at bounding box center [939, 613] width 239 height 15
type textarea "Hi Lauren, the bath mat is also out of stock now :/"
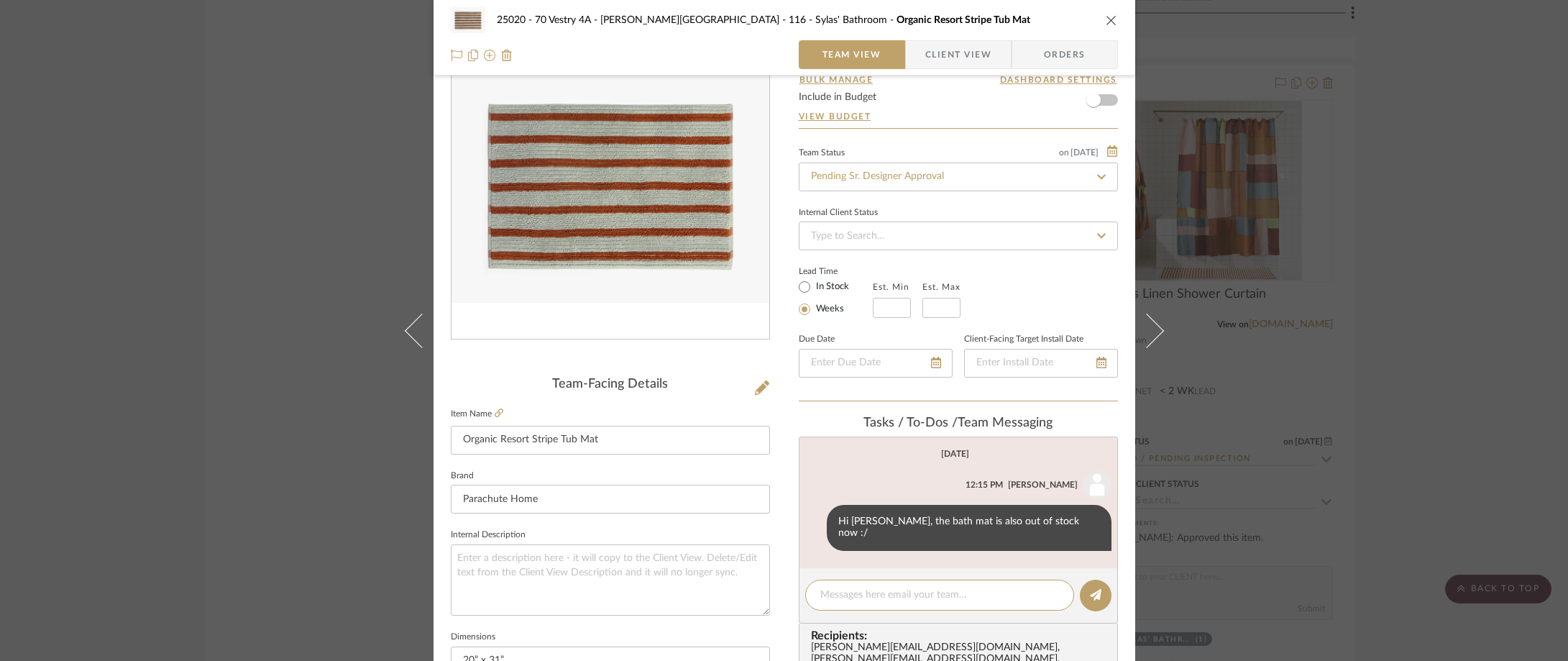
click at [136, 287] on div "25020 - 70 Vestry 4A - Grant-Stanleigh 116 - Sylas' Bathroom Organic Resort Str…" at bounding box center [784, 330] width 1568 height 661
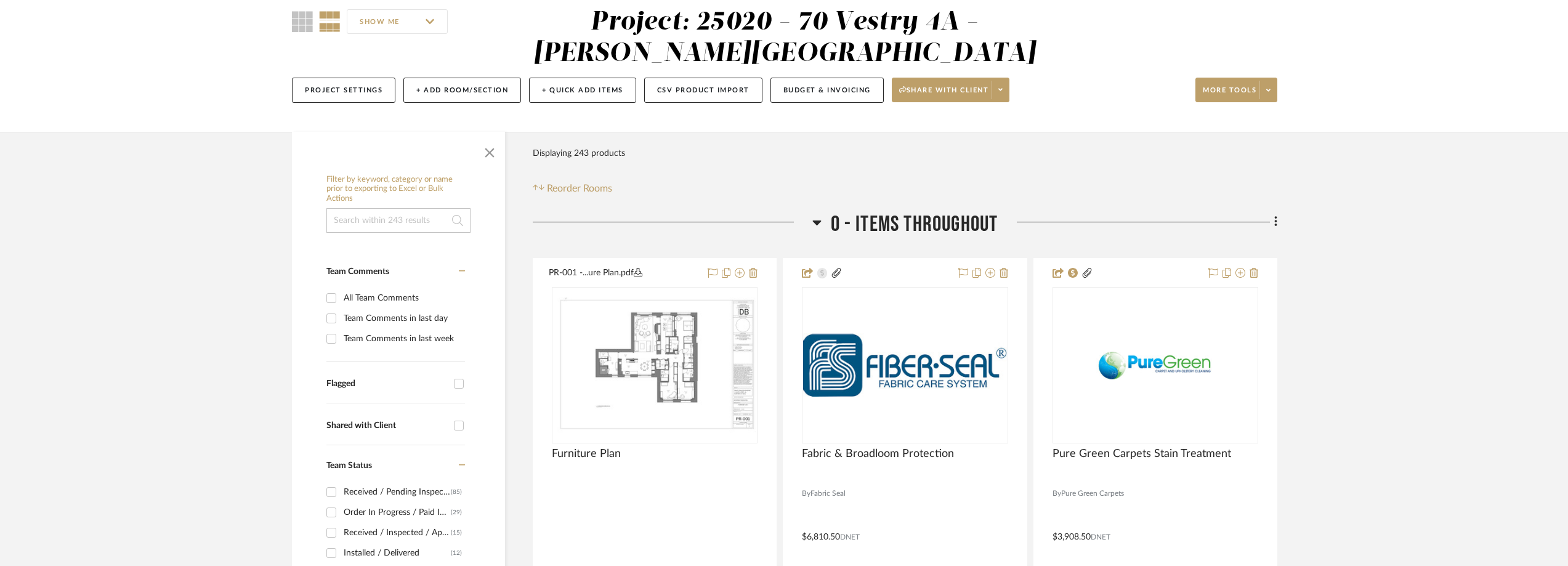
scroll to position [246, 0]
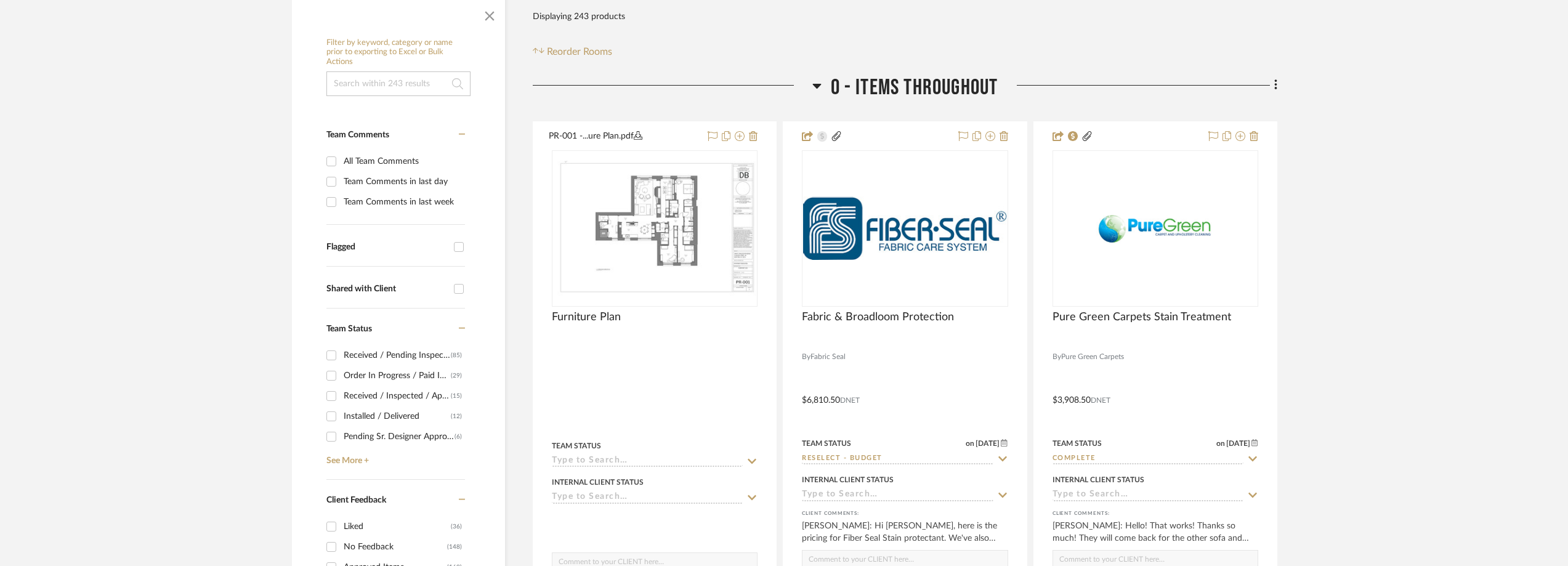
click at [350, 184] on div "Team Comments in last day" at bounding box center [402, 181] width 118 height 20
click at [341, 184] on input "Team Comments in last day" at bounding box center [331, 181] width 20 height 20
checkbox input "true"
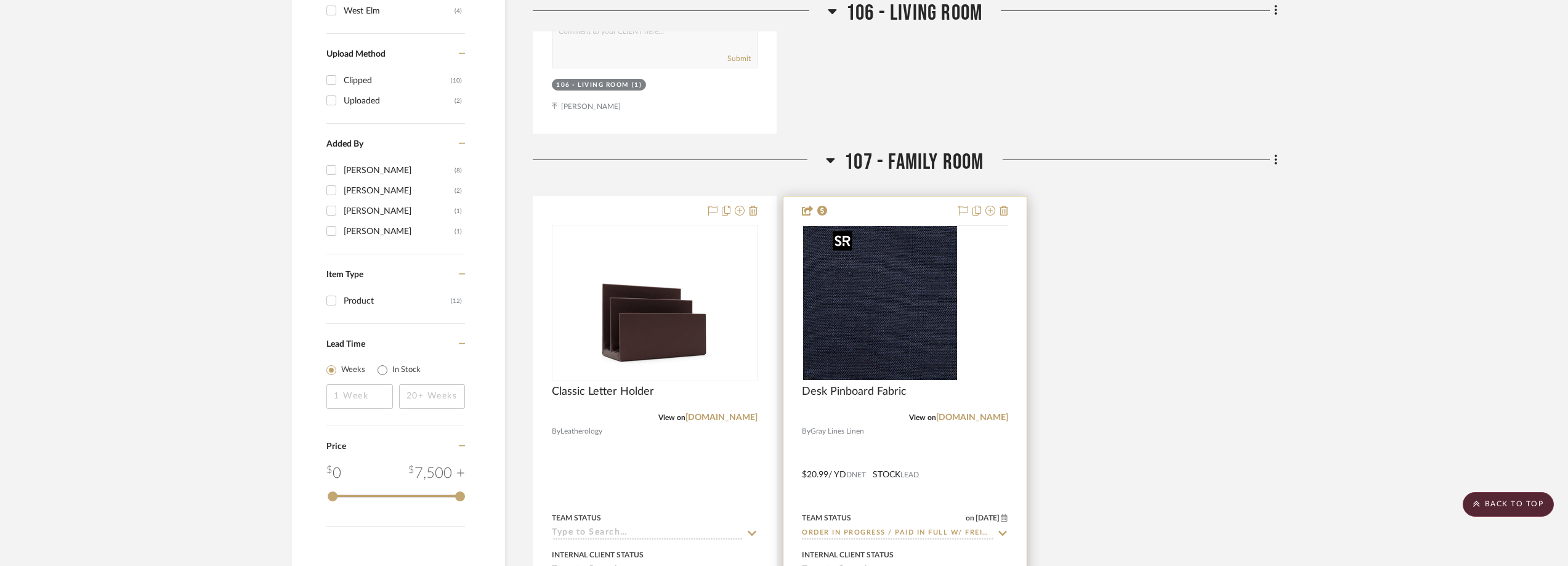
scroll to position [1415, 0]
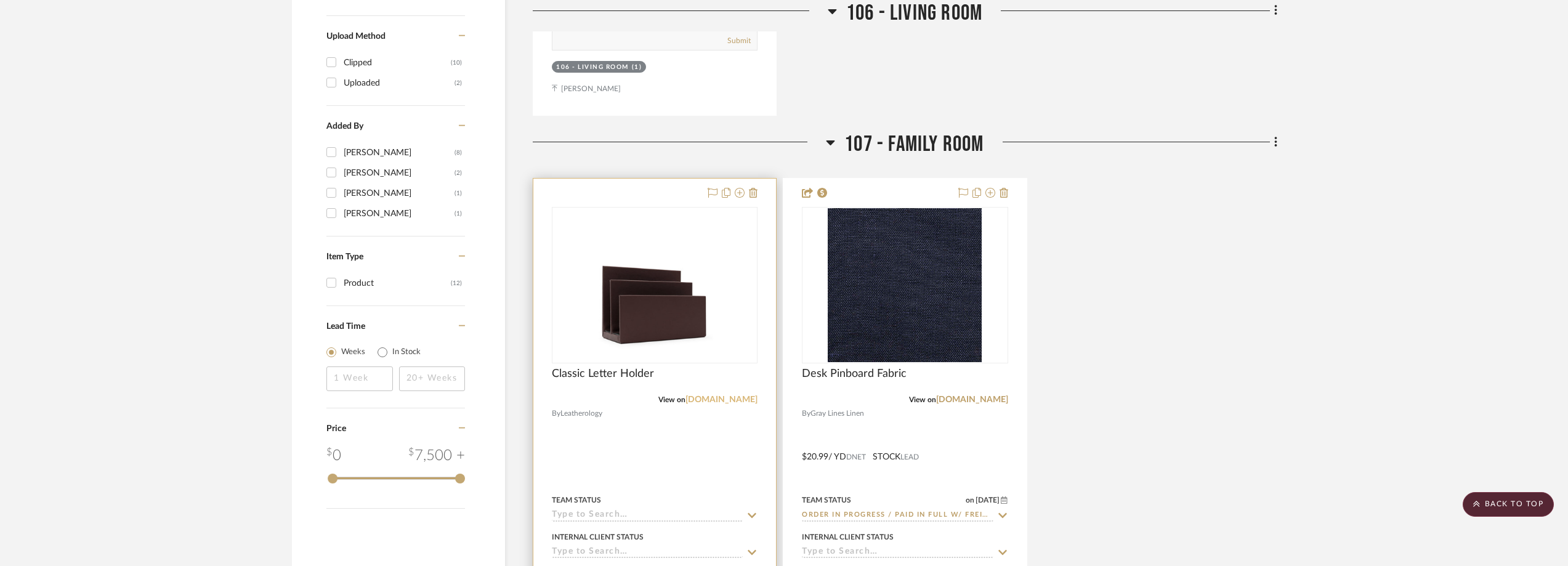
click at [746, 397] on link "[DOMAIN_NAME]" at bounding box center [721, 399] width 72 height 9
click at [674, 267] on img "0" at bounding box center [654, 285] width 154 height 154
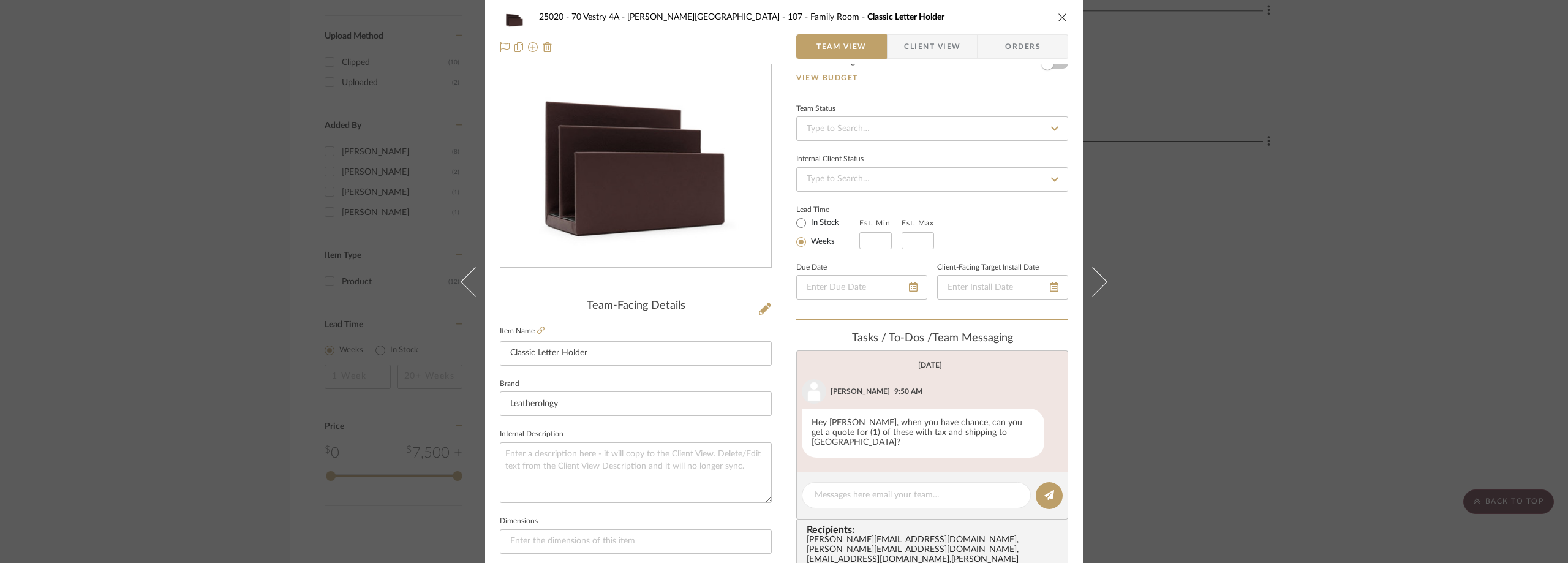
scroll to position [428, 0]
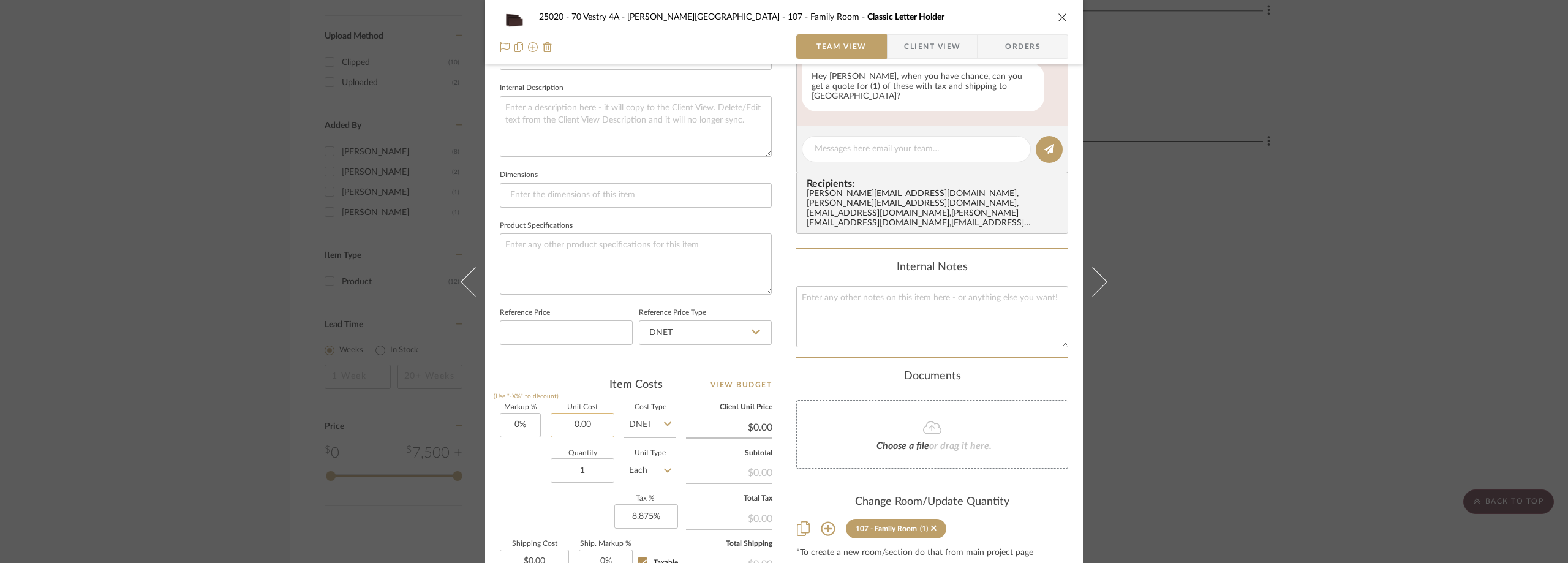
click at [571, 424] on input "0.00" at bounding box center [582, 424] width 64 height 24
type input "$90.00"
click at [570, 397] on div "Item Costs View Budget Markup % (Use "-X%" to discount) 0% Unit Cost $90.00 Cos…" at bounding box center [635, 520] width 272 height 285
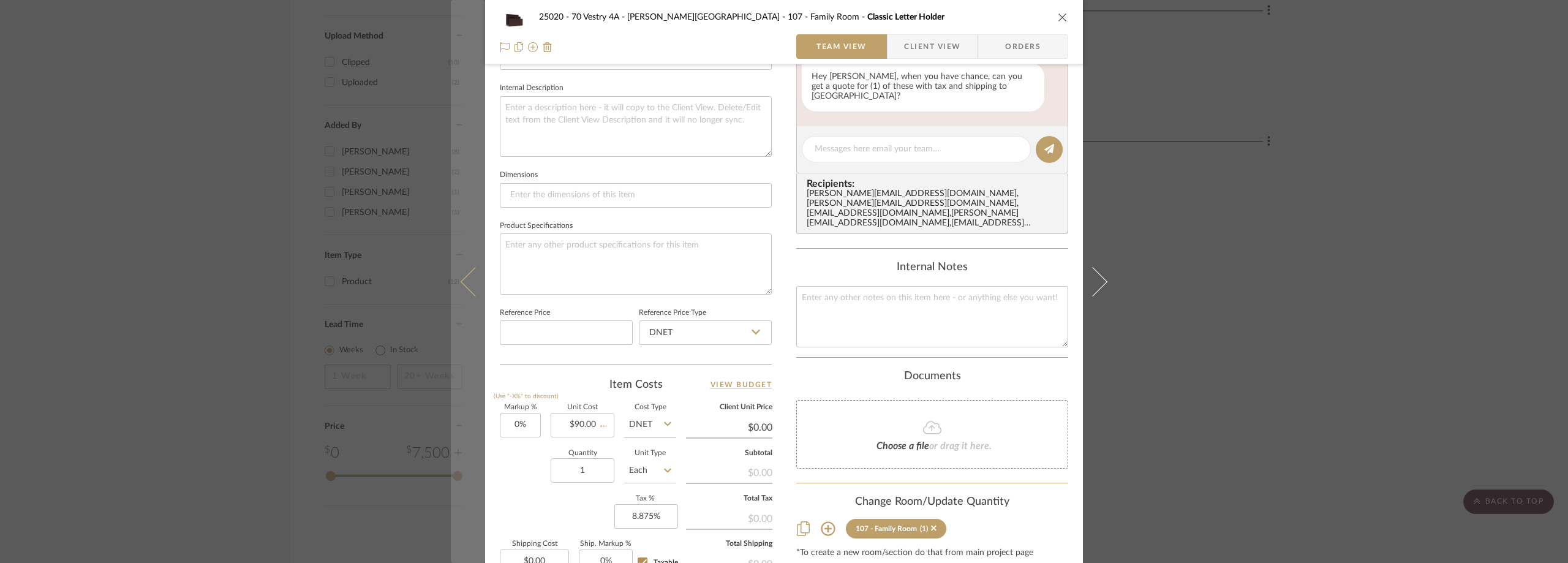
type input "$90.00"
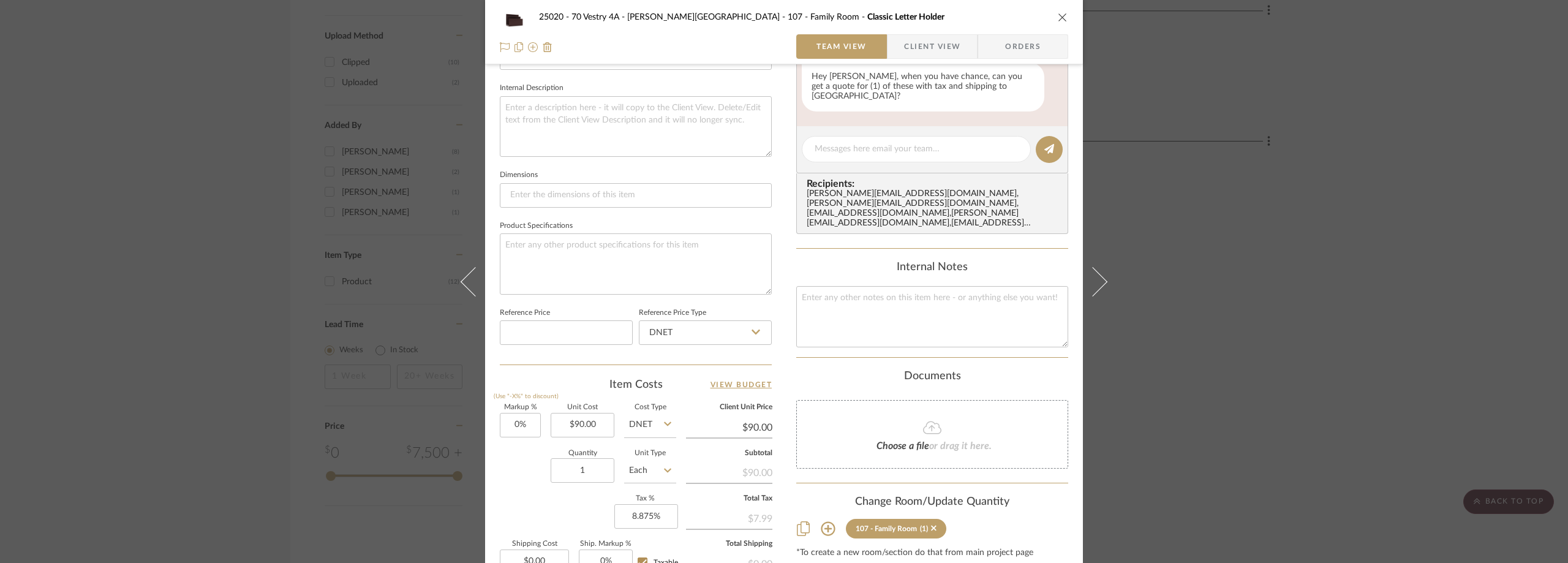
drag, startPoint x: 906, startPoint y: 45, endPoint x: 889, endPoint y: 54, distance: 19.2
click at [905, 45] on span "Client View" at bounding box center [933, 46] width 57 height 24
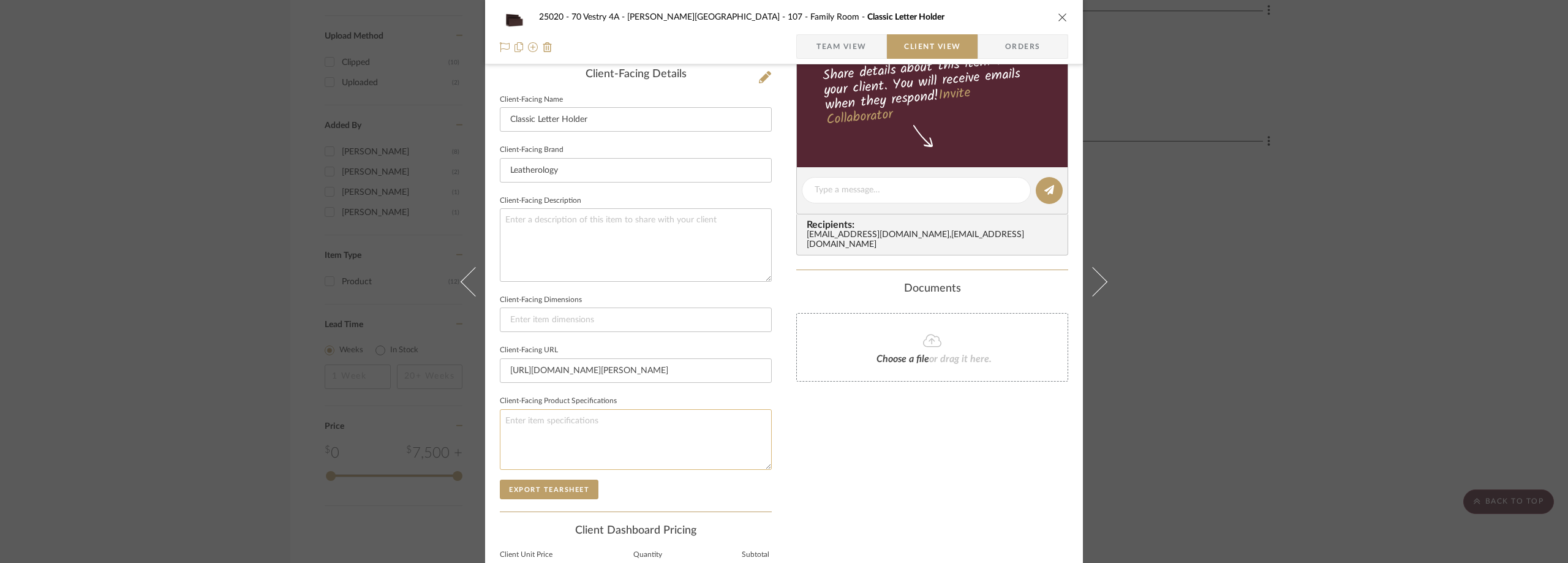
scroll to position [183, 0]
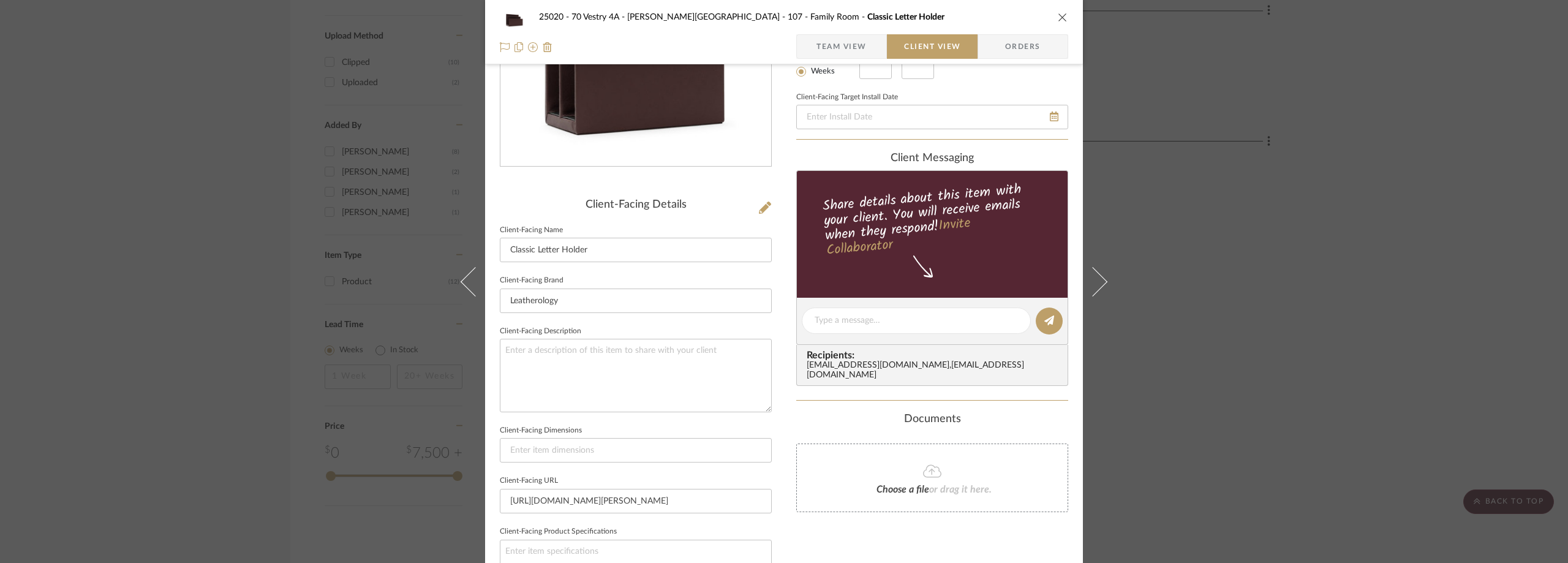
click at [818, 52] on span "Team View" at bounding box center [842, 46] width 50 height 24
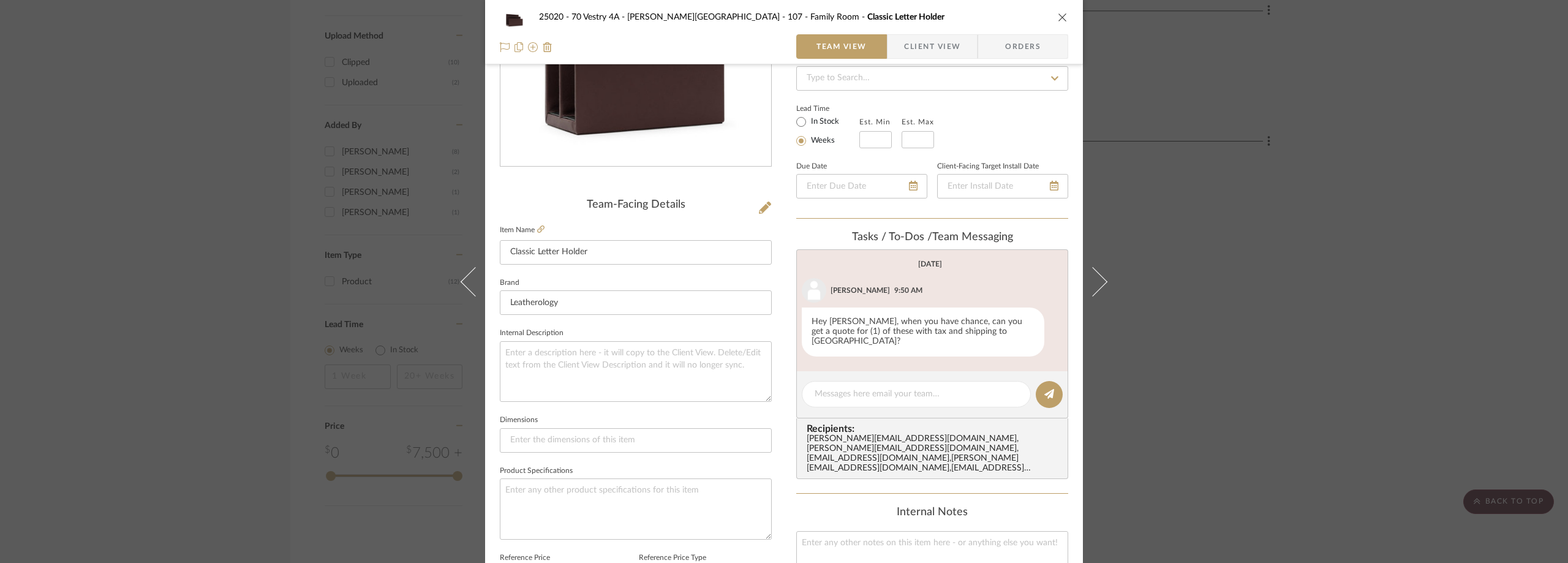
click at [951, 65] on div "Internal Client Status" at bounding box center [932, 70] width 272 height 41
click at [549, 370] on textarea at bounding box center [635, 371] width 272 height 61
paste textarea "Classic Letter Holder"
type textarea "Description: Classic Letter Holder by Leatherology ||"
click at [564, 331] on fieldset "Internal Description Description: Classic Letter Holder by Leatherology ||" at bounding box center [635, 363] width 272 height 77
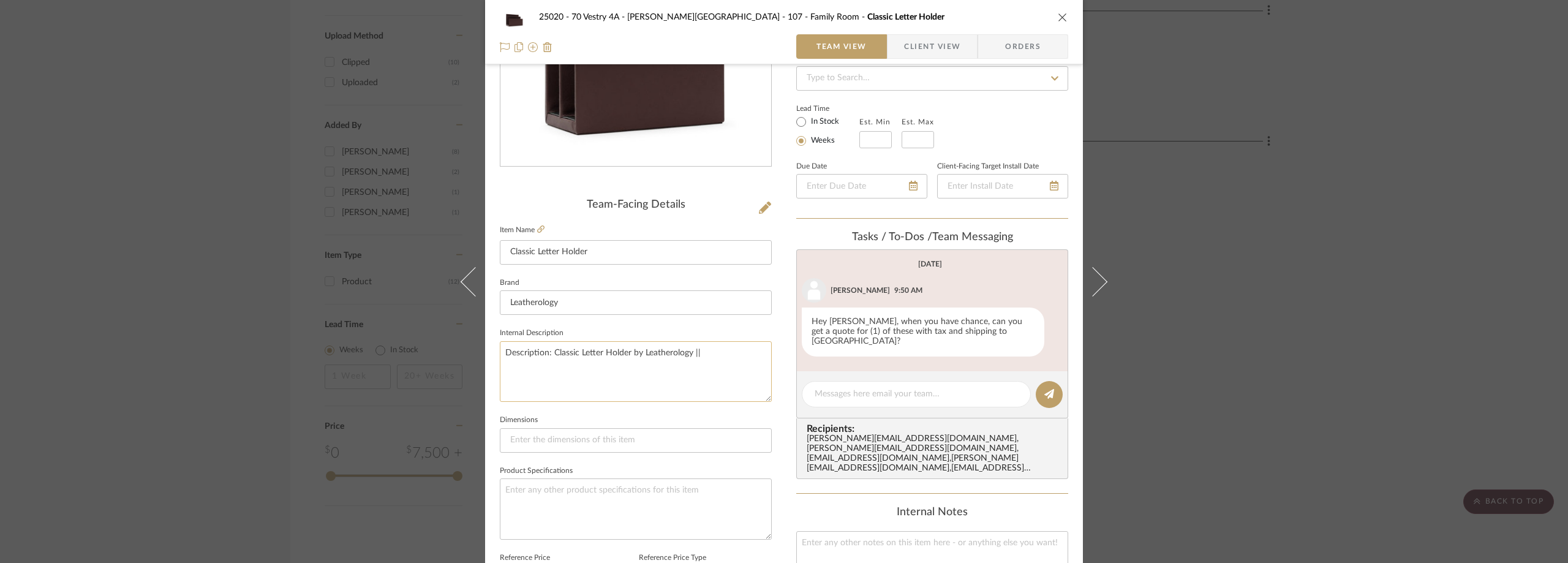
click at [723, 368] on textarea "Description: Classic Letter Holder by Leatherology ||" at bounding box center [635, 371] width 272 height 61
type textarea "Description: Classic Letter Holder by Leatherology || Color/Finish: Brown ||"
click at [702, 340] on fieldset "Internal Description Description: Classic Letter Holder by Leatherology || Colo…" at bounding box center [635, 363] width 272 height 77
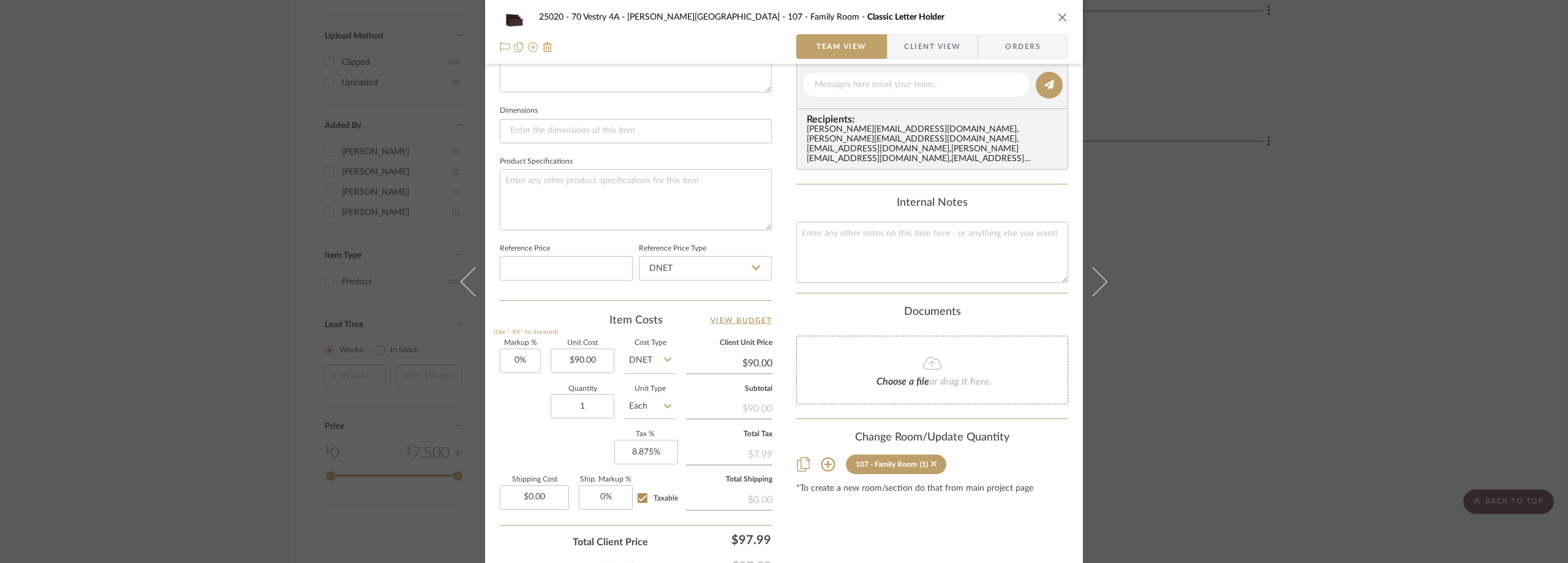
scroll to position [551, 0]
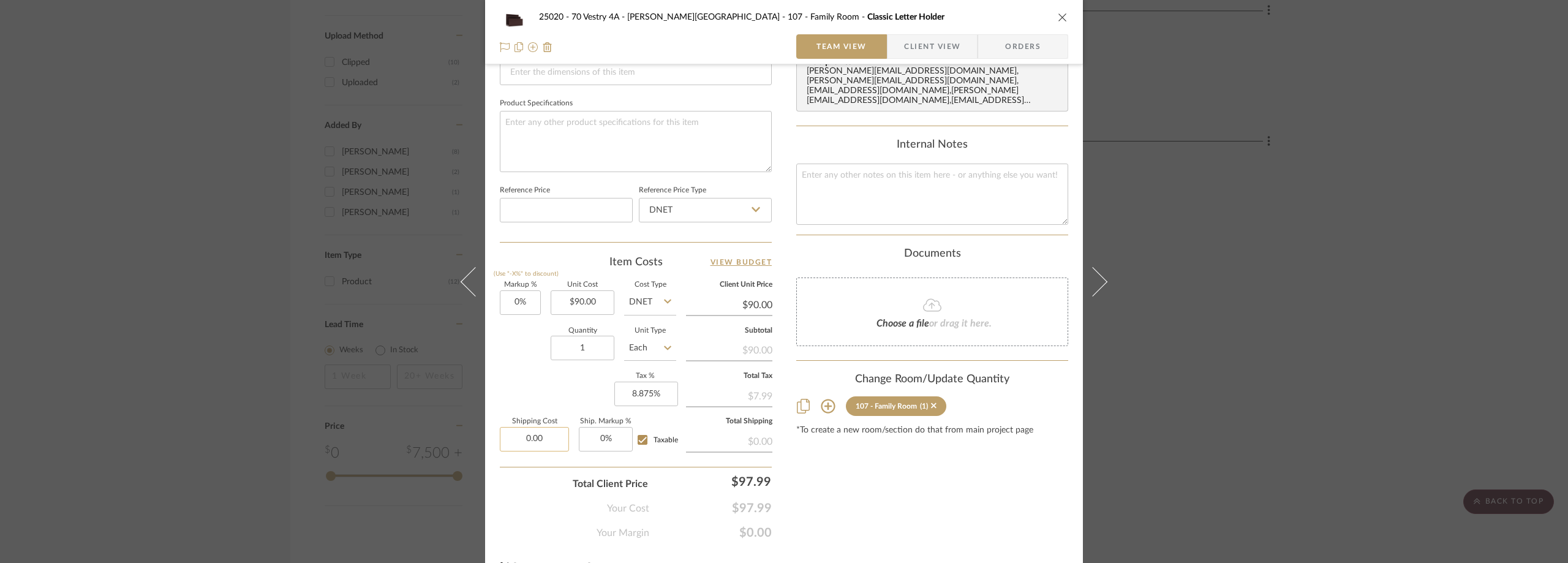
click at [538, 432] on input "0.00" at bounding box center [534, 439] width 69 height 24
type input "$7.00"
click at [532, 414] on div "Markup % (Use "-X%" to discount) 0% Unit Cost $90.00 Cost Type DNET Client Unit…" at bounding box center [635, 371] width 272 height 179
click at [938, 39] on span "Client View" at bounding box center [933, 46] width 57 height 24
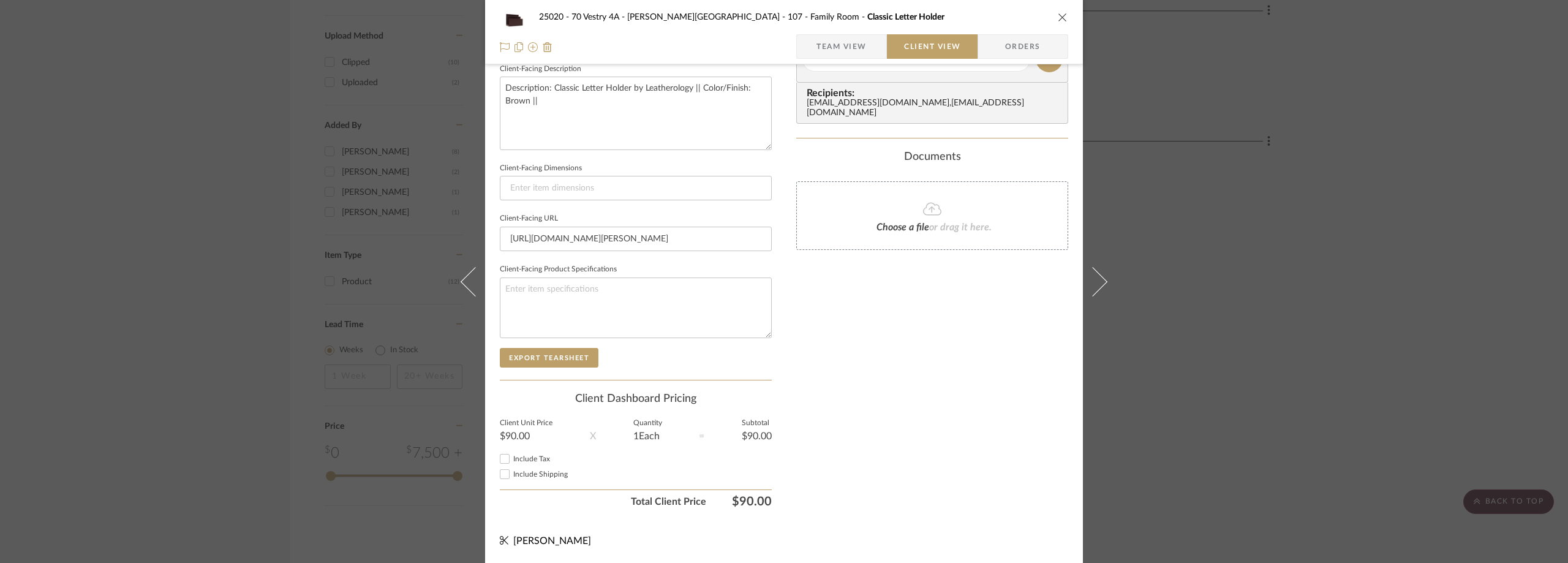
scroll to position [446, 0]
click at [524, 461] on span "Include Tax" at bounding box center [532, 458] width 37 height 7
click at [512, 461] on input "Include Tax" at bounding box center [504, 458] width 15 height 15
checkbox input "true"
click at [526, 482] on div "Include Tax Include Shipping" at bounding box center [635, 467] width 272 height 33
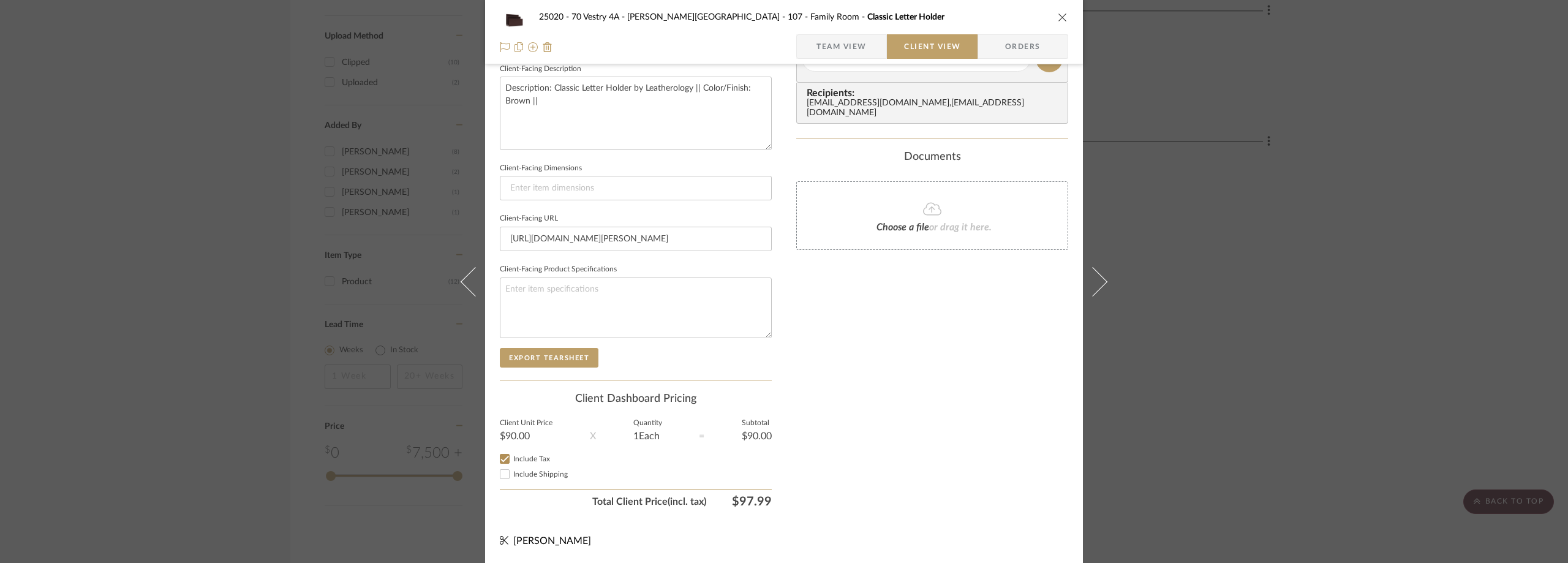
click at [526, 477] on label "Include Shipping" at bounding box center [643, 474] width 258 height 9
click at [512, 477] on input "Include Shipping" at bounding box center [504, 473] width 15 height 15
checkbox input "true"
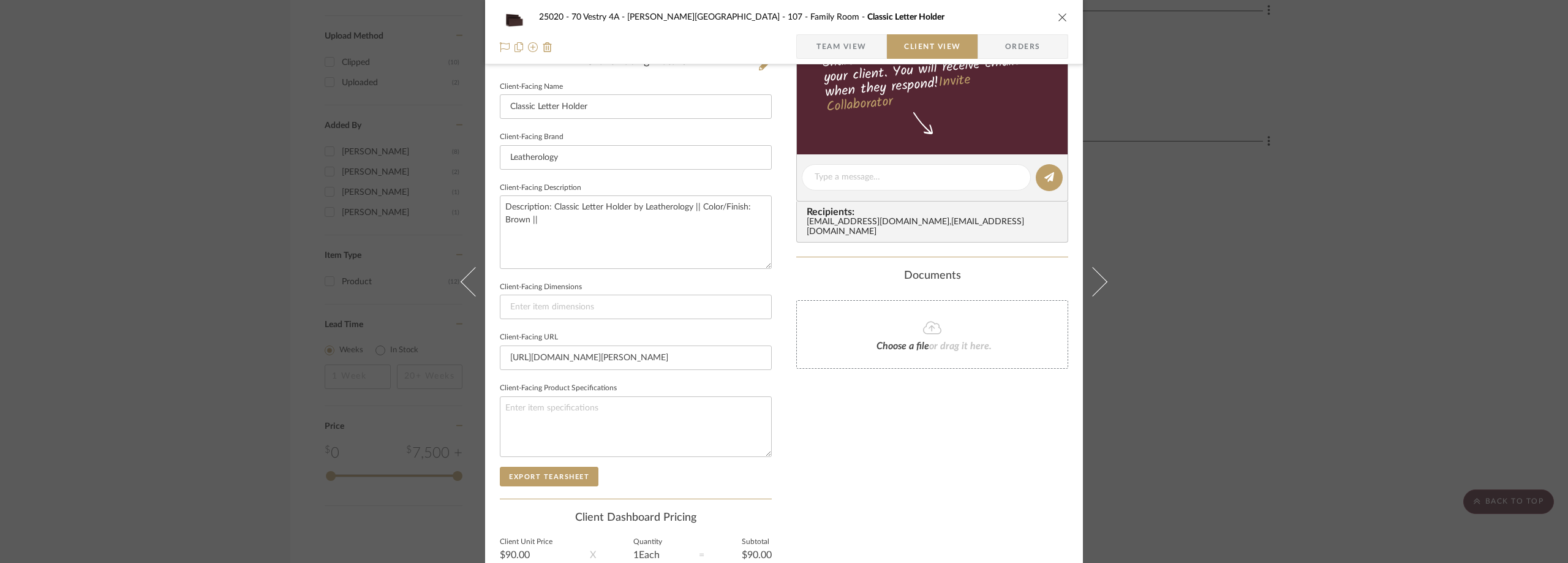
scroll to position [324, 0]
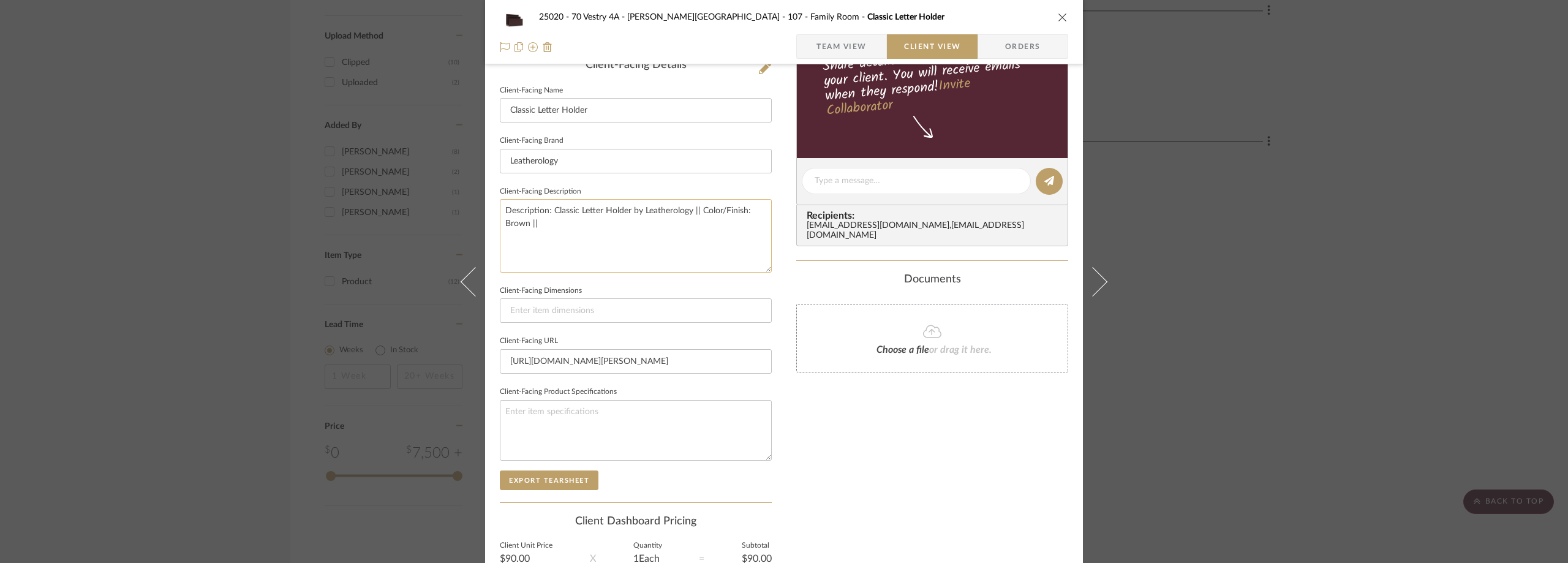
click at [630, 233] on textarea "Description: Classic Letter Holder by Leatherology || Color/Finish: Brown ||" at bounding box center [635, 235] width 272 height 73
type textarea "Description: Classic Letter Holder by Leatherology || Color/Finish: Brown || Pr…"
click at [596, 185] on fieldset "Client-Facing Description Description: Classic Letter Holder by Leatherology ||…" at bounding box center [635, 228] width 272 height 90
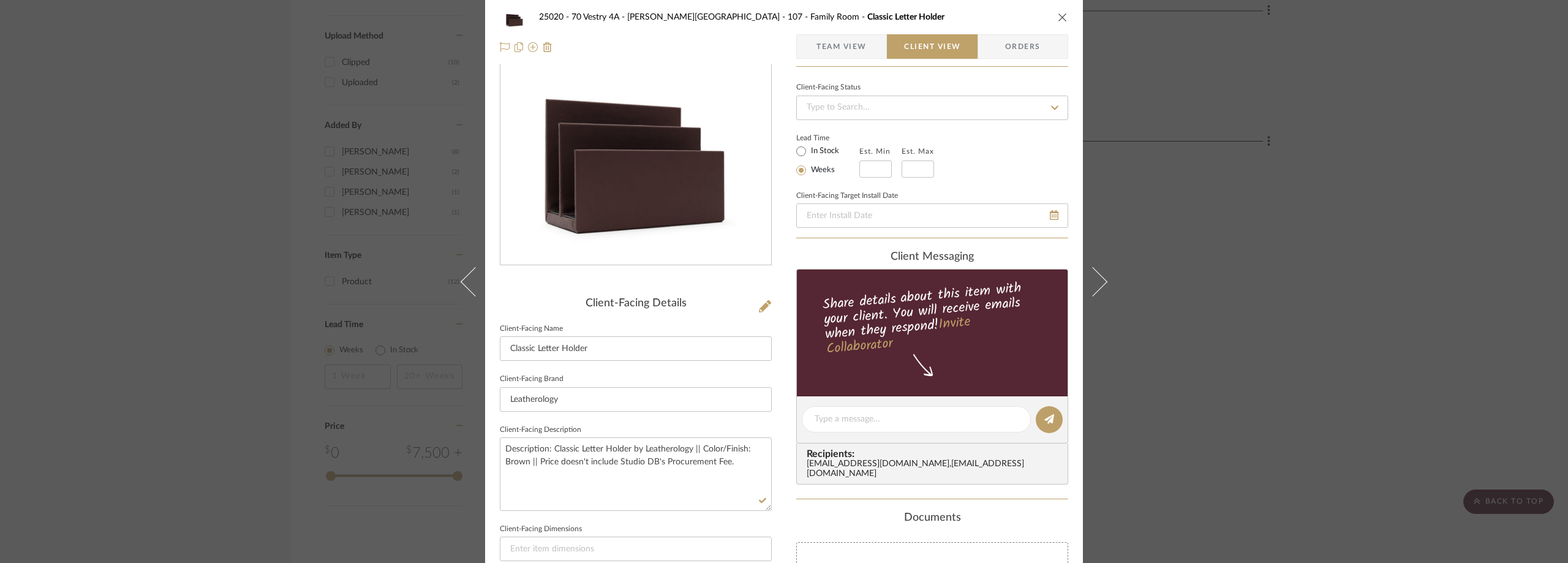
scroll to position [0, 0]
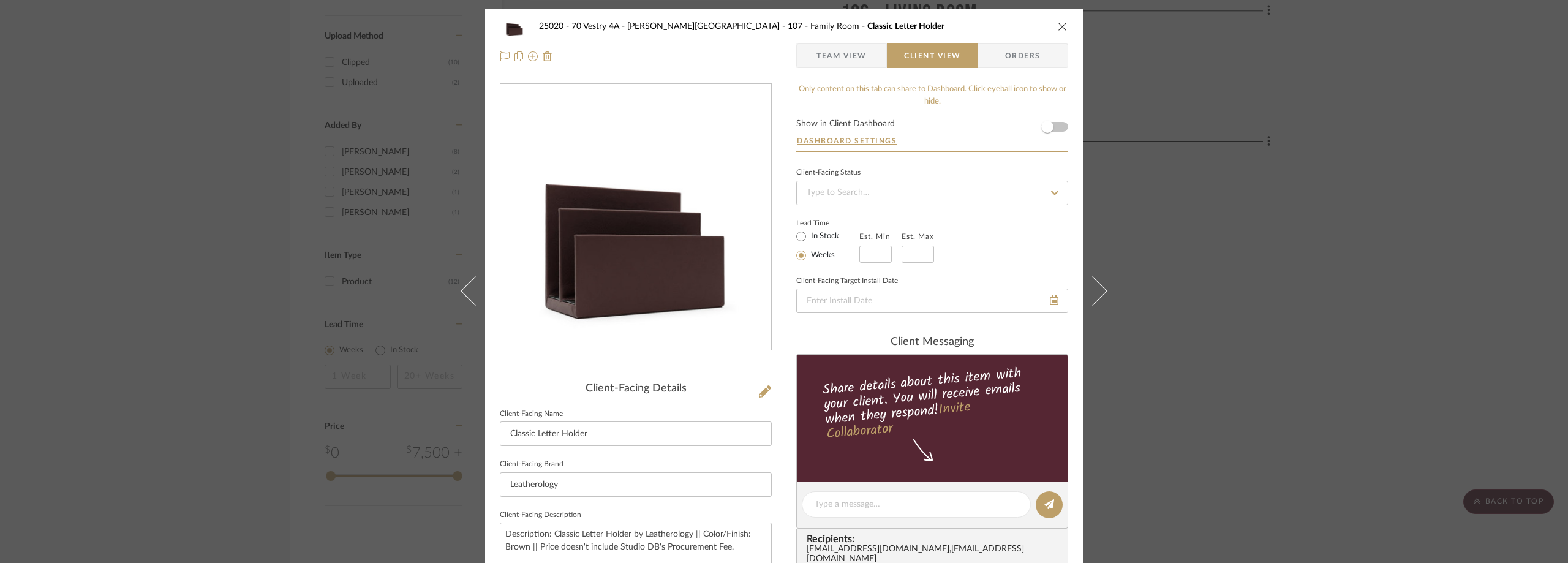
click at [808, 231] on label "In Stock" at bounding box center [823, 236] width 31 height 11
click at [808, 231] on input "In Stock" at bounding box center [801, 236] width 15 height 15
radio input "true"
click at [827, 50] on span "Team View" at bounding box center [842, 55] width 50 height 24
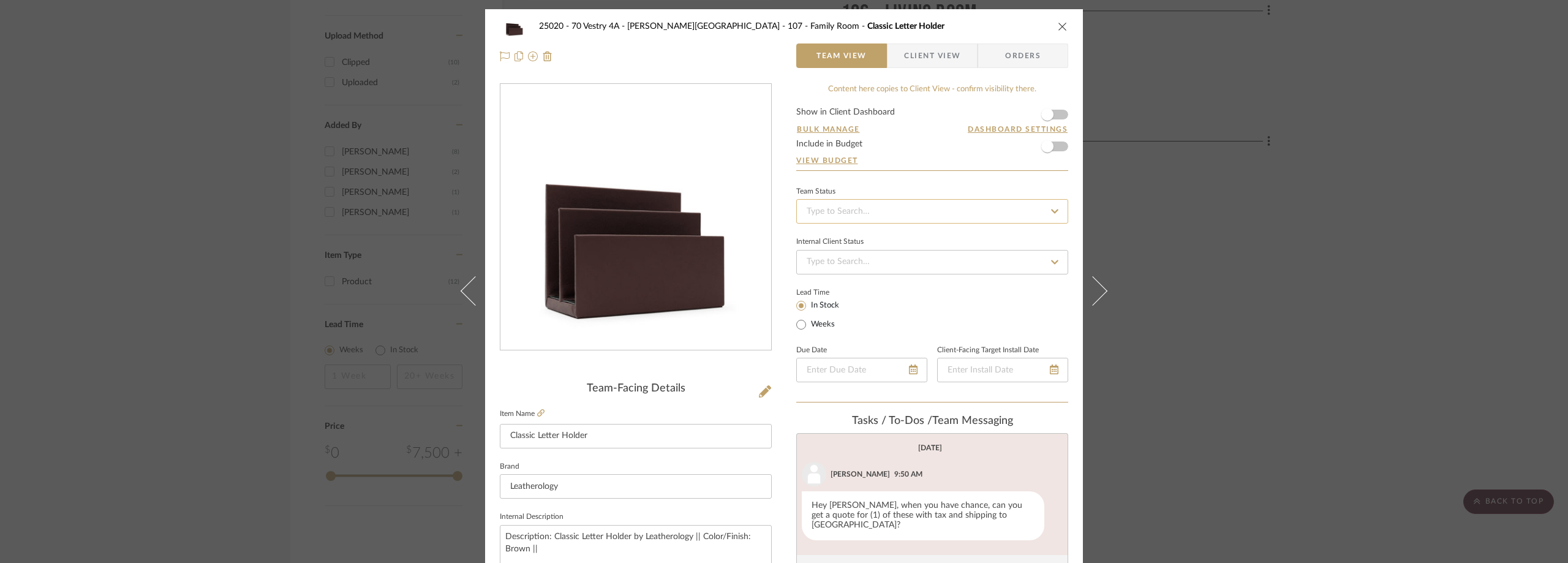
click at [833, 217] on input at bounding box center [932, 211] width 272 height 24
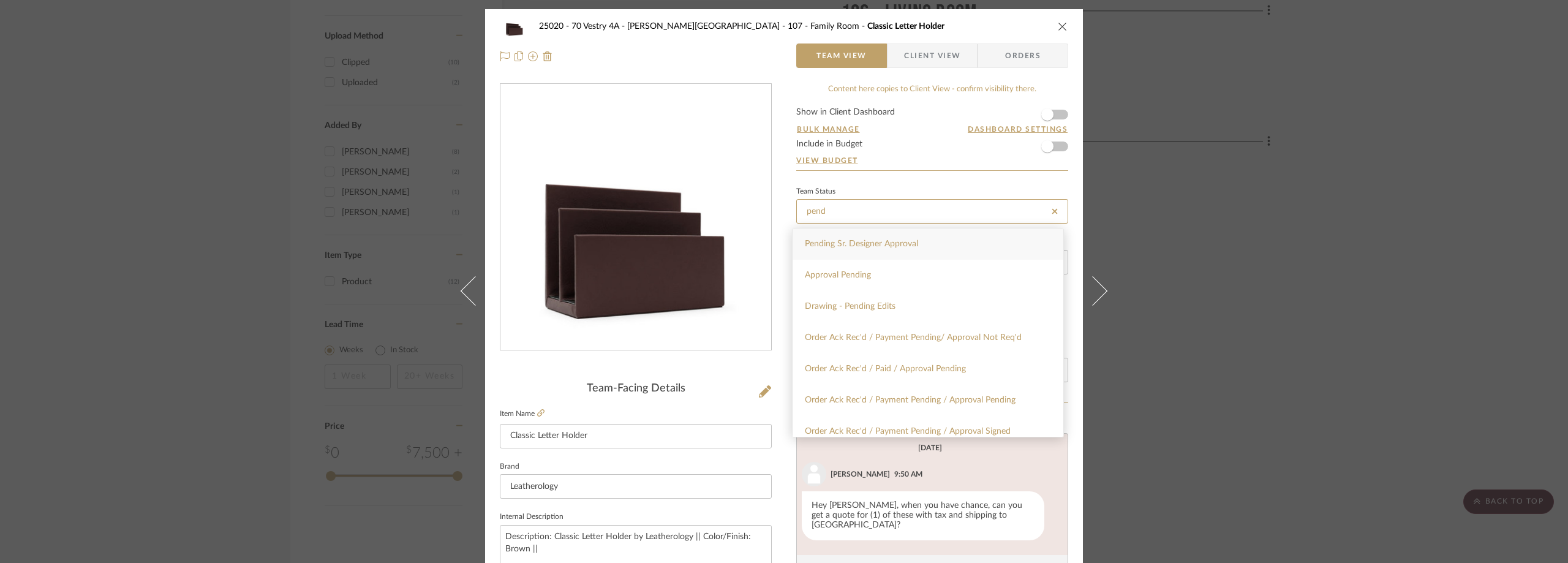
type input "pend"
click at [845, 246] on span "Pending Sr. Designer Approval" at bounding box center [862, 243] width 113 height 9
type input "[DATE]"
type input "Pending Sr. Designer Approval"
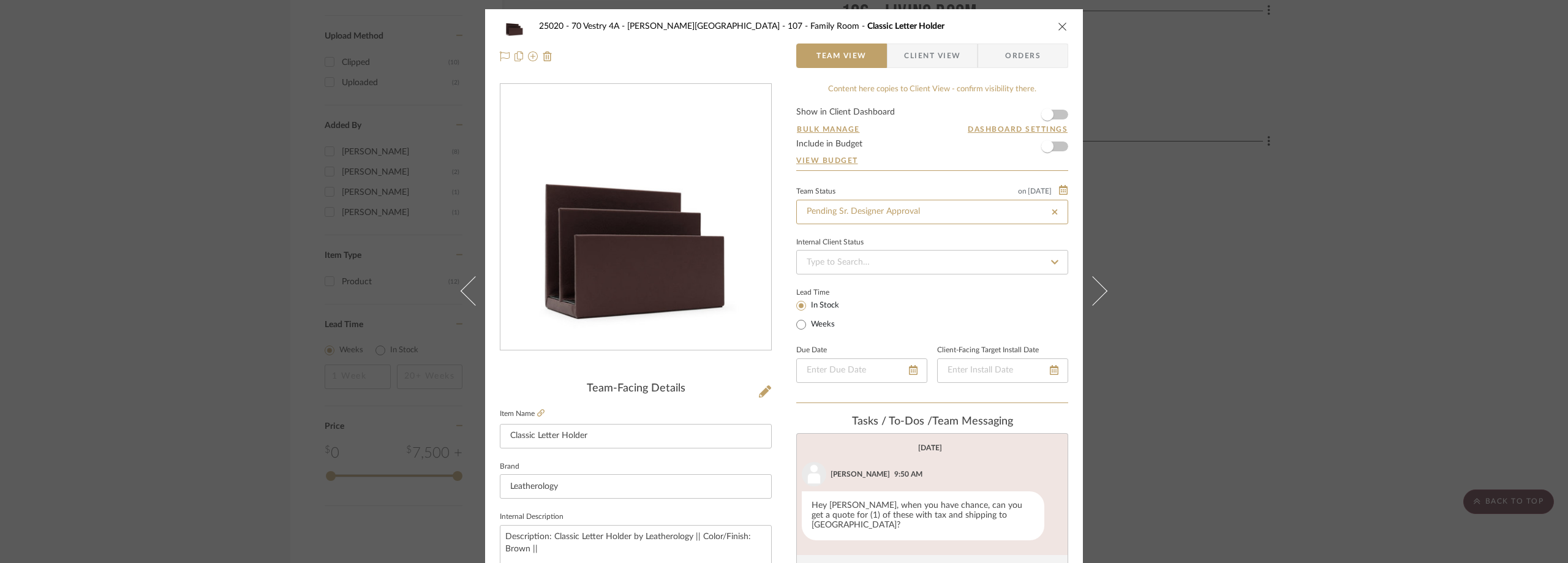
type input "[DATE]"
type input "Pending Sr. Designer Approval"
click at [900, 111] on form "Show in Client Dashboard Bulk Manage Dashboard Settings Include in Budget View …" at bounding box center [932, 139] width 272 height 62
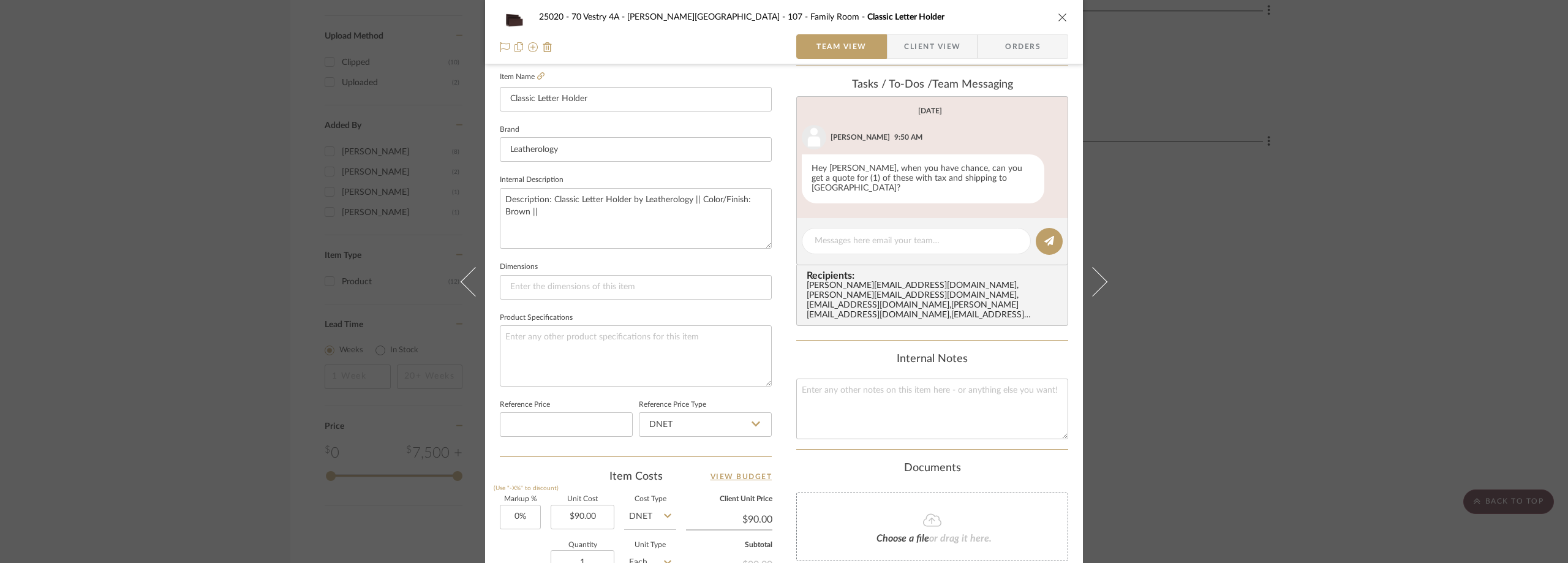
scroll to position [332, 0]
click at [912, 46] on span "Client View" at bounding box center [933, 46] width 57 height 24
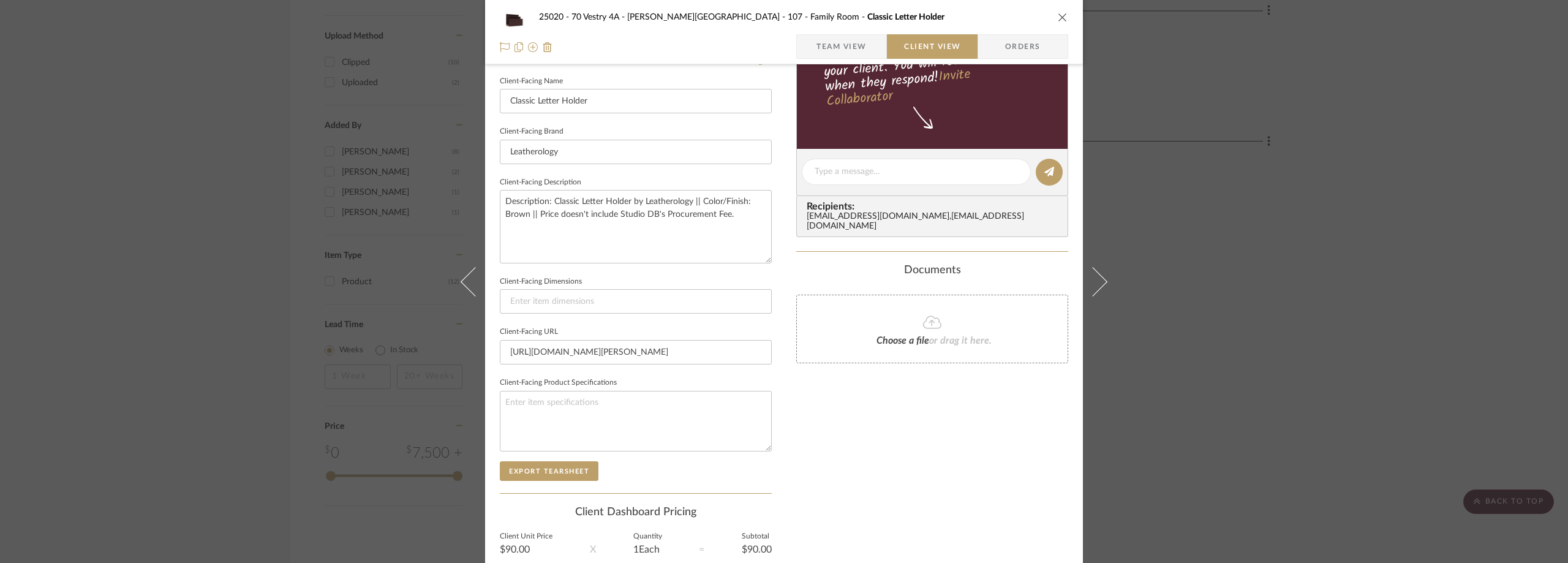
click at [1336, 207] on div "25020 - 70 Vestry 4A - Grant-Stanleigh 107 - Family Room Classic Letter Holder …" at bounding box center [784, 281] width 1568 height 563
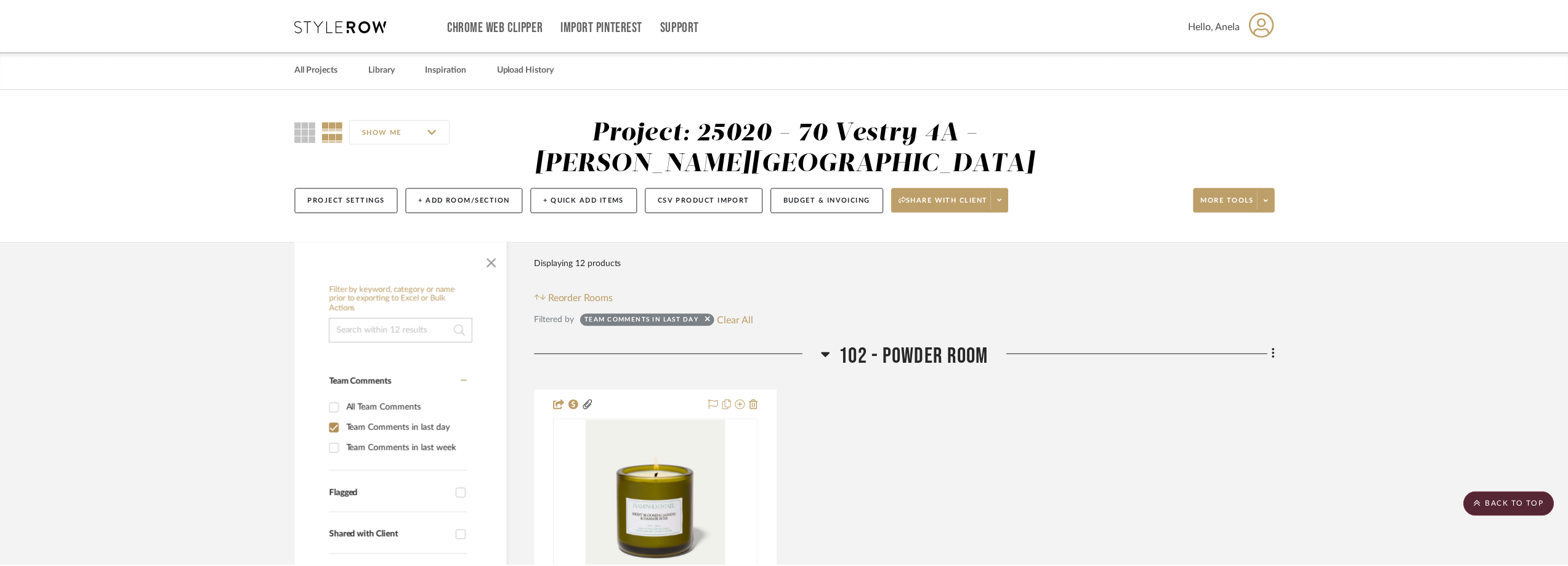
scroll to position [1415, 0]
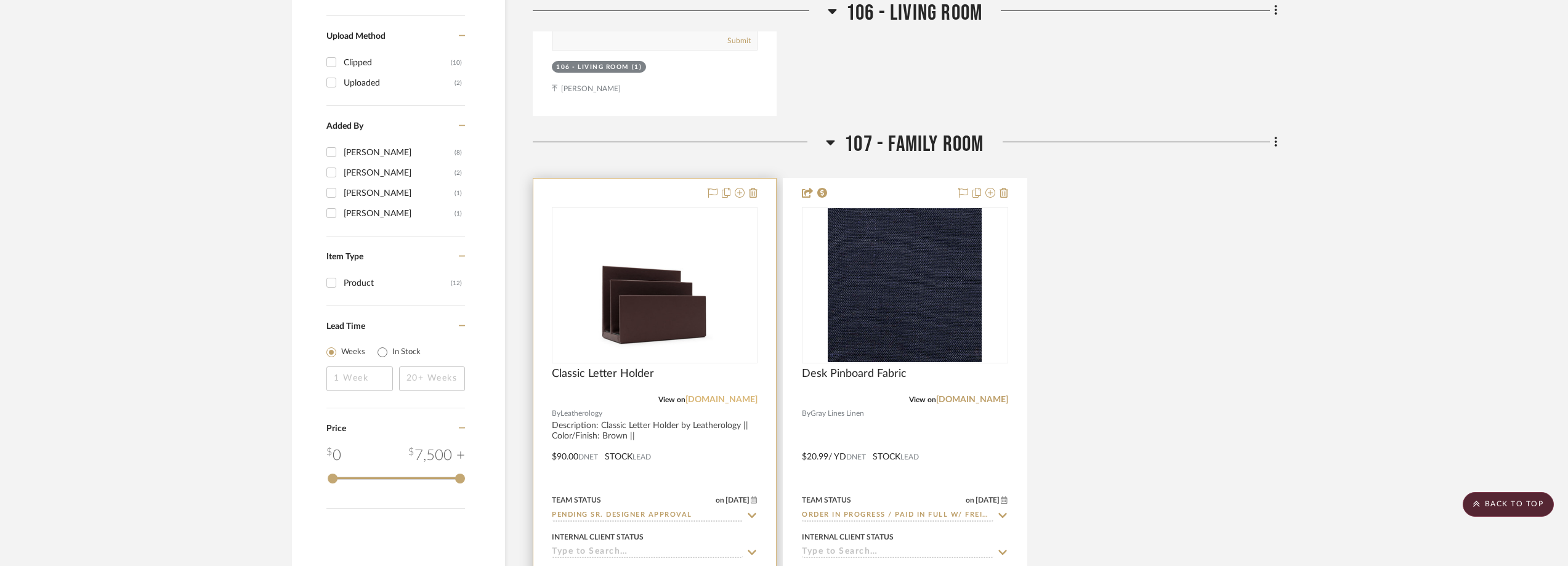
click at [737, 400] on link "[DOMAIN_NAME]" at bounding box center [721, 399] width 72 height 9
click at [726, 287] on img "0" at bounding box center [654, 285] width 154 height 154
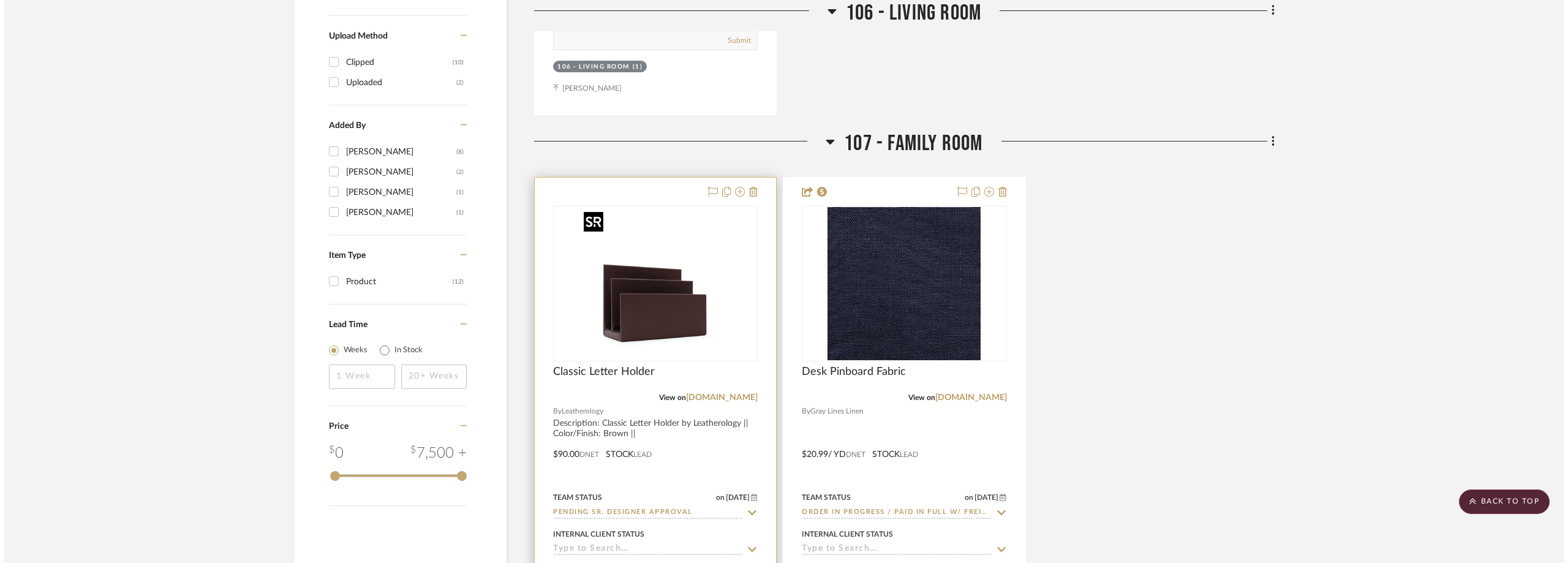
scroll to position [0, 0]
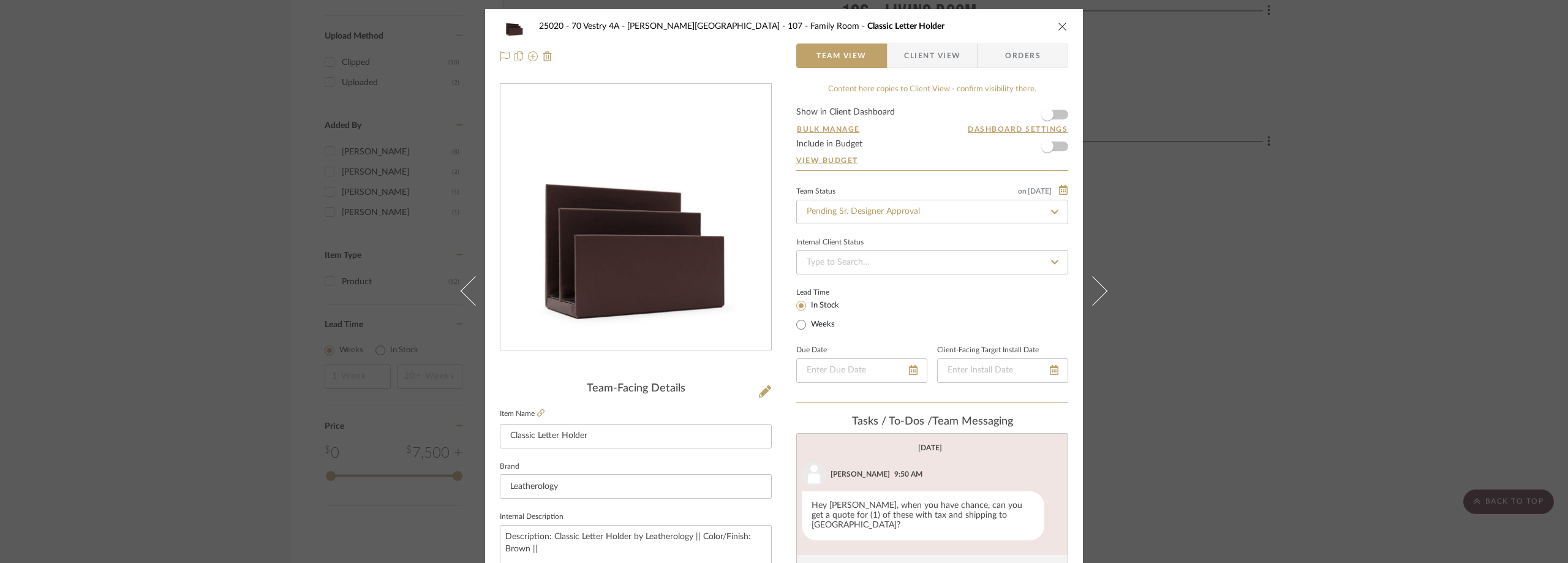
click at [917, 54] on span "Client View" at bounding box center [933, 55] width 57 height 24
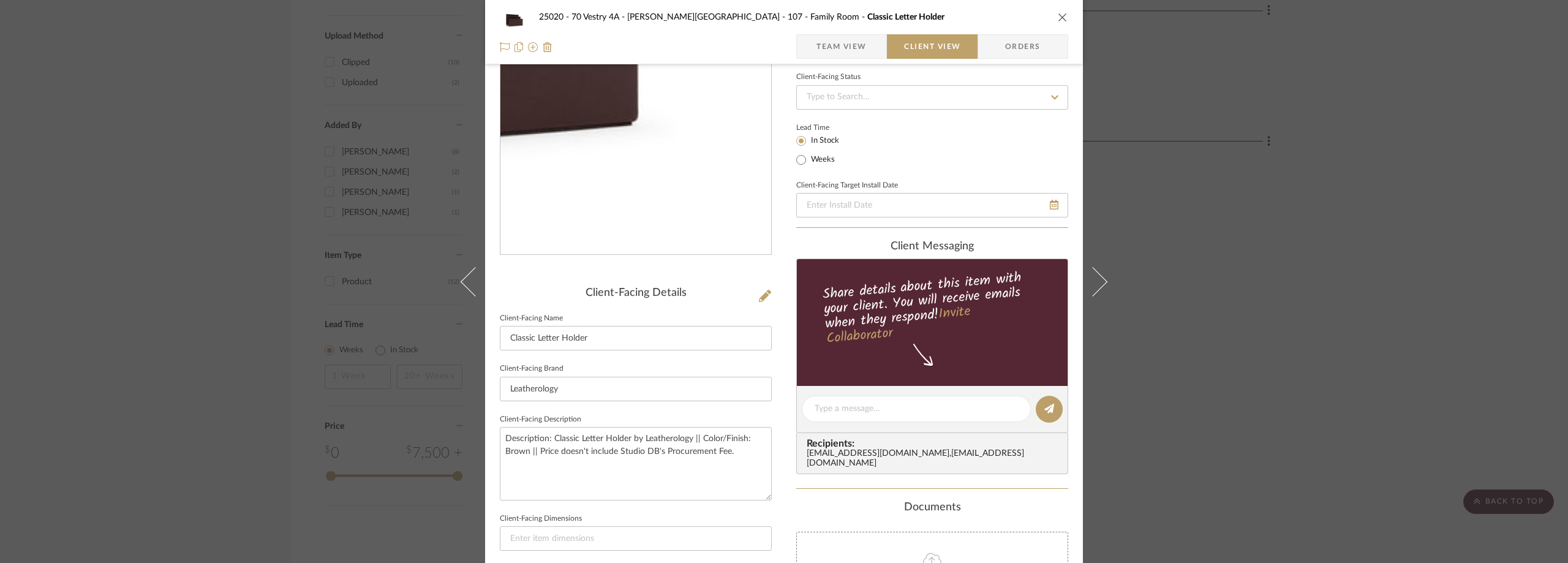
scroll to position [183, 0]
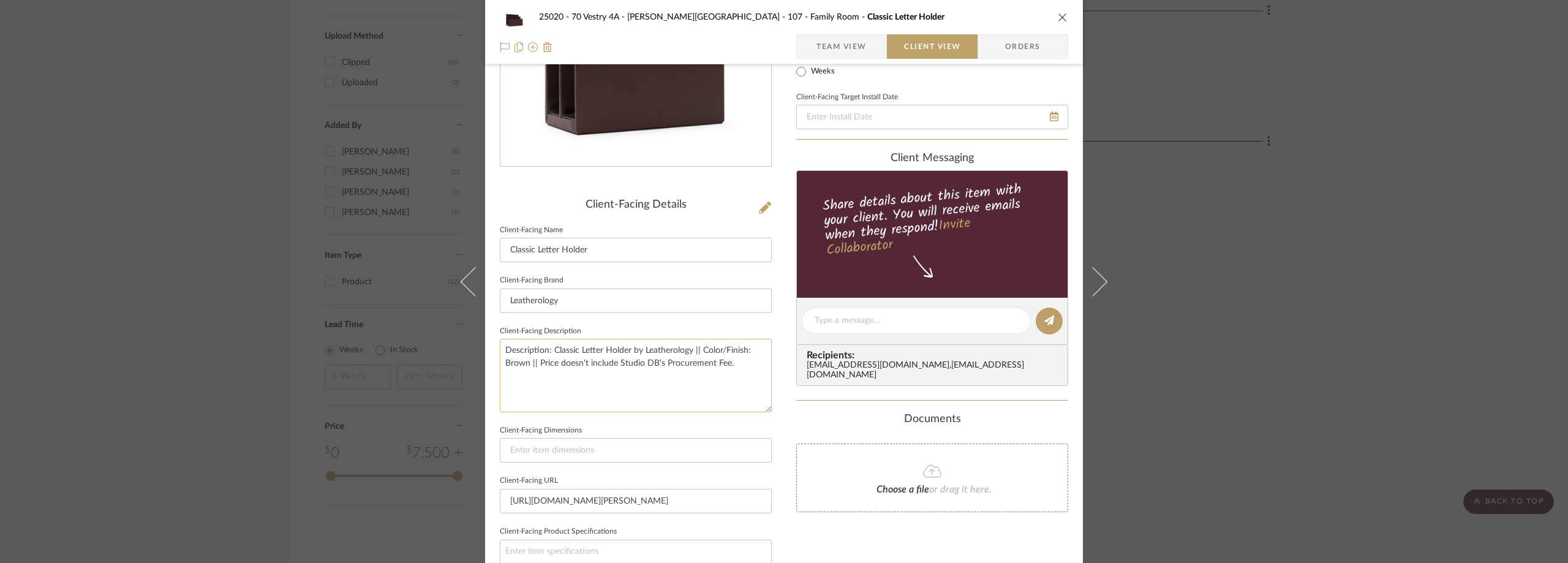
click at [525, 365] on textarea "Description: Classic Letter Holder by Leatherology || Color/Finish: Brown || Pr…" at bounding box center [635, 375] width 272 height 73
paste textarea "Full grain leather"
type textarea "Description: Classic Letter Holder by Leatherology || Color/Finish: Brown, Full…"
click at [689, 324] on fieldset "Client-Facing Description Description: Classic Letter Holder by Leatherology ||…" at bounding box center [635, 368] width 272 height 90
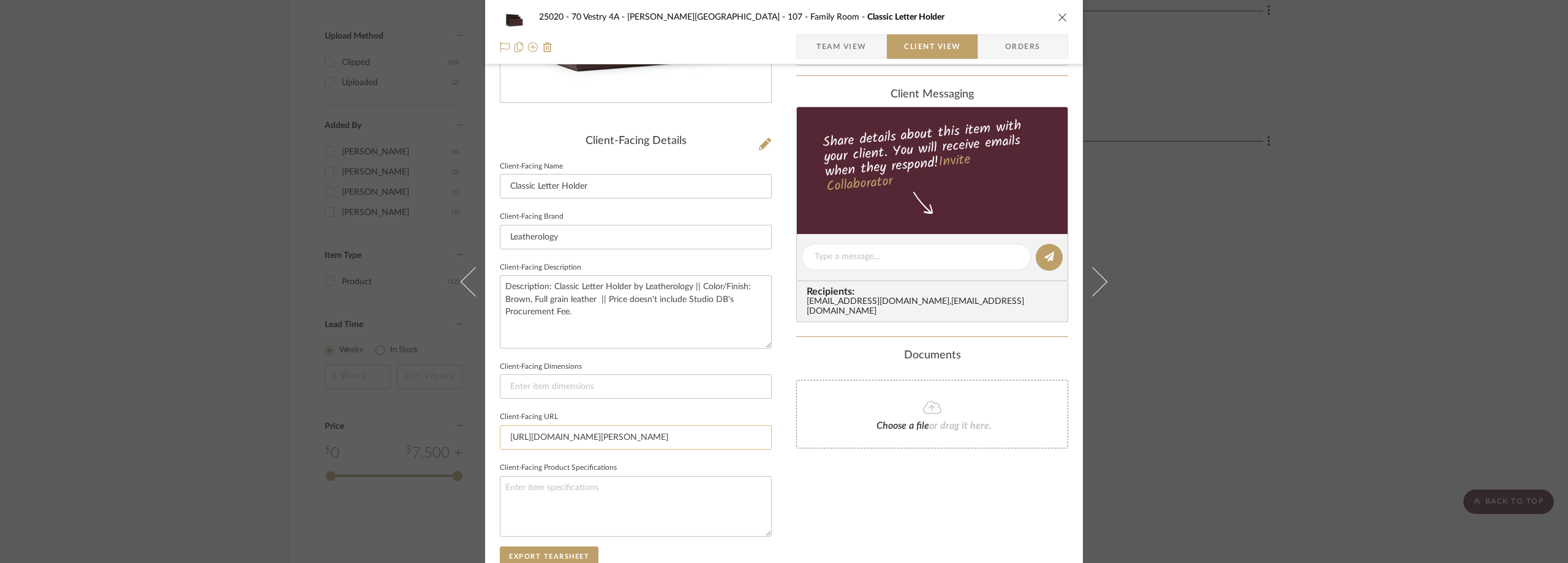
scroll to position [306, 0]
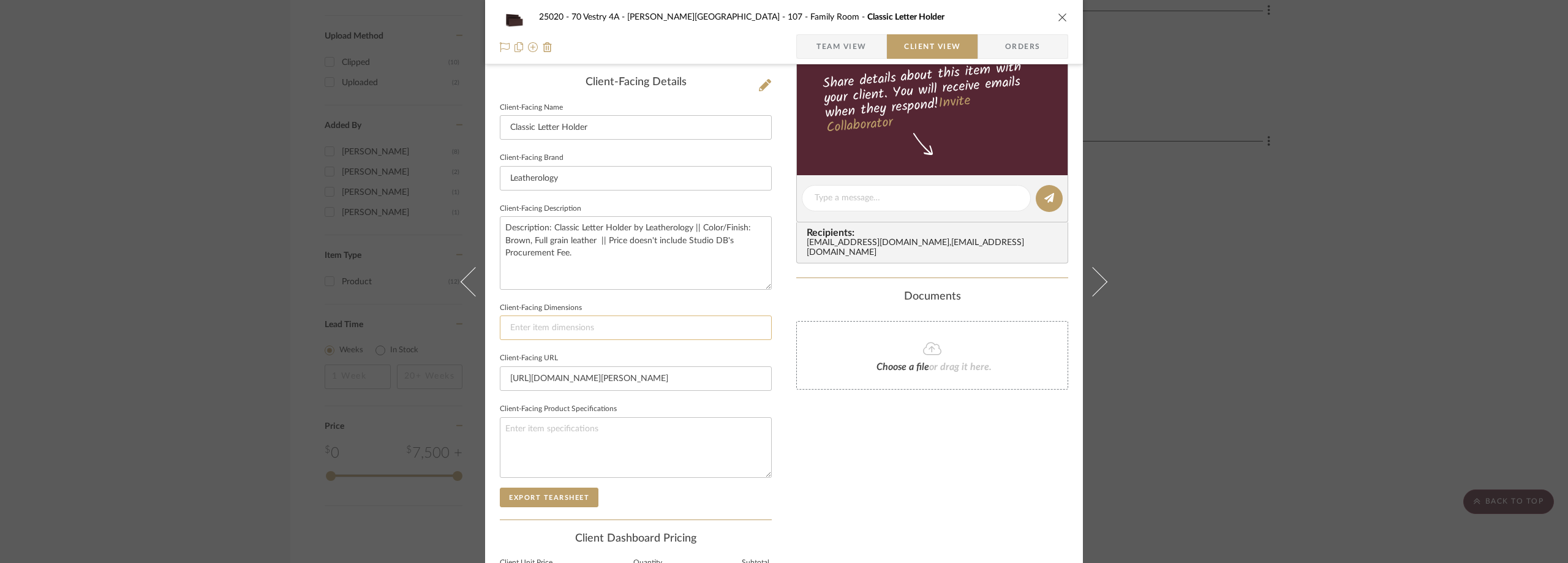
click at [613, 331] on input at bounding box center [635, 327] width 272 height 24
paste input "7.25”W x 3.63“D x 5.63“H"
type input "7.25”W x 3.63“D x 5.63“H"
click at [632, 301] on fieldset "Client-Facing Dimensions 7.25”W x 3.63“D x 5.63“H" at bounding box center [635, 320] width 272 height 41
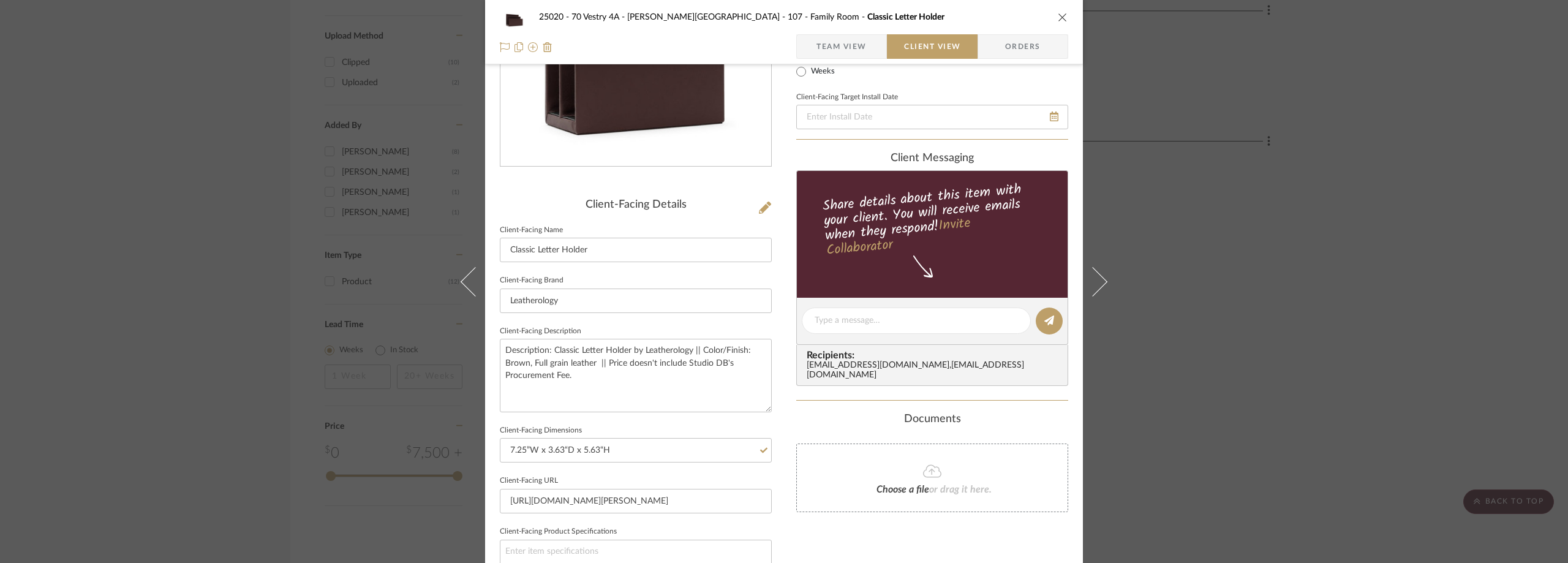
scroll to position [0, 0]
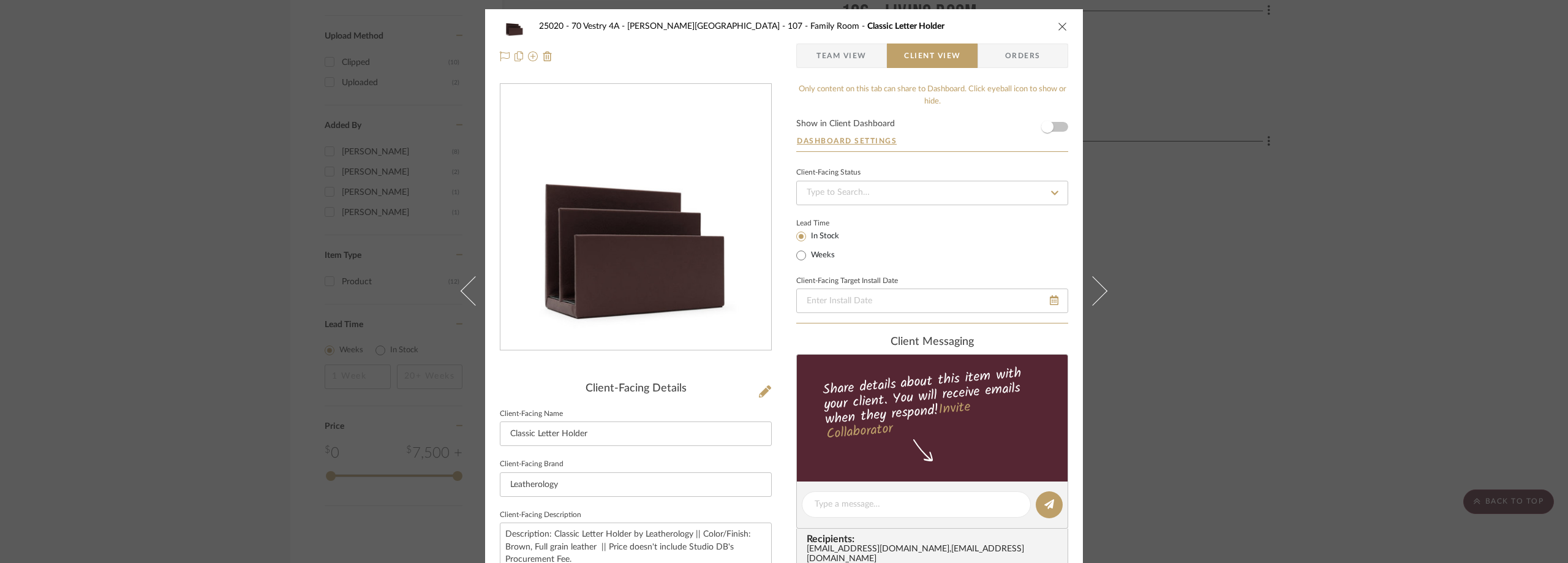
click at [855, 48] on span "Team View" at bounding box center [842, 55] width 50 height 24
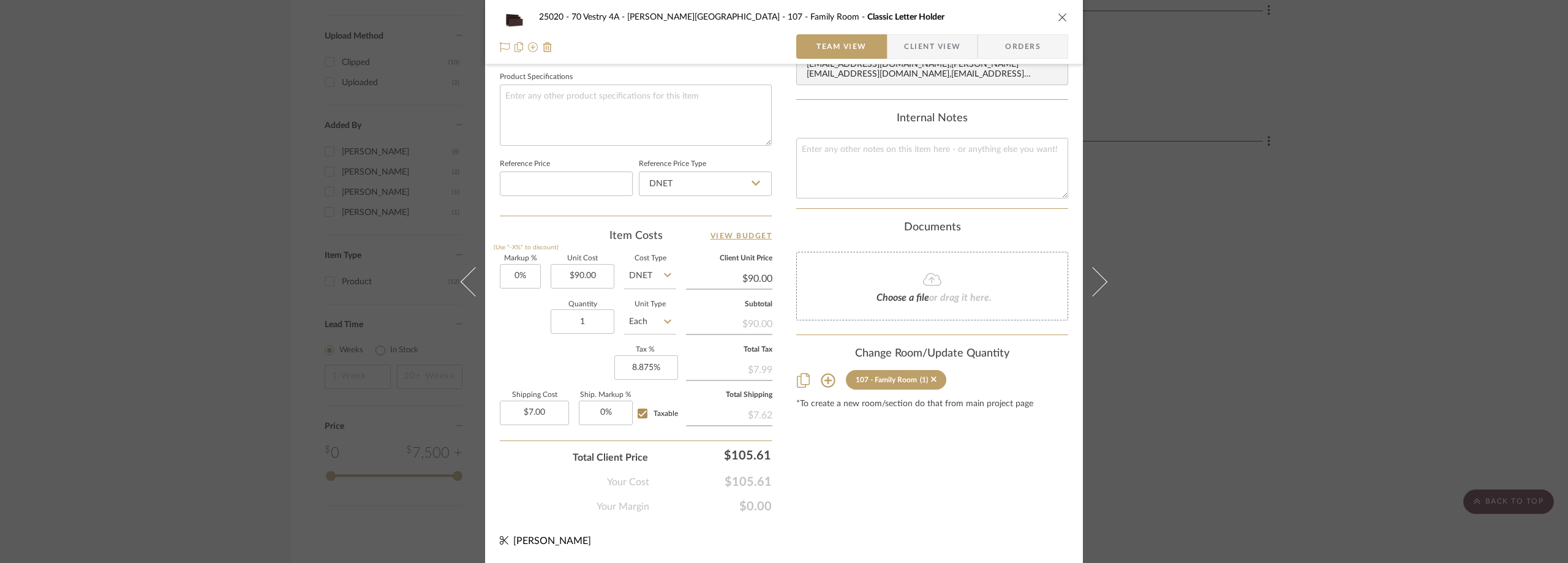
scroll to position [26, 0]
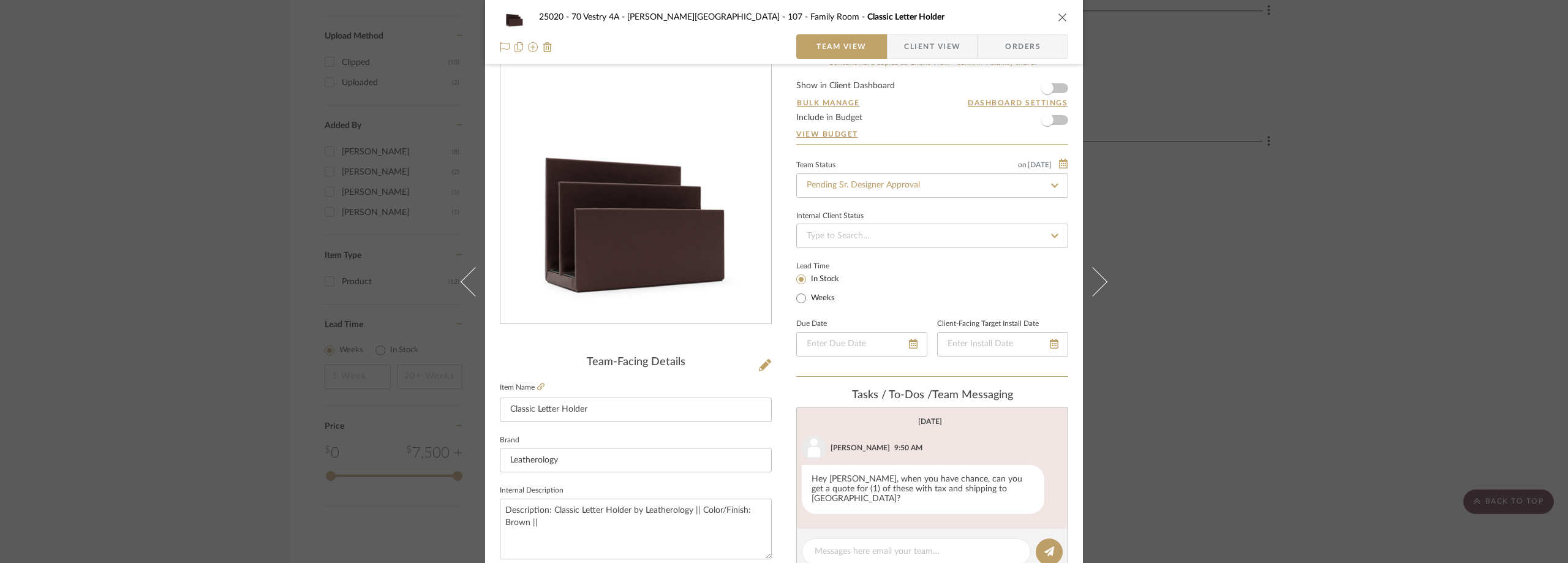
click at [1336, 128] on div "25020 - 70 Vestry 4A - Grant-Stanleigh 107 - Family Room Classic Letter Holder …" at bounding box center [784, 281] width 1568 height 563
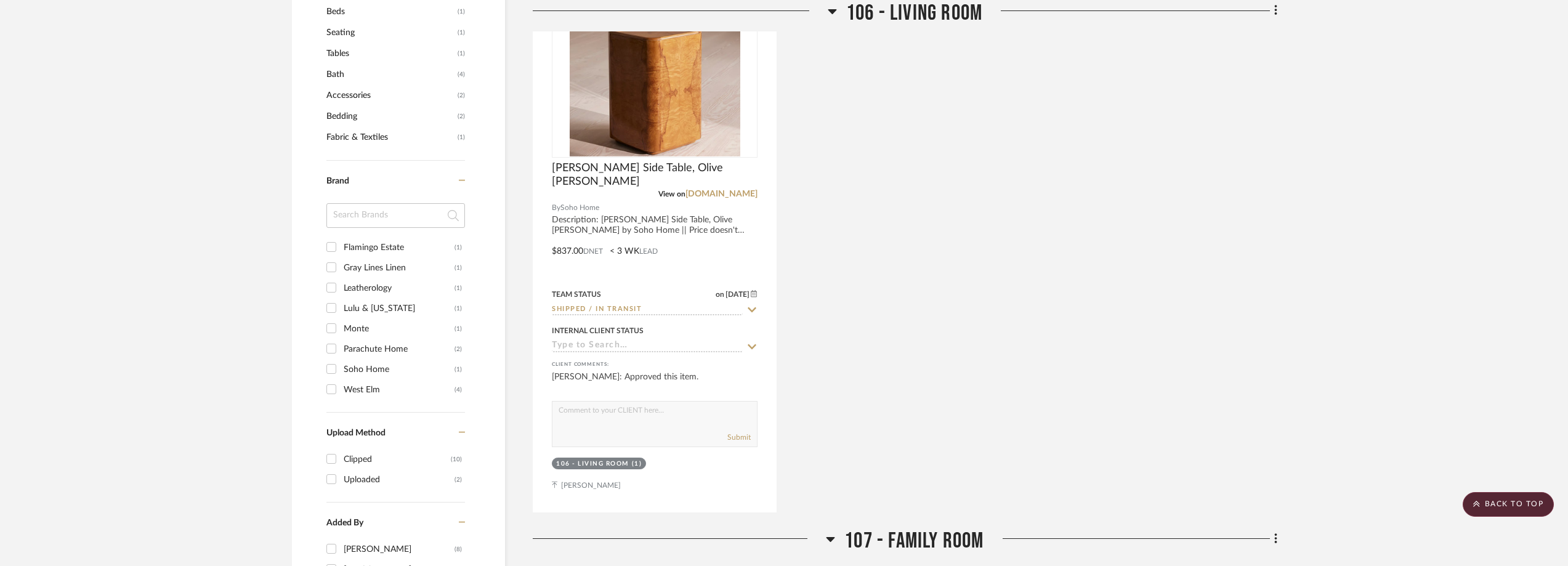
scroll to position [0, 0]
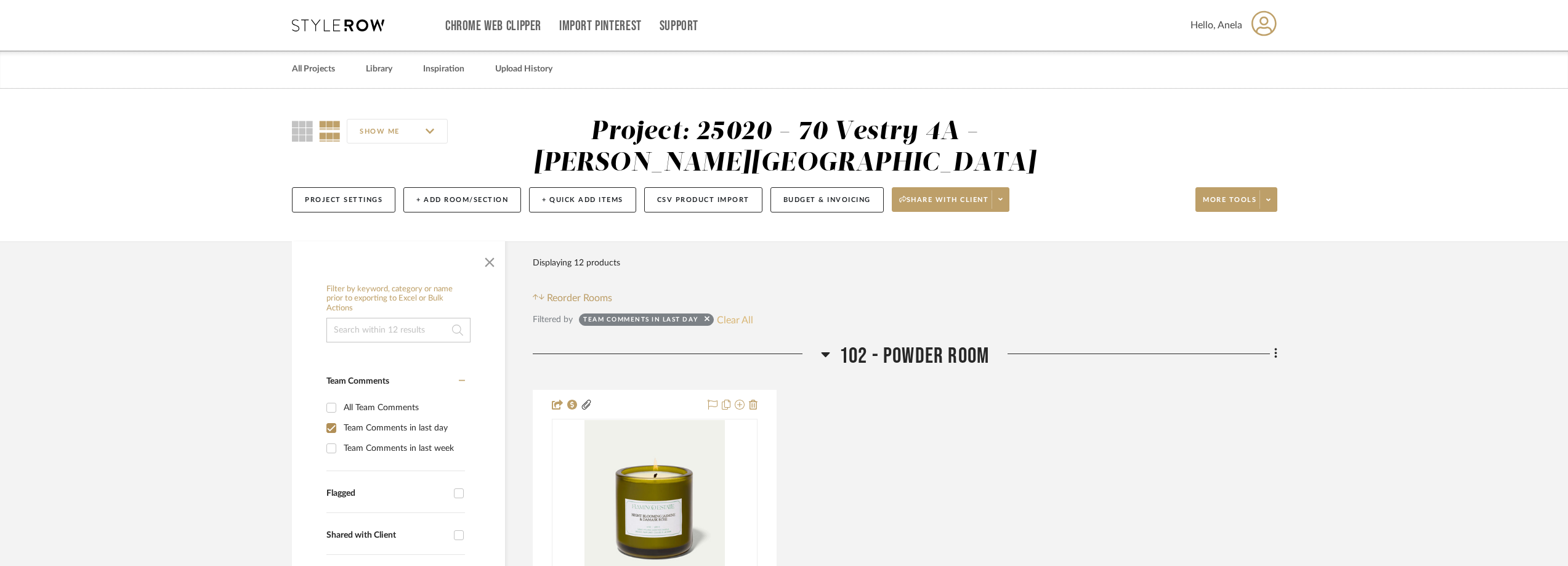
click at [733, 325] on button "Clear All" at bounding box center [735, 319] width 36 height 16
checkbox input "false"
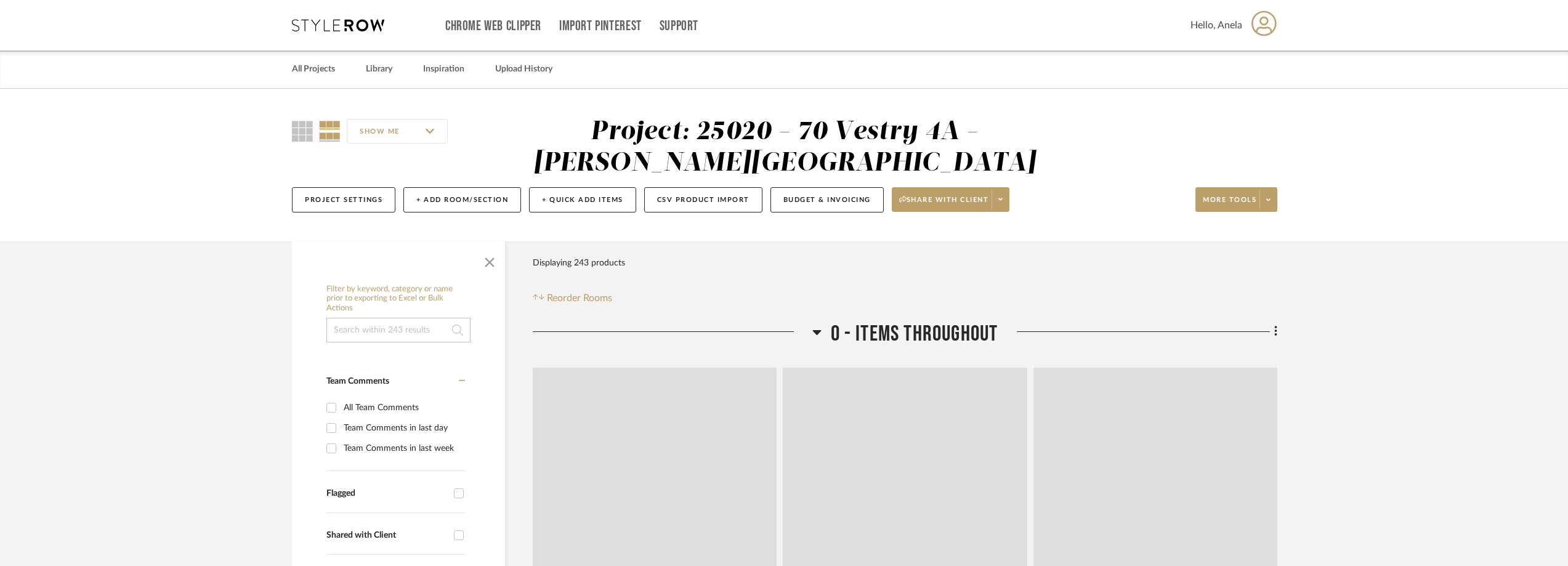
type input "Approval Pending"
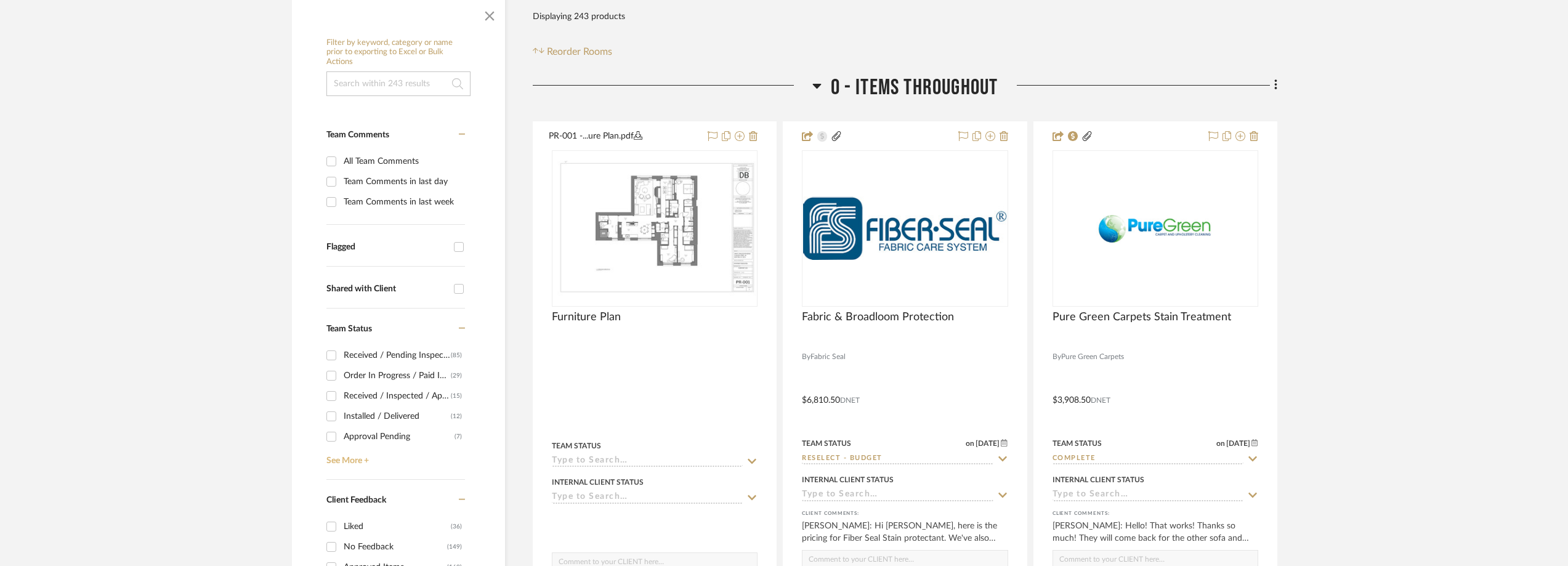
click at [335, 464] on link "See More +" at bounding box center [394, 456] width 142 height 20
click at [376, 387] on div "Need to Order - Client Payment Received" at bounding box center [399, 393] width 111 height 20
click at [341, 387] on input "Need to Order - Client Payment Received (2)" at bounding box center [331, 393] width 20 height 20
checkbox input "true"
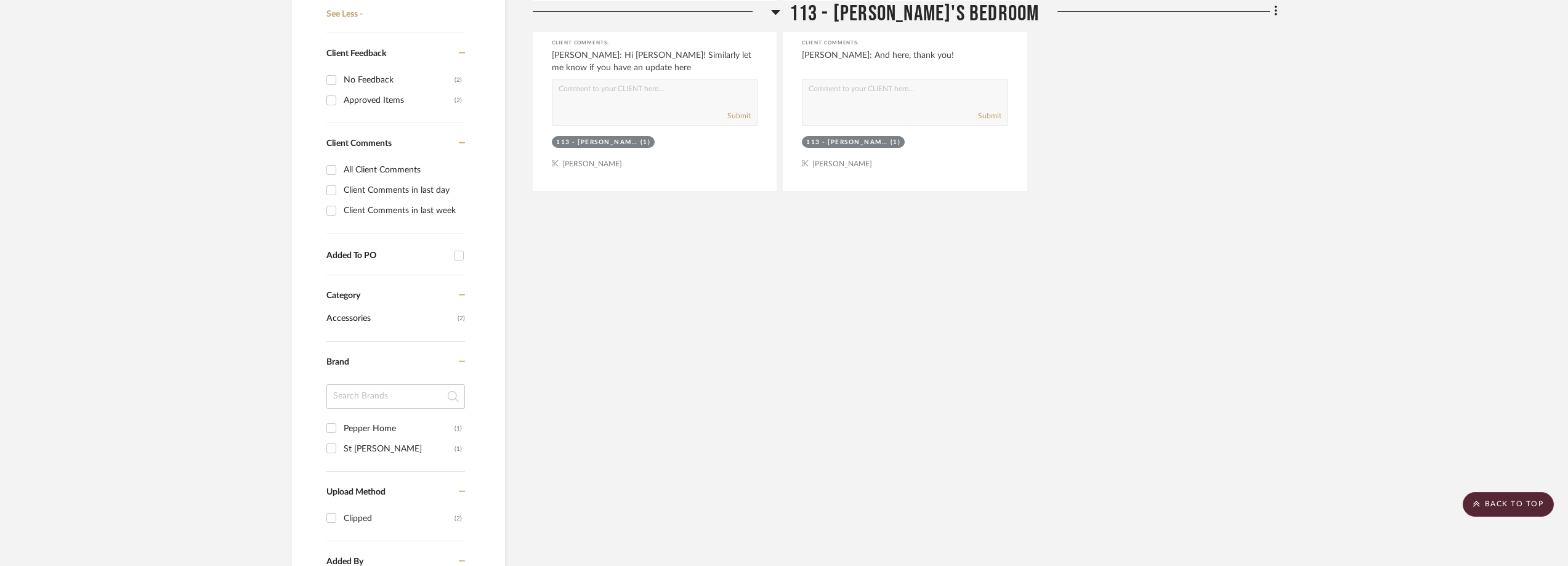
scroll to position [370, 0]
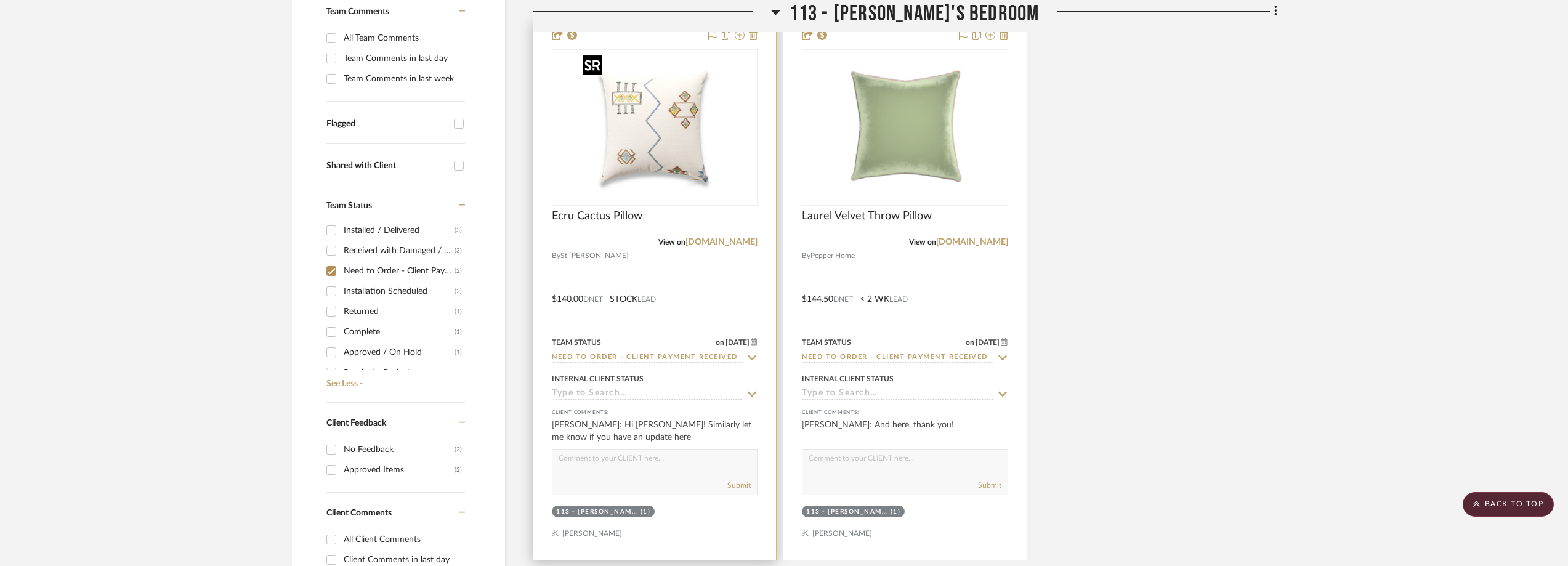
click at [0, 0] on img at bounding box center [0, 0] width 0 height 0
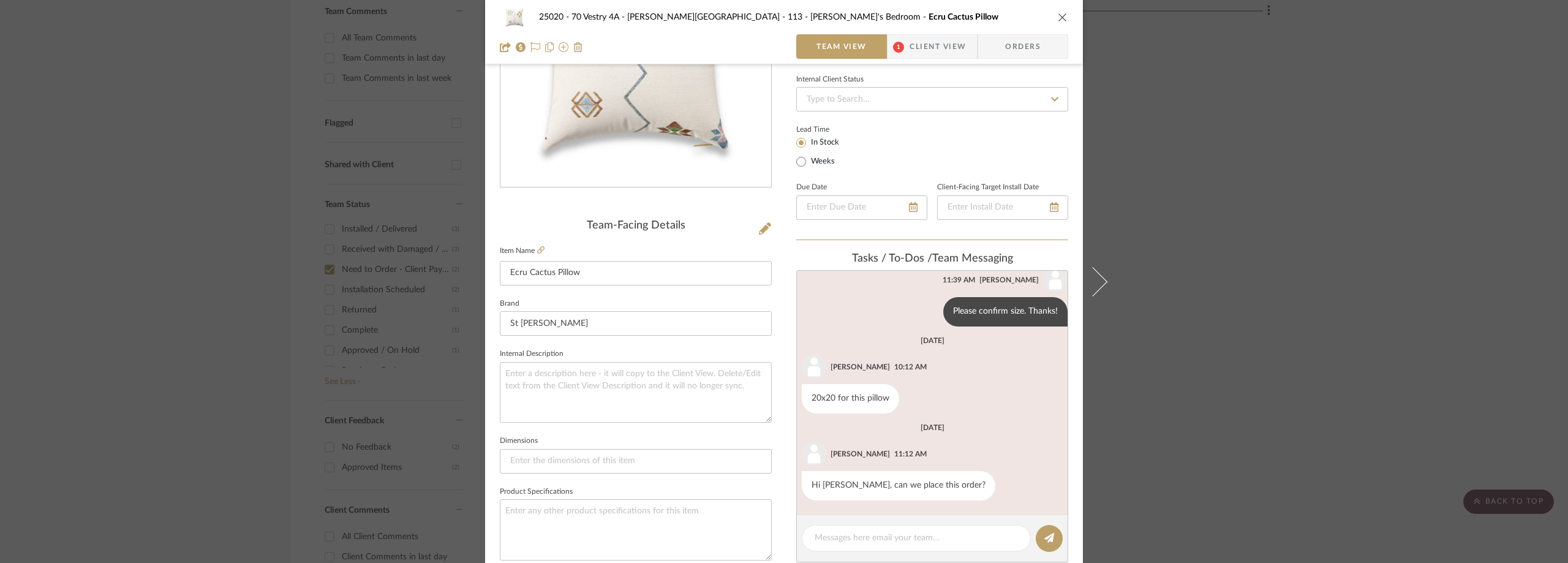
scroll to position [183, 0]
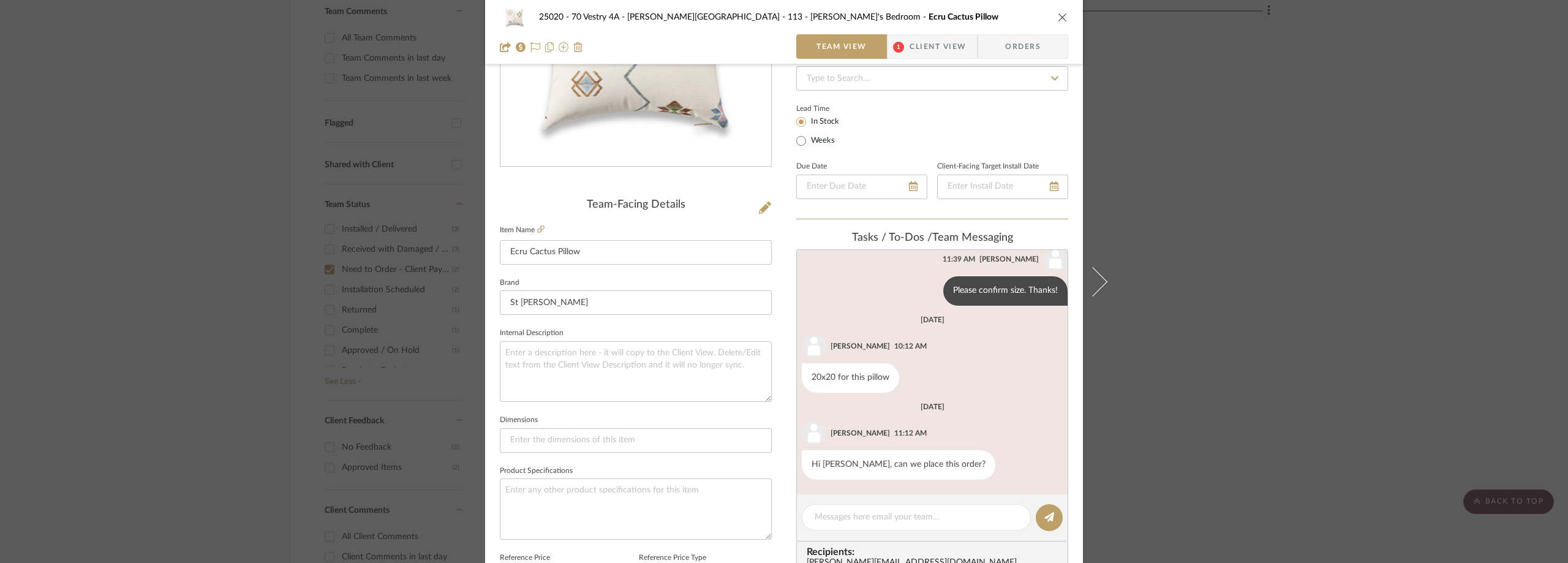
click at [1239, 283] on div "25020 - 70 Vestry 4A - Grant-Stanleigh 113 - Vivian's Bedroom Ecru Cactus Pillo…" at bounding box center [784, 281] width 1568 height 563
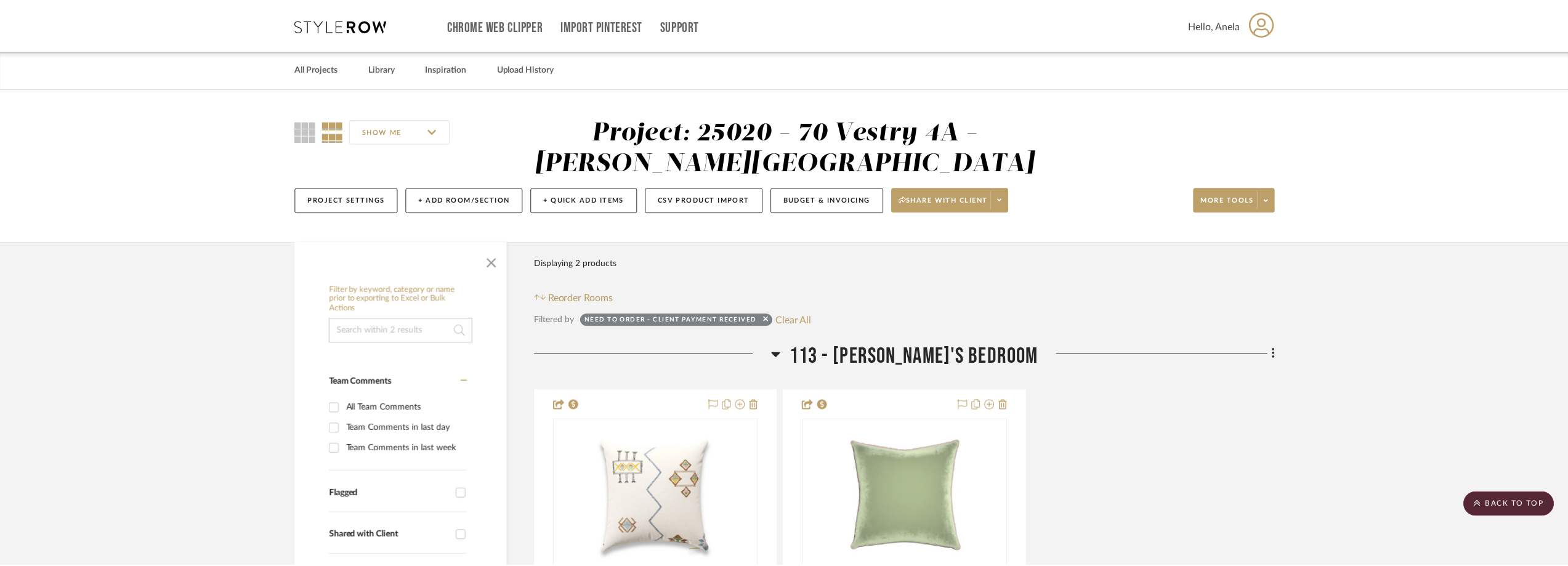
scroll to position [370, 0]
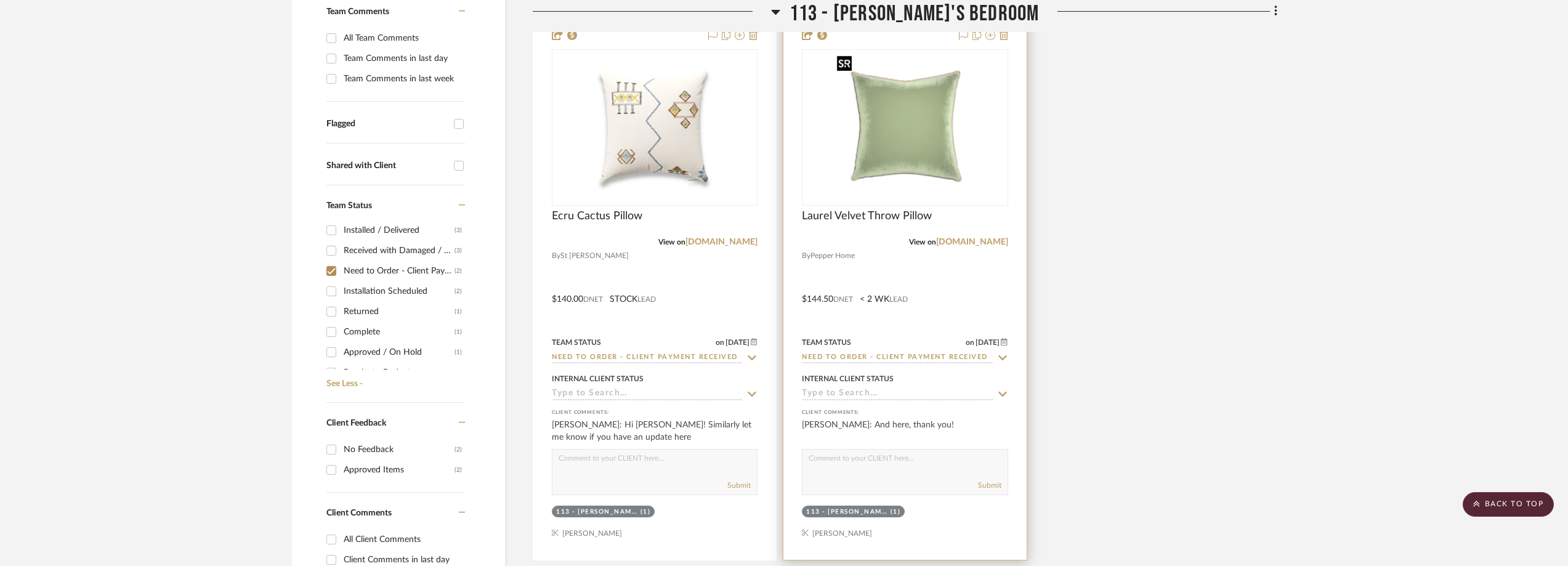
click at [0, 0] on img at bounding box center [0, 0] width 0 height 0
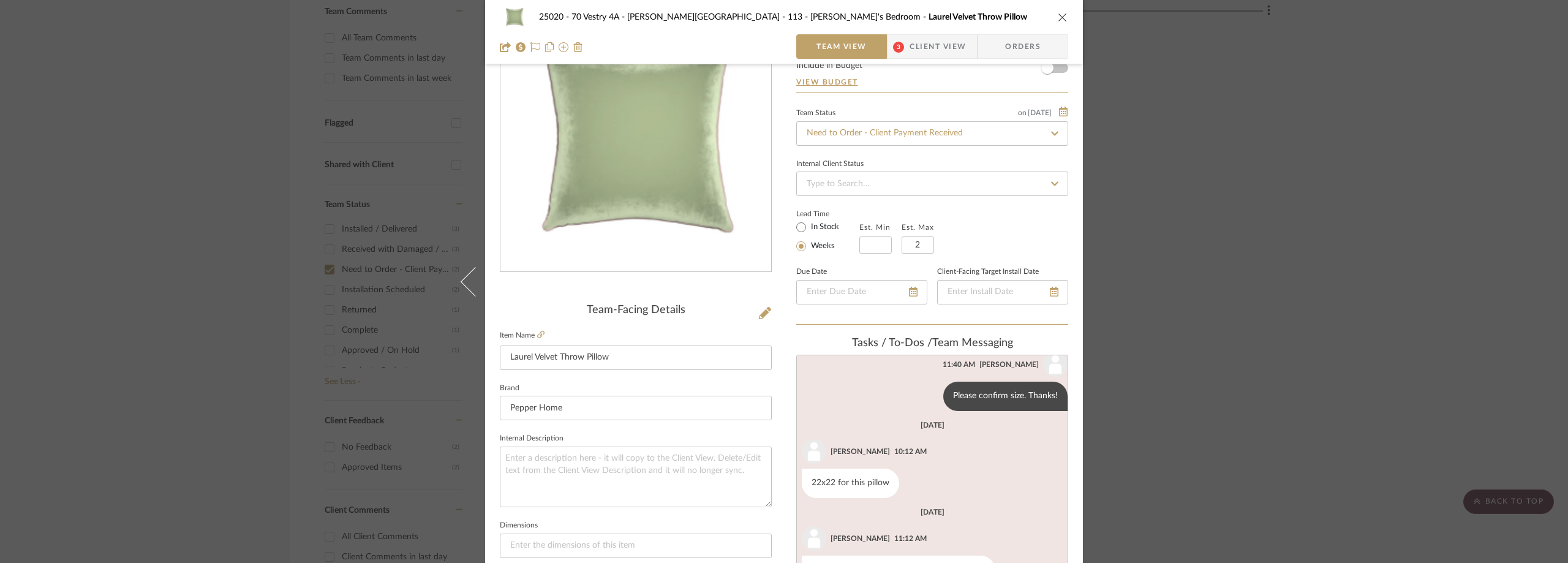
scroll to position [183, 0]
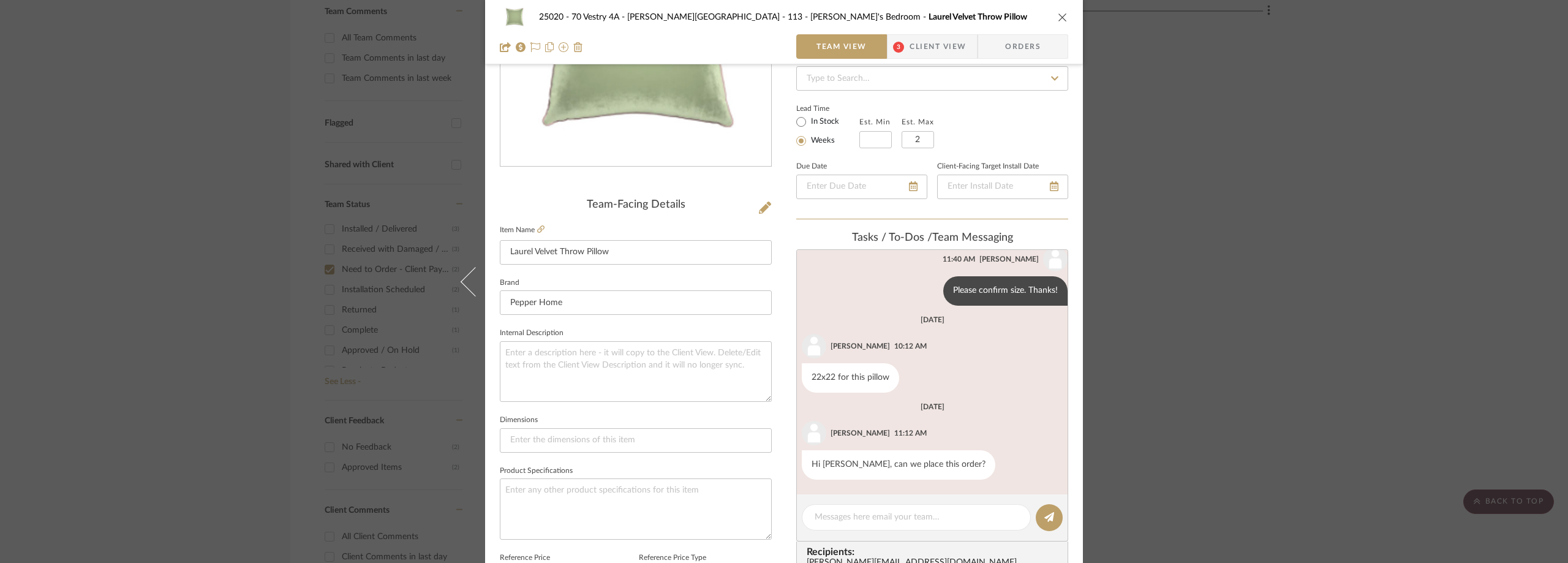
click at [1216, 179] on div "25020 - 70 Vestry 4A - Grant-Stanleigh 113 - Vivian's Bedroom Laurel Velvet Thr…" at bounding box center [784, 281] width 1568 height 563
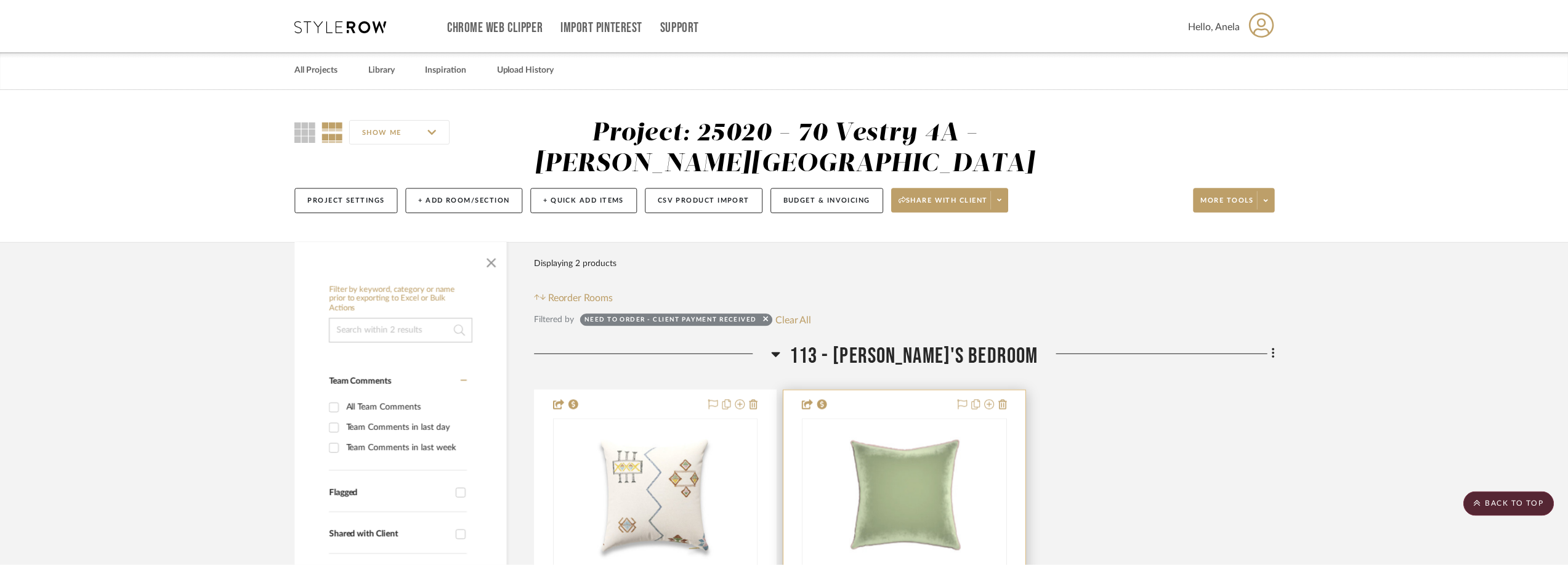
scroll to position [370, 0]
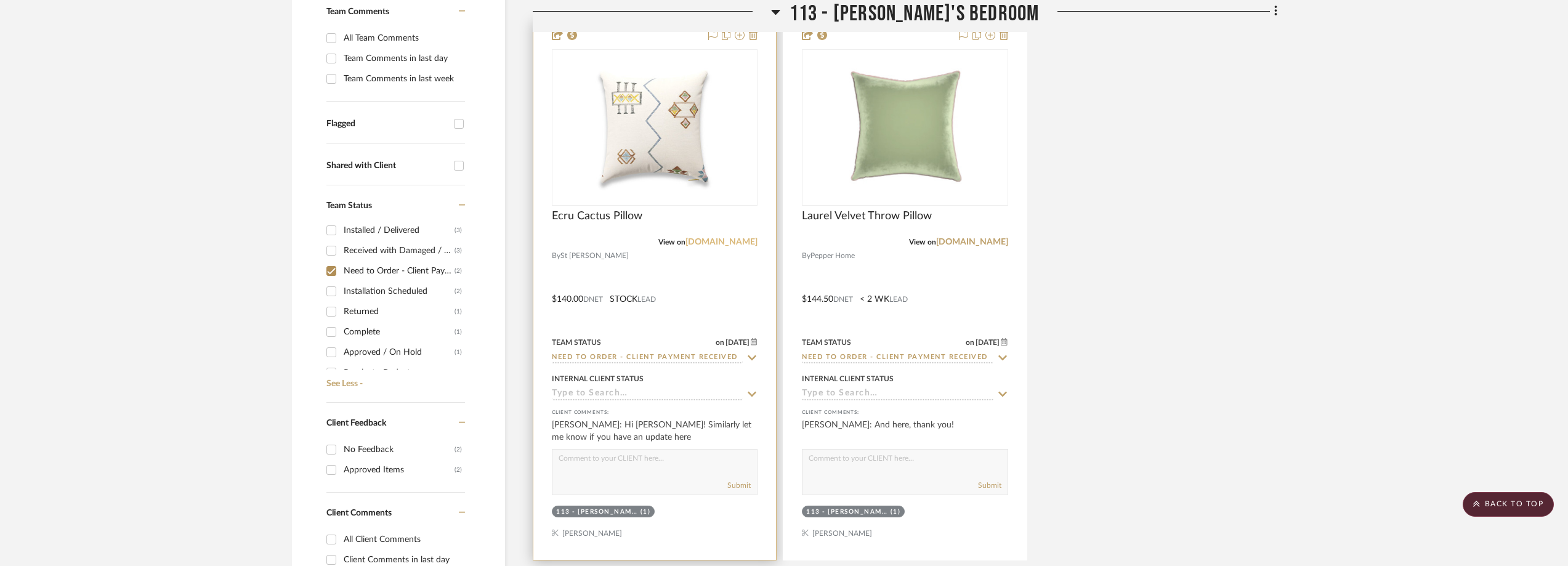
click at [744, 242] on link "stfrank.com" at bounding box center [721, 241] width 72 height 9
click at [724, 245] on link "stfrank.com" at bounding box center [721, 241] width 72 height 9
click at [643, 129] on img "0" at bounding box center [654, 127] width 154 height 154
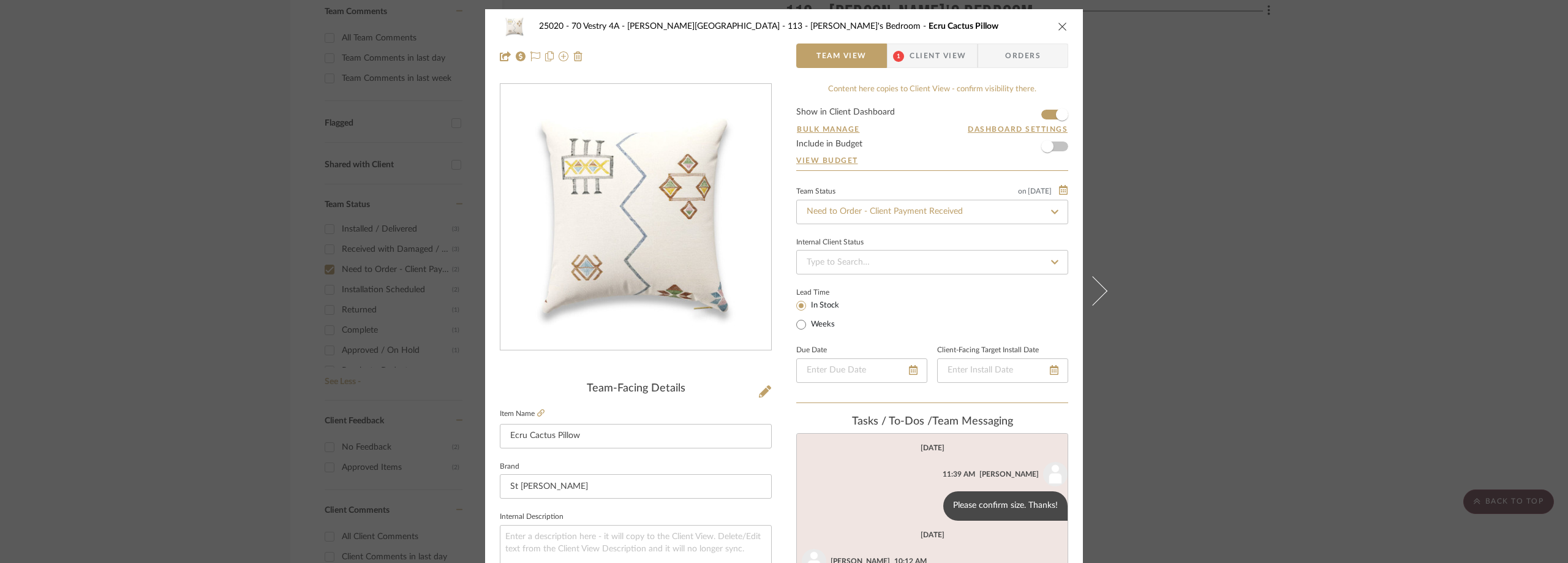
scroll to position [31, 0]
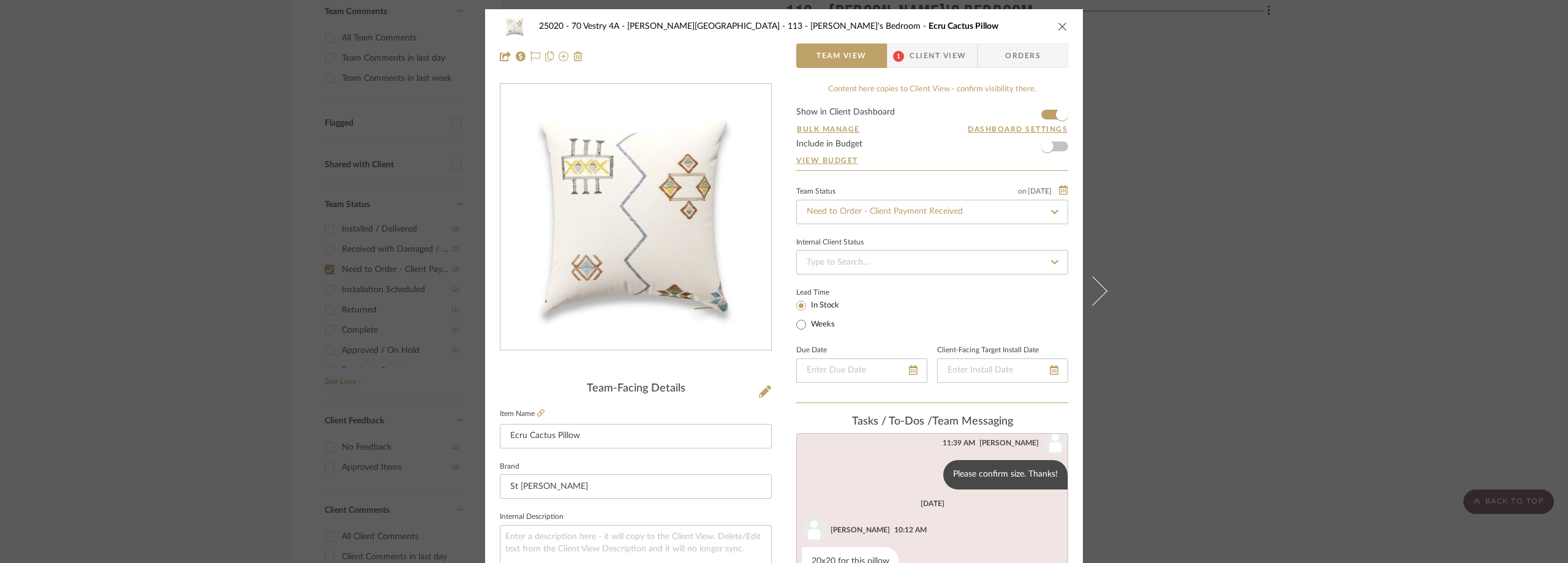
click at [913, 68] on span "Client View" at bounding box center [938, 55] width 57 height 24
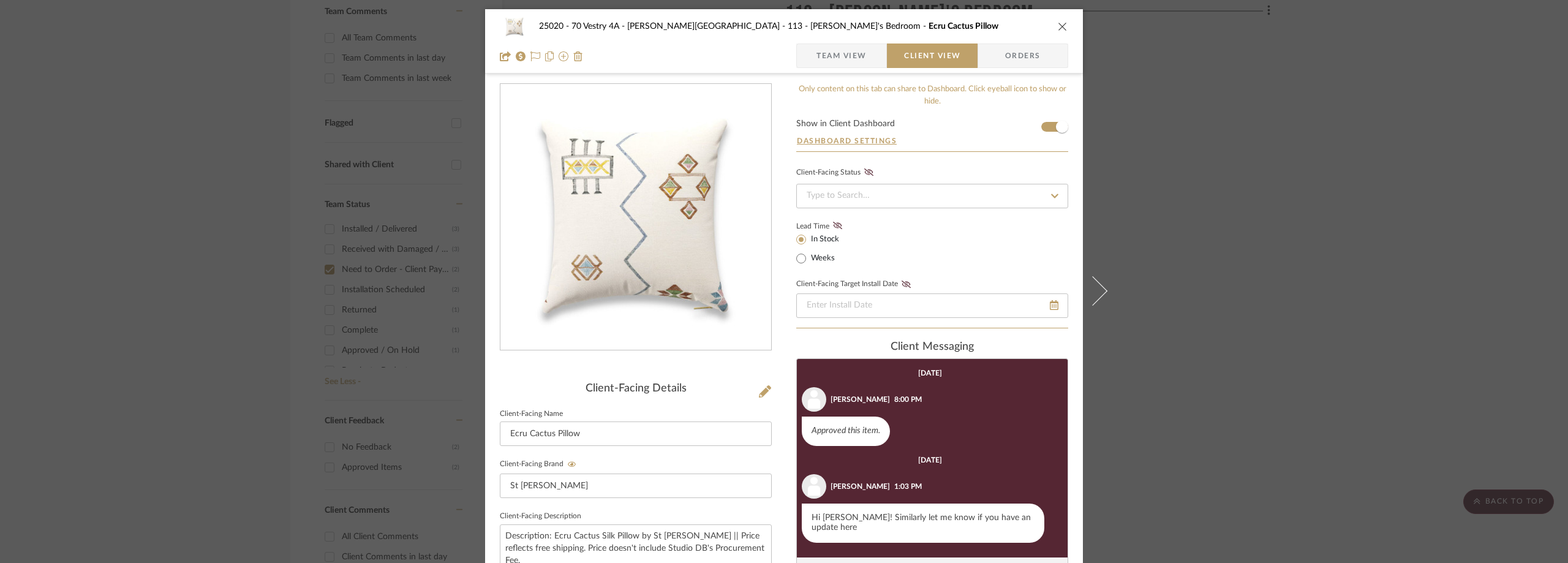
scroll to position [123, 0]
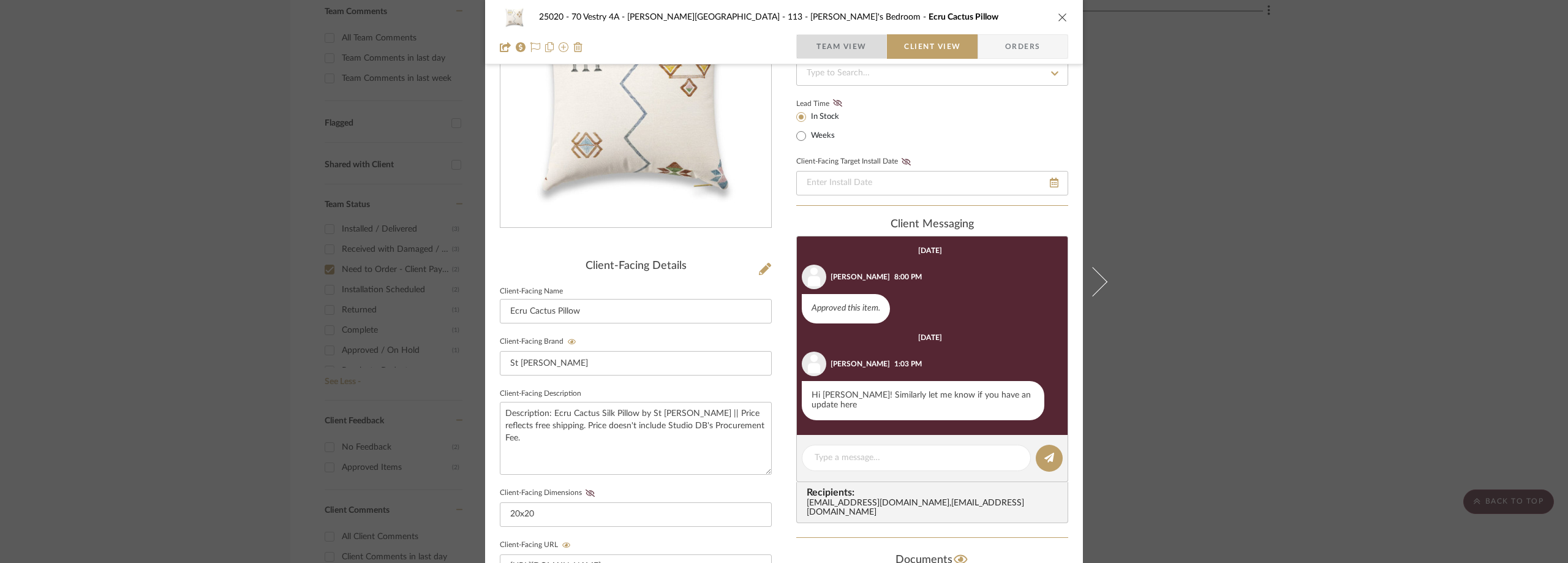
click at [848, 51] on span "Team View" at bounding box center [842, 46] width 50 height 24
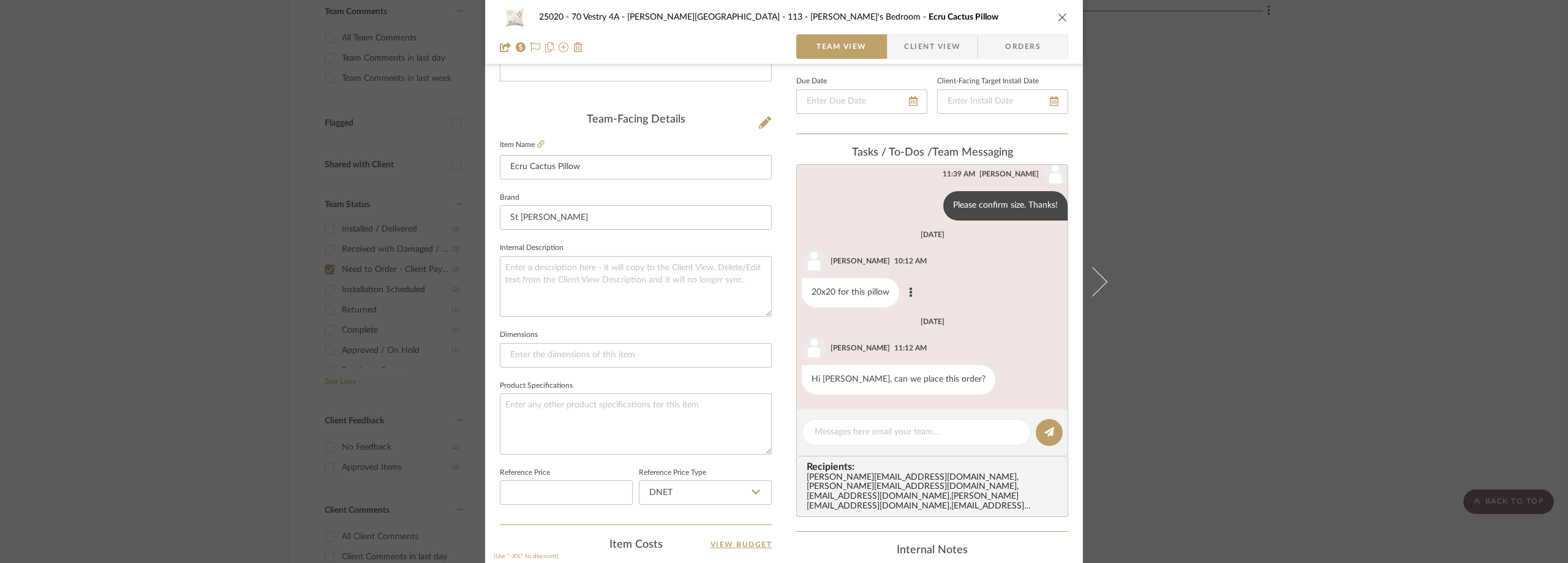
scroll to position [306, 0]
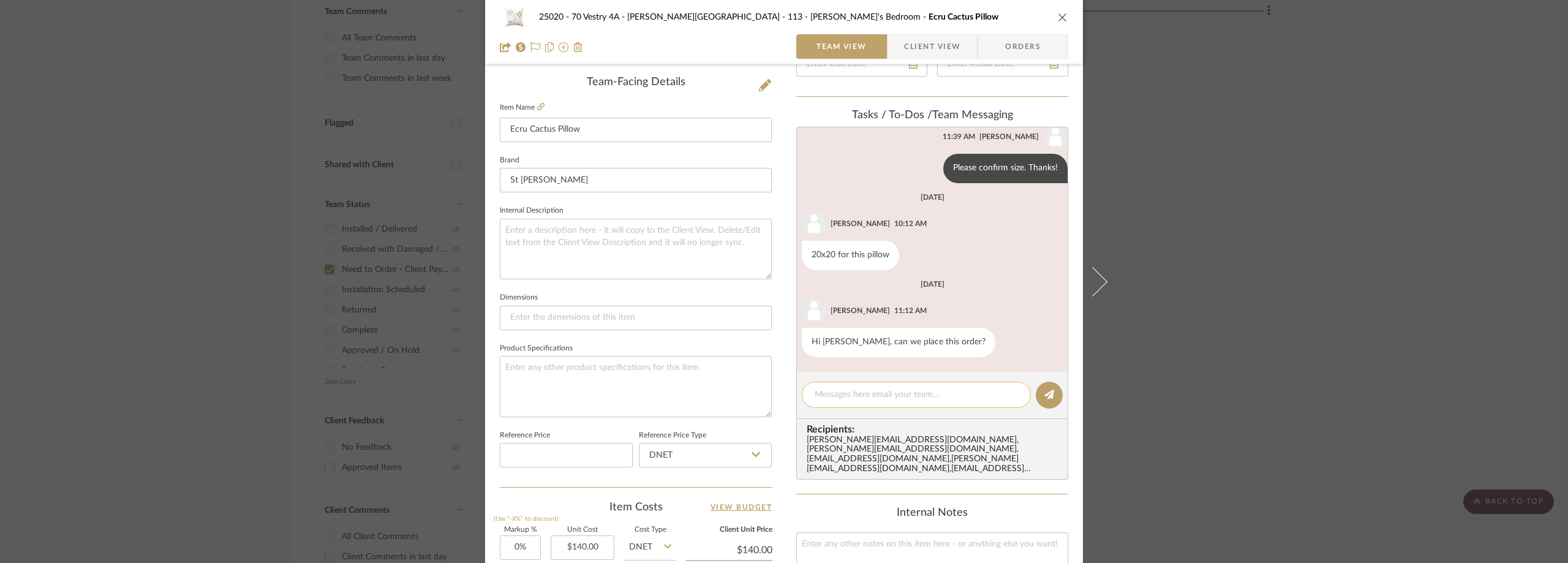
click at [856, 396] on textarea at bounding box center [916, 394] width 203 height 13
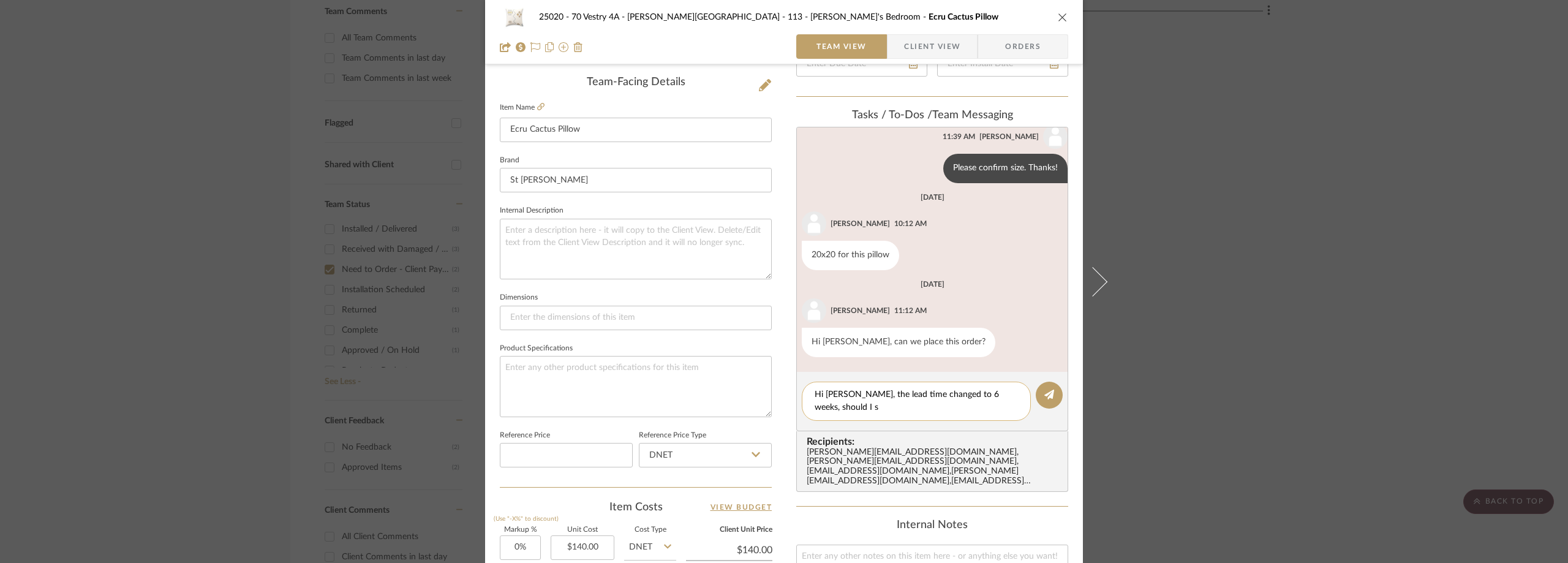
scroll to position [0, 0]
type textarea "Hi Lauren, the lead time changed to 6 weeks, should I still purchase? Thanks!"
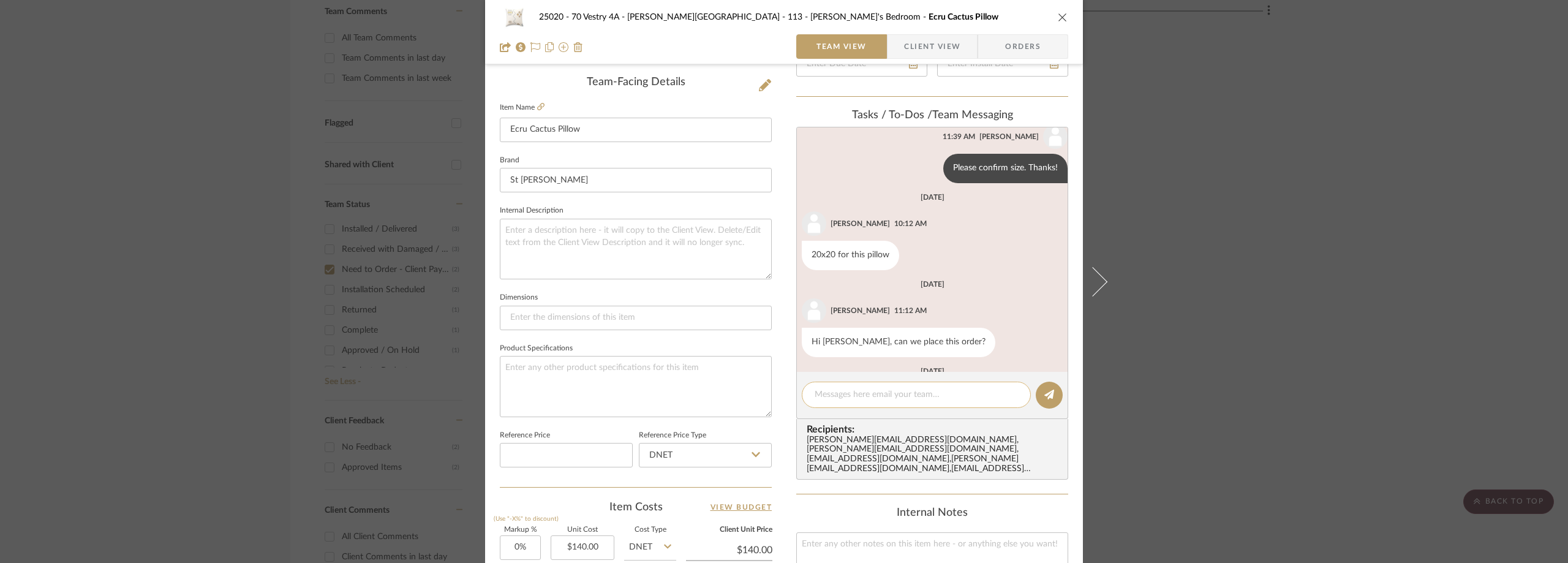
scroll to position [128, 0]
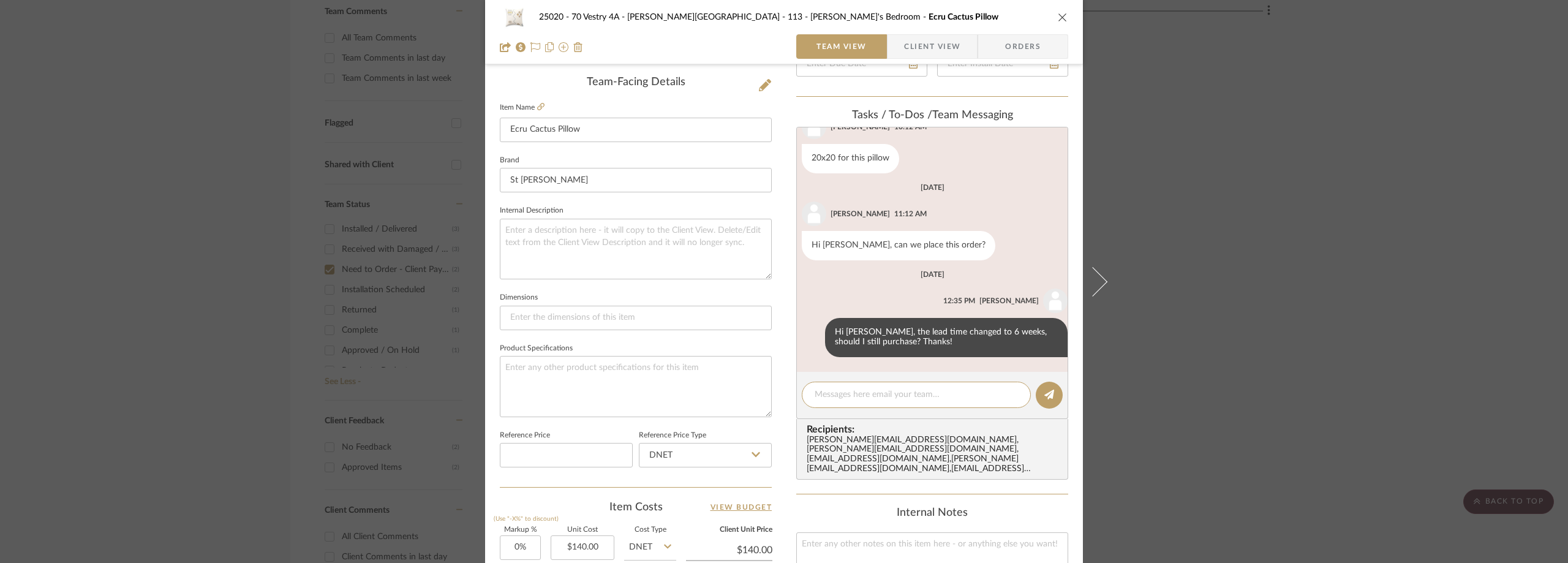
click at [214, 183] on div "25020 - 70 Vestry 4A - Grant-Stanleigh 113 - Vivian's Bedroom Ecru Cactus Pillo…" at bounding box center [784, 281] width 1568 height 563
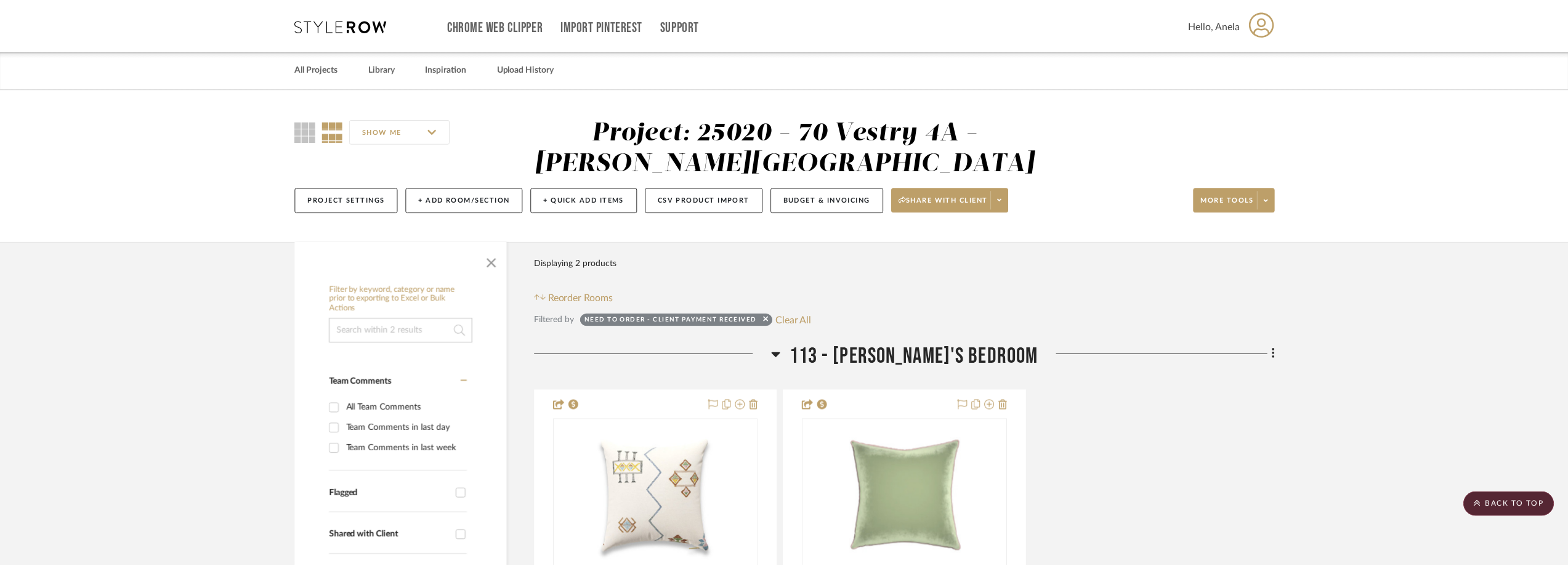
scroll to position [370, 0]
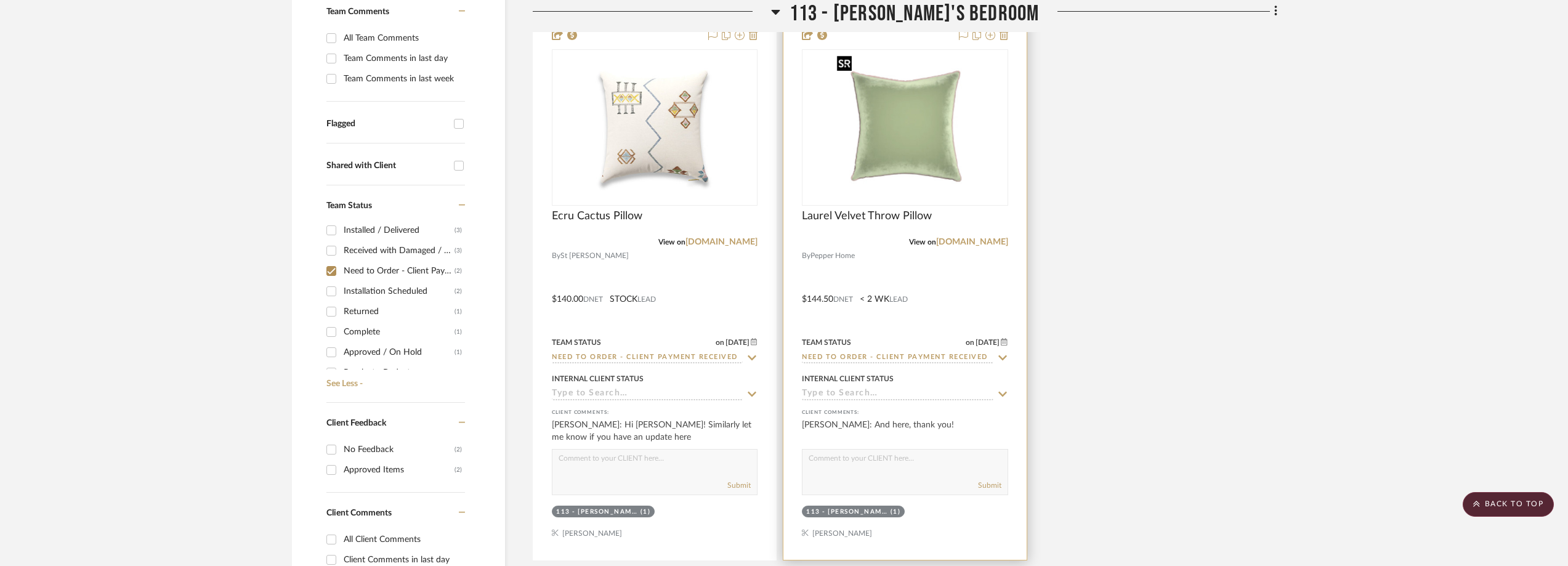
click at [904, 175] on img "0" at bounding box center [904, 127] width 147 height 154
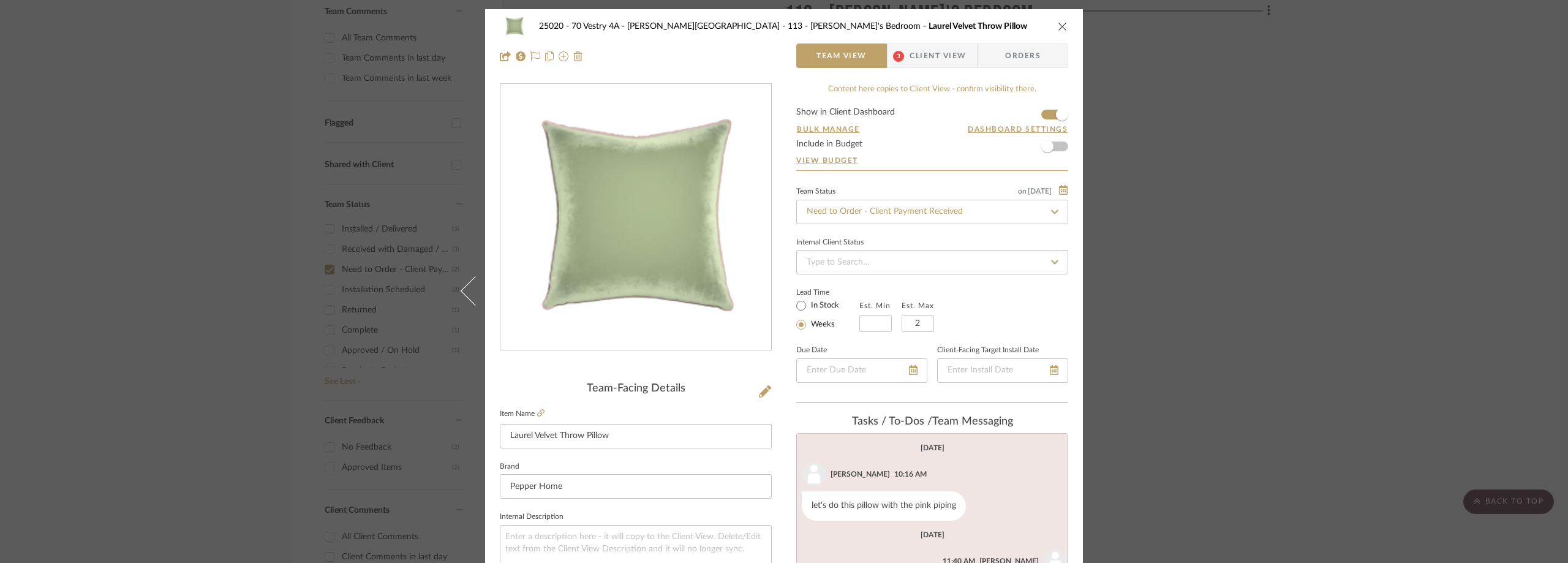
scroll to position [118, 0]
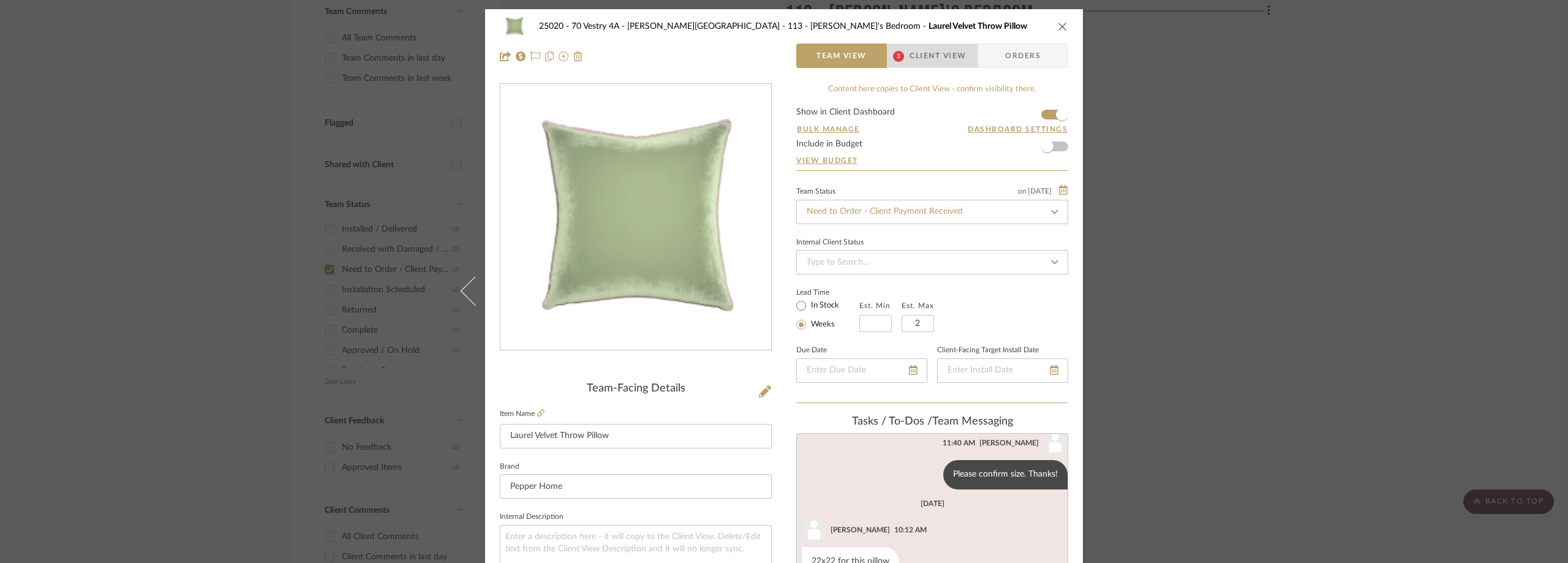
click at [915, 50] on span "Client View" at bounding box center [938, 55] width 57 height 24
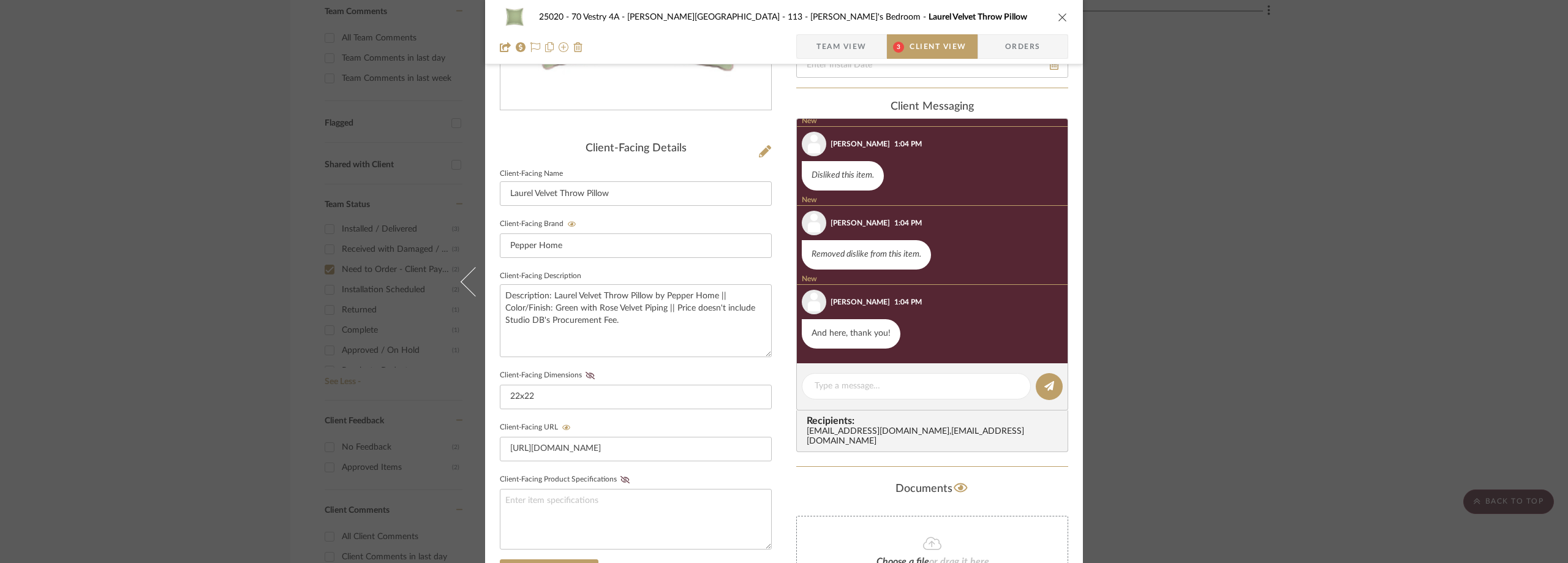
scroll to position [0, 0]
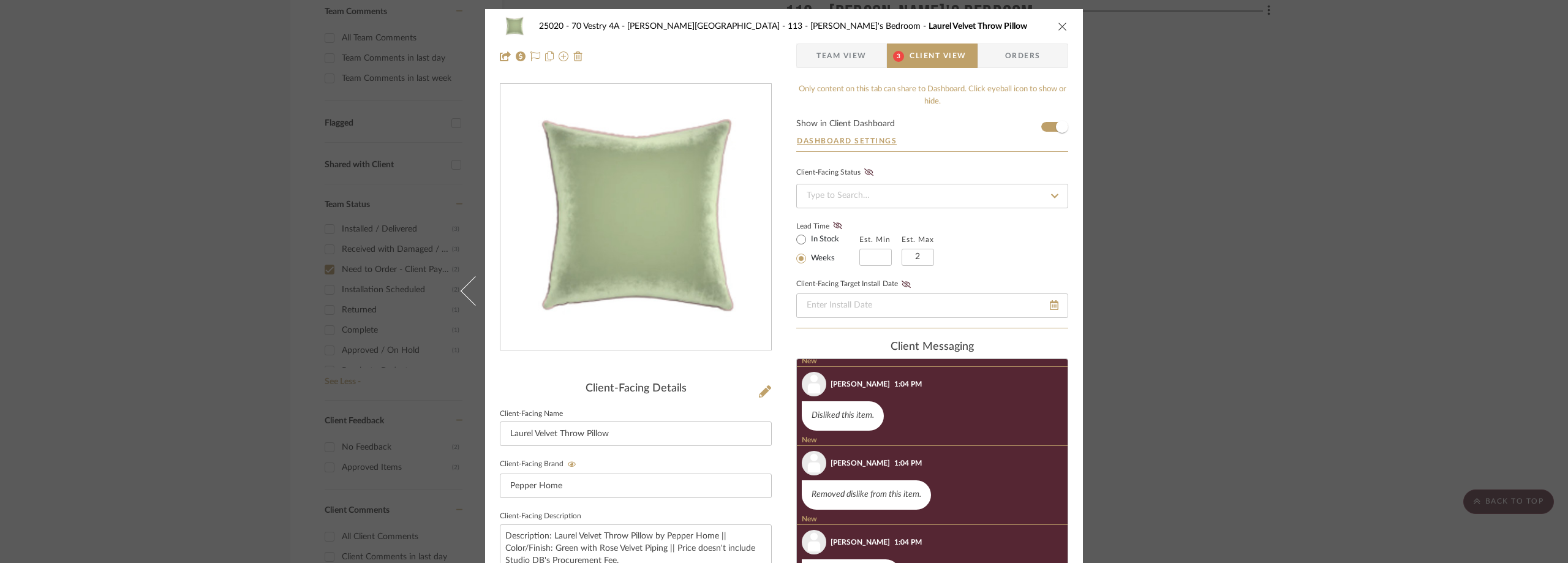
click at [864, 68] on span "Team View" at bounding box center [842, 55] width 90 height 24
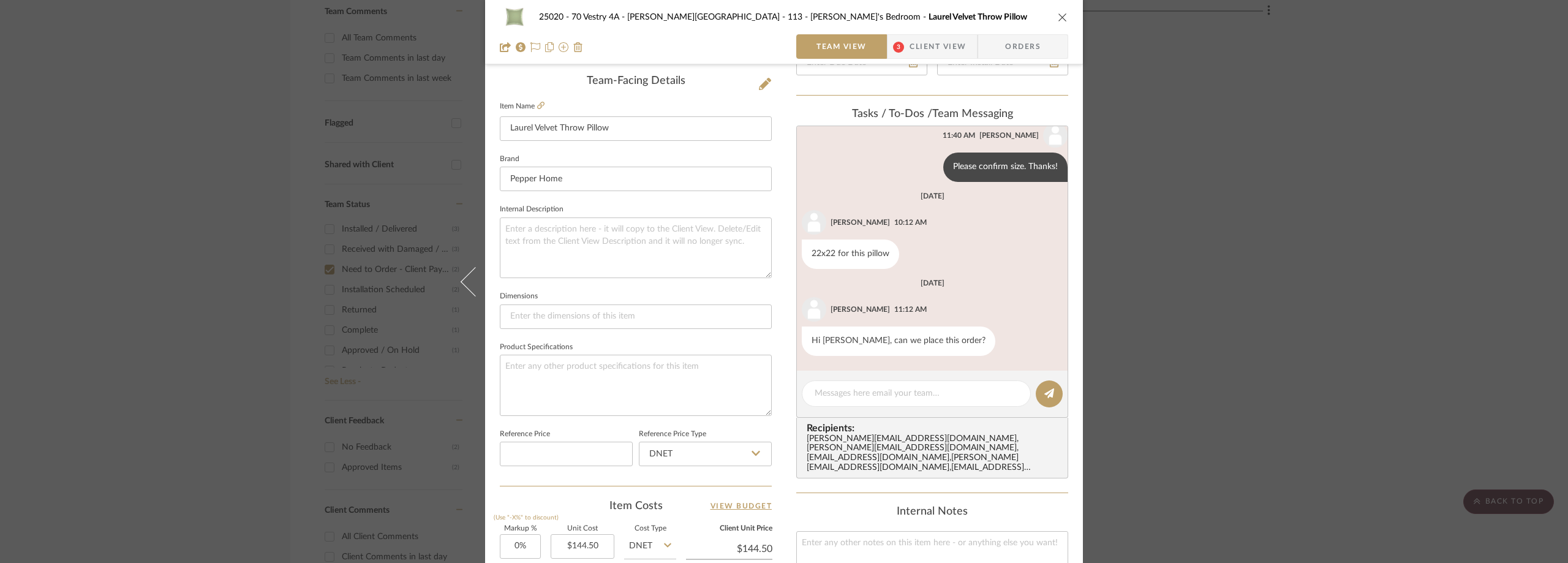
scroll to position [428, 0]
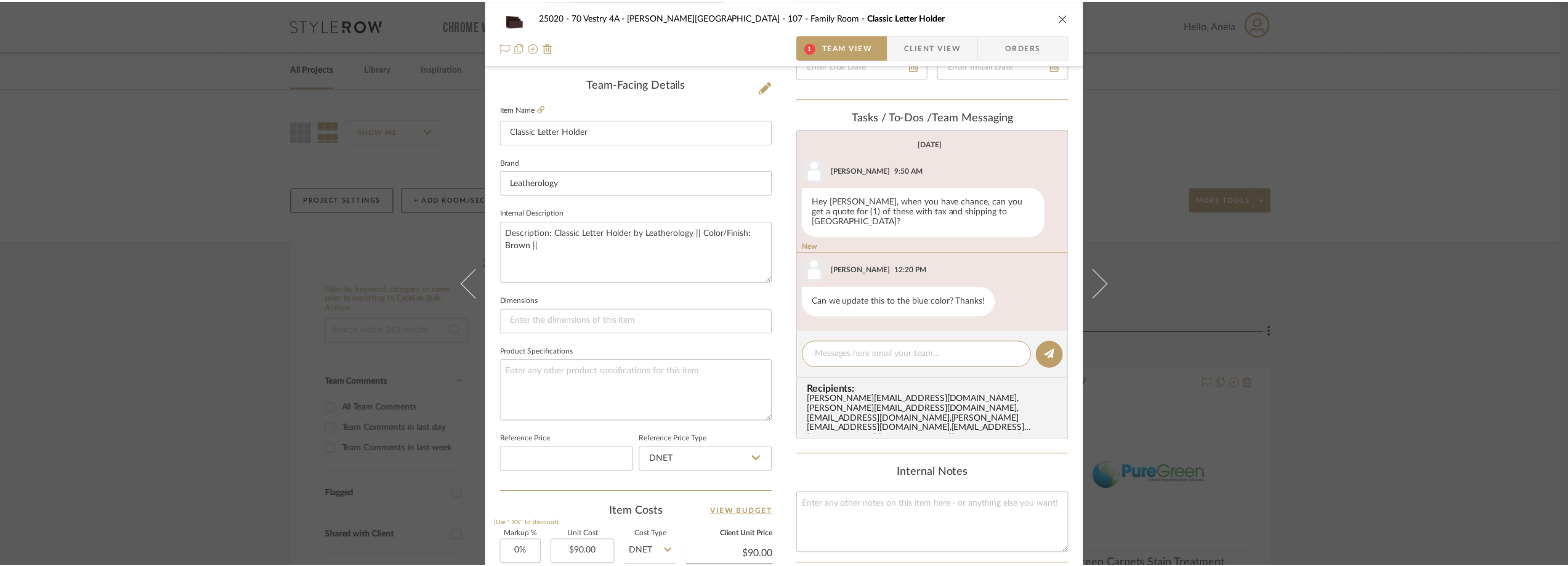
scroll to position [367, 0]
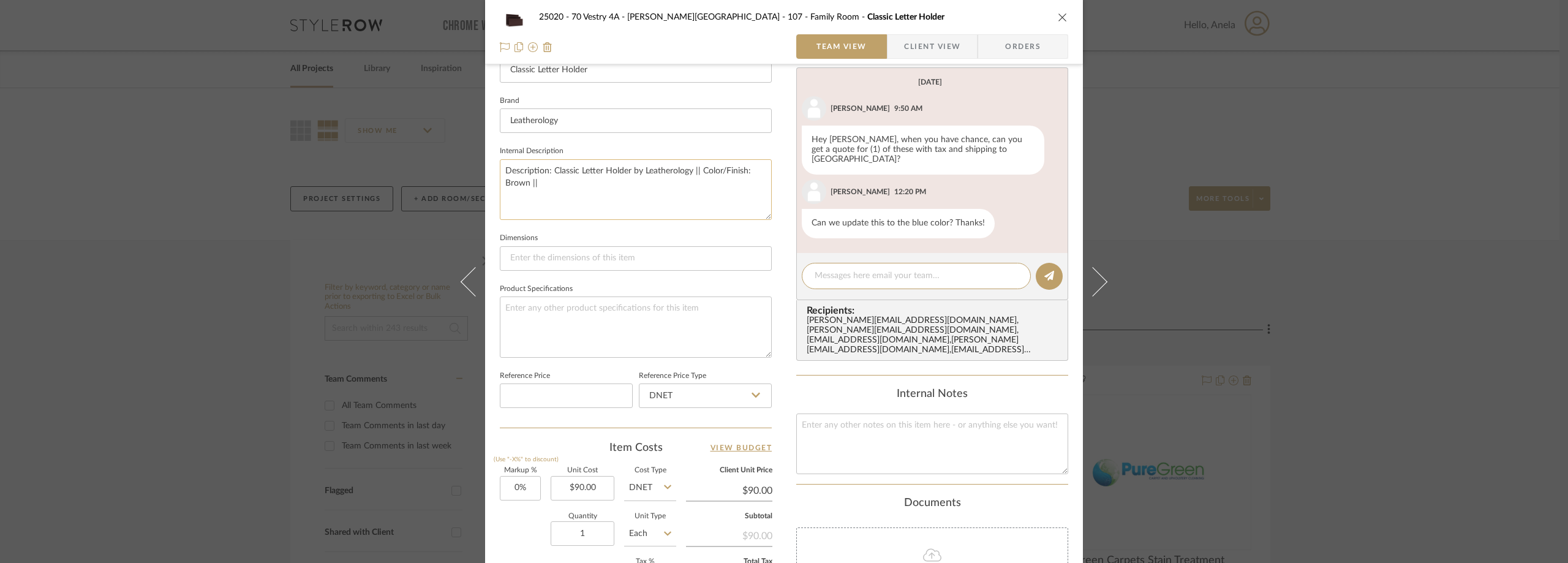
click at [645, 190] on textarea "Description: Classic Letter Holder by Leatherology || Color/Finish: Brown ||" at bounding box center [635, 189] width 272 height 61
click at [682, 154] on fieldset "Internal Description Description: Classic Letter Holder by Leatherology || Colo…" at bounding box center [635, 181] width 272 height 77
click at [1203, 82] on div "25020 - 70 Vestry 4A - Grant-Stanleigh 107 - Family Room Classic Letter Holder …" at bounding box center [784, 281] width 1568 height 563
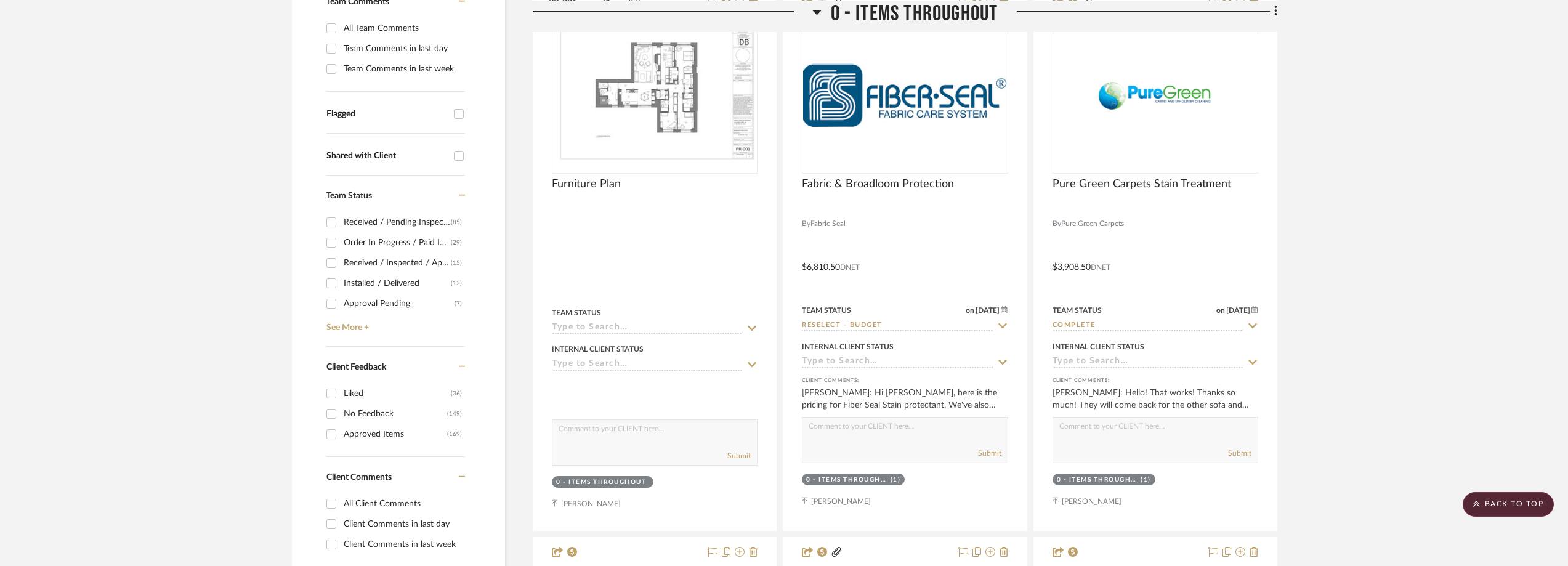
scroll to position [309, 0]
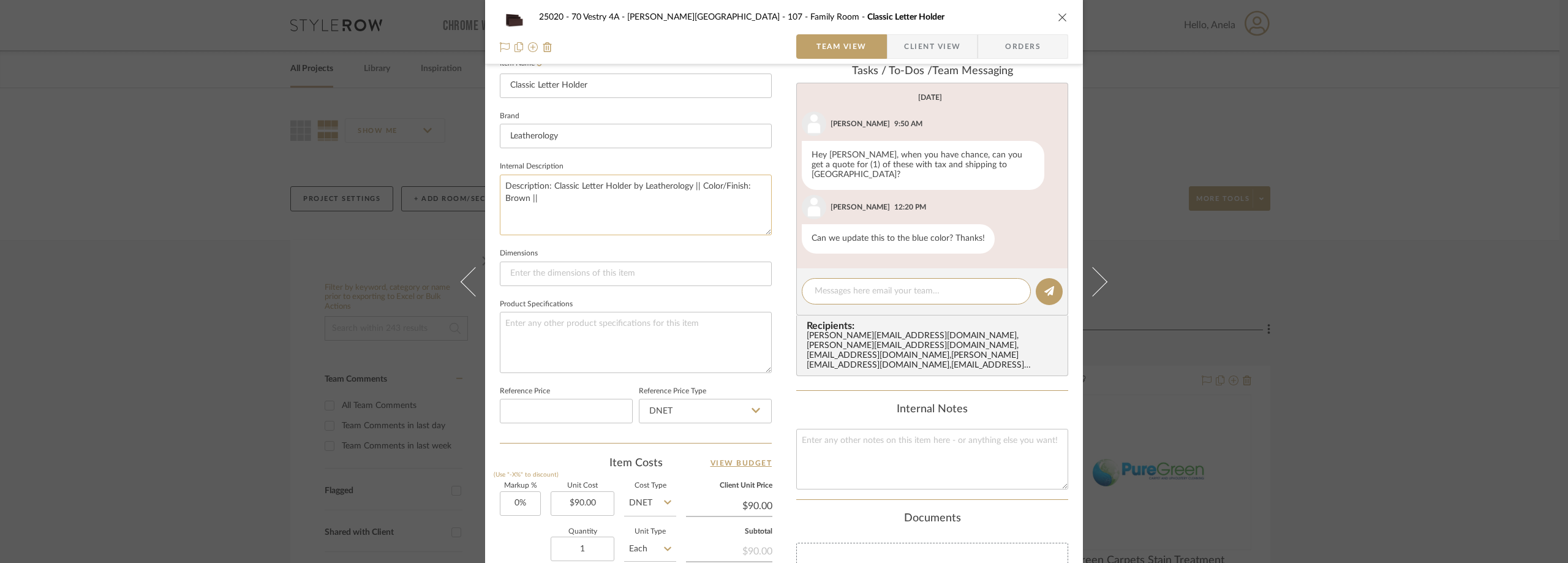
scroll to position [106, 0]
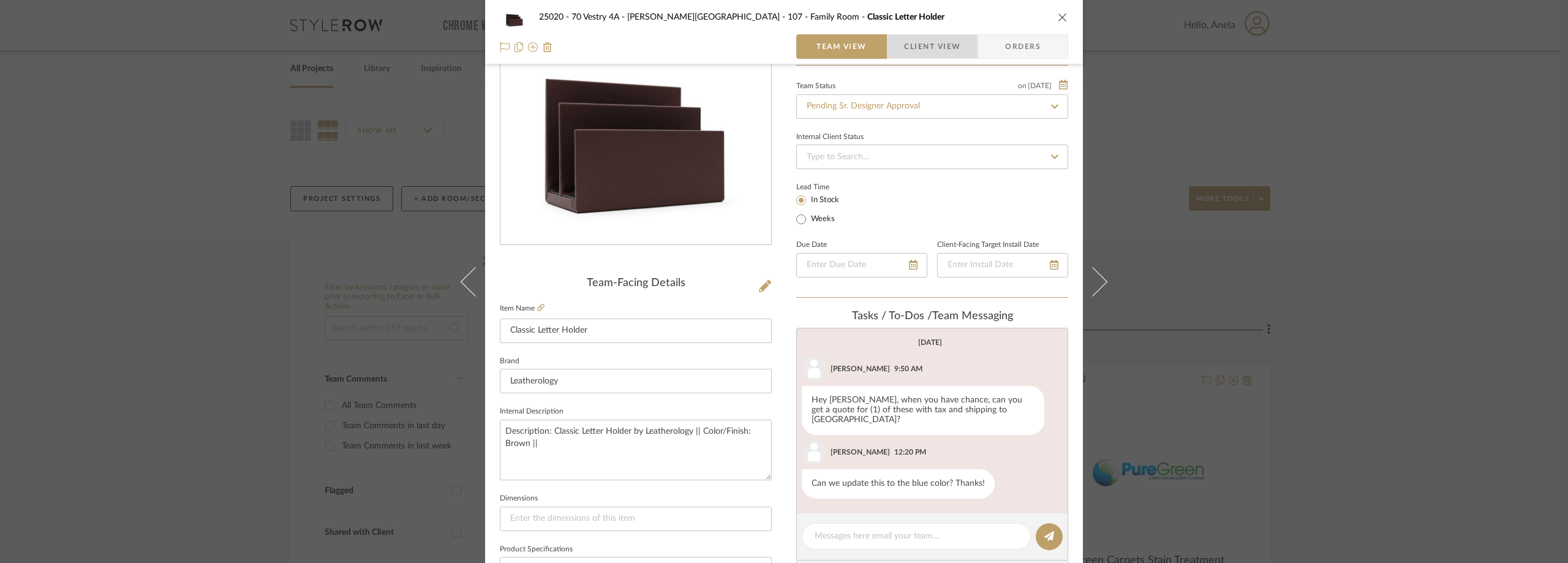
click at [921, 36] on span "Client View" at bounding box center [933, 46] width 57 height 24
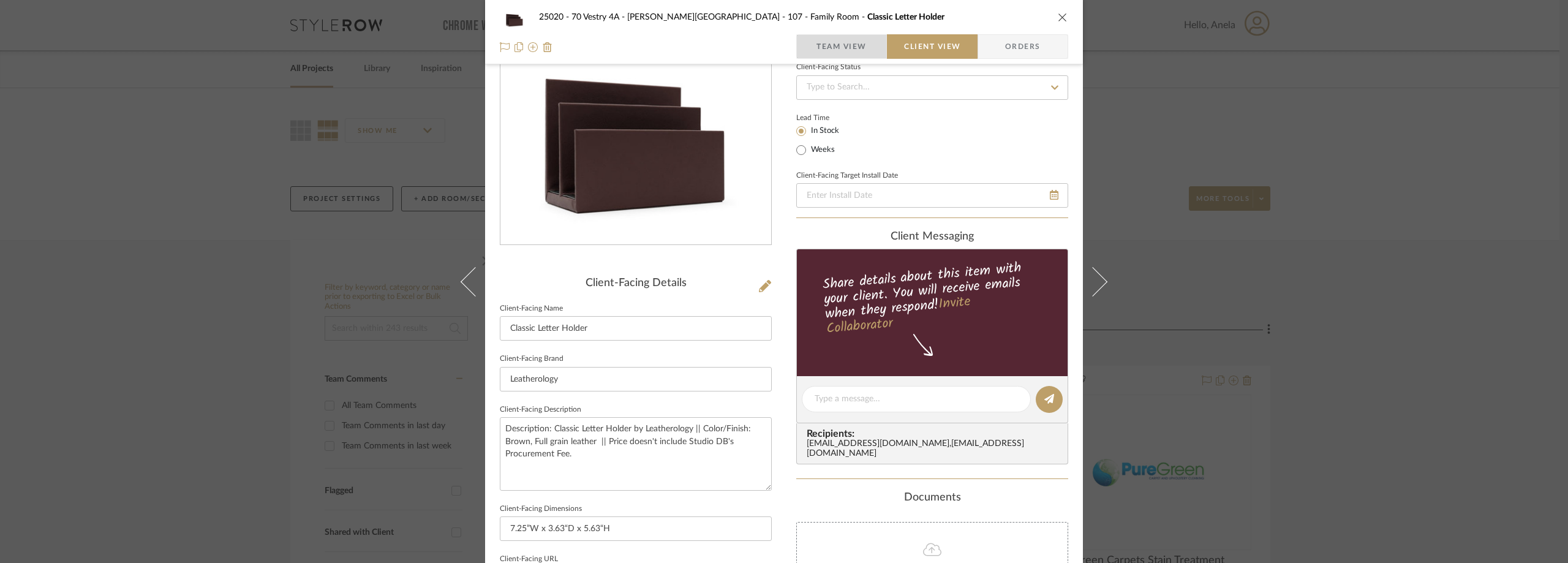
click at [816, 40] on span "Team View" at bounding box center [842, 46] width 50 height 24
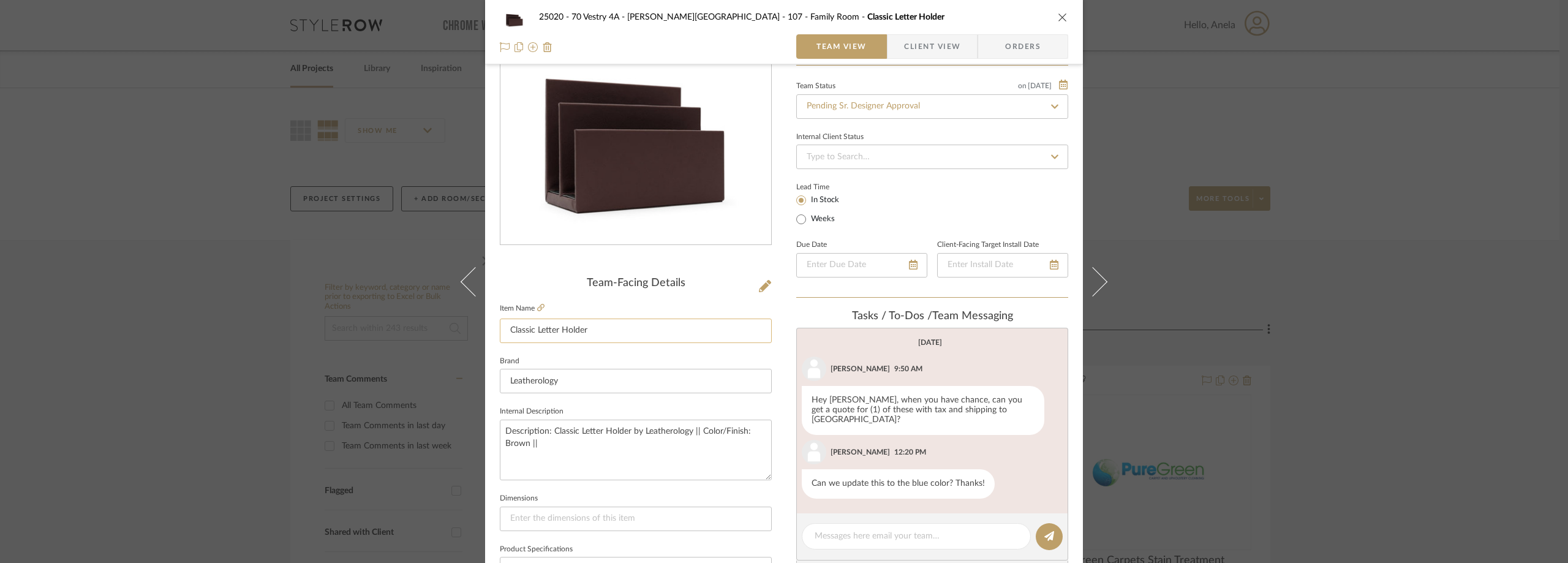
scroll to position [218, 0]
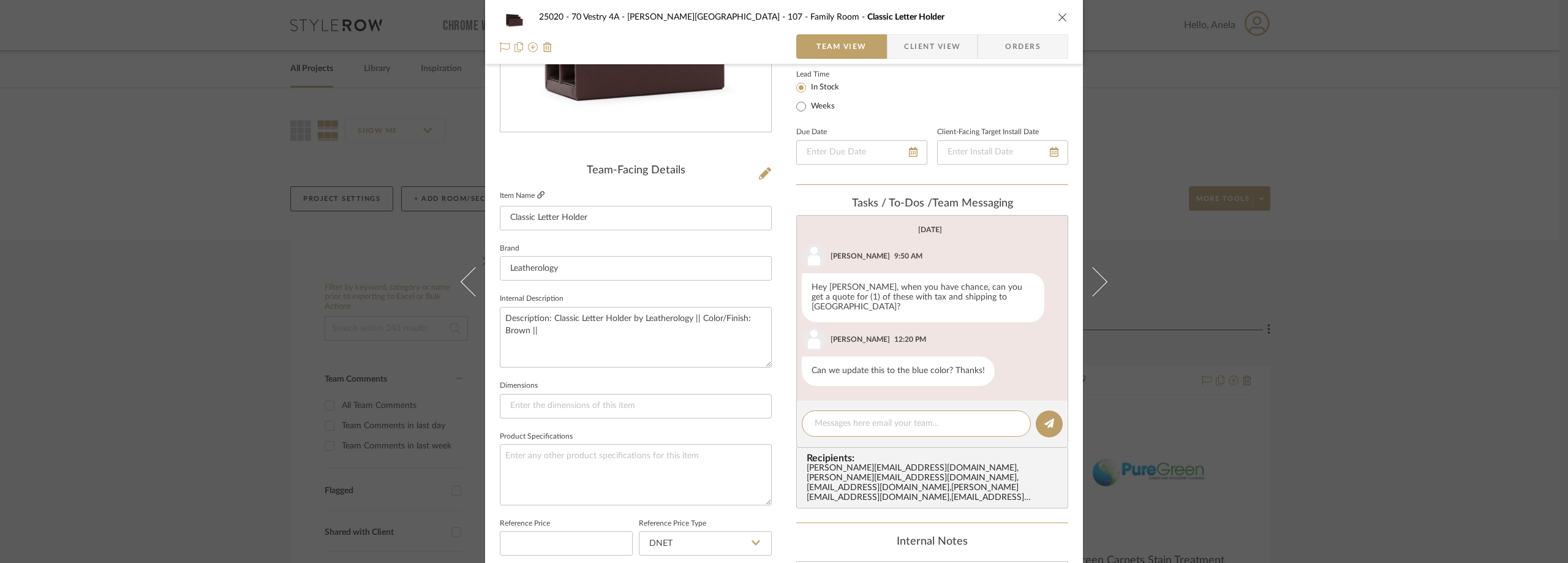
click at [538, 194] on icon at bounding box center [541, 194] width 7 height 7
click at [877, 417] on textarea at bounding box center [916, 423] width 203 height 13
click at [877, 417] on textarea at bounding box center [916, 423] width 203 height 13
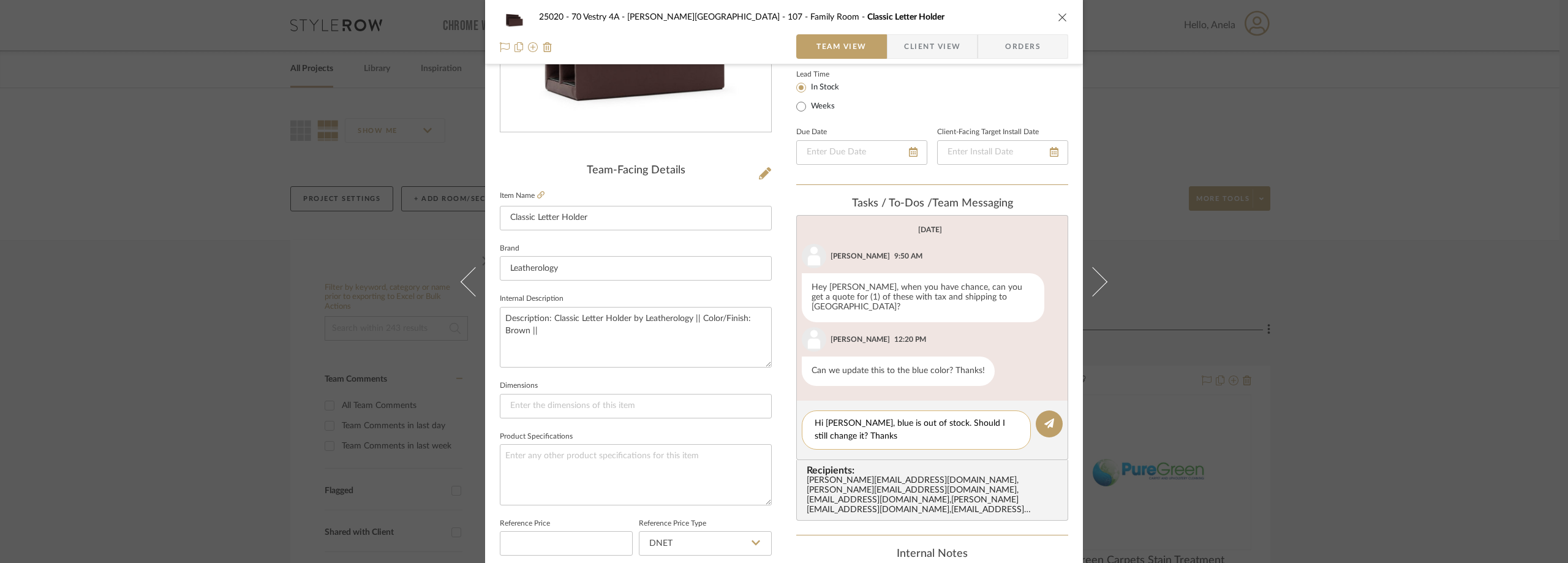
type textarea "Hi [PERSON_NAME], blue is out of stock. Should I still change it? Thanks!"
